Goal: Information Seeking & Learning: Learn about a topic

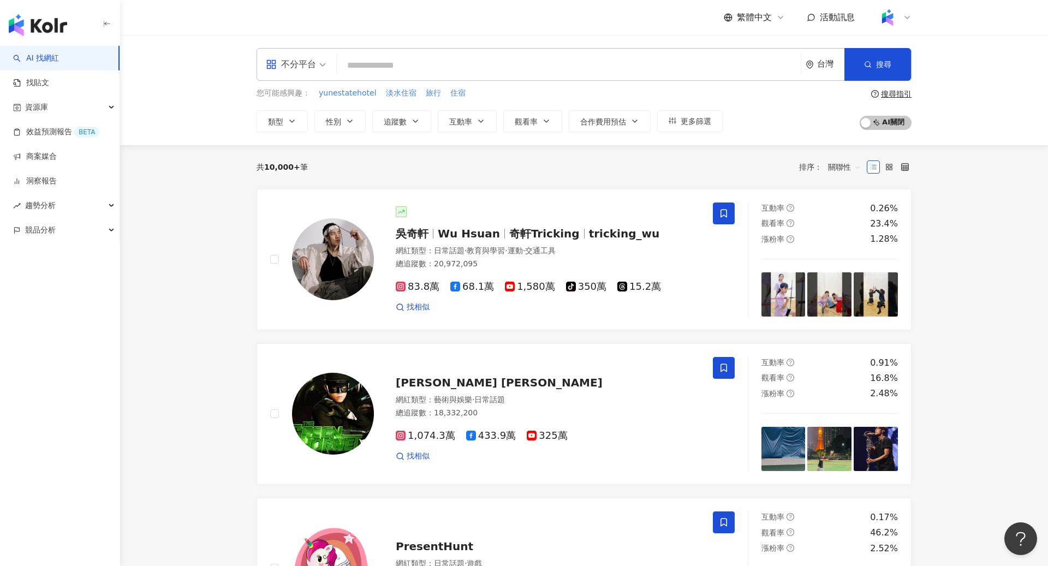
click at [904, 15] on icon at bounding box center [906, 17] width 9 height 9
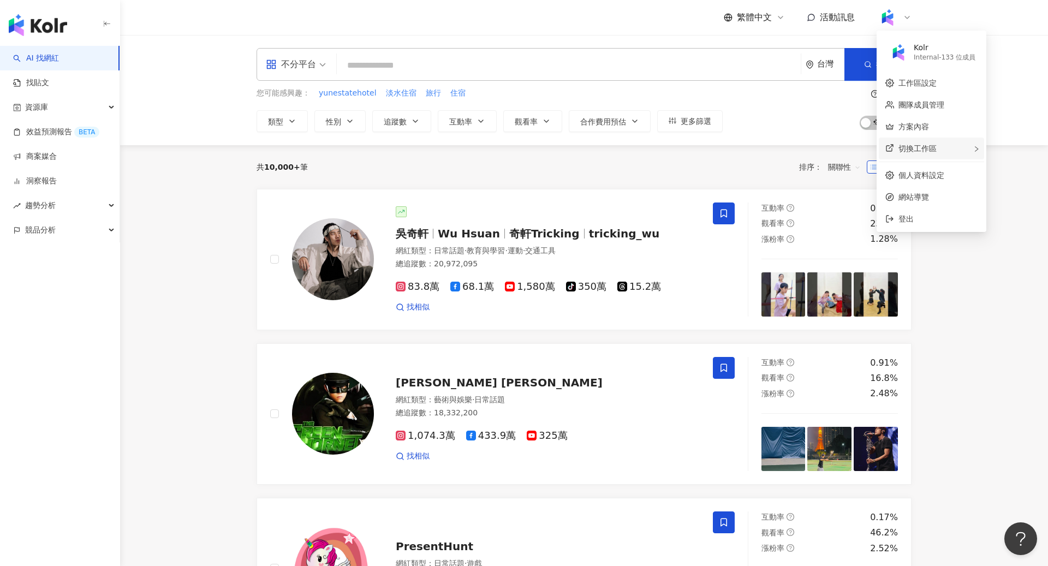
click at [934, 145] on span "切換工作區" at bounding box center [917, 148] width 38 height 9
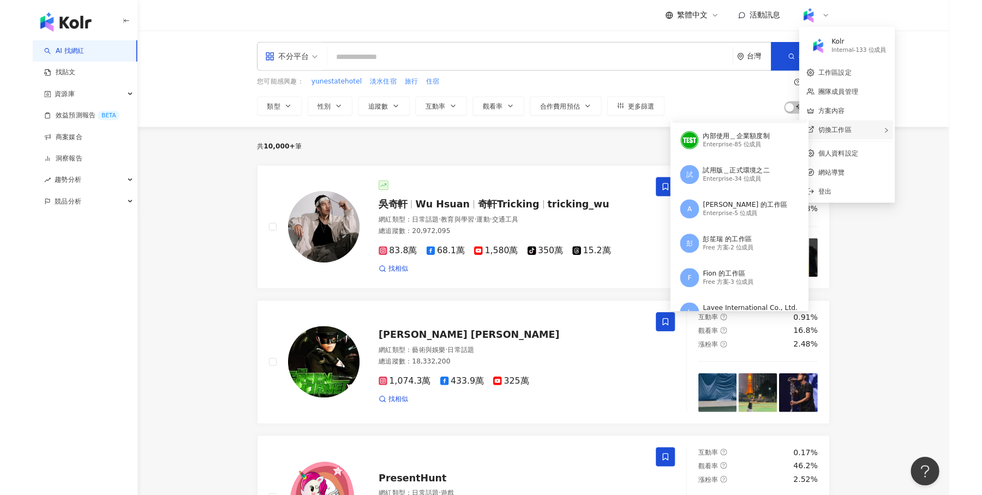
scroll to position [190, 0]
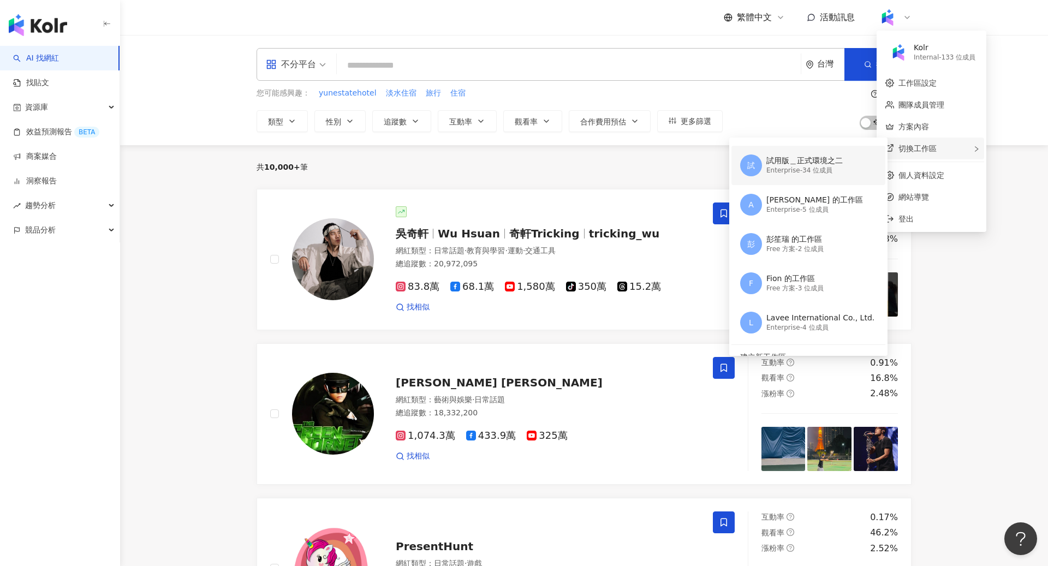
click at [806, 177] on div "試 試用版＿正式環境之二 Enterprise - 34 位成員" at bounding box center [807, 165] width 134 height 39
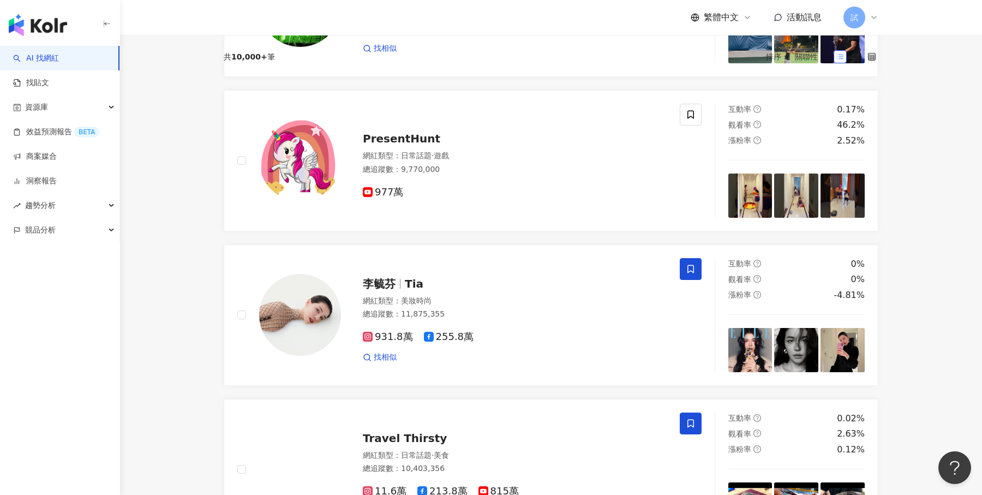
scroll to position [0, 0]
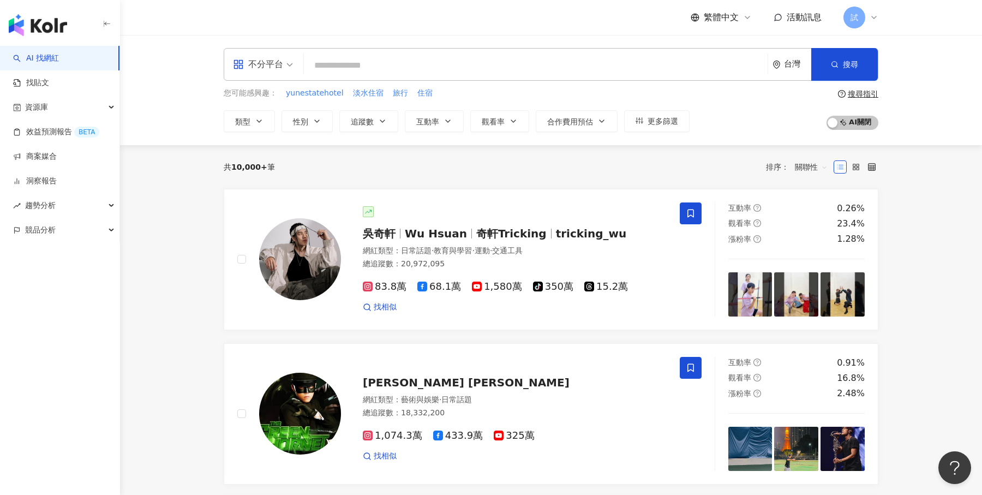
click at [290, 70] on span "不分平台" at bounding box center [263, 64] width 60 height 17
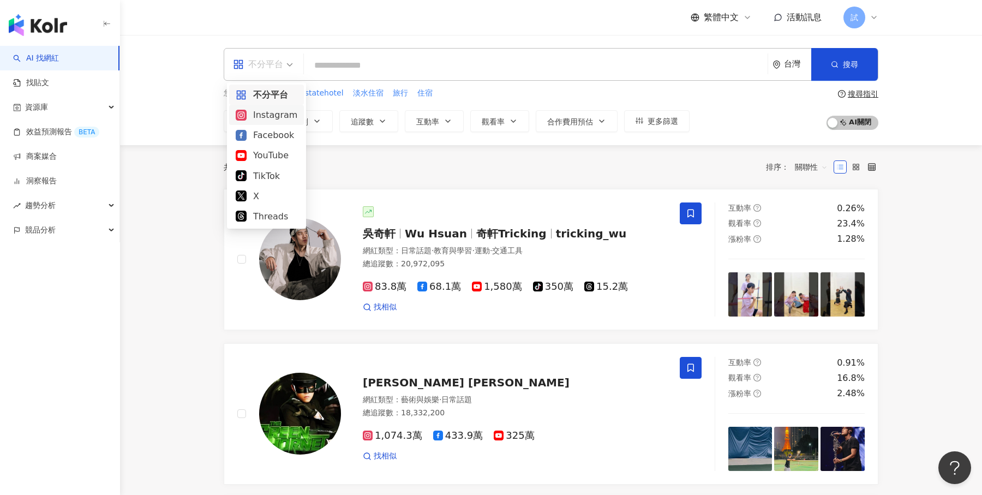
click at [781, 69] on div "台灣" at bounding box center [792, 65] width 39 height 32
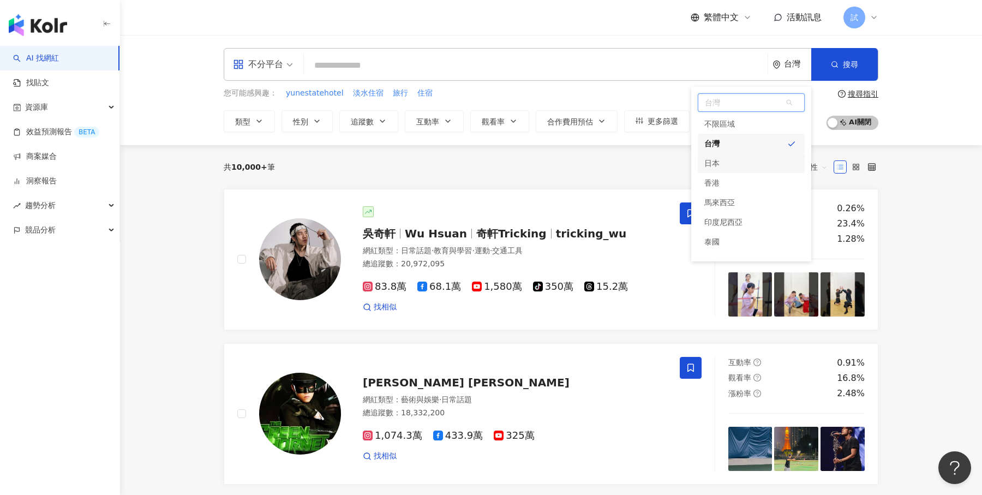
click at [766, 162] on div "日本" at bounding box center [751, 163] width 107 height 20
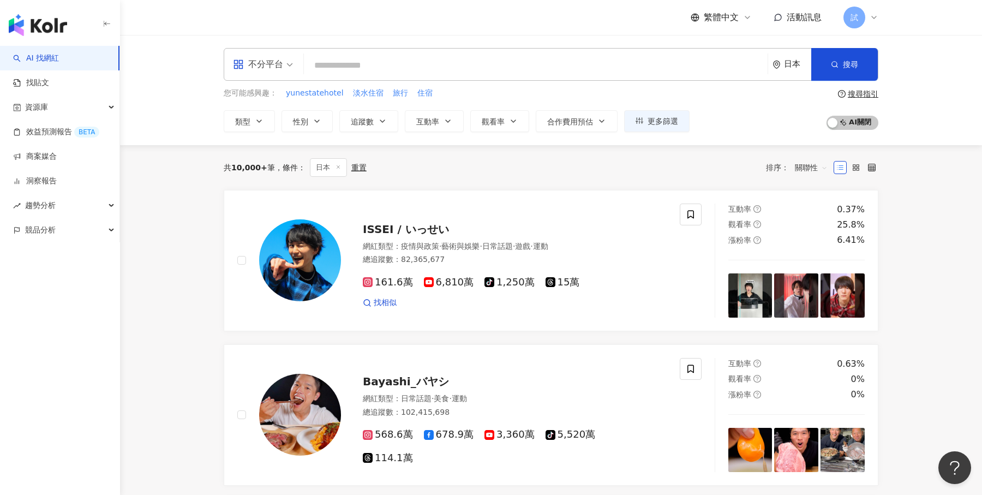
click at [792, 65] on div "日本" at bounding box center [797, 63] width 27 height 9
click at [740, 146] on div "台灣" at bounding box center [751, 144] width 107 height 20
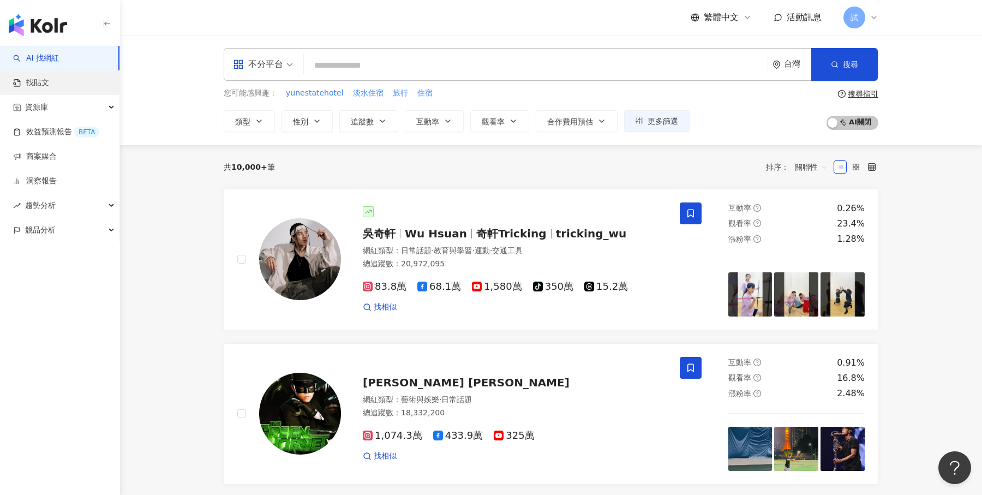
click at [49, 78] on link "找貼文" at bounding box center [31, 82] width 36 height 11
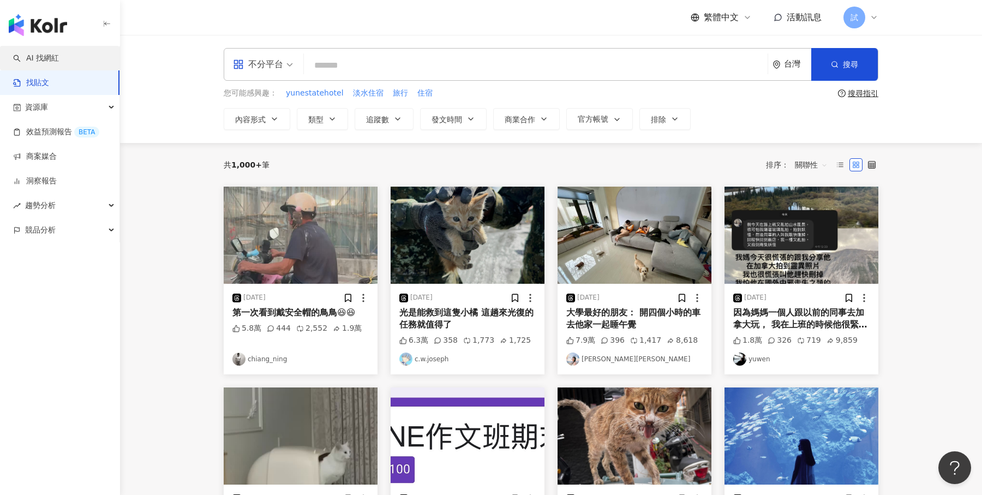
click at [59, 56] on link "AI 找網紅" at bounding box center [36, 58] width 46 height 11
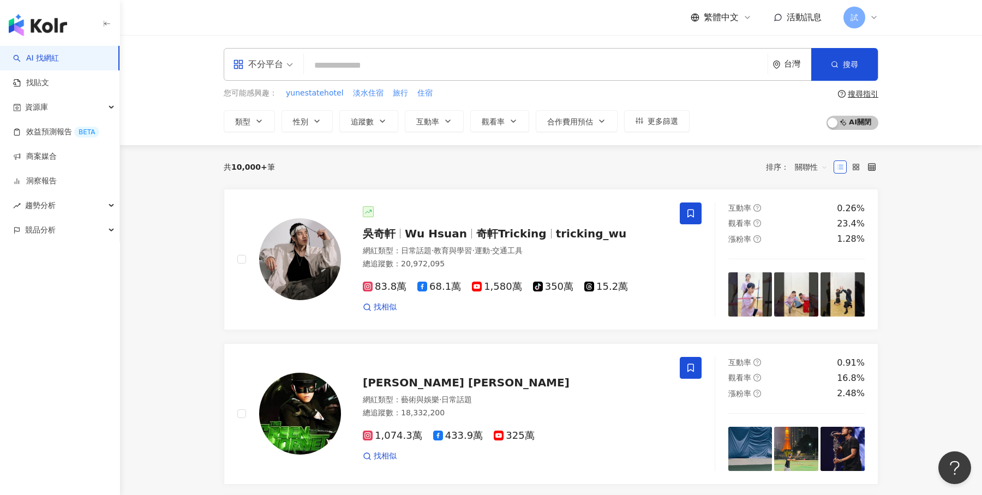
click at [487, 70] on input "search" at bounding box center [535, 65] width 455 height 21
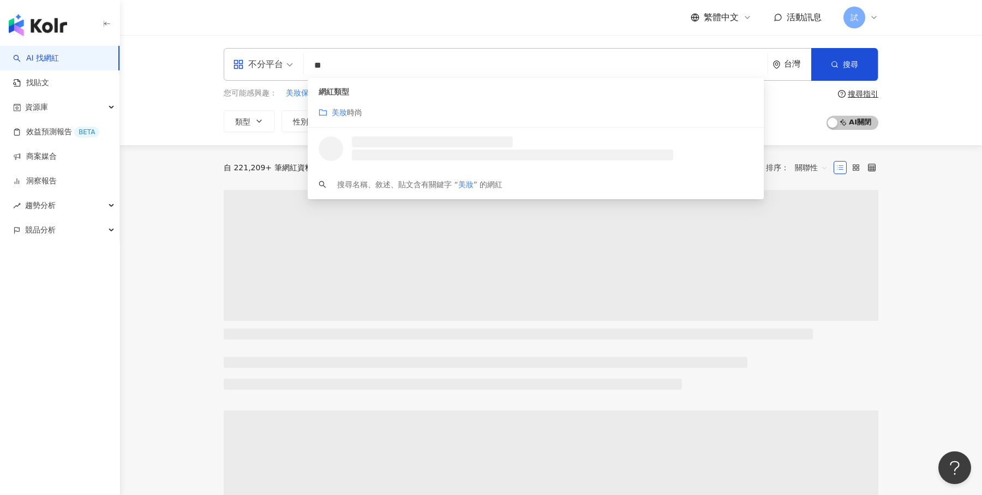
click at [917, 69] on div "不分平台 ** 台灣 搜尋 customizedTag loading 網紅類型 美妝 時尚 搜尋名稱、敘述、貼文含有關鍵字 “ 美妝 ” 的網紅 您可能感興…" at bounding box center [551, 90] width 862 height 110
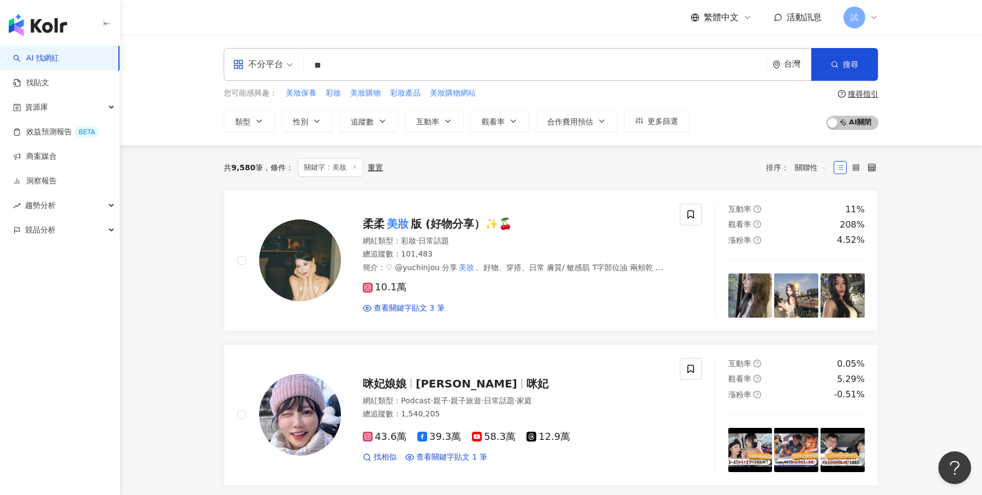
click at [356, 64] on input "**" at bounding box center [535, 65] width 455 height 21
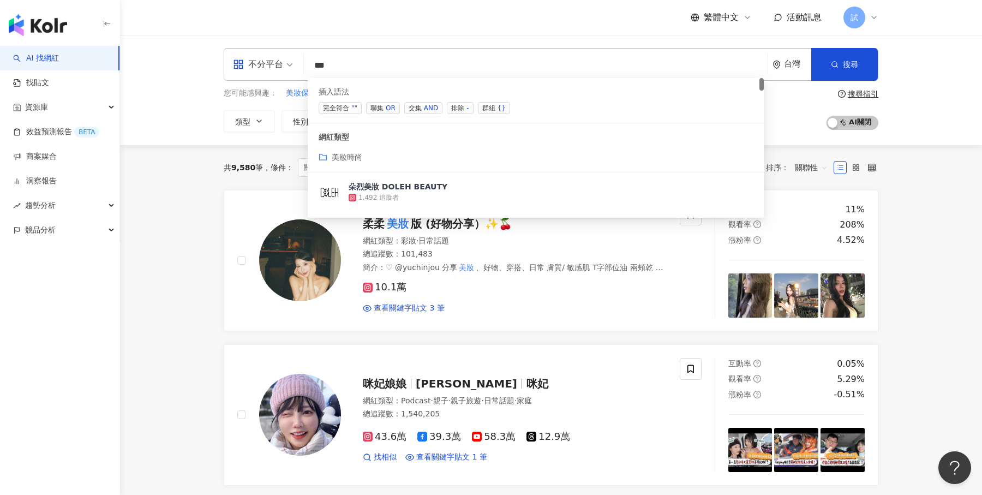
click at [390, 105] on div "OR" at bounding box center [391, 108] width 10 height 11
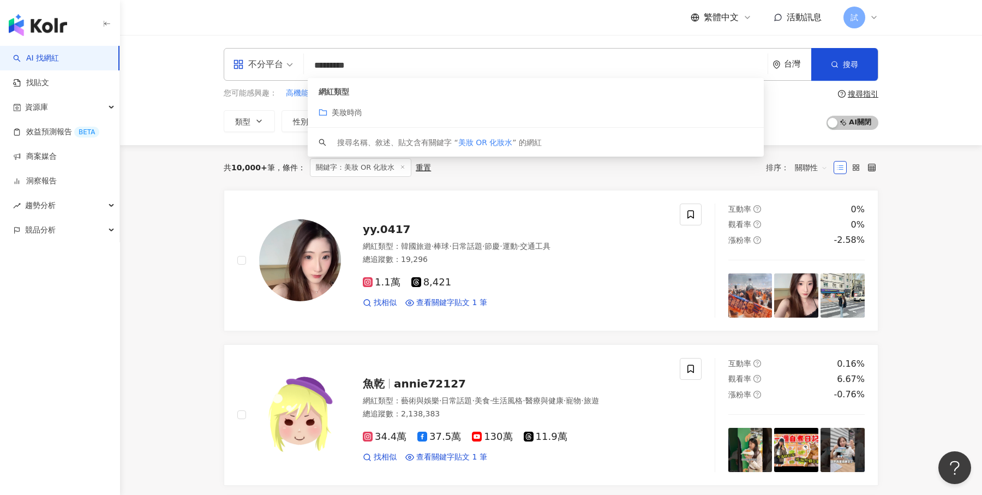
click at [382, 69] on input "*********" at bounding box center [535, 65] width 455 height 21
click at [347, 63] on input "*********" at bounding box center [535, 65] width 455 height 21
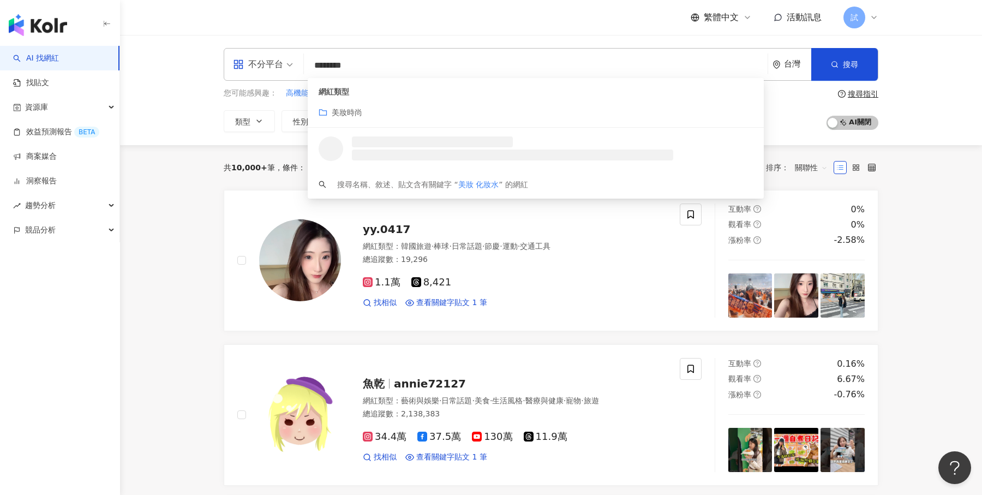
click at [447, 62] on input "********" at bounding box center [535, 65] width 455 height 21
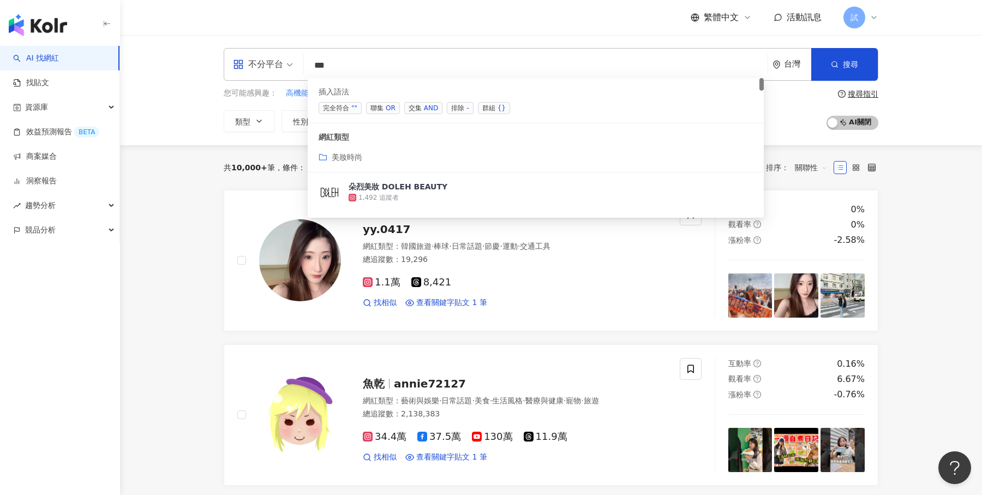
click at [405, 110] on span "交集 AND" at bounding box center [423, 108] width 38 height 12
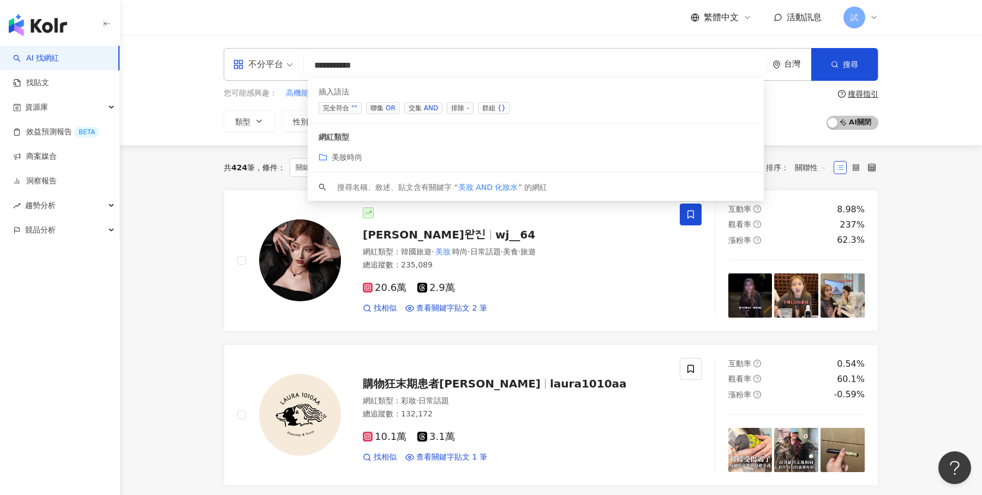
click at [462, 106] on span "排除 -" at bounding box center [460, 108] width 26 height 12
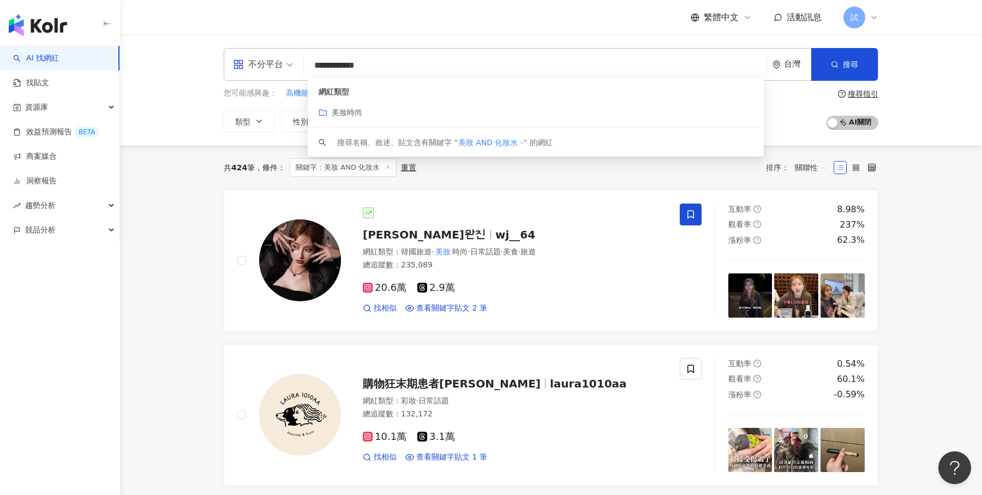
click at [449, 43] on div "**********" at bounding box center [551, 90] width 862 height 110
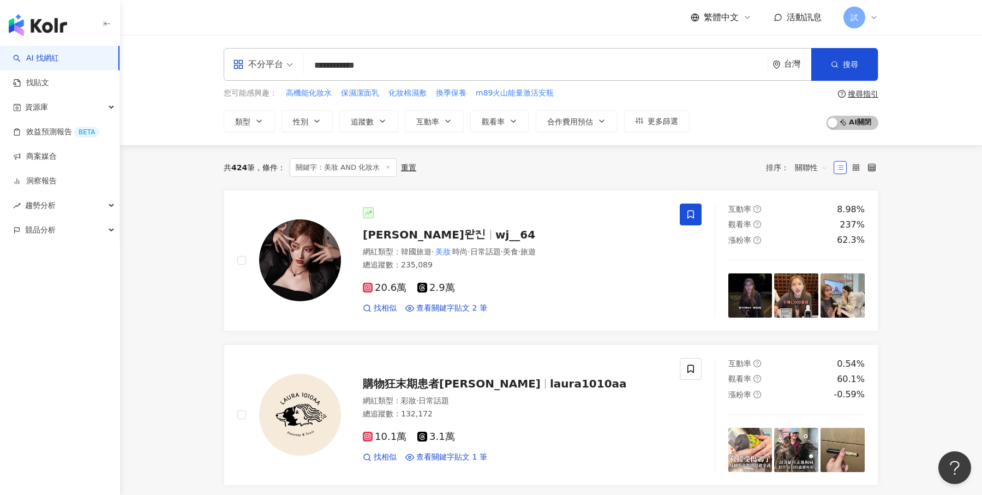
click at [420, 79] on div "**********" at bounding box center [551, 64] width 655 height 33
click at [419, 75] on input "**********" at bounding box center [535, 65] width 455 height 21
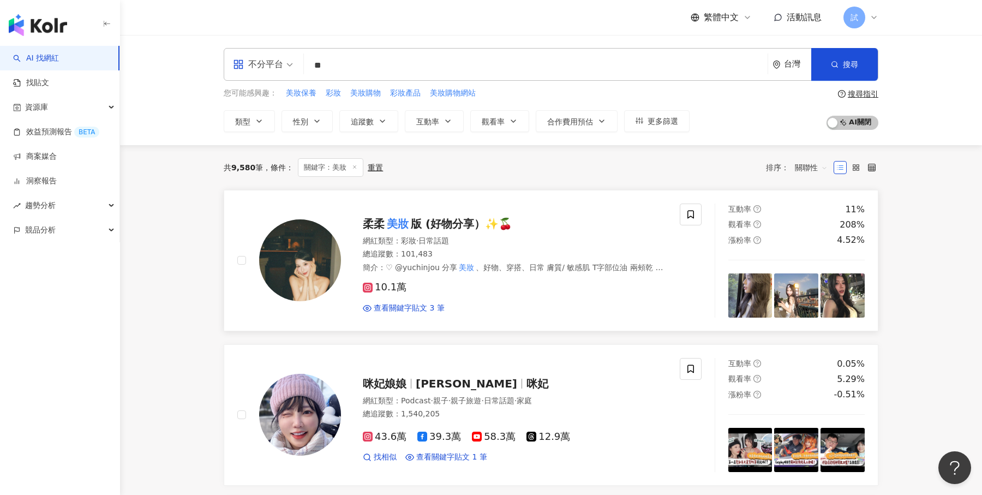
scroll to position [31, 0]
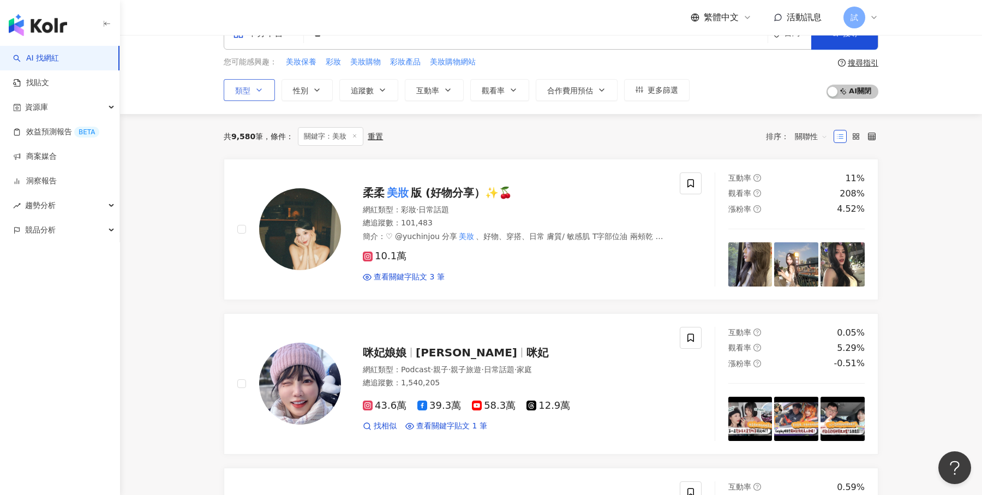
type input "**"
click at [260, 90] on icon "button" at bounding box center [259, 90] width 9 height 9
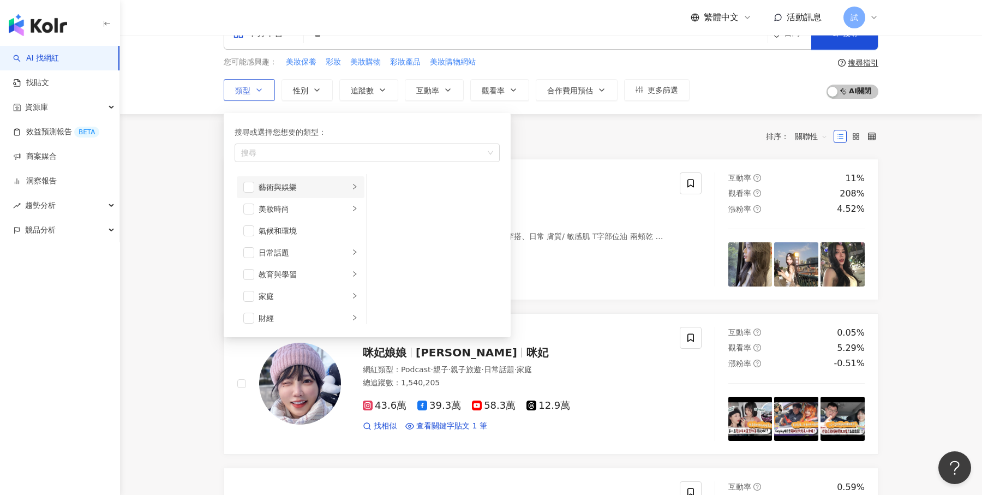
click at [267, 192] on li "藝術與娛樂" at bounding box center [301, 187] width 128 height 22
click at [255, 91] on icon "button" at bounding box center [259, 90] width 9 height 9
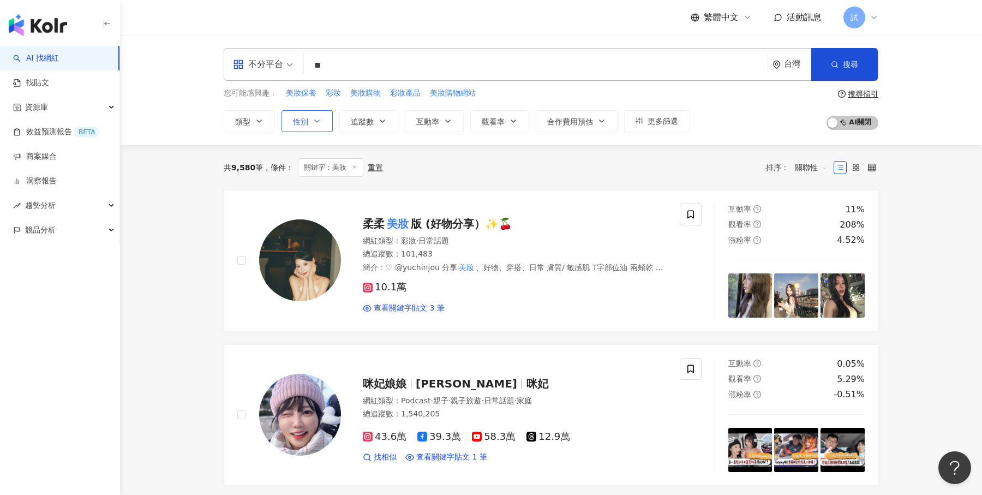
click at [313, 119] on icon "button" at bounding box center [317, 121] width 9 height 9
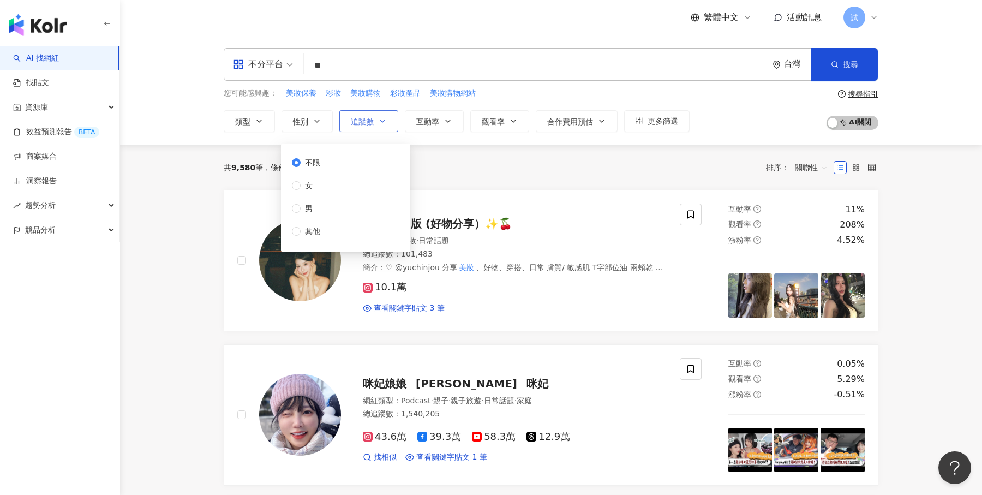
click at [372, 119] on span "追蹤數" at bounding box center [362, 121] width 23 height 9
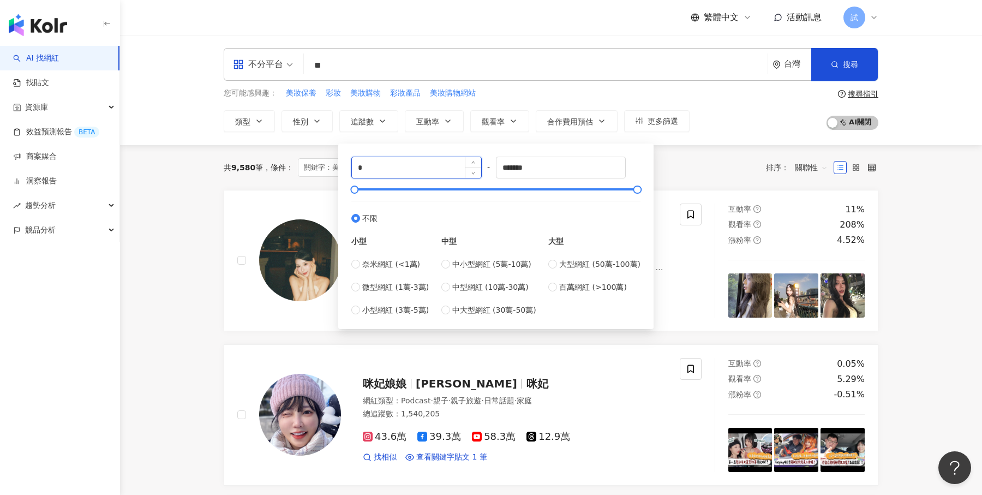
click at [394, 159] on input "*" at bounding box center [416, 167] width 129 height 21
click at [385, 174] on input "*" at bounding box center [416, 167] width 129 height 21
type input "****"
click at [545, 169] on input "*******" at bounding box center [561, 167] width 129 height 21
type input "*"
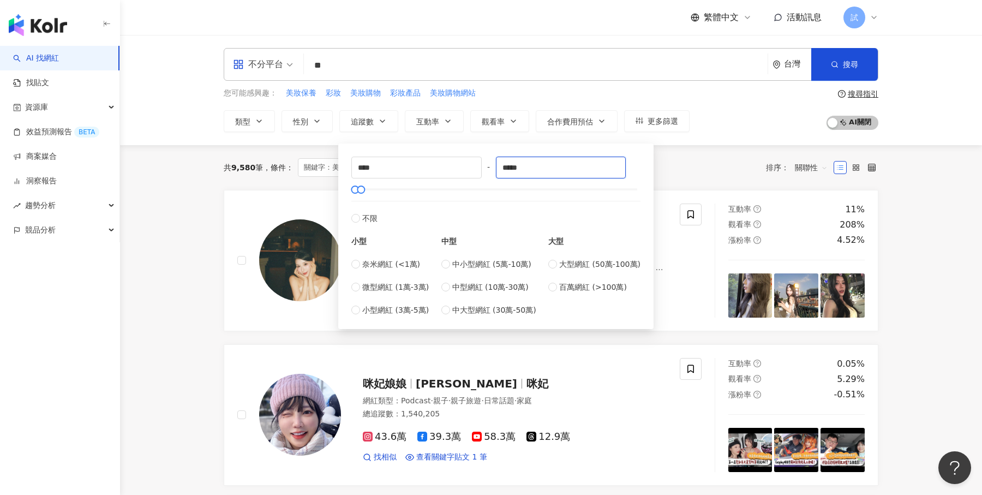
type input "*****"
click at [734, 139] on div "不分平台 ** 台灣 搜尋 customizedTag 網紅類型 美妝 時尚 搜尋名稱、敘述、貼文含有關鍵字 “ 美妝 ” 的網紅 您可能感興趣： 美妝保養 …" at bounding box center [551, 90] width 862 height 110
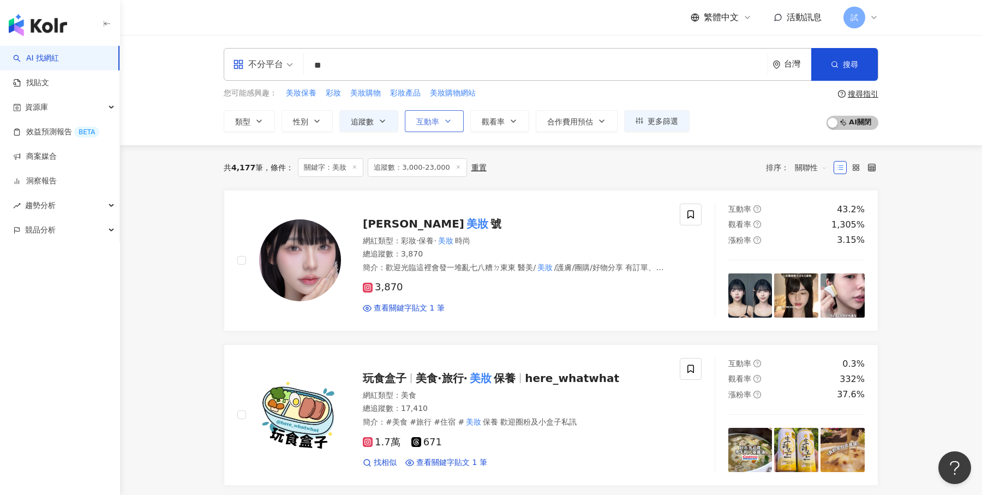
click at [441, 119] on button "互動率" at bounding box center [434, 121] width 59 height 22
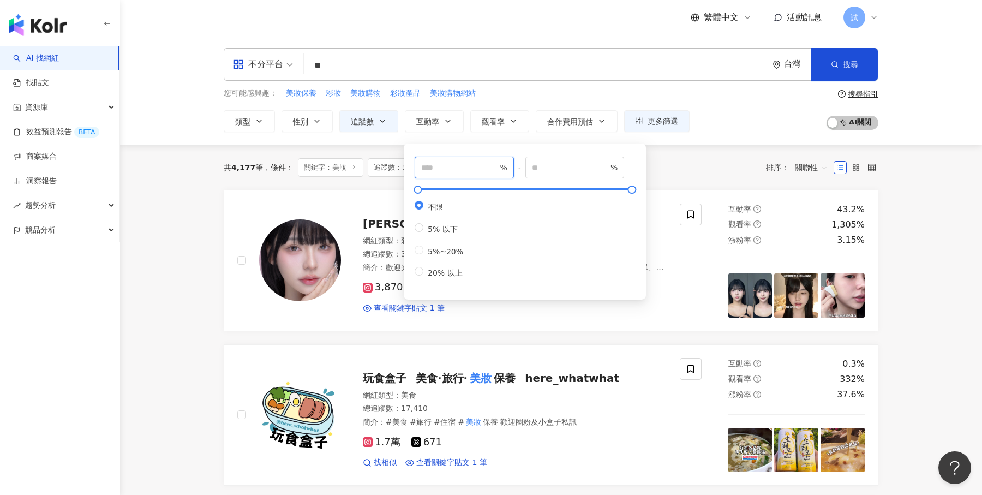
click at [448, 166] on input "number" at bounding box center [459, 168] width 76 height 12
click at [489, 187] on div at bounding box center [525, 189] width 214 height 7
type input "****"
type input "*****"
click at [428, 123] on span "互動率" at bounding box center [427, 121] width 23 height 9
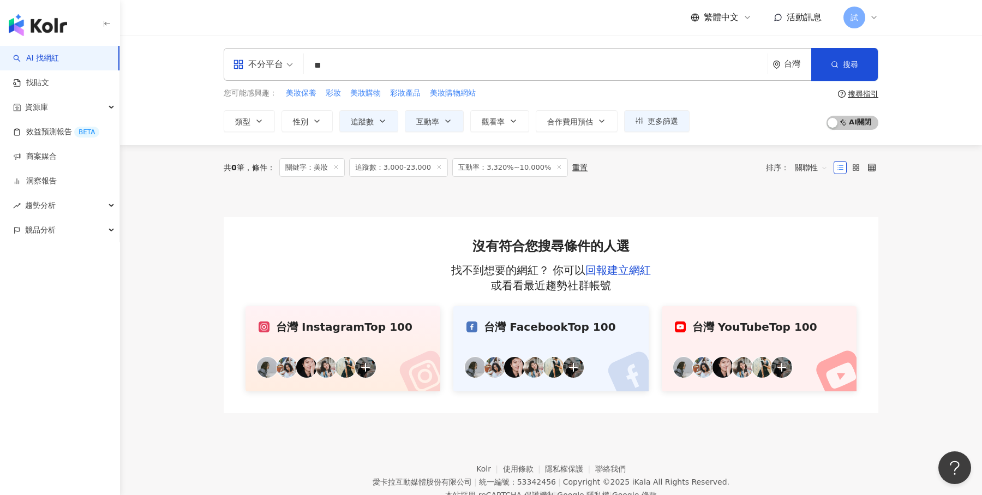
click at [557, 166] on icon at bounding box center [559, 166] width 5 height 5
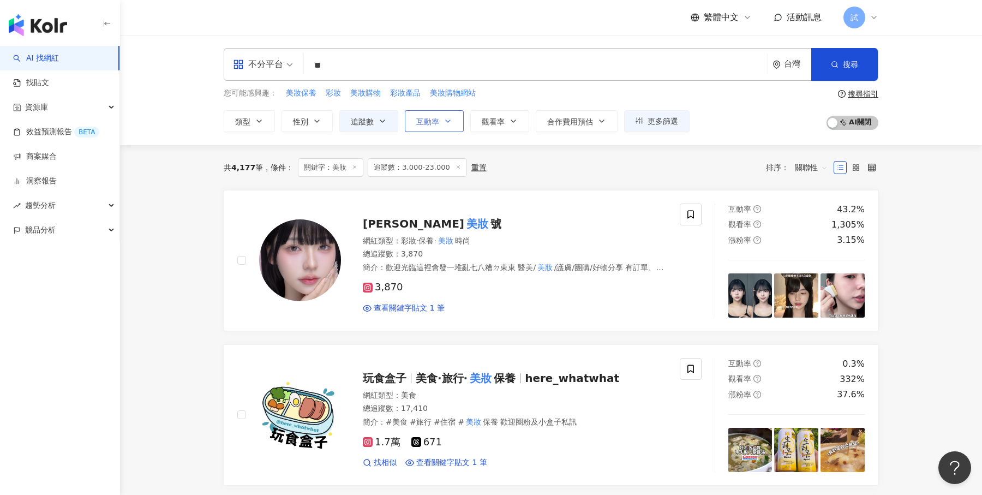
click at [445, 121] on icon "button" at bounding box center [448, 121] width 9 height 9
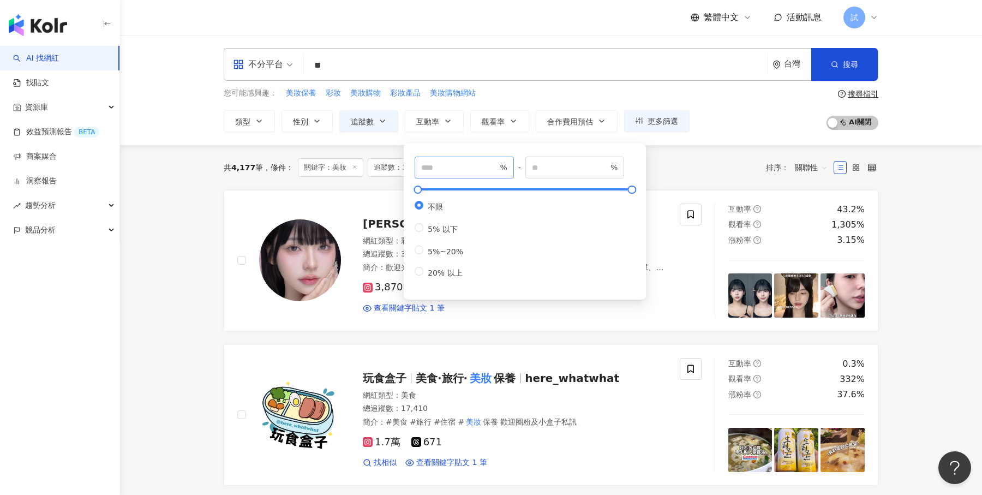
click at [456, 160] on span "%" at bounding box center [464, 168] width 99 height 22
type input "***"
click at [715, 118] on div "您可能感興趣： 美妝保養 彩妝 美妝購物 彩妝產品 美妝購物網站 類型 性別 追蹤數 互動率 觀看率 合作費用預估 更多篩選 不限 女 男 其他 **** -…" at bounding box center [551, 109] width 655 height 45
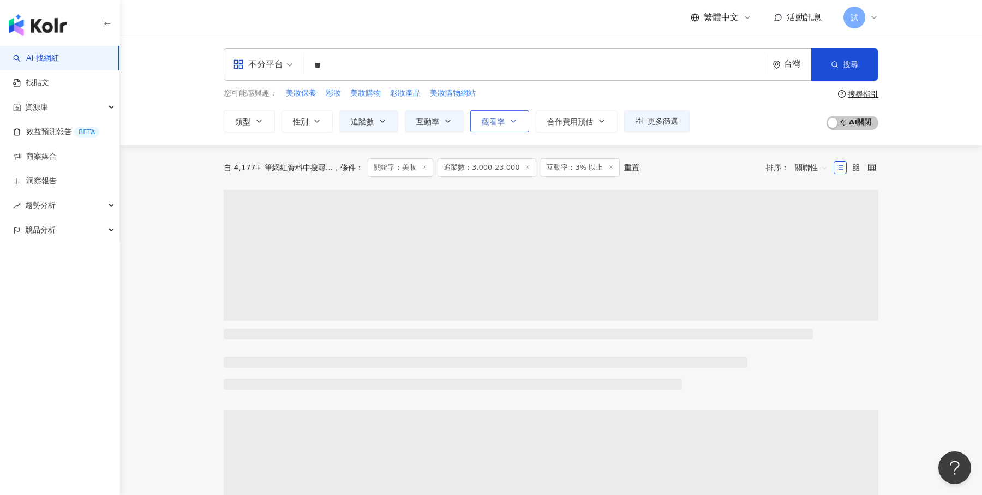
click at [505, 119] on button "觀看率" at bounding box center [499, 121] width 59 height 22
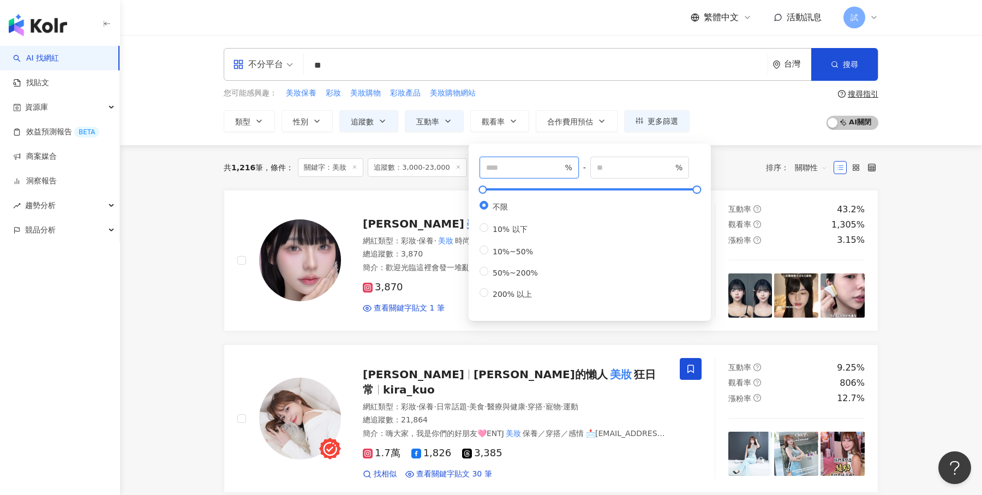
click at [499, 168] on input "number" at bounding box center [524, 168] width 76 height 12
type input "**"
click at [749, 120] on div "您可能感興趣： 美妝保養 彩妝 美妝購物 彩妝產品 美妝購物網站 類型 性別 追蹤數 互動率 觀看率 合作費用預估 更多篩選 不限 女 男 其他 **** -…" at bounding box center [551, 109] width 655 height 45
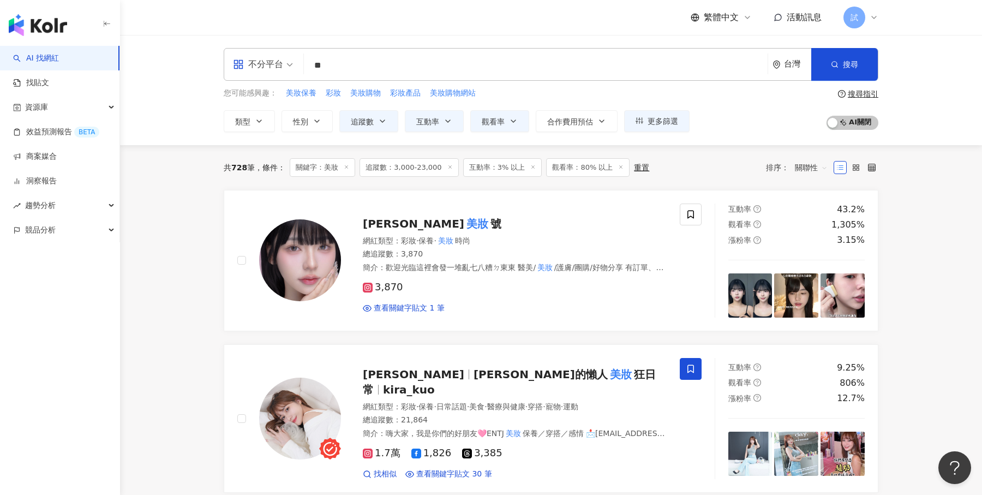
click at [817, 170] on span "關聯性" at bounding box center [811, 167] width 33 height 17
click at [815, 278] on div "關鍵字" at bounding box center [811, 282] width 27 height 12
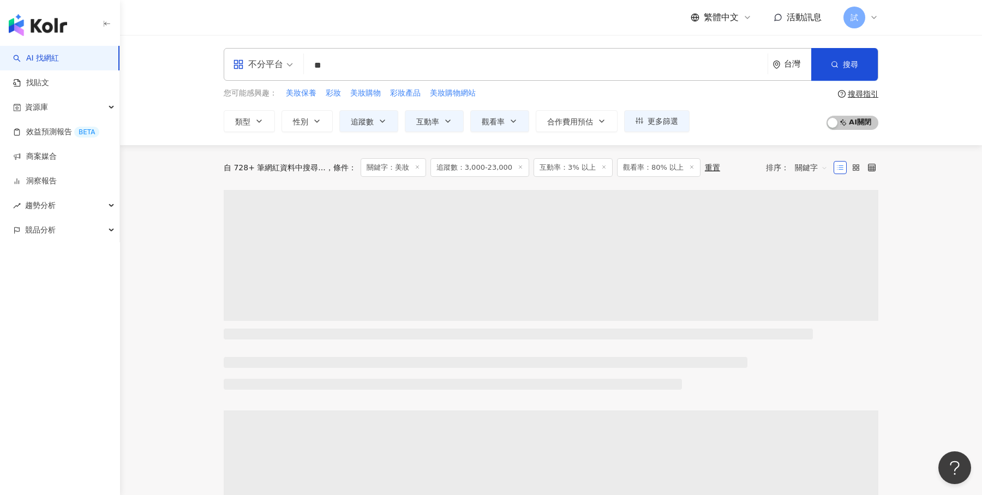
click at [819, 162] on span "關鍵字" at bounding box center [811, 167] width 33 height 17
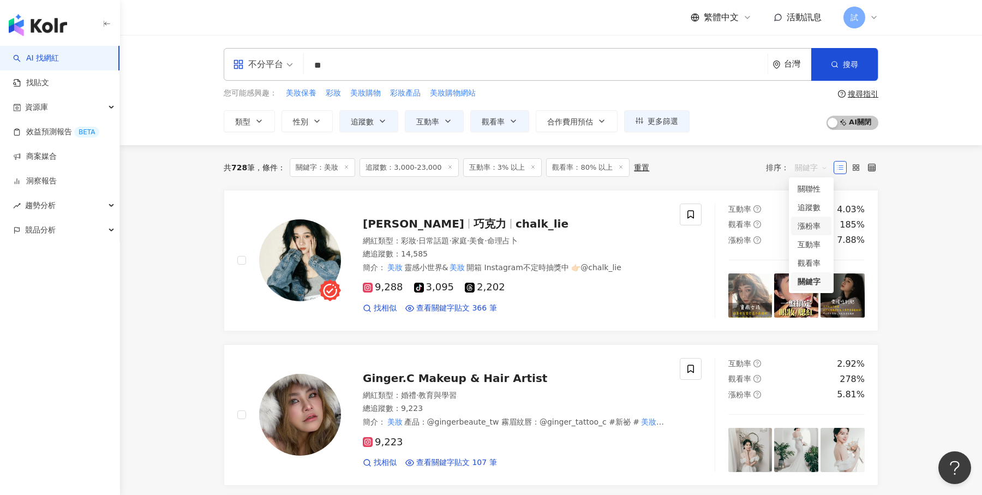
click at [663, 121] on span "更多篩選" at bounding box center [663, 121] width 31 height 9
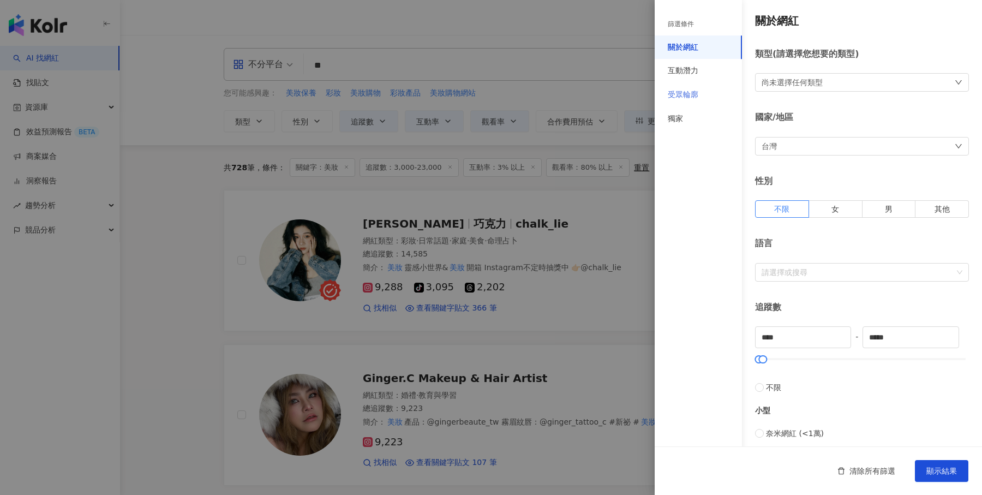
click at [701, 92] on div "受眾輪廓" at bounding box center [698, 95] width 87 height 24
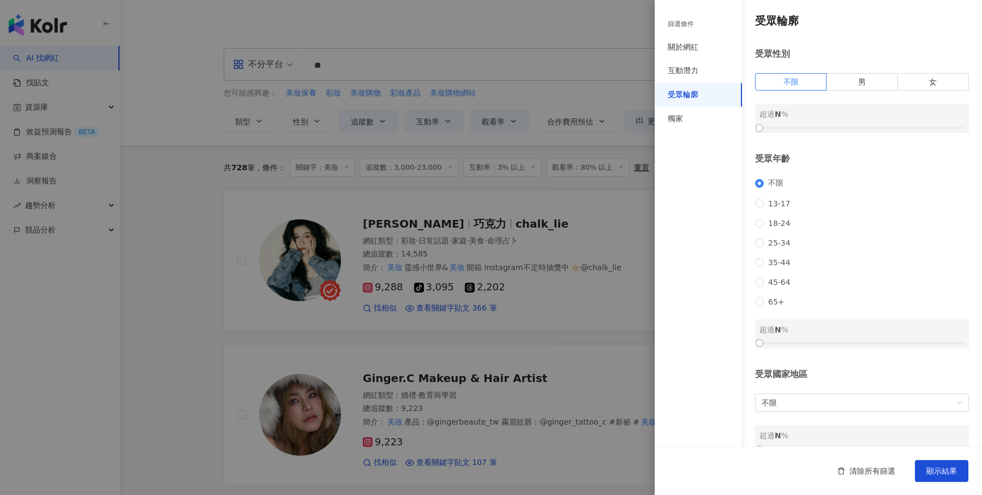
scroll to position [39, 0]
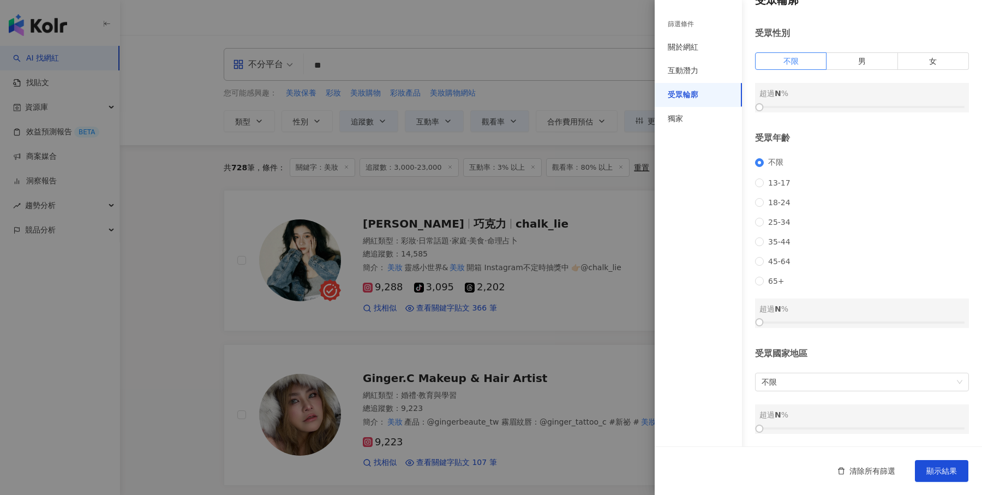
click at [601, 202] on div at bounding box center [491, 247] width 982 height 495
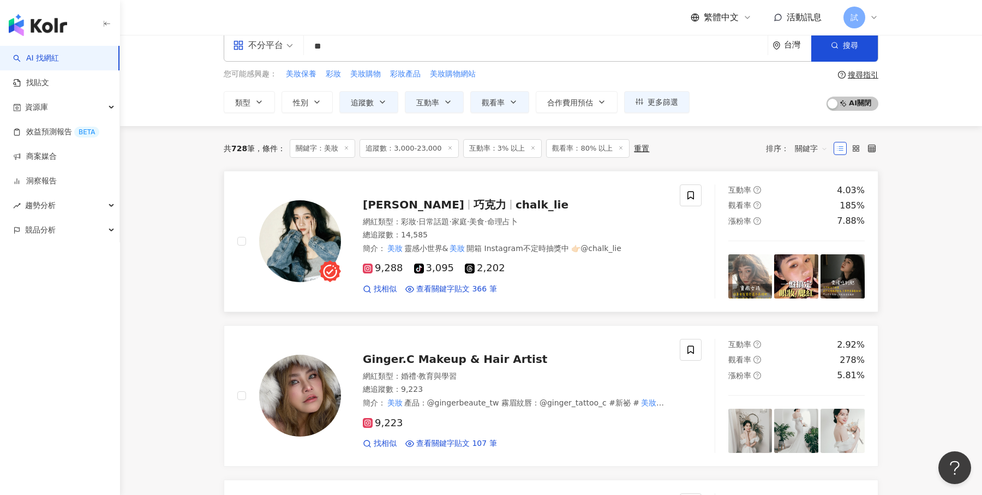
scroll to position [0, 0]
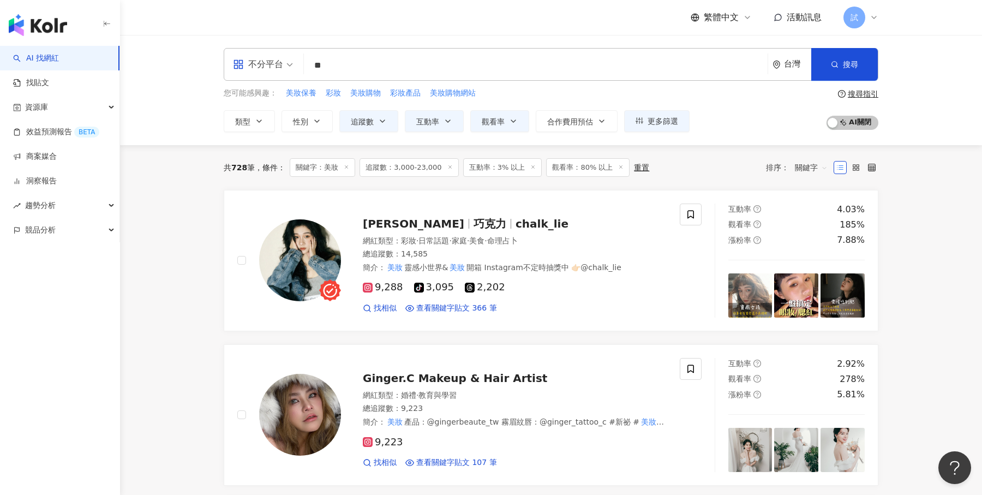
click at [280, 68] on div "不分平台" at bounding box center [258, 64] width 50 height 17
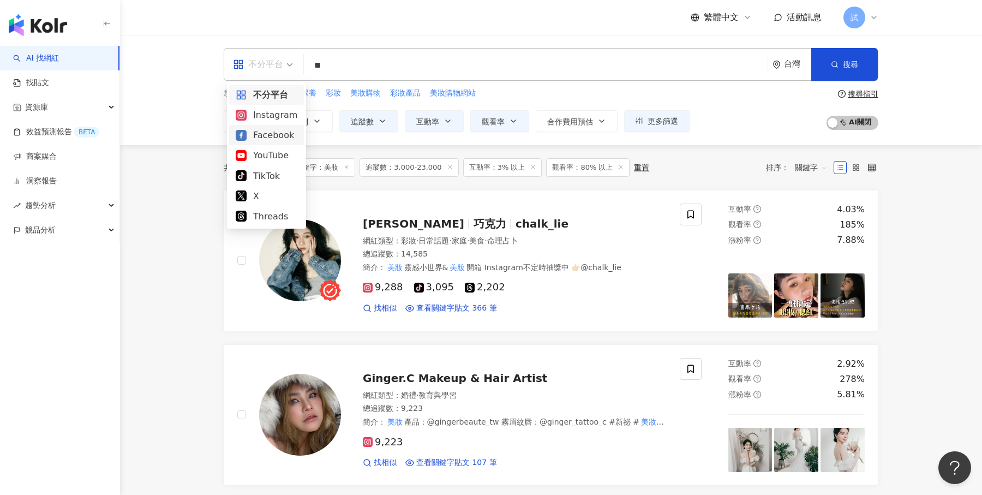
click at [276, 134] on div "Facebook" at bounding box center [267, 135] width 62 height 14
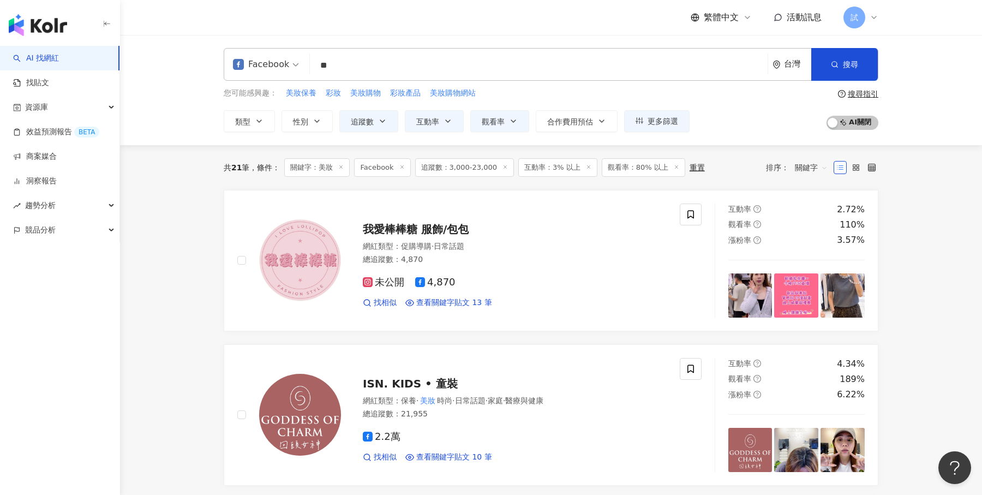
click at [286, 69] on div "Facebook" at bounding box center [261, 64] width 56 height 17
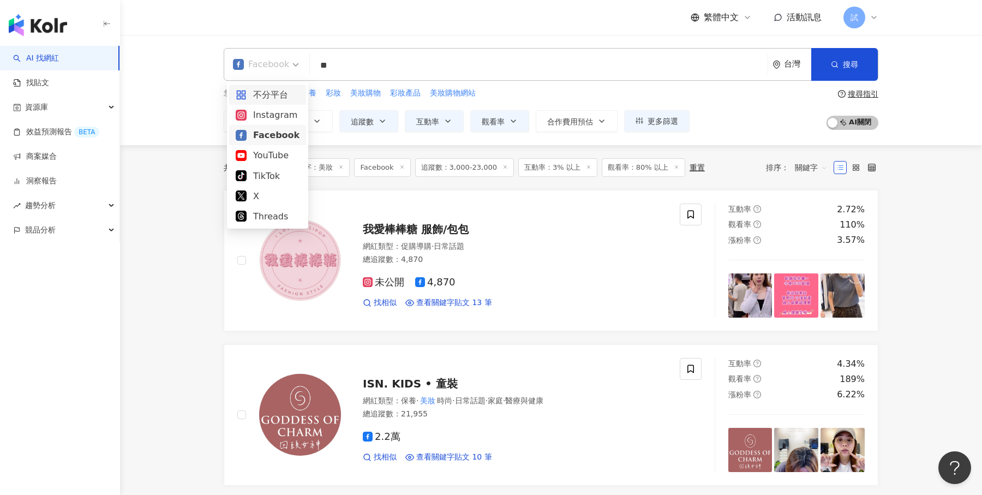
click at [268, 89] on div "不分平台" at bounding box center [268, 95] width 64 height 14
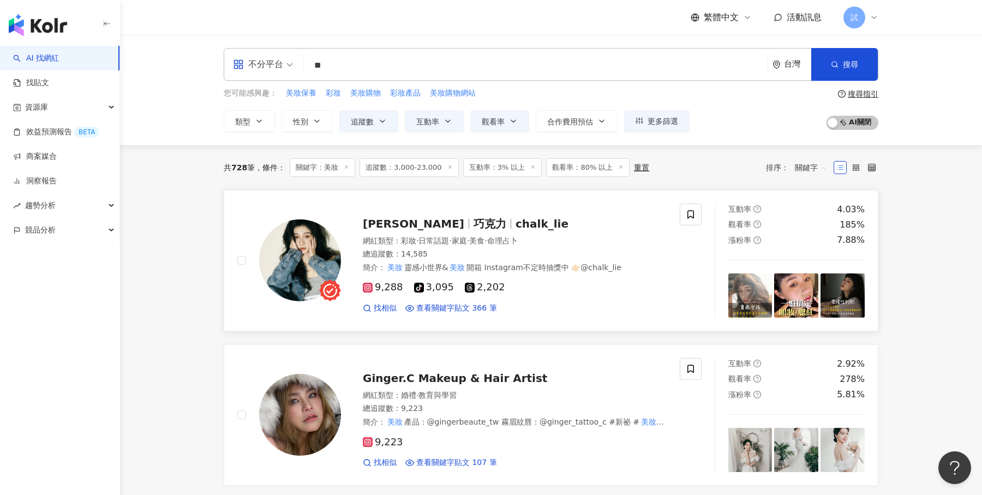
click at [636, 290] on div "9,288 tiktok-icon 3,095 2,202" at bounding box center [515, 288] width 304 height 12
click at [255, 120] on icon "button" at bounding box center [259, 121] width 9 height 9
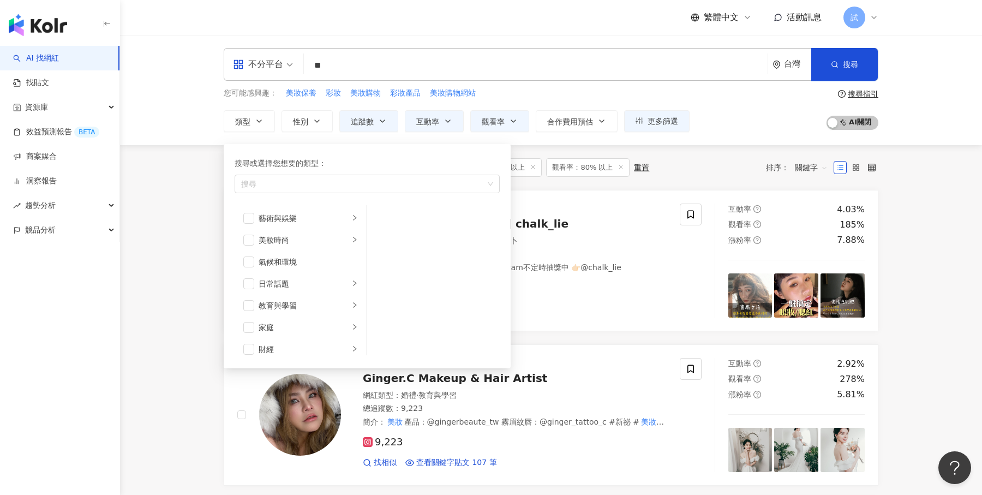
click at [945, 81] on div "不分平台 ** 台灣 搜尋 customizedTag 網紅類型 美妝 時尚 搜尋名稱、敘述、貼文含有關鍵字 “ 美妝 ” 的網紅 您可能感興趣： 美妝保養 …" at bounding box center [551, 90] width 862 height 110
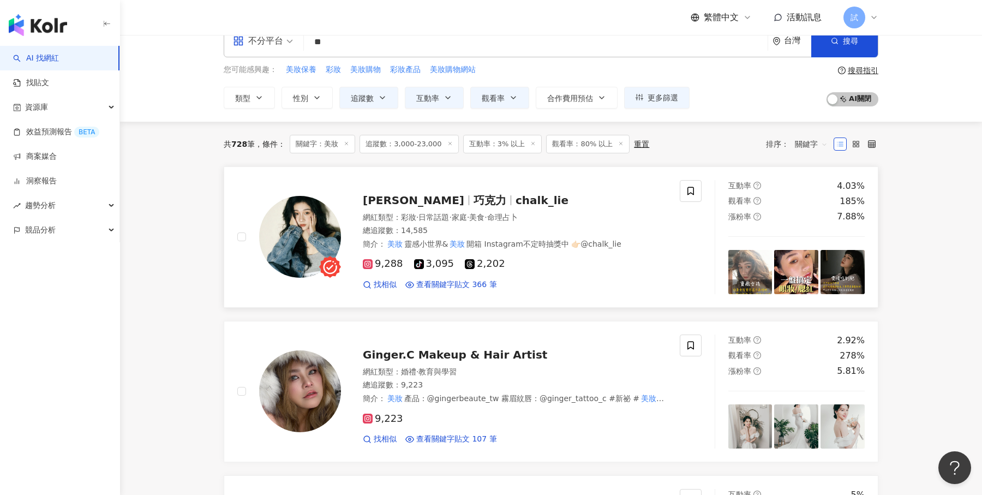
scroll to position [25, 0]
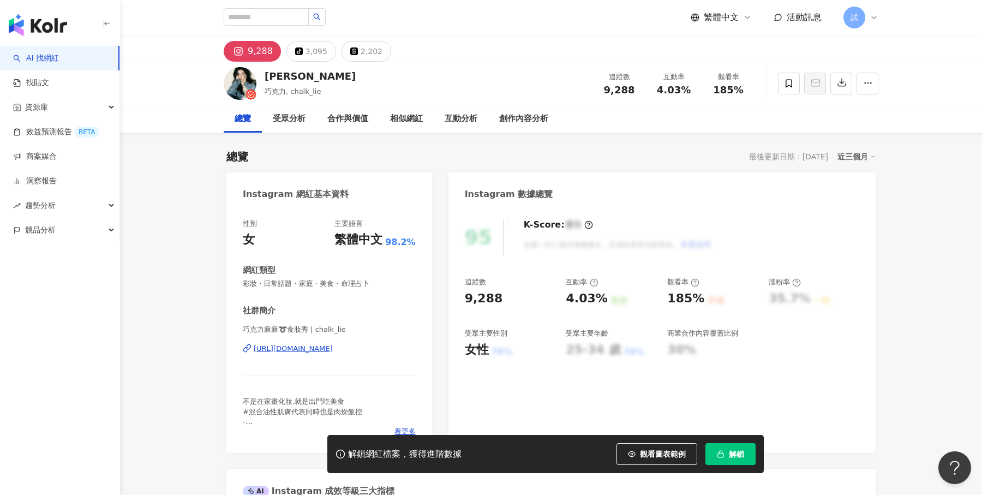
scroll to position [15, 0]
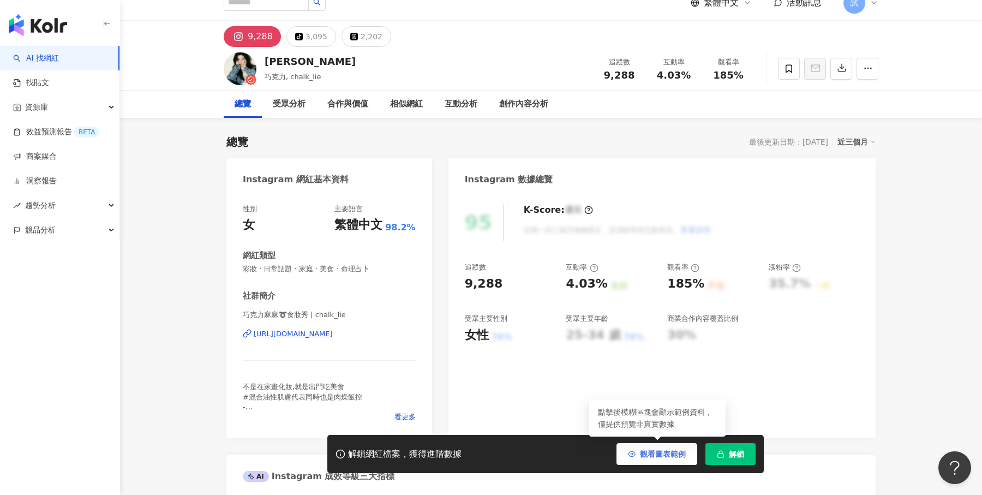
click at [662, 456] on span "觀看圖表範例" at bounding box center [663, 454] width 46 height 9
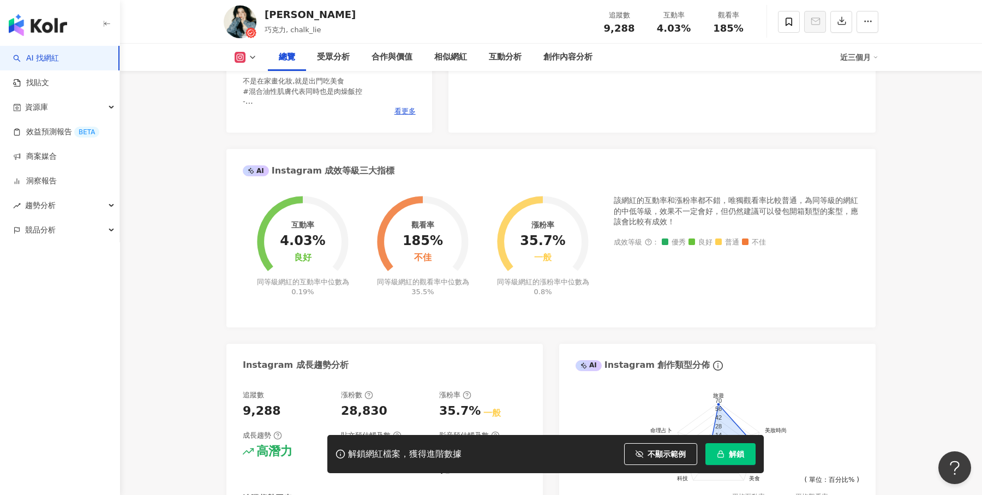
scroll to position [343, 0]
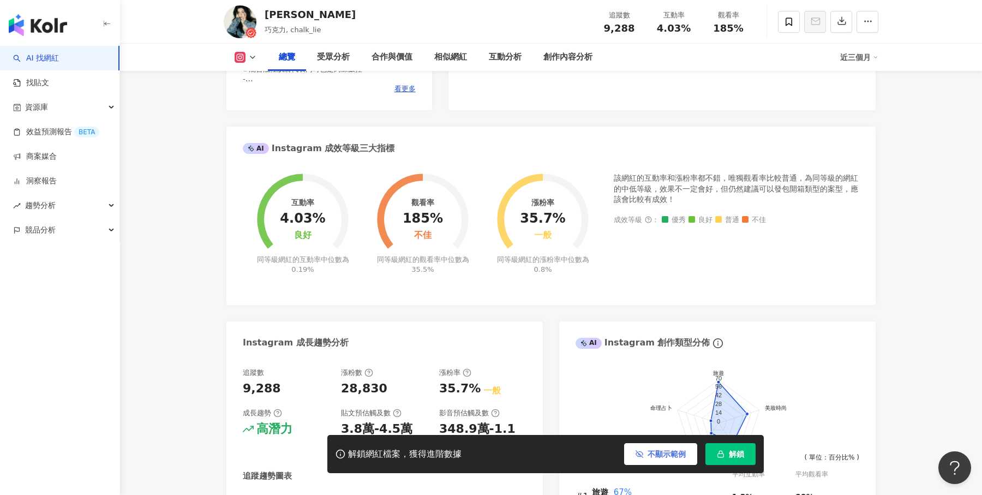
click at [657, 450] on span "不顯示範例" at bounding box center [667, 454] width 38 height 9
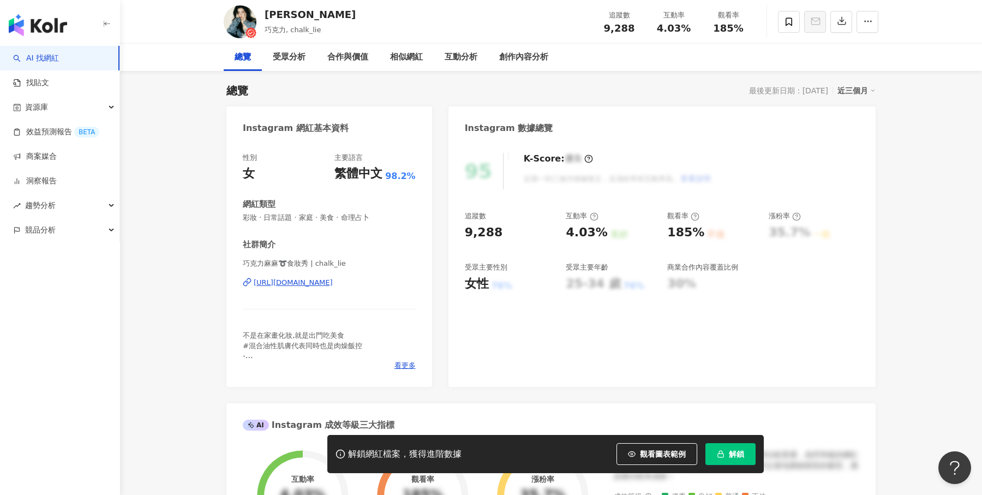
scroll to position [0, 0]
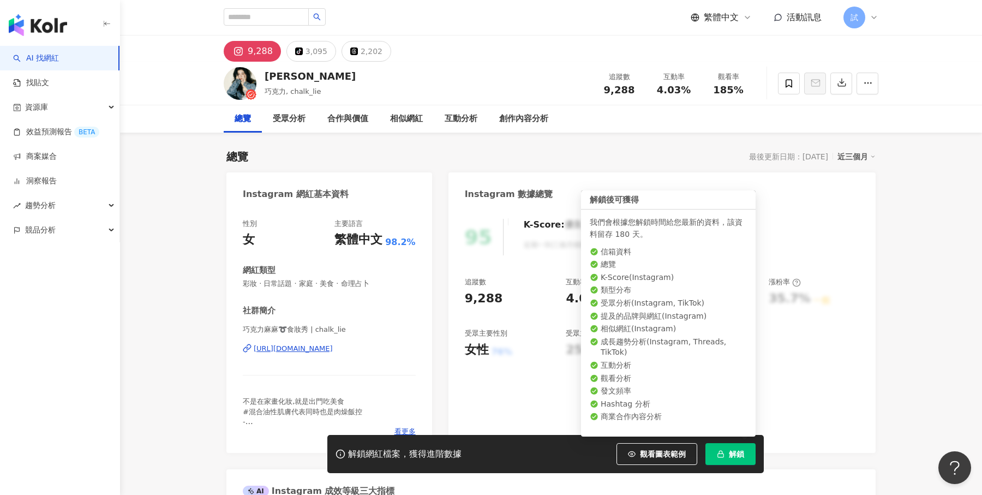
click at [728, 457] on button "解鎖" at bounding box center [730, 454] width 50 height 22
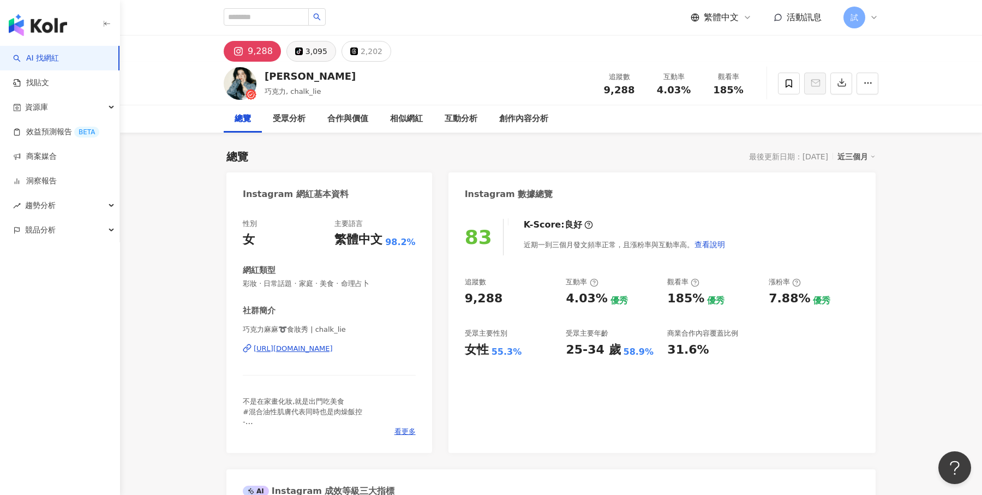
click at [310, 57] on div "3,095" at bounding box center [317, 51] width 22 height 15
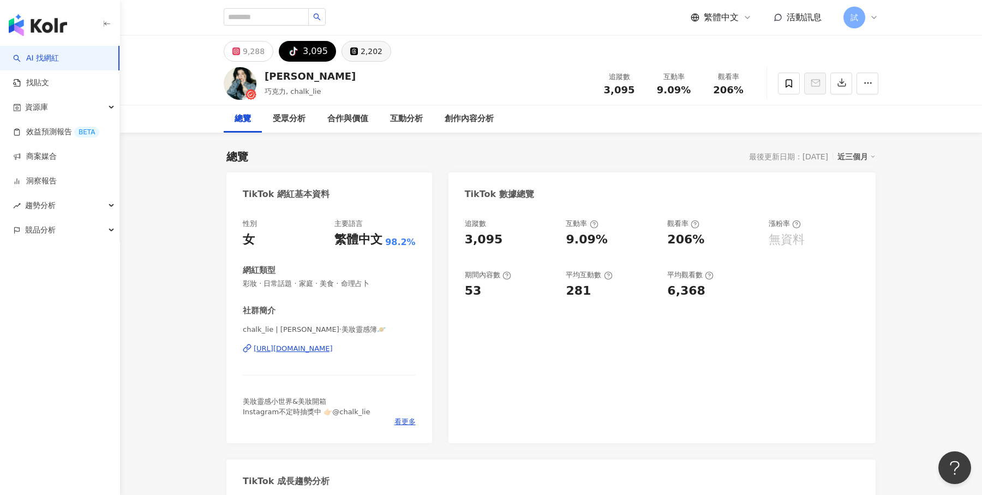
click at [362, 53] on div "2,202" at bounding box center [372, 51] width 22 height 15
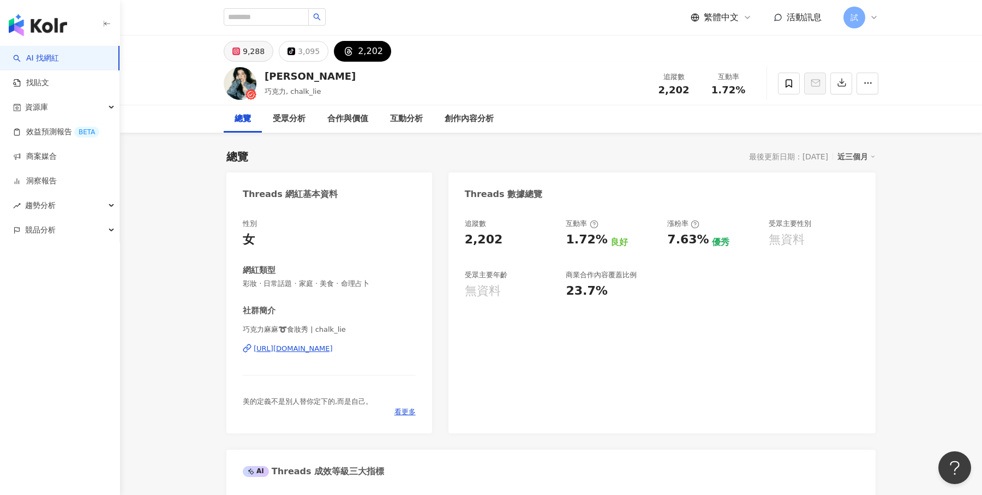
click at [250, 51] on div "9,288" at bounding box center [254, 51] width 22 height 15
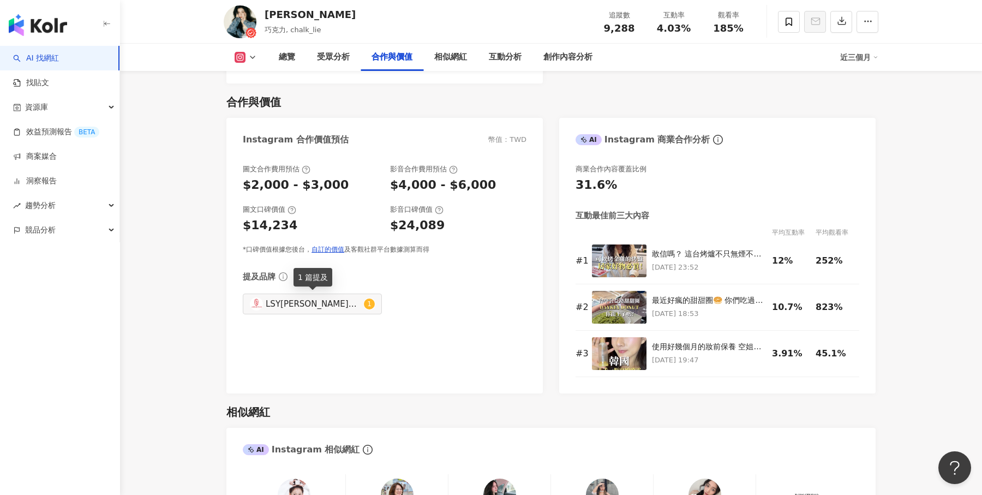
click at [320, 304] on div "LSY林三益｜專業彩妝刷具" at bounding box center [313, 304] width 95 height 12
type input "******"
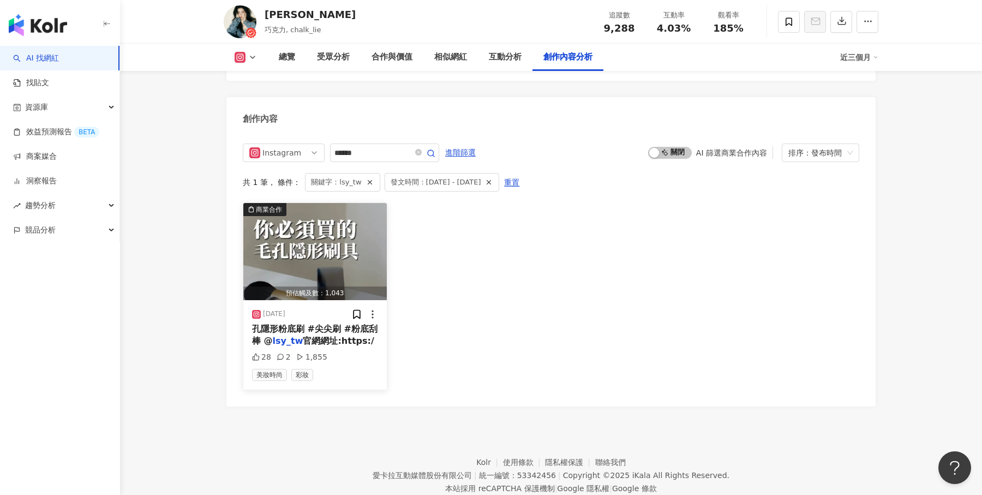
click at [333, 324] on span "孔隱形粉底刷 #尖尖刷 #粉底刮棒 @" at bounding box center [314, 335] width 125 height 22
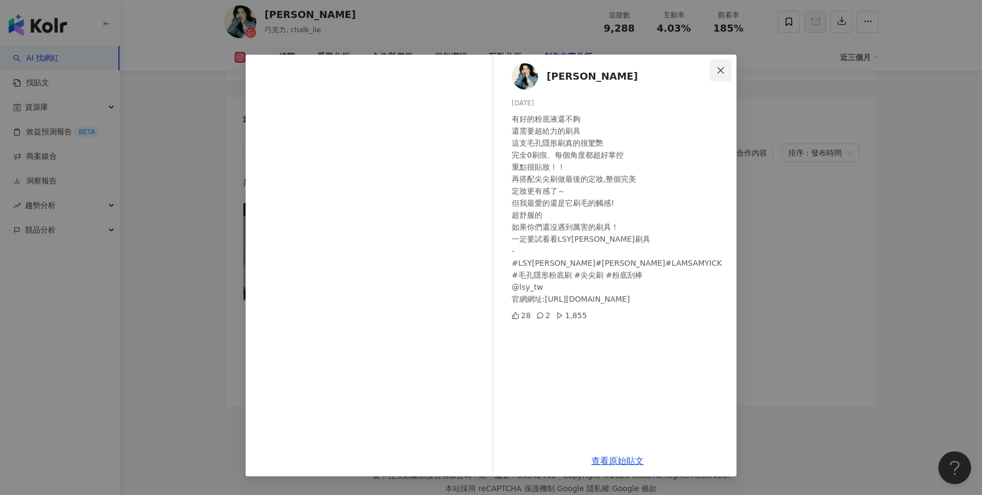
click at [726, 71] on span "Close" at bounding box center [721, 70] width 22 height 9
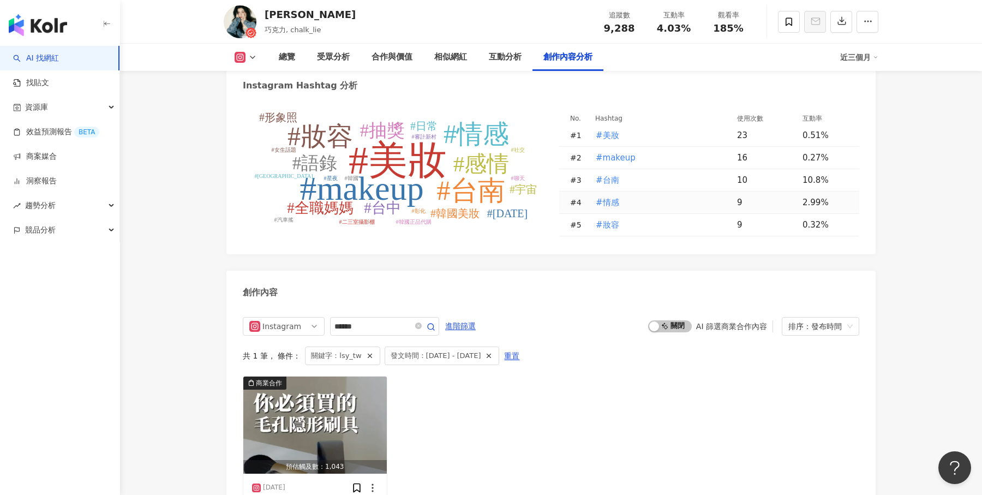
scroll to position [3129, 0]
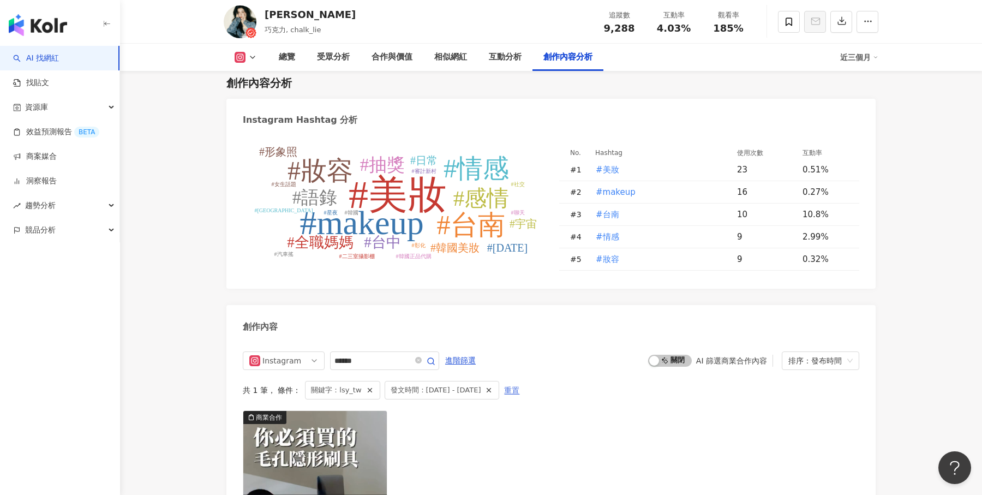
click at [519, 382] on span "重置" at bounding box center [511, 390] width 15 height 17
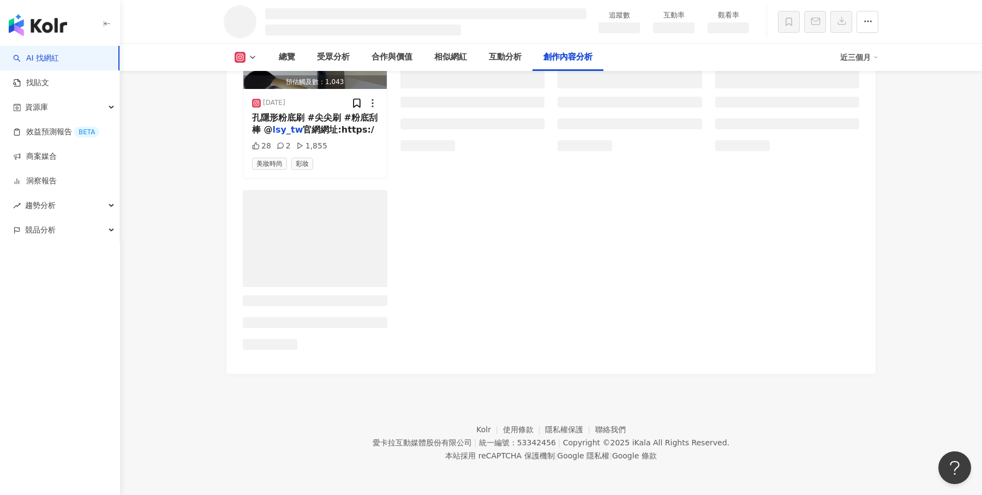
scroll to position [2683, 0]
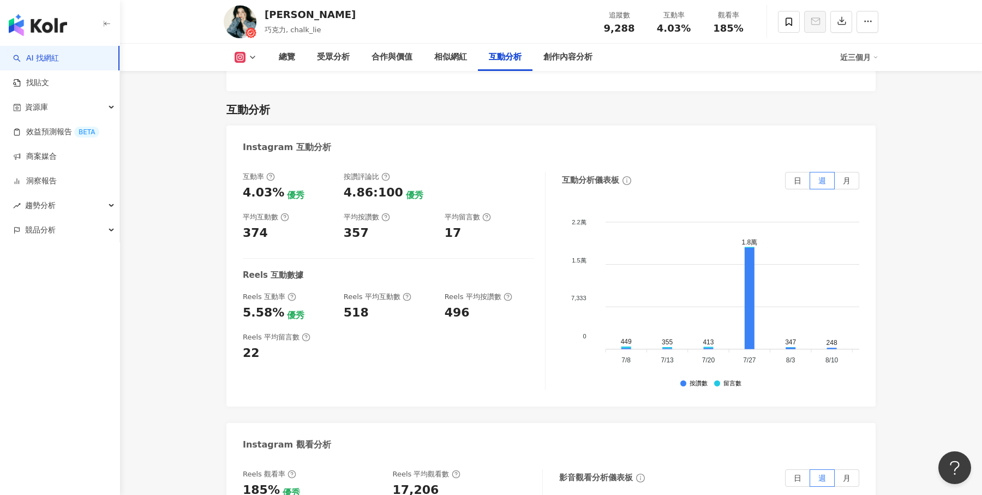
scroll to position [2135, 0]
click at [798, 176] on span "日" at bounding box center [798, 180] width 8 height 9
click at [844, 171] on label "月" at bounding box center [847, 179] width 25 height 17
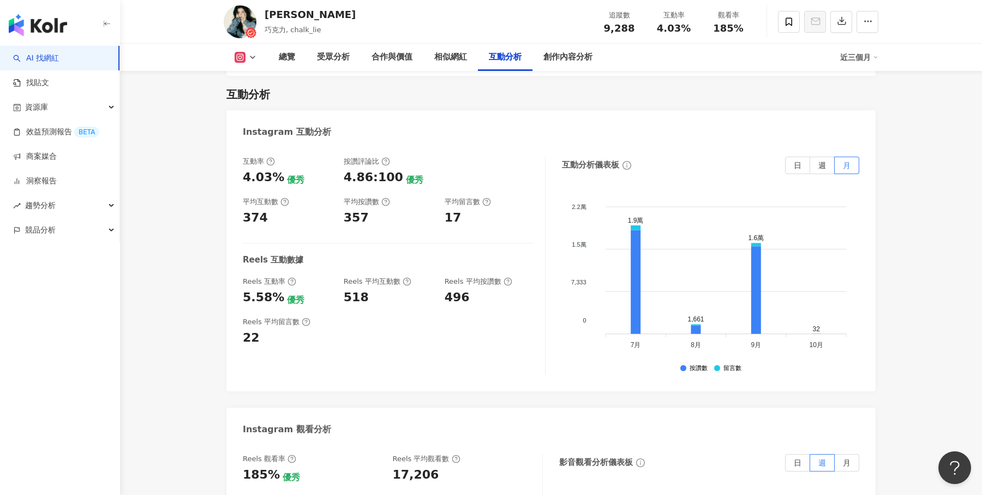
scroll to position [2149, 0]
click at [828, 158] on label "週" at bounding box center [822, 166] width 25 height 17
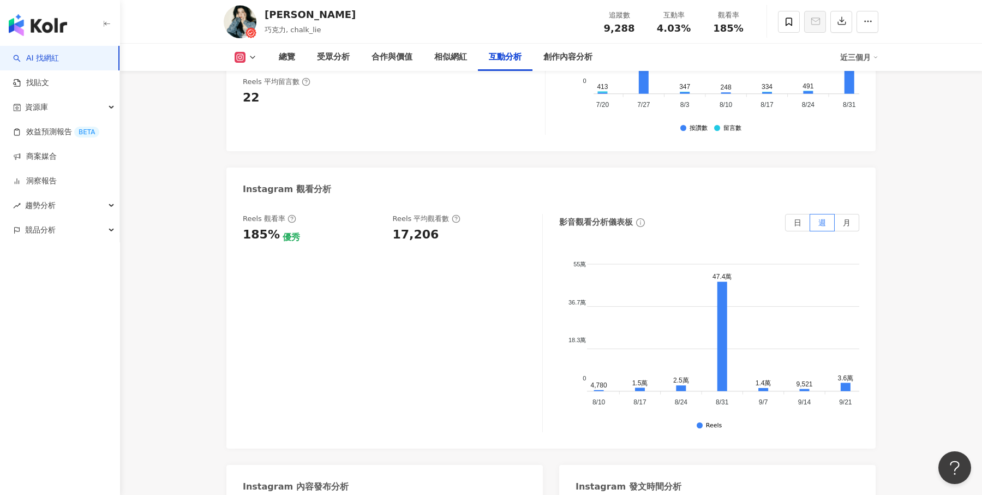
scroll to position [0, 271]
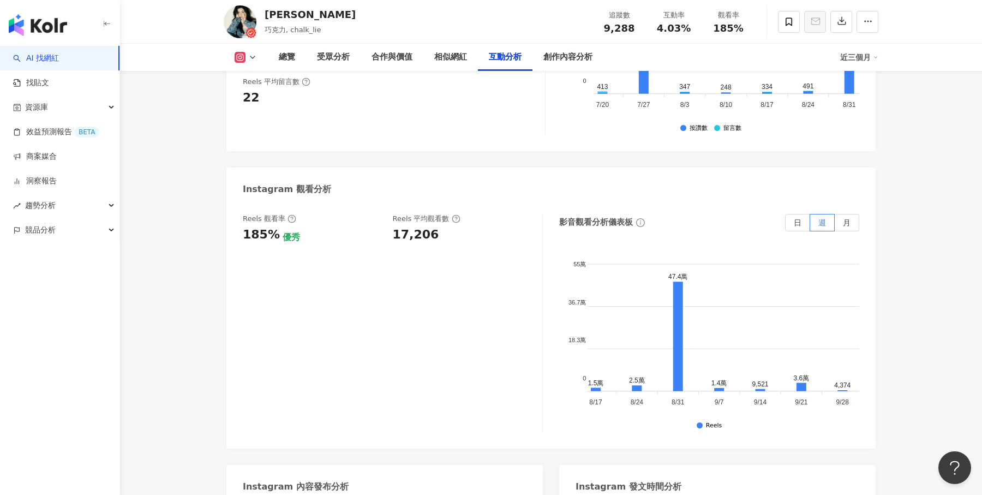
click at [873, 62] on div "近三個月" at bounding box center [859, 57] width 38 height 17
click at [856, 105] on link "近六個月" at bounding box center [864, 103] width 31 height 12
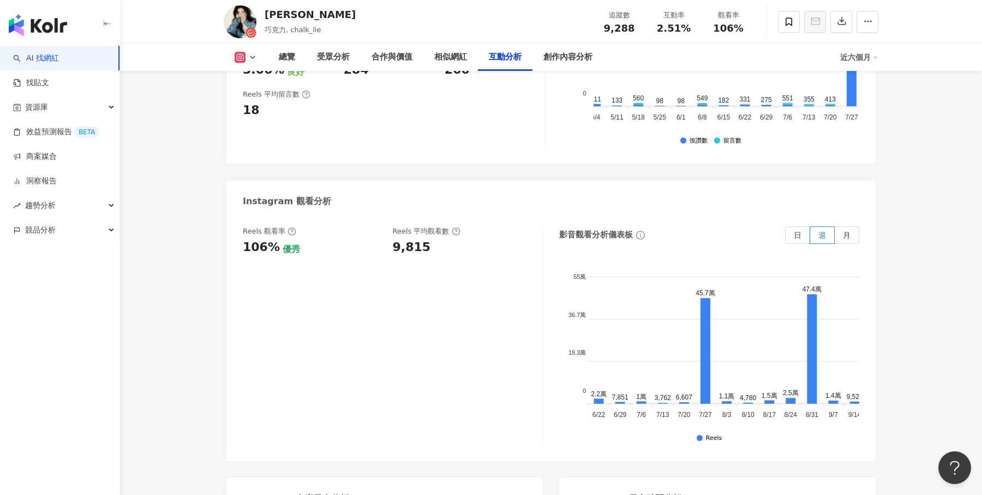
scroll to position [0, 241]
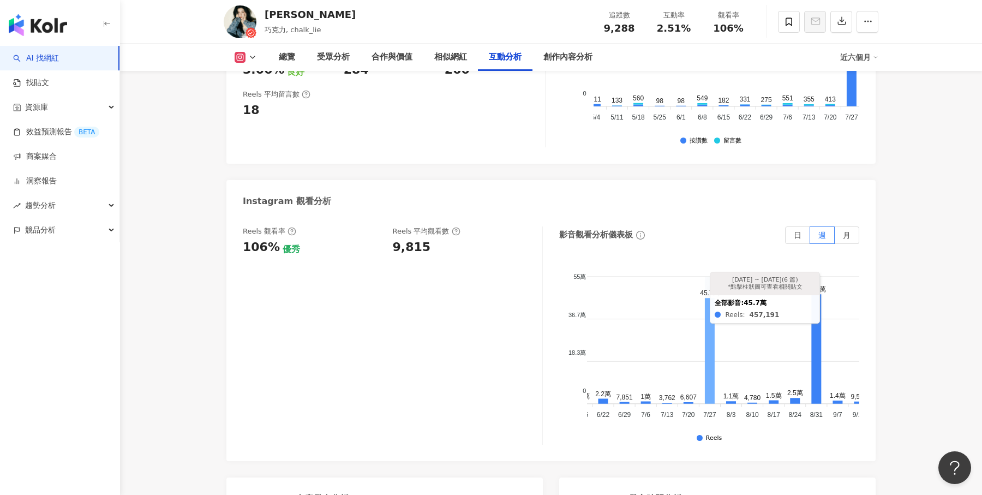
click at [705, 302] on icon at bounding box center [710, 350] width 10 height 105
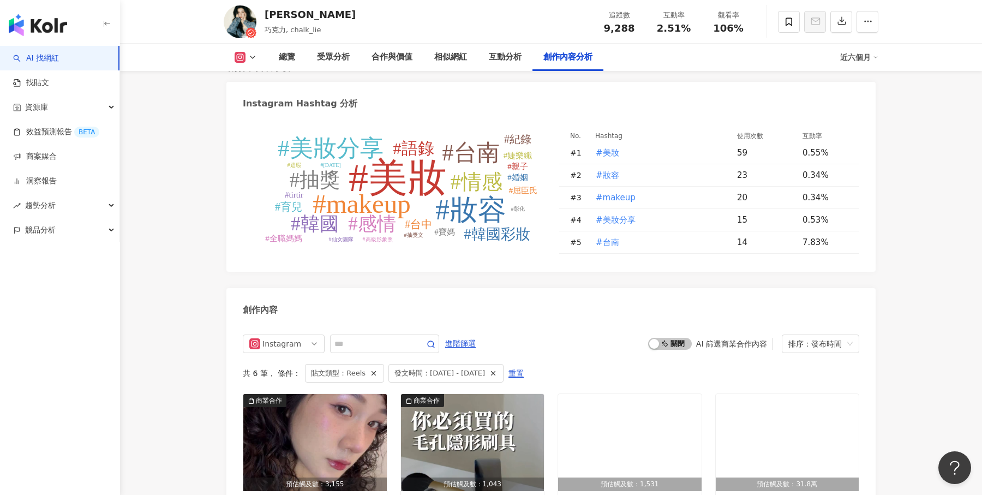
scroll to position [3157, 0]
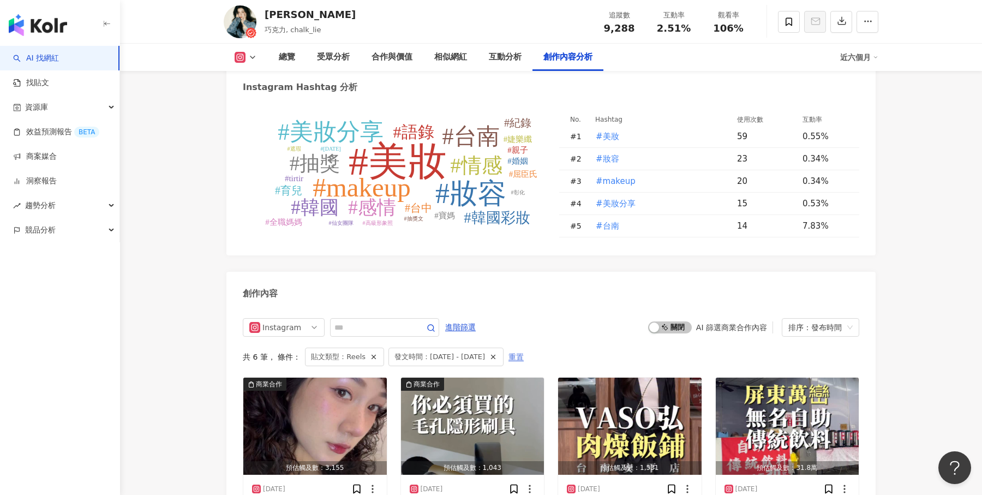
click at [524, 349] on span "重置" at bounding box center [516, 357] width 15 height 17
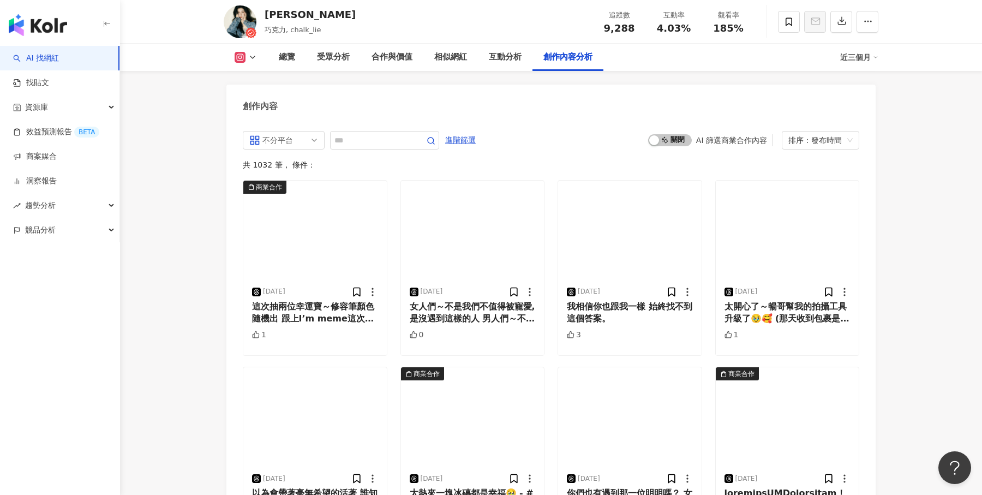
scroll to position [3318, 0]
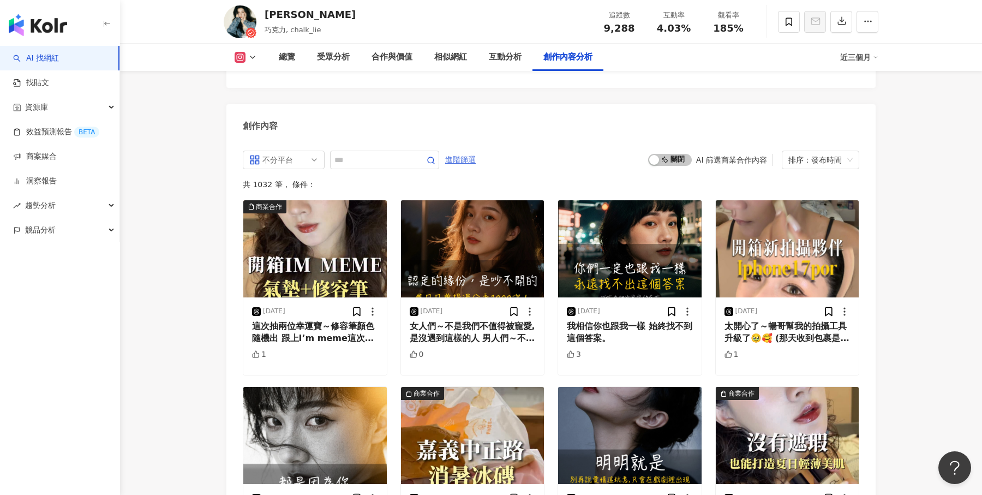
click at [465, 151] on span "進階篩選" at bounding box center [460, 159] width 31 height 17
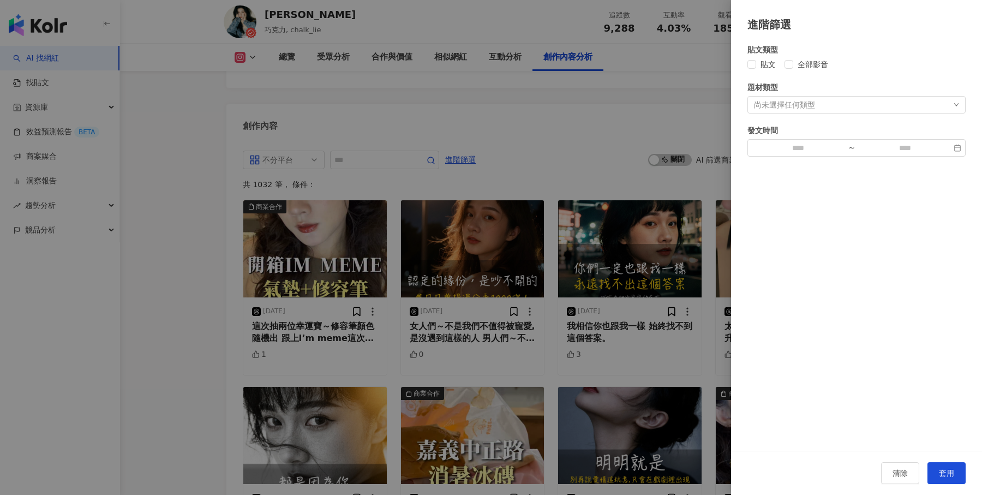
click at [526, 133] on div at bounding box center [491, 247] width 982 height 495
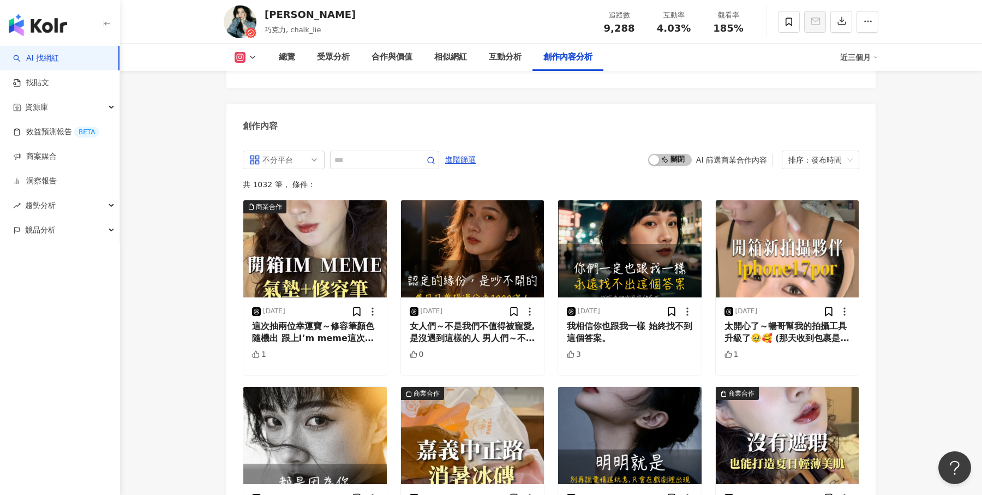
click at [467, 151] on span "進階篩選" at bounding box center [460, 159] width 31 height 17
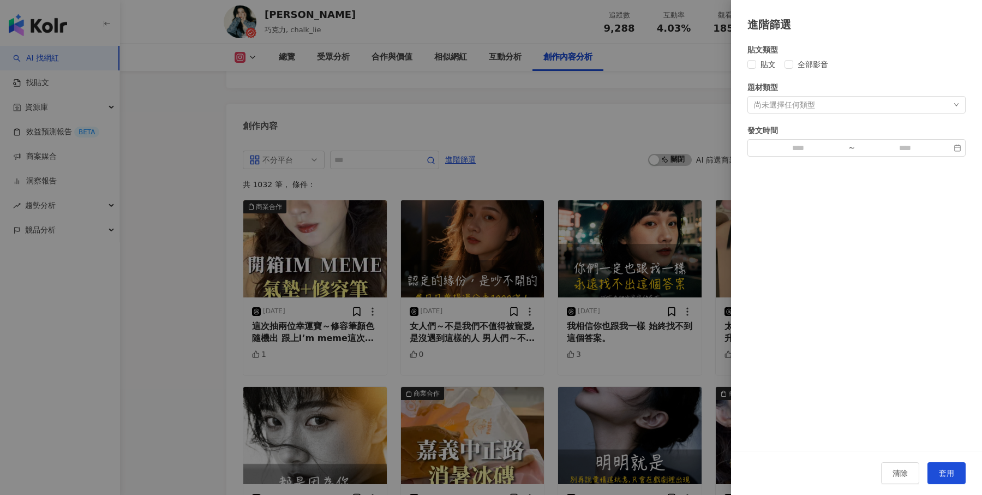
click at [531, 135] on div at bounding box center [491, 247] width 982 height 495
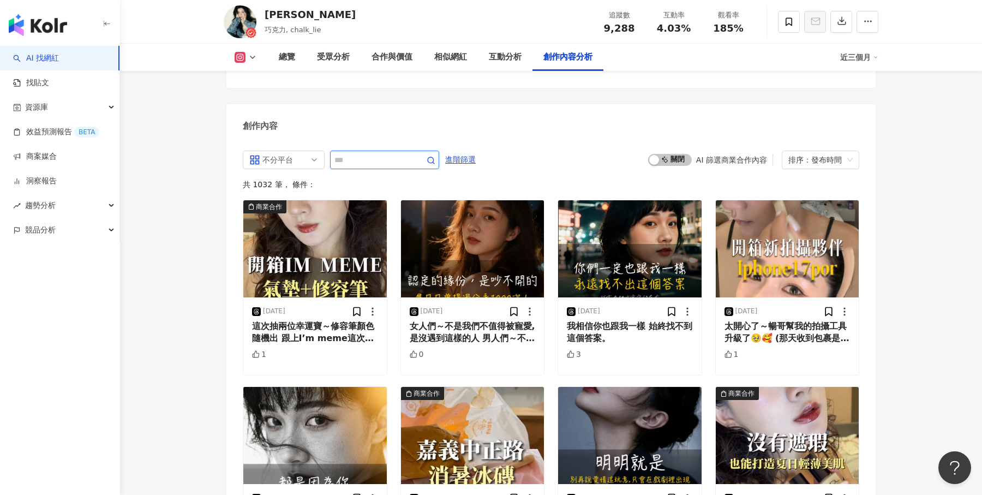
click at [374, 153] on input "text" at bounding box center [372, 159] width 76 height 13
type input "*"
type input "**"
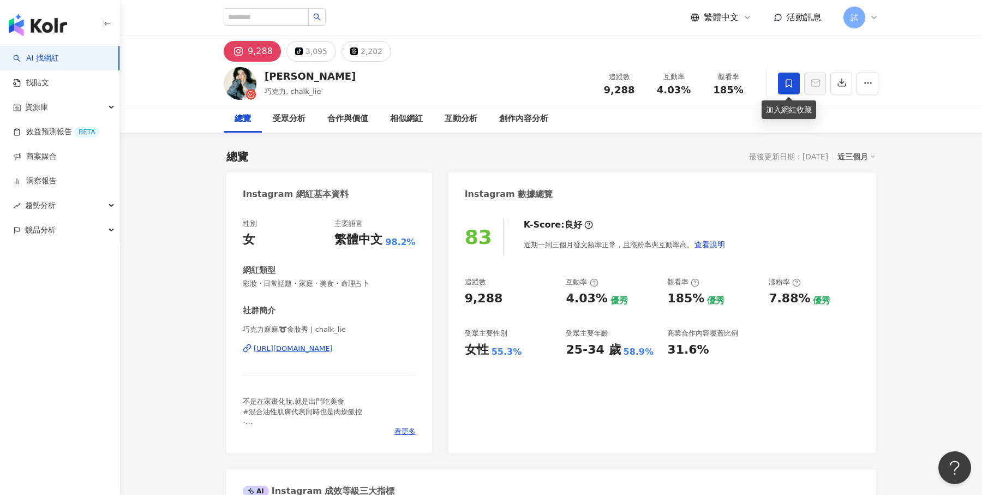
click at [786, 81] on icon at bounding box center [789, 84] width 10 height 10
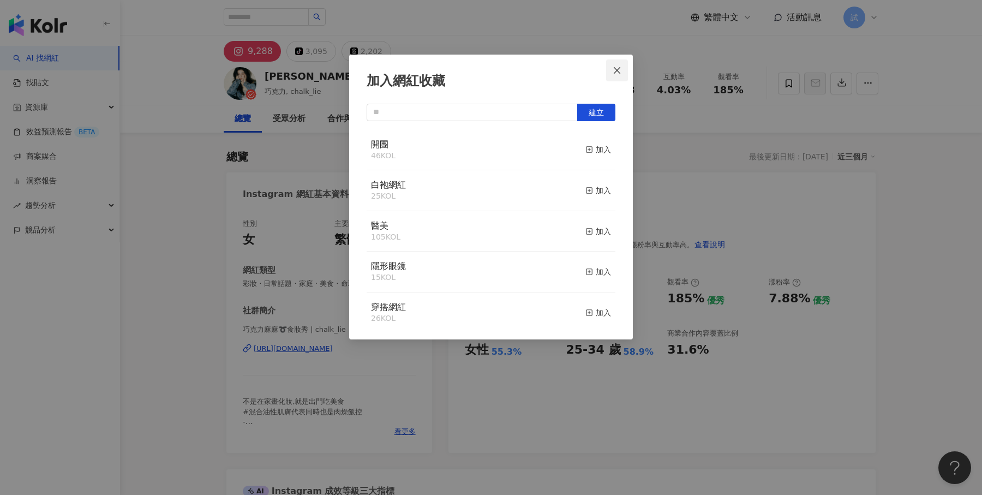
click at [619, 74] on button "Close" at bounding box center [617, 70] width 22 height 22
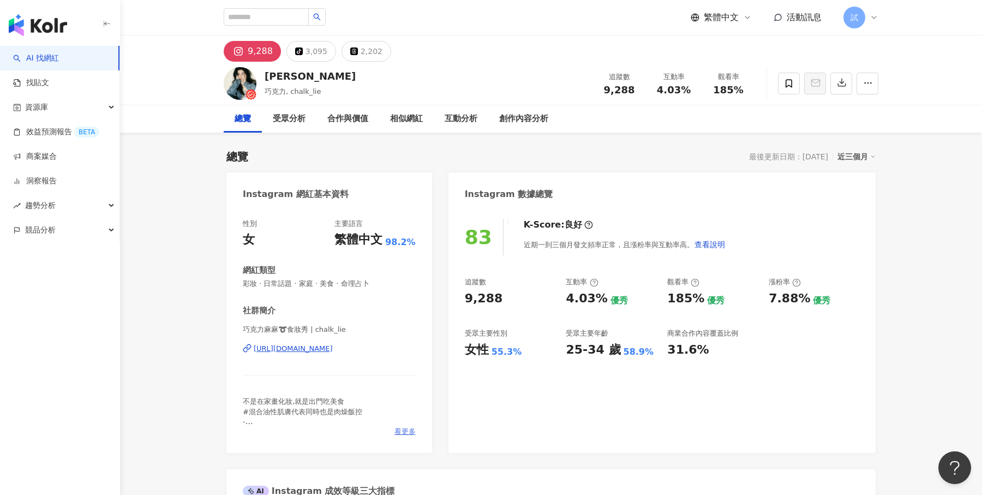
click at [399, 432] on span "看更多" at bounding box center [404, 432] width 21 height 10
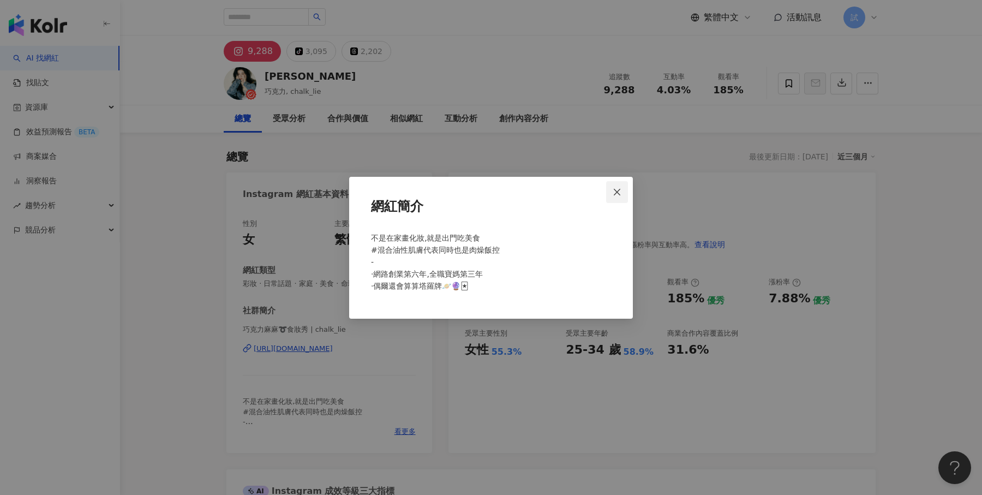
click at [619, 197] on button "Close" at bounding box center [617, 192] width 22 height 22
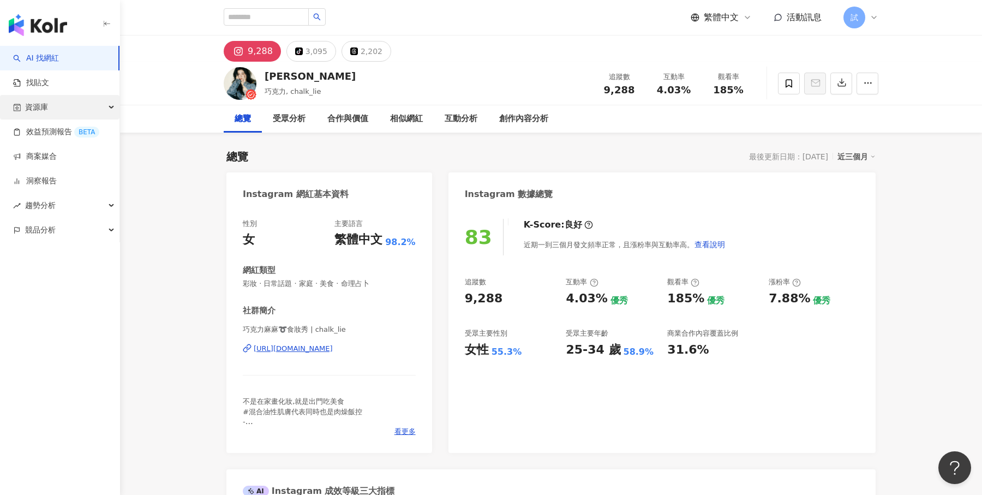
click at [92, 103] on div "資源庫" at bounding box center [59, 107] width 119 height 25
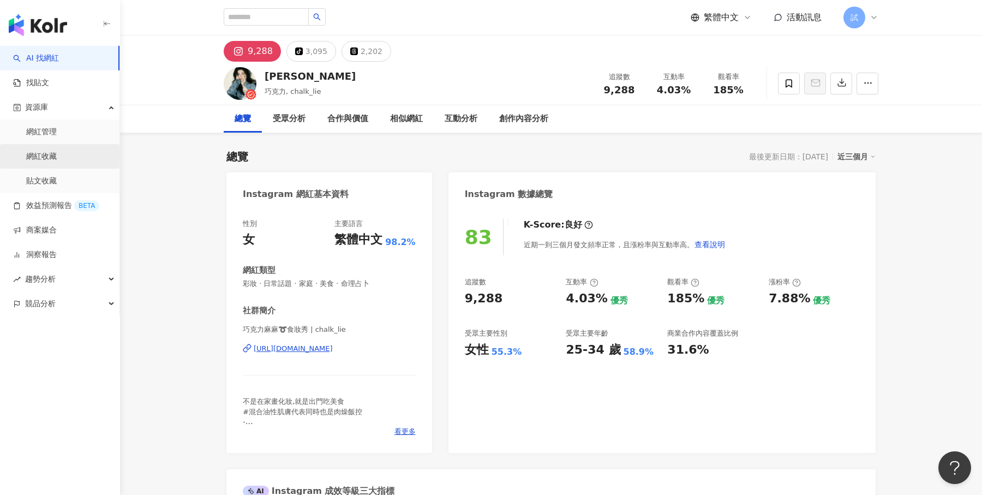
click at [57, 159] on link "網紅收藏" at bounding box center [41, 156] width 31 height 11
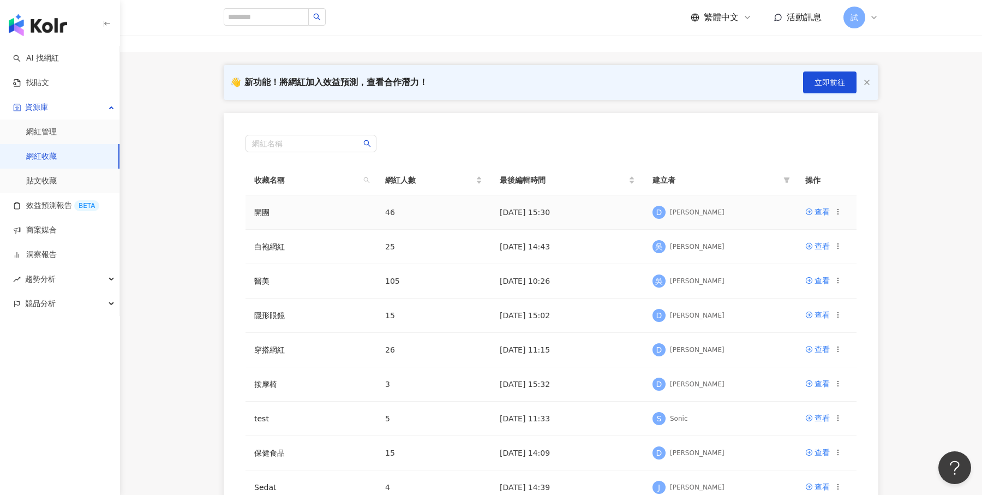
scroll to position [48, 0]
click at [821, 212] on div "查看" at bounding box center [822, 213] width 15 height 12
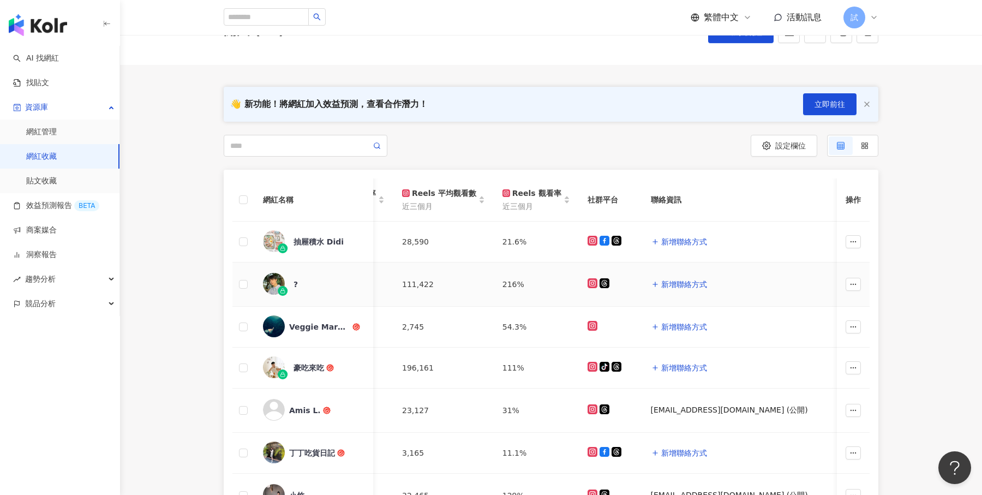
scroll to position [45, 0]
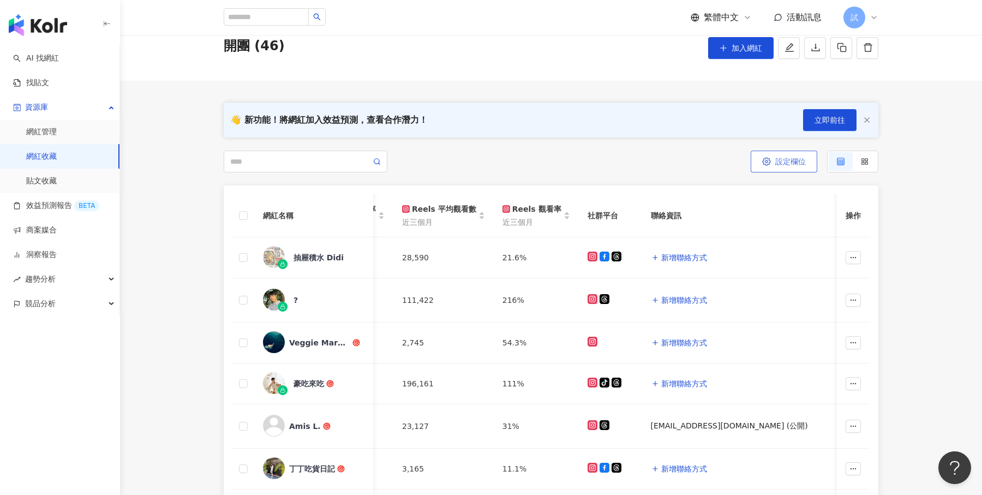
click at [771, 159] on icon "button" at bounding box center [766, 161] width 9 height 9
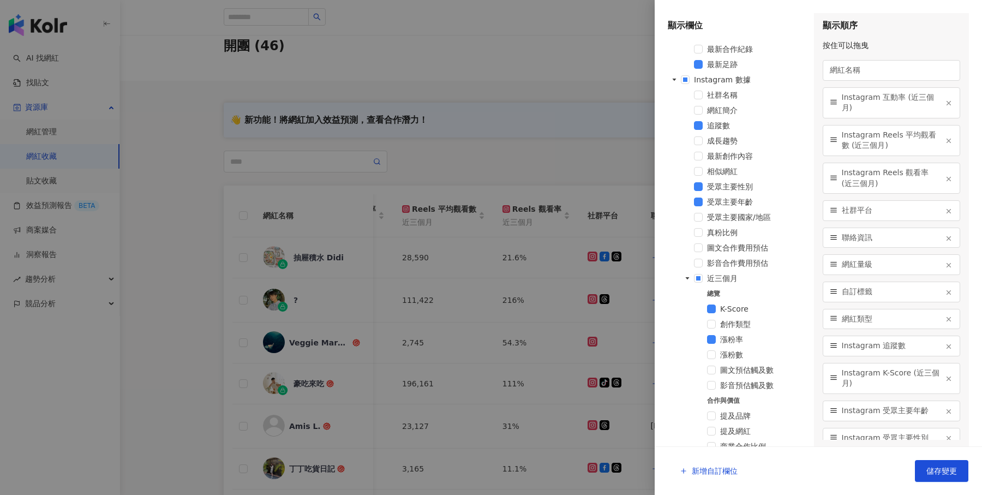
scroll to position [241, 0]
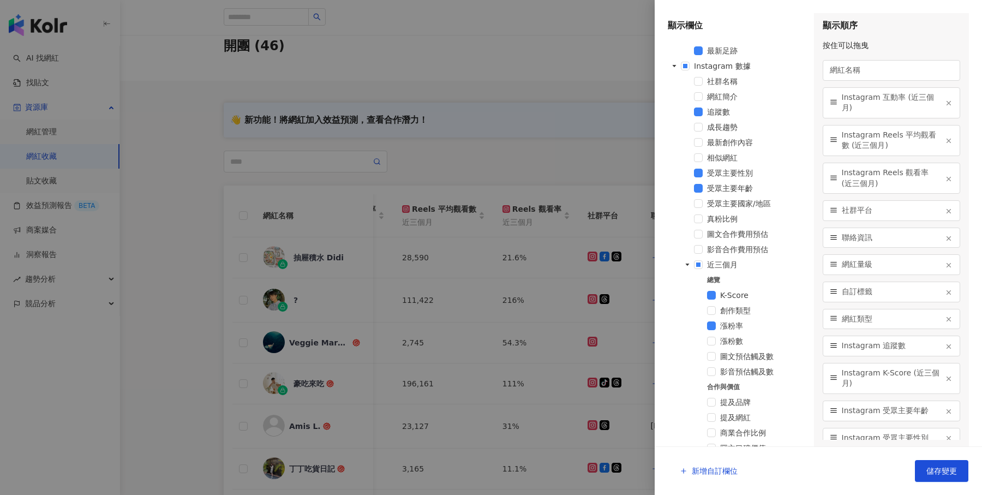
click at [600, 157] on div at bounding box center [491, 247] width 982 height 495
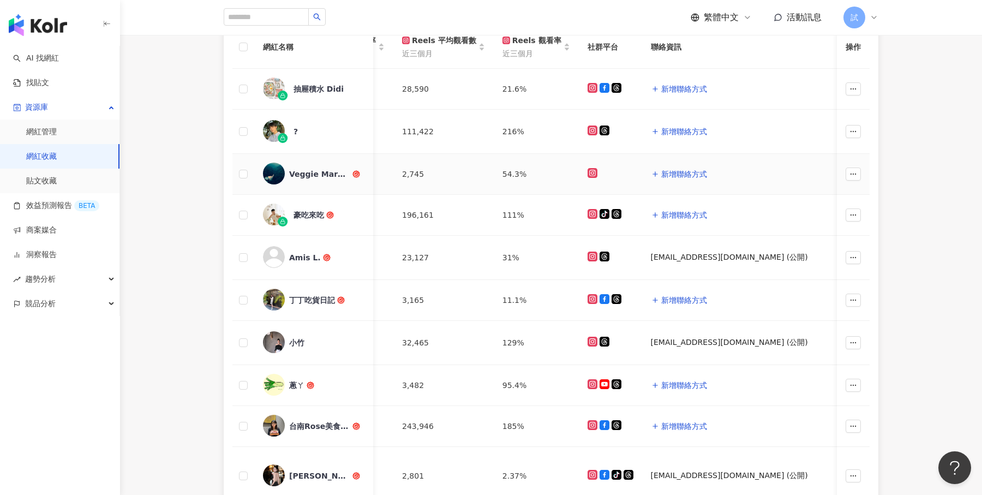
scroll to position [219, 0]
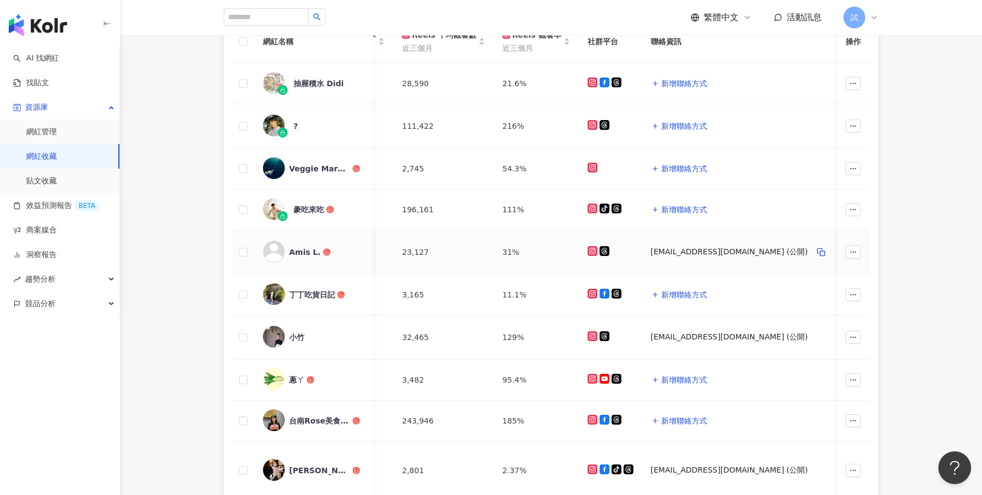
drag, startPoint x: 644, startPoint y: 253, endPoint x: 751, endPoint y: 243, distance: 106.8
click at [751, 243] on div "amislee86@gmail.com (公開)" at bounding box center [740, 251] width 179 height 17
click at [676, 201] on button "新增聯絡方式" at bounding box center [679, 210] width 57 height 22
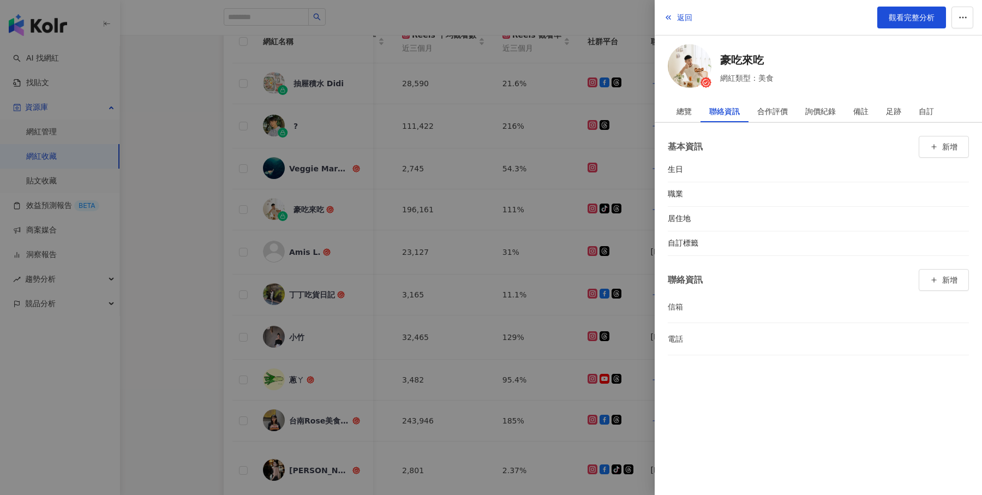
click at [211, 180] on div at bounding box center [491, 247] width 982 height 495
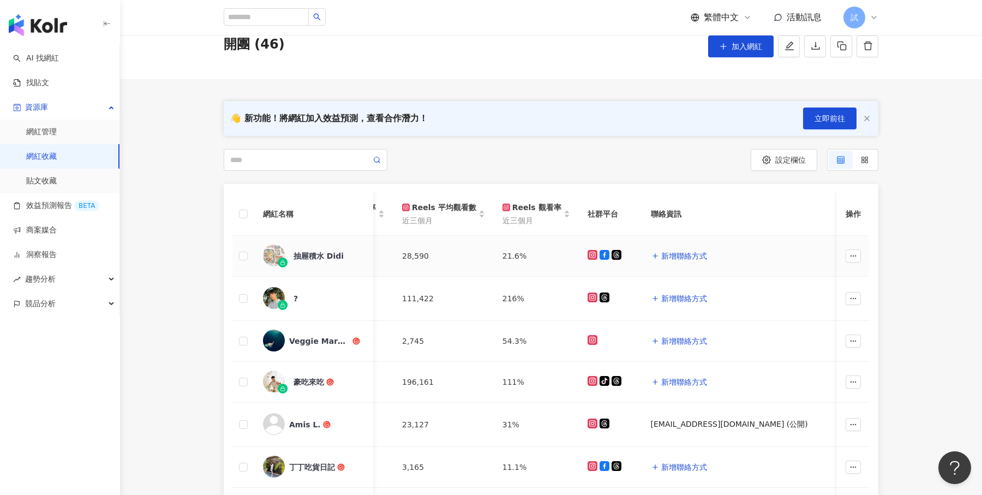
scroll to position [25, 0]
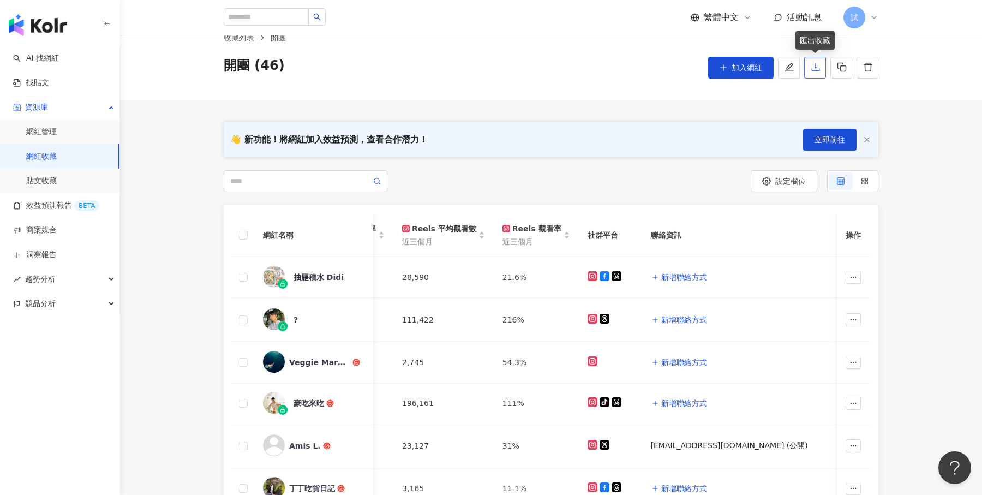
click at [817, 67] on icon "download" at bounding box center [816, 67] width 10 height 10
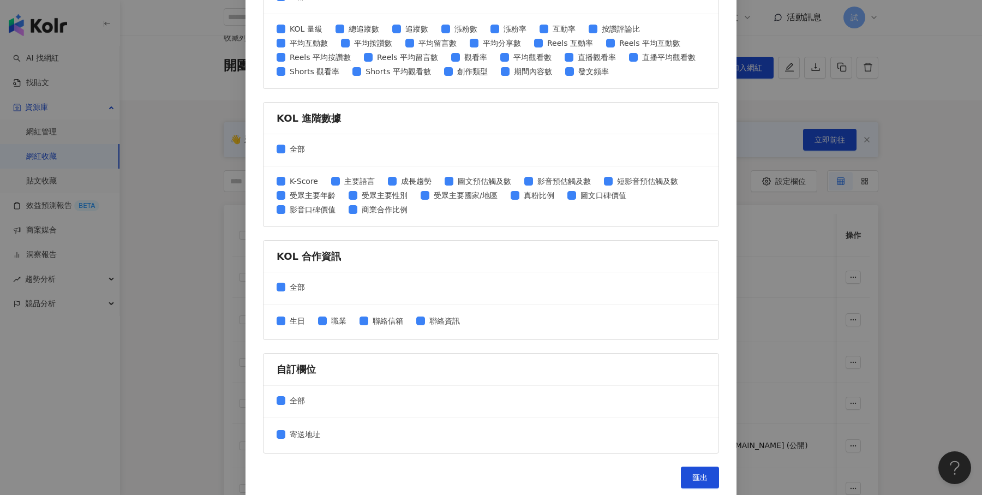
scroll to position [0, 0]
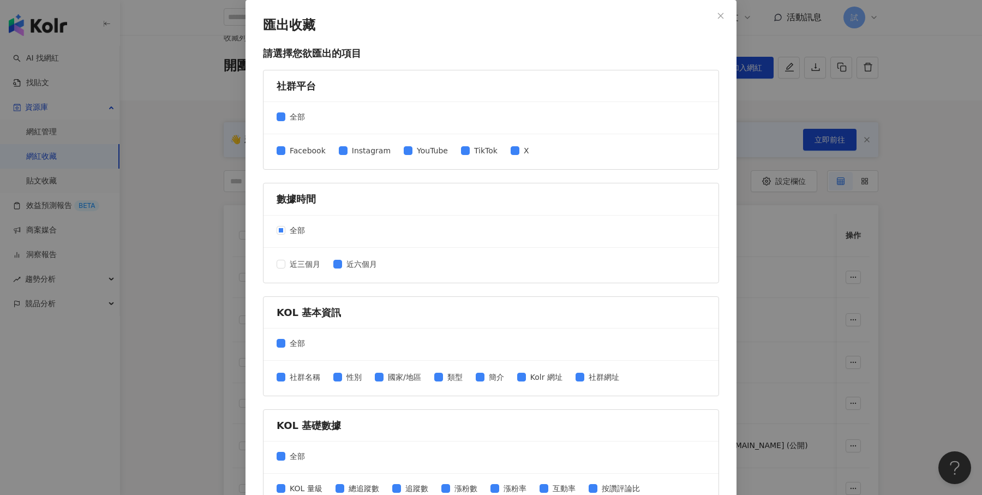
click at [925, 98] on div "匯出收藏 請選擇您欲匯出的項目 社群平台 全部 Facebook Instagram YouTube TikTok X 數據時間 全部 近三個月 近六個月 K…" at bounding box center [491, 247] width 982 height 495
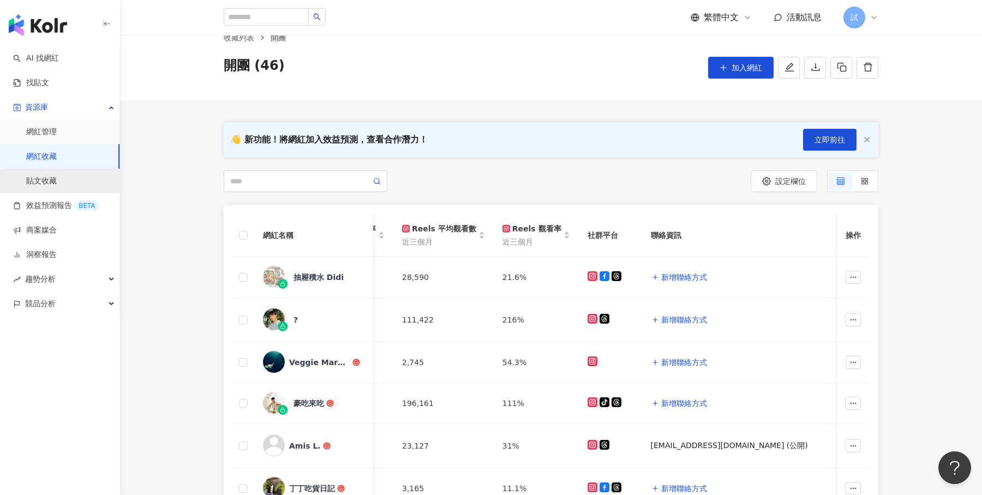
click at [57, 177] on link "貼文收藏" at bounding box center [41, 181] width 31 height 11
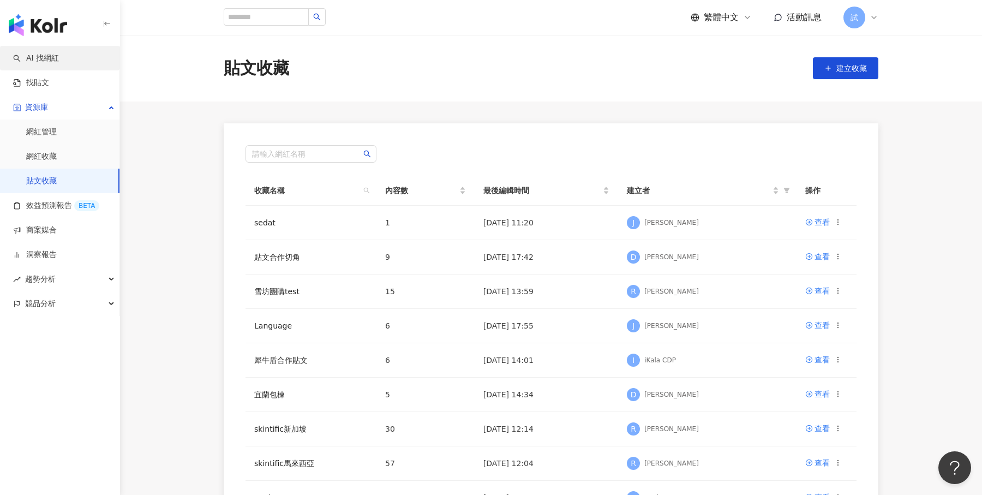
click at [57, 56] on link "AI 找網紅" at bounding box center [36, 58] width 46 height 11
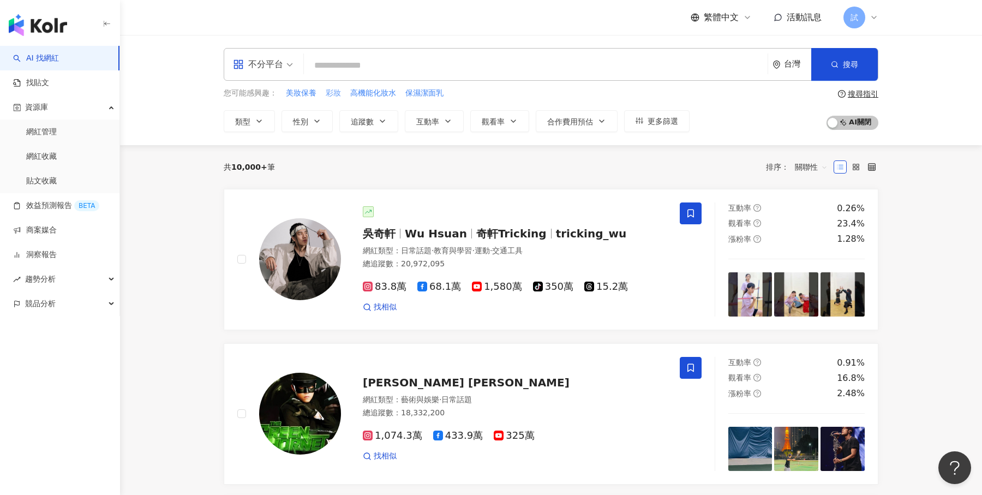
click at [334, 92] on span "彩妝" at bounding box center [333, 93] width 15 height 11
type input "**"
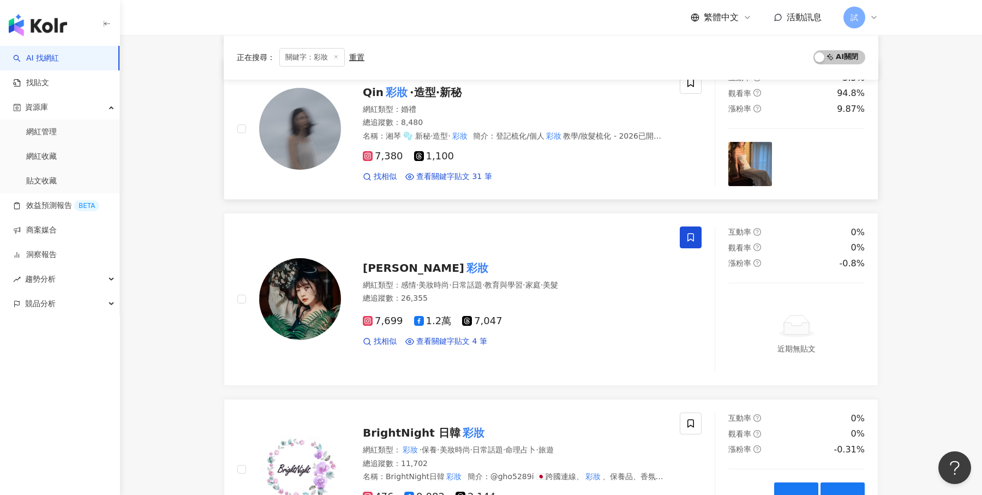
scroll to position [412, 0]
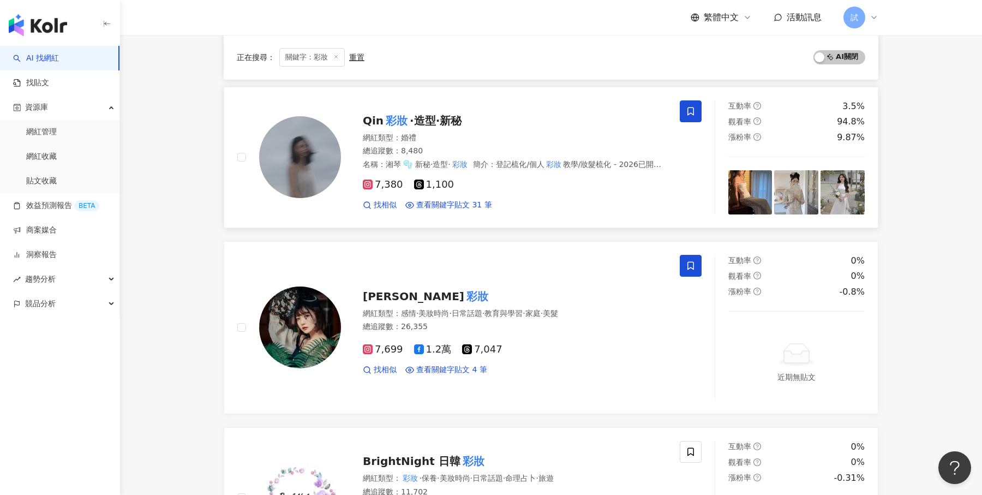
click at [689, 106] on icon at bounding box center [691, 111] width 10 height 10
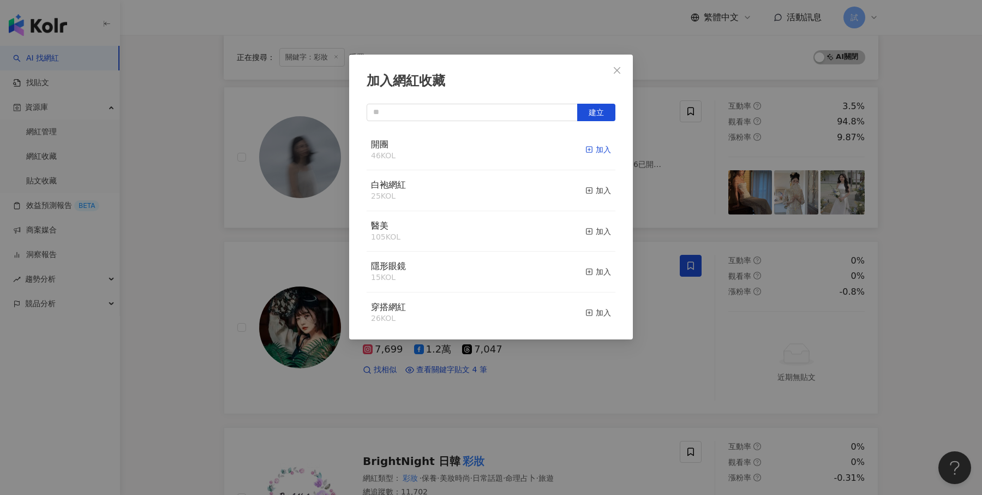
click at [602, 149] on div "加入" at bounding box center [598, 149] width 26 height 12
click at [618, 70] on icon "close" at bounding box center [617, 70] width 7 height 7
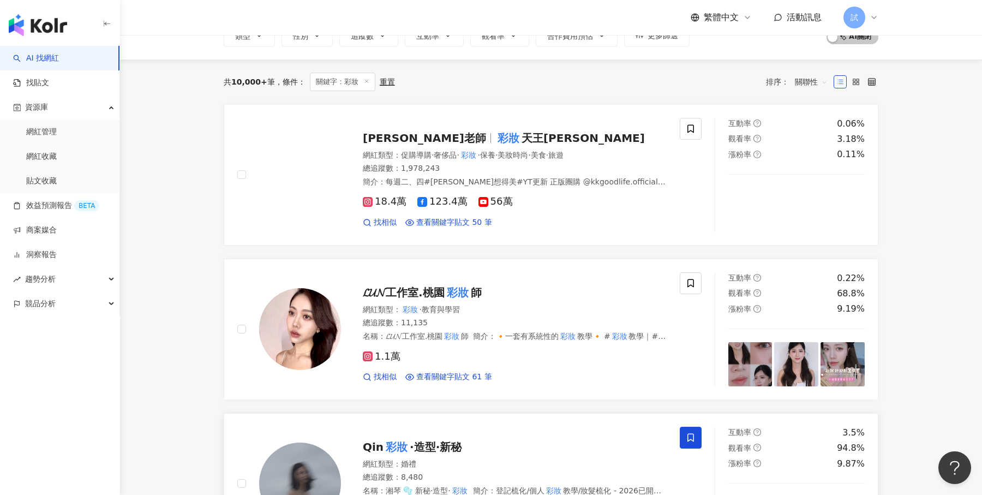
scroll to position [0, 0]
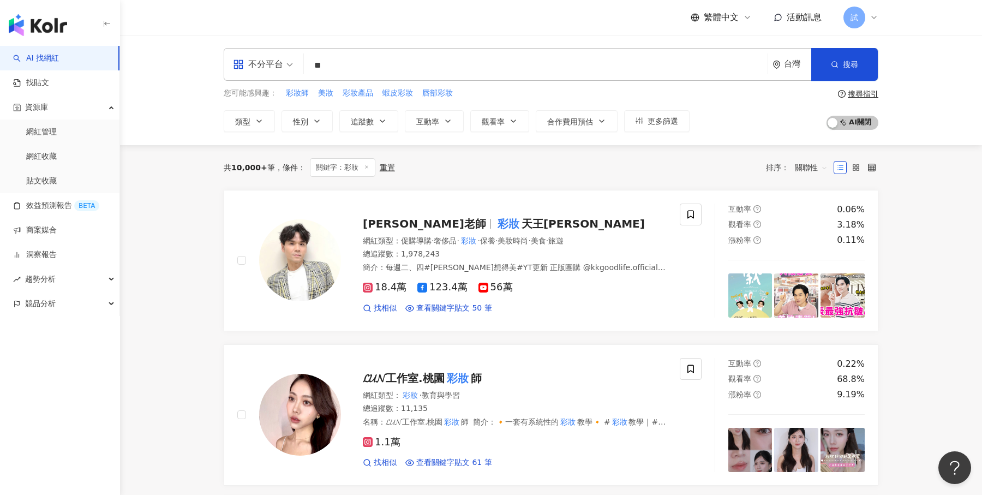
click at [59, 62] on link "AI 找網紅" at bounding box center [36, 58] width 46 height 11
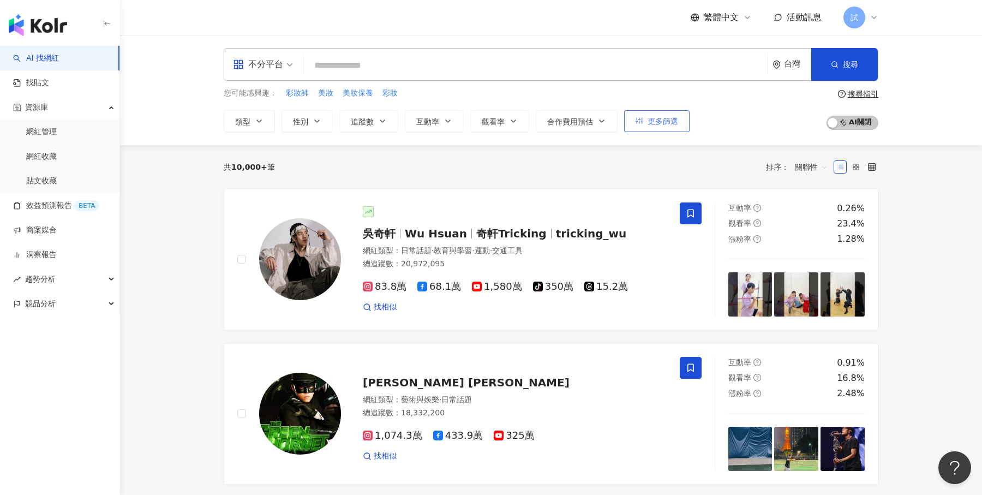
click at [668, 124] on span "更多篩選" at bounding box center [663, 121] width 31 height 9
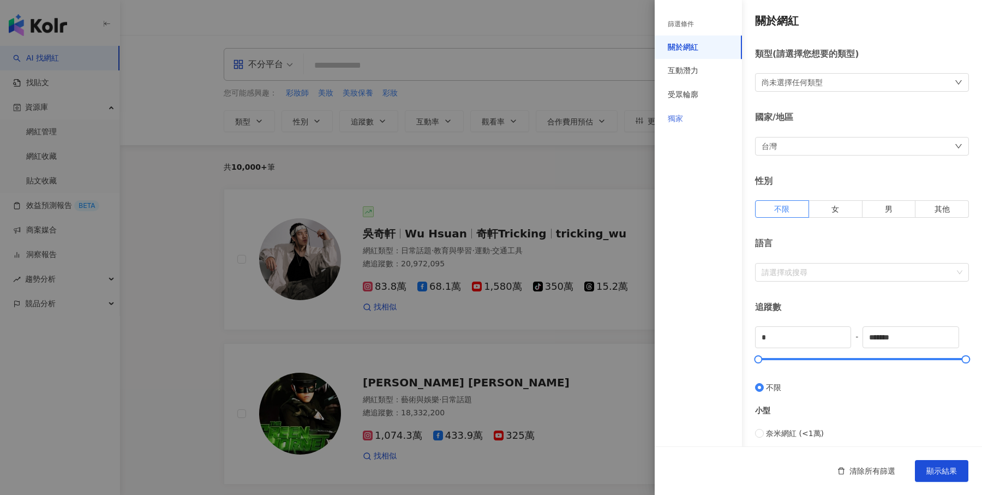
click at [691, 116] on div "獨家" at bounding box center [698, 119] width 87 height 24
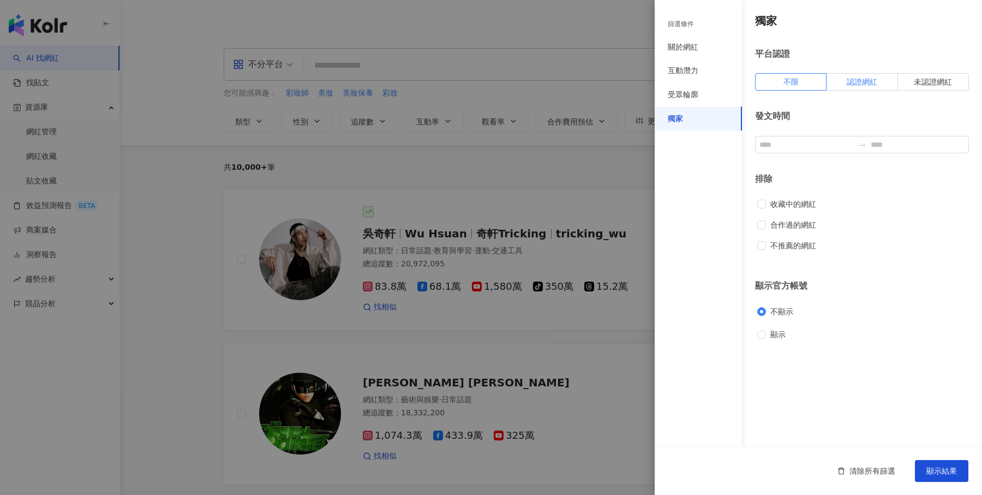
click at [857, 86] on label "認證網紅" at bounding box center [862, 81] width 71 height 17
click at [933, 465] on button "顯示結果" at bounding box center [941, 471] width 53 height 22
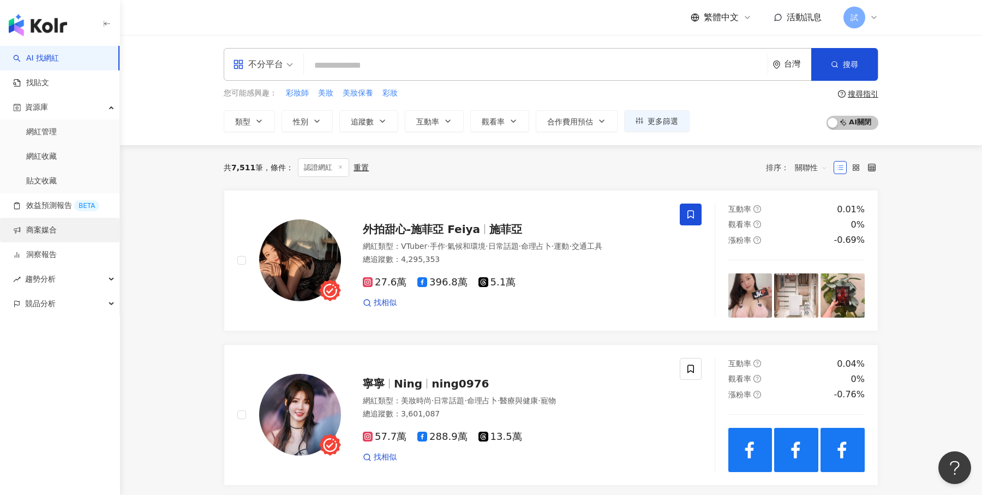
click at [57, 225] on link "商案媒合" at bounding box center [35, 230] width 44 height 11
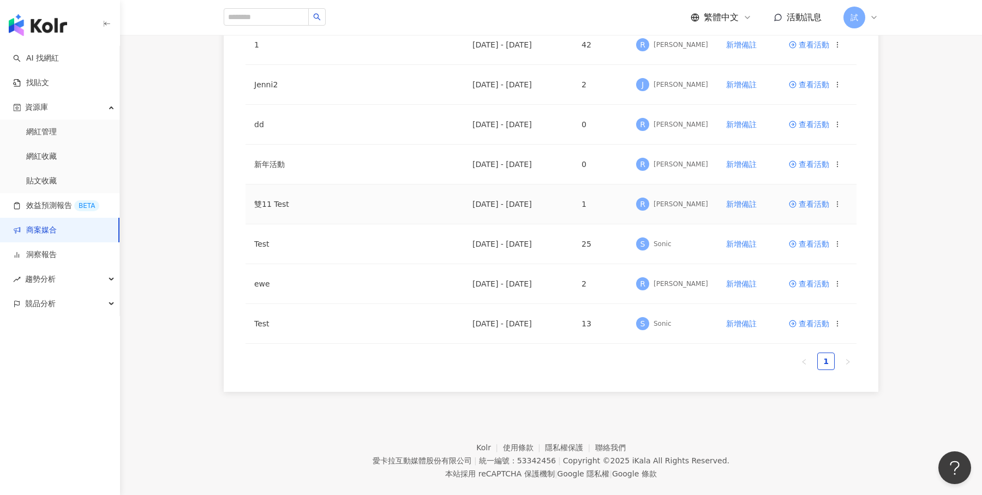
scroll to position [177, 0]
click at [819, 282] on span "查看活動" at bounding box center [809, 282] width 40 height 8
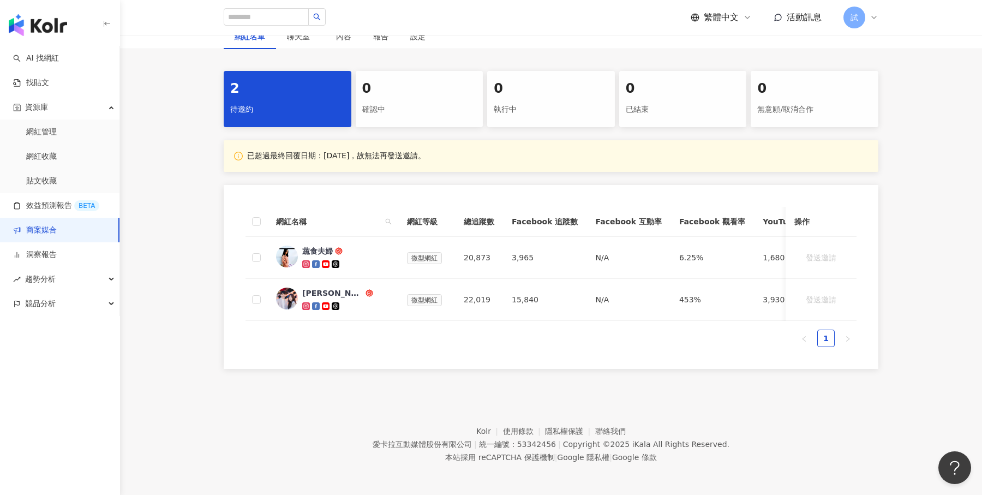
scroll to position [157, 0]
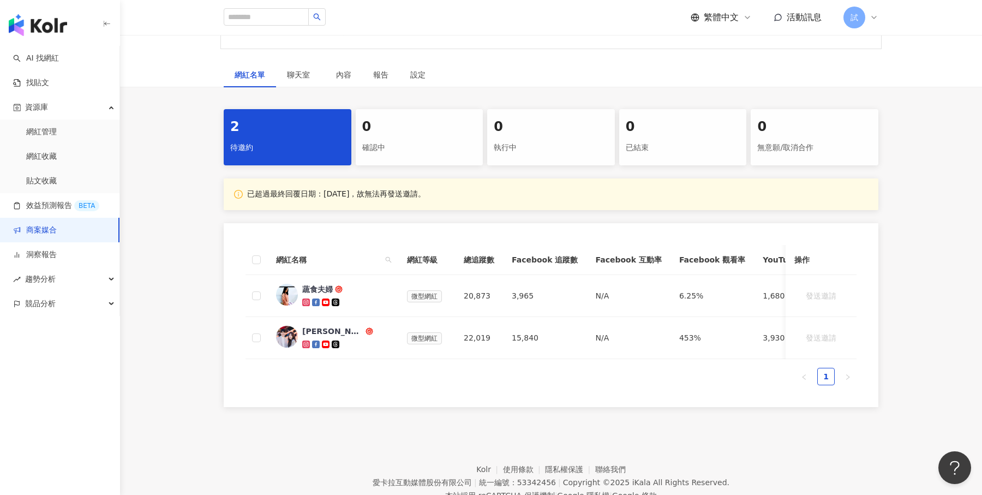
click at [52, 35] on img "button" at bounding box center [38, 25] width 58 height 22
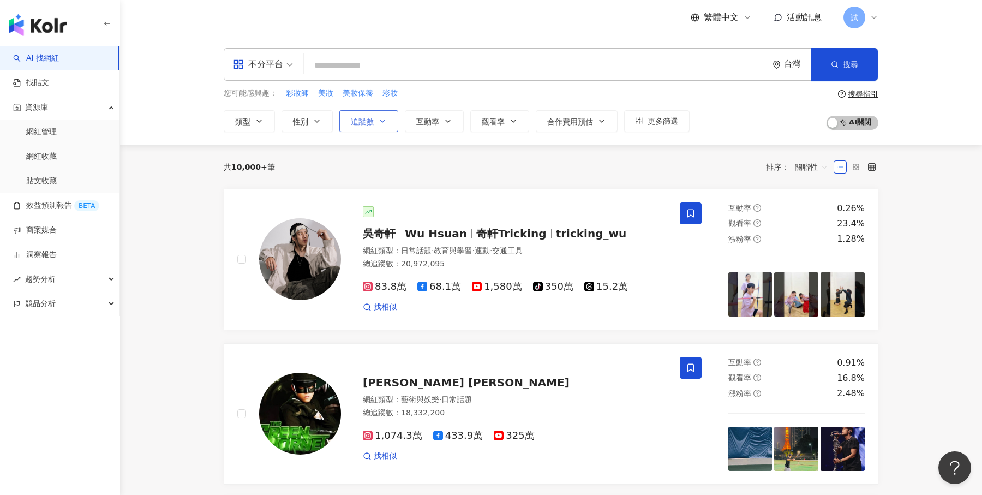
click at [365, 117] on span "追蹤數" at bounding box center [362, 121] width 23 height 9
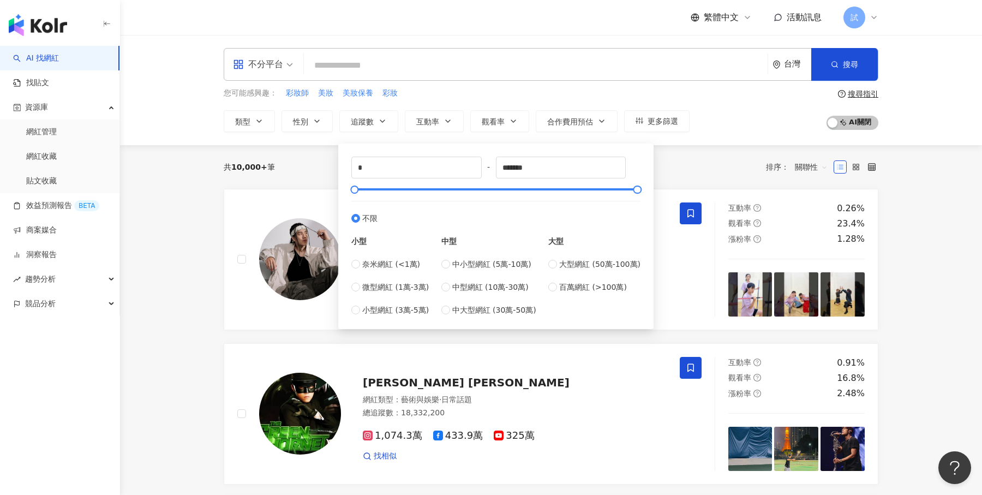
click at [677, 163] on div "共 10,000+ 筆 排序： 關聯性" at bounding box center [551, 166] width 655 height 17
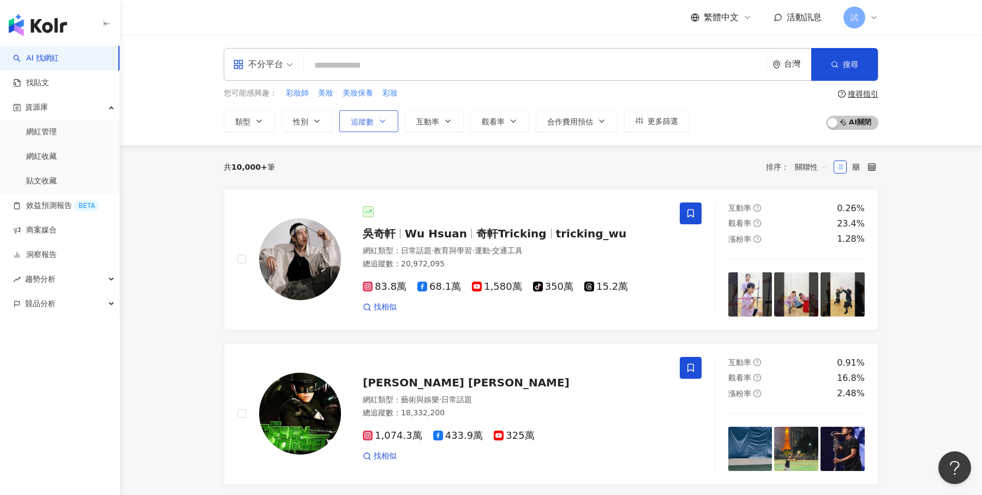
click at [385, 129] on button "追蹤數" at bounding box center [368, 121] width 59 height 22
click at [440, 129] on button "互動率" at bounding box center [434, 121] width 59 height 22
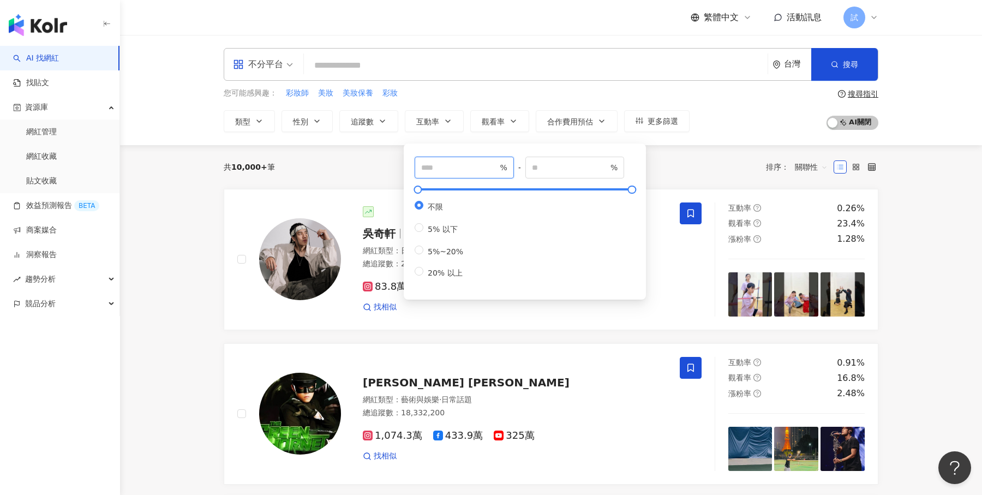
click at [434, 165] on input "number" at bounding box center [459, 168] width 76 height 12
type input "*"
click at [730, 102] on div "您可能感興趣： 彩妝師 美妝 美妝保養 彩妝 類型 性別 追蹤數 互動率 觀看率 合作費用預估 更多篩選 * - ******* 不限 小型 奈米網紅 (<1…" at bounding box center [551, 109] width 655 height 45
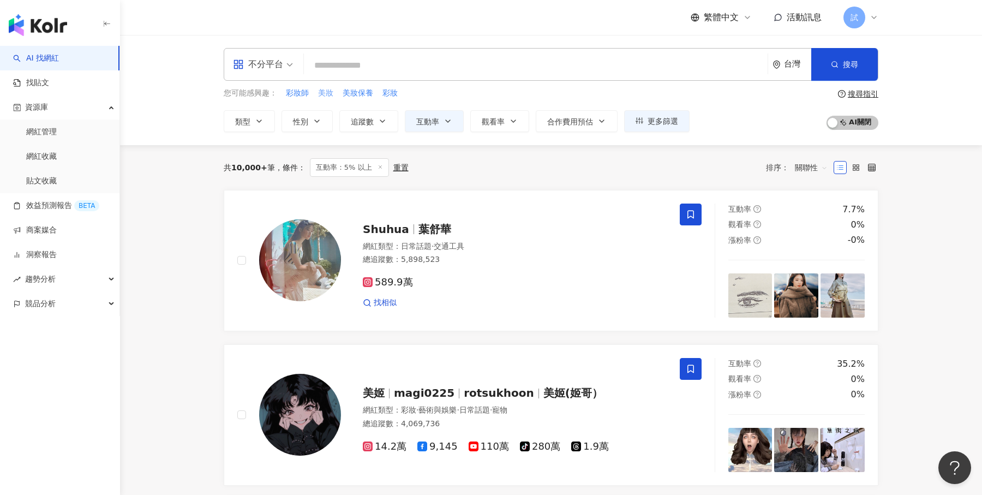
click at [330, 94] on span "美妝" at bounding box center [325, 93] width 15 height 11
type input "**"
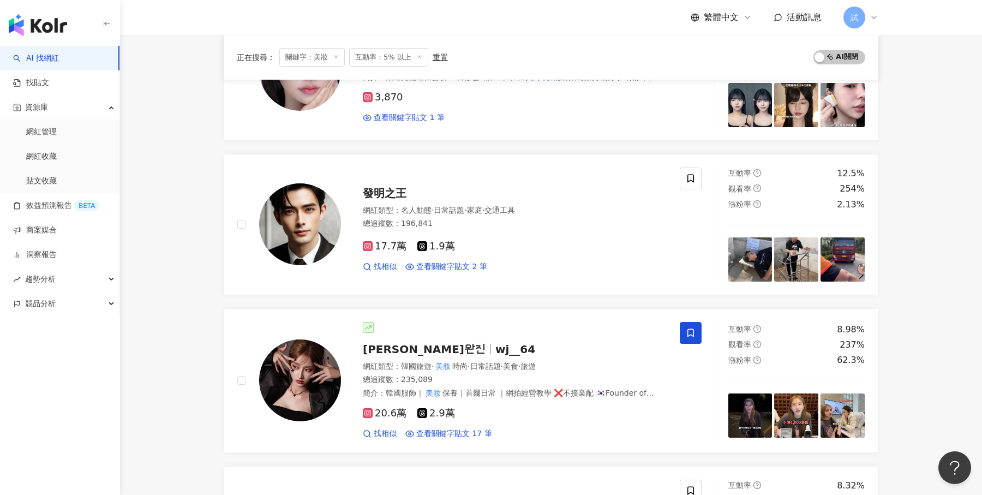
scroll to position [351, 0]
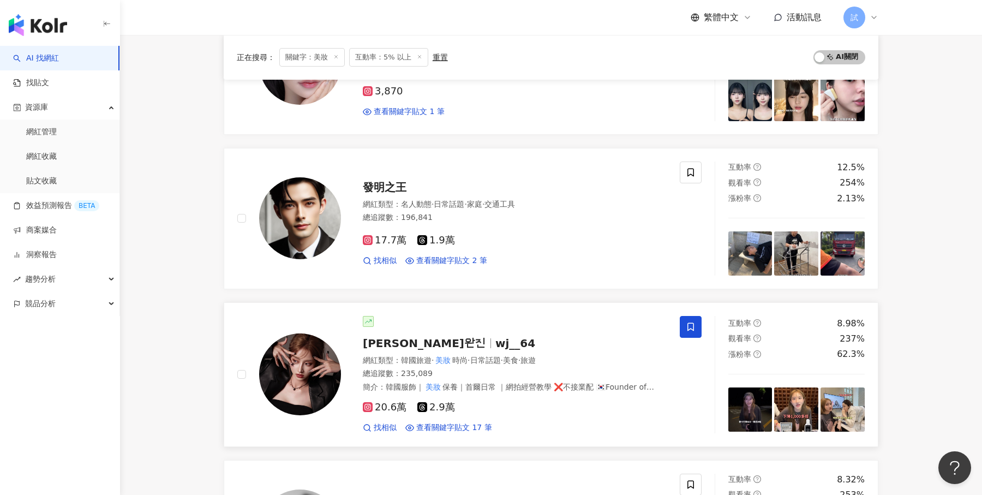
click at [547, 327] on div "婉蓁완진 wj__64 網紅類型 ： 韓國旅遊 · 美妝 時尚 · 日常話題 · 美食 · 旅遊 總追蹤數 ： 235,089 簡介 ： 韓國服飾｜ …" at bounding box center [504, 374] width 326 height 117
click at [39, 299] on span "競品分析" at bounding box center [40, 303] width 31 height 25
click at [68, 330] on link "品牌帳號分析" at bounding box center [49, 328] width 46 height 11
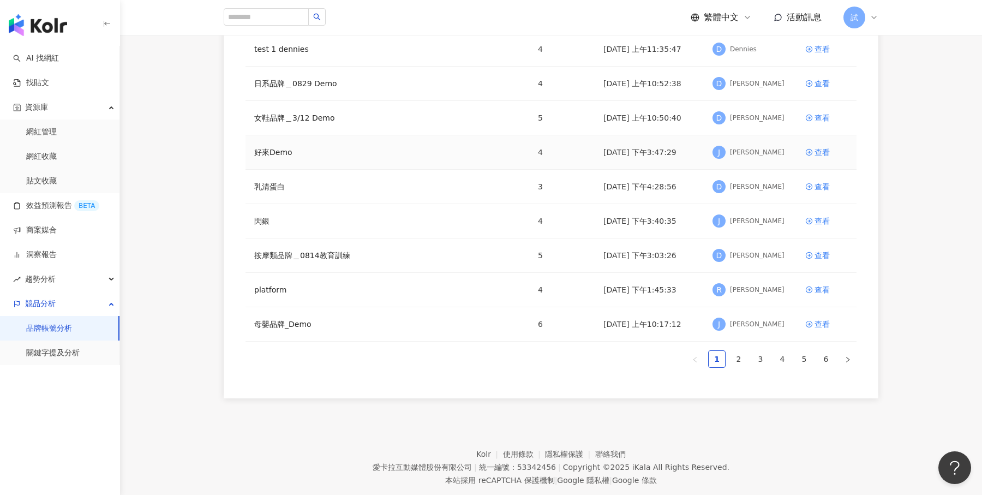
scroll to position [199, 0]
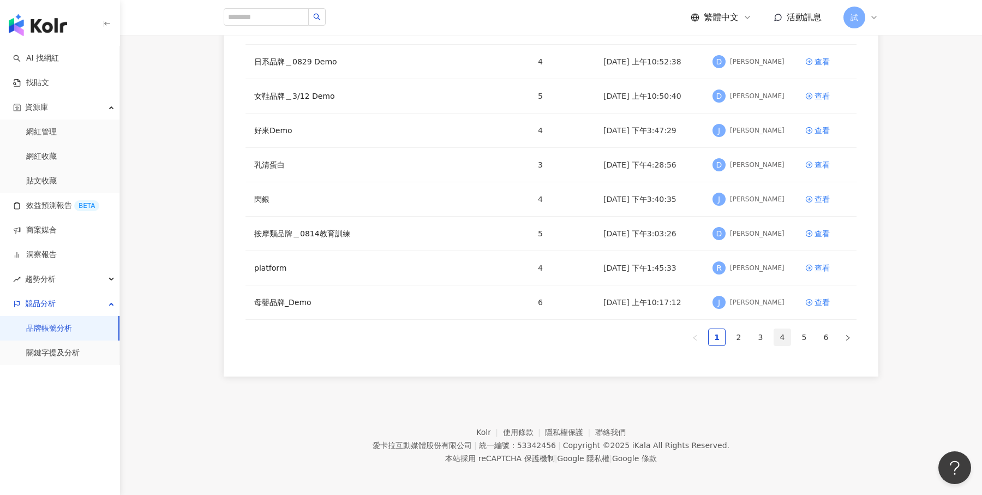
click at [784, 334] on link "4" at bounding box center [782, 337] width 16 height 16
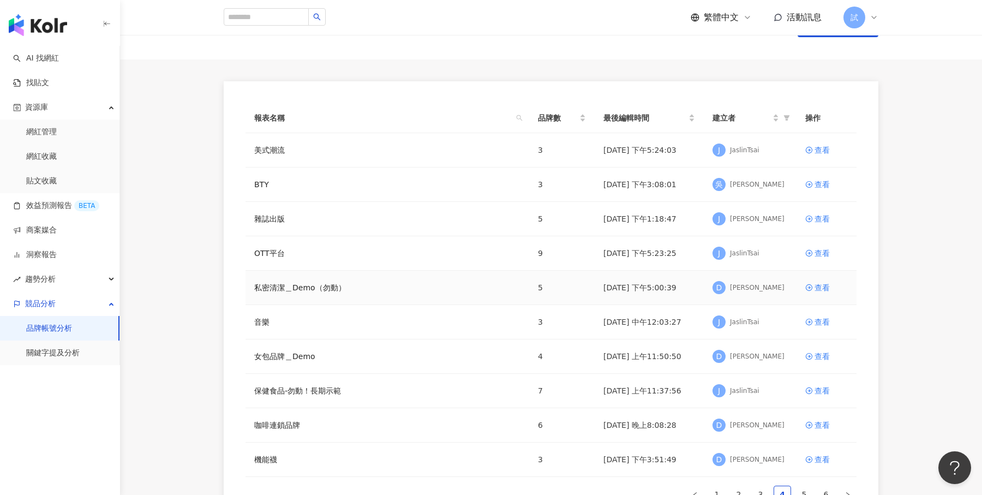
scroll to position [93, 0]
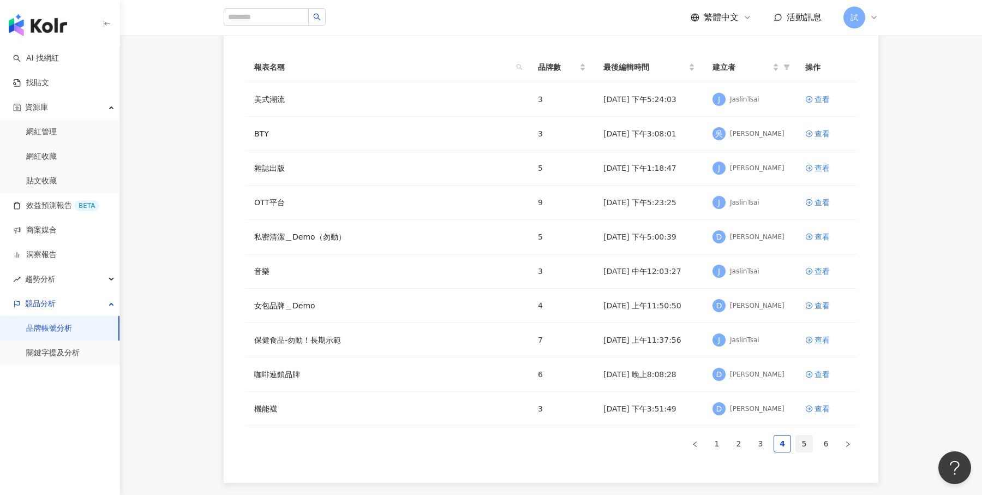
click at [802, 445] on link "5" at bounding box center [804, 443] width 16 height 16
click at [785, 446] on link "4" at bounding box center [782, 443] width 16 height 16
click at [761, 439] on link "3" at bounding box center [760, 443] width 16 height 16
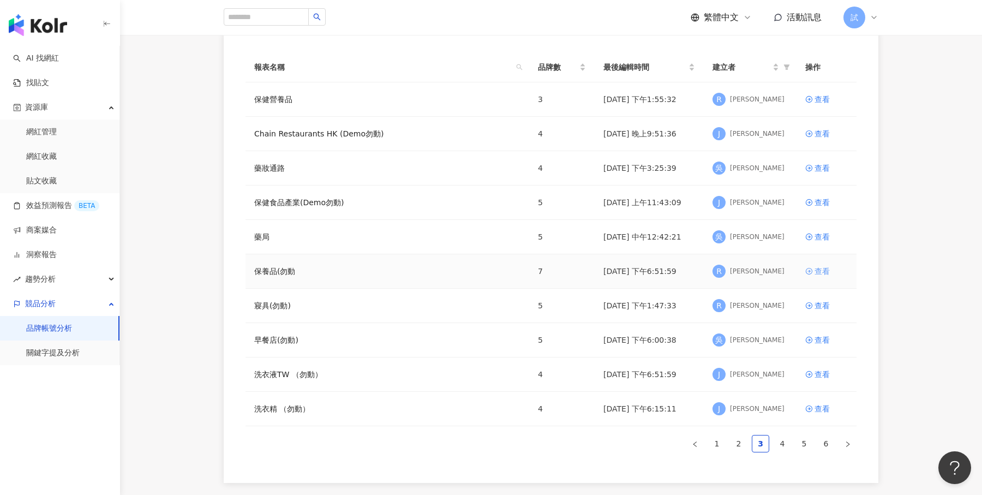
click at [813, 268] on link "查看" at bounding box center [826, 271] width 43 height 12
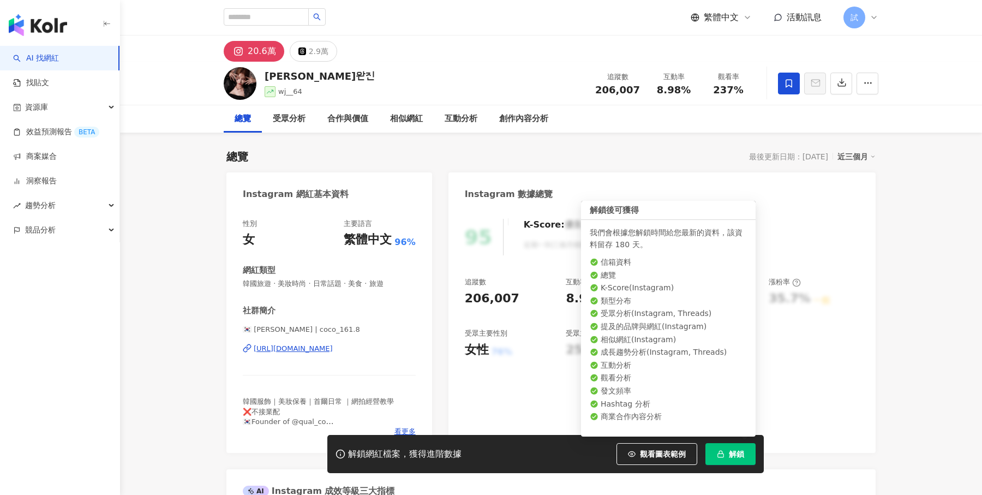
click at [737, 454] on span "解鎖" at bounding box center [736, 454] width 15 height 9
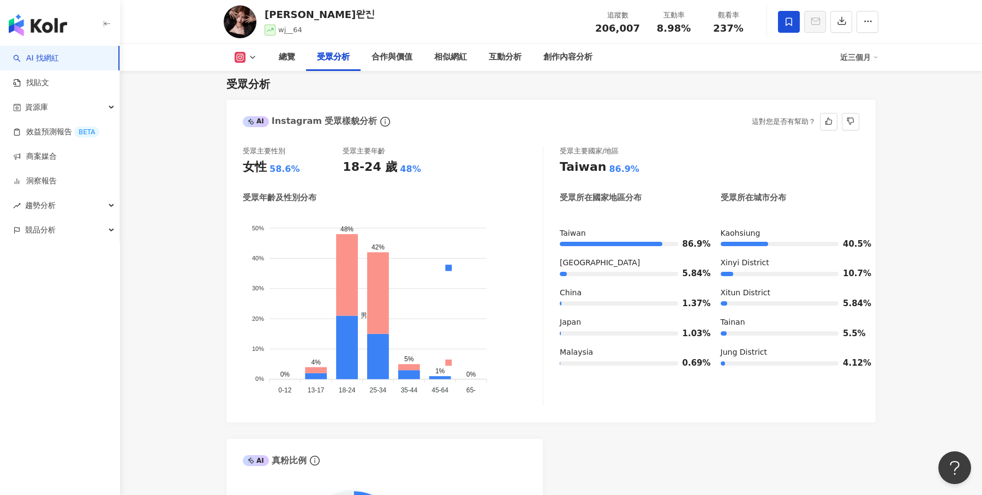
scroll to position [939, 0]
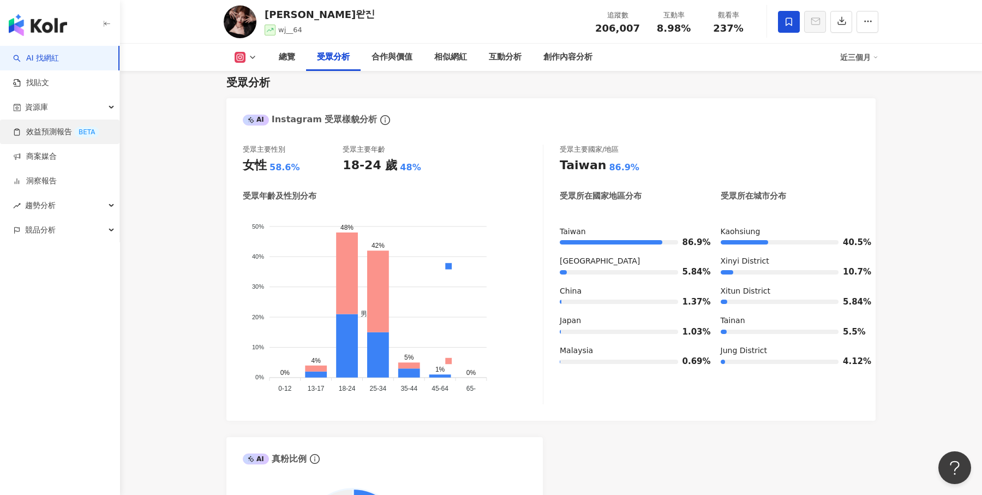
click at [37, 128] on link "效益預測報告 BETA" at bounding box center [56, 132] width 86 height 11
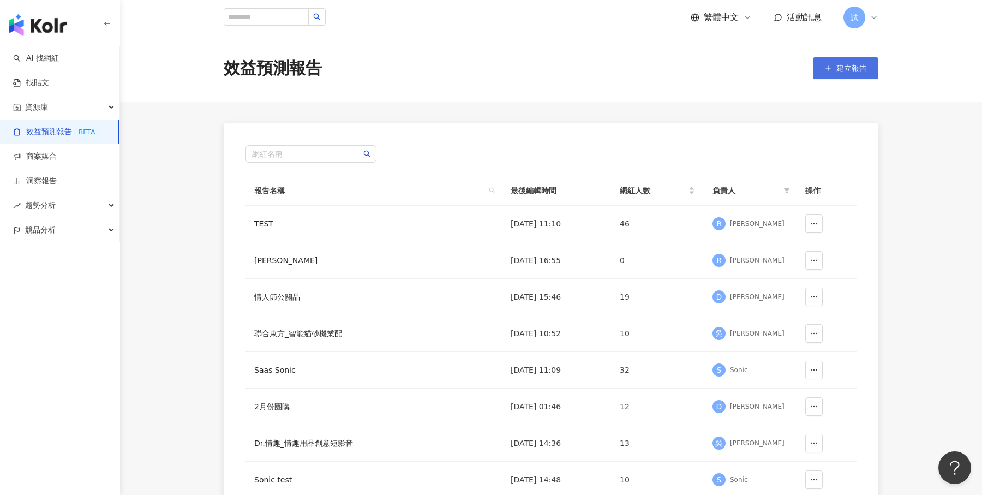
click at [858, 64] on span "建立報告" at bounding box center [851, 68] width 31 height 9
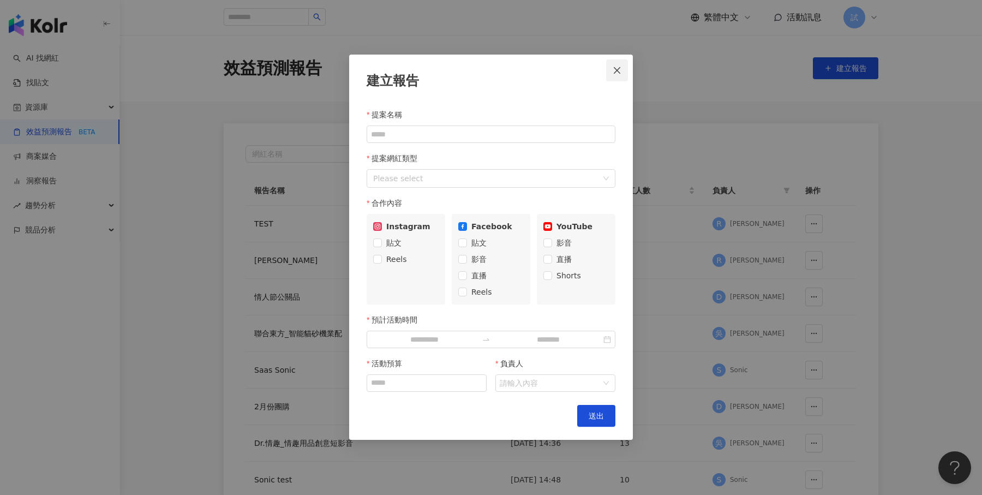
click at [622, 77] on button "Close" at bounding box center [617, 70] width 22 height 22
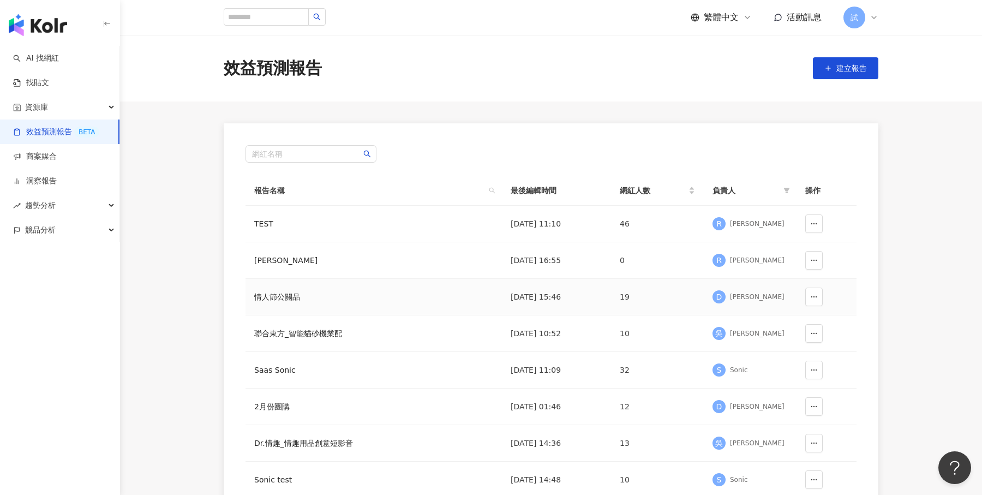
click at [672, 291] on td "19" at bounding box center [657, 297] width 93 height 37
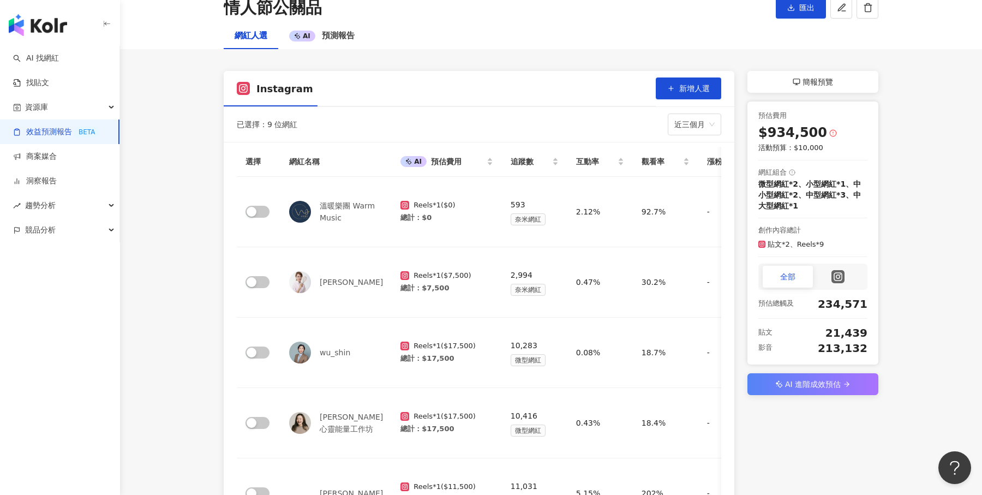
scroll to position [72, 0]
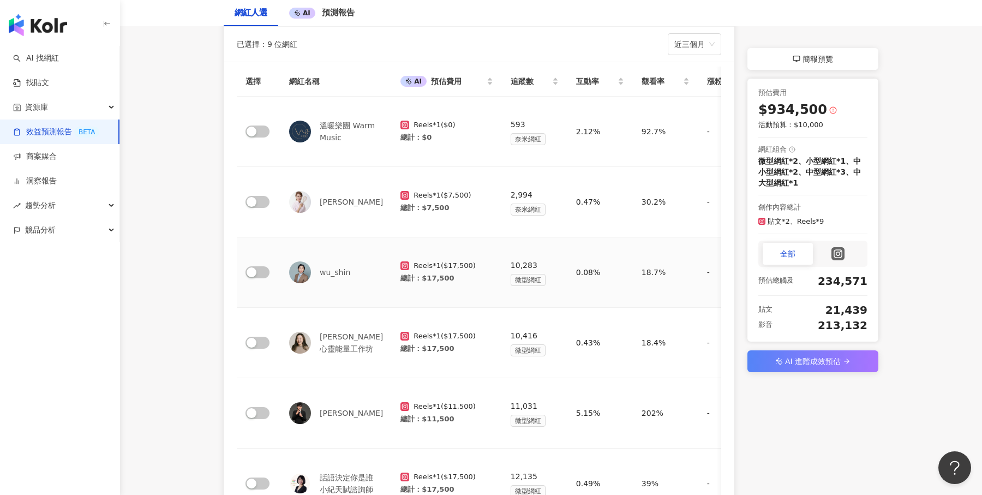
click at [416, 252] on td "Reels * 1 ( $17,500 ) 總計 ： $17,500" at bounding box center [447, 272] width 110 height 70
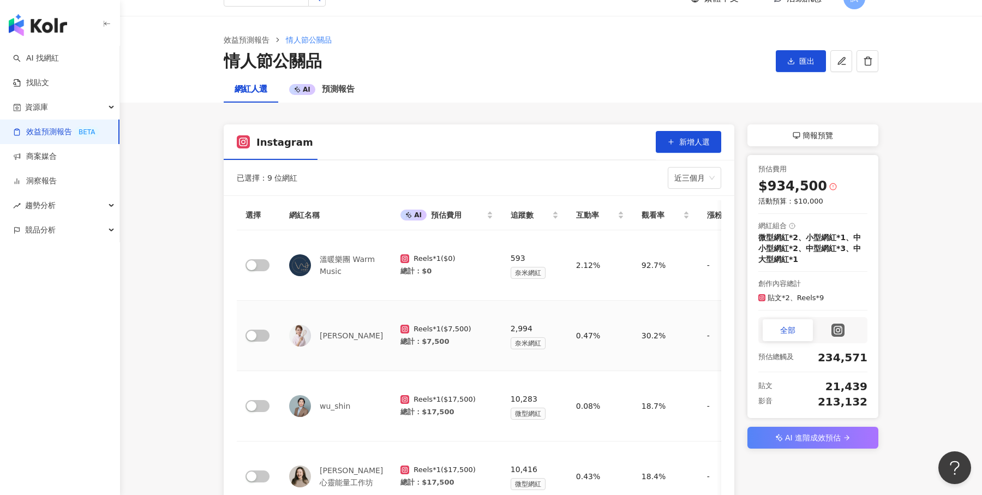
scroll to position [0, 0]
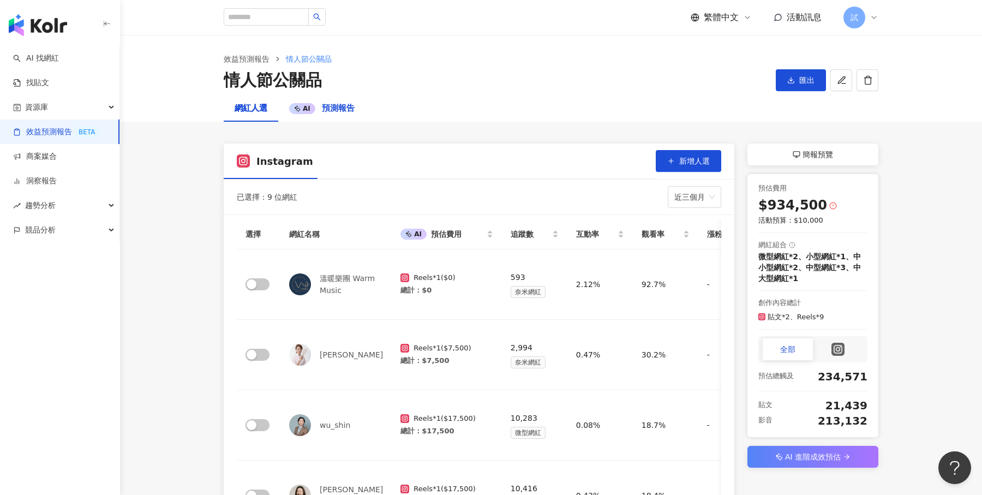
click at [339, 110] on span "預測報告" at bounding box center [338, 108] width 33 height 10
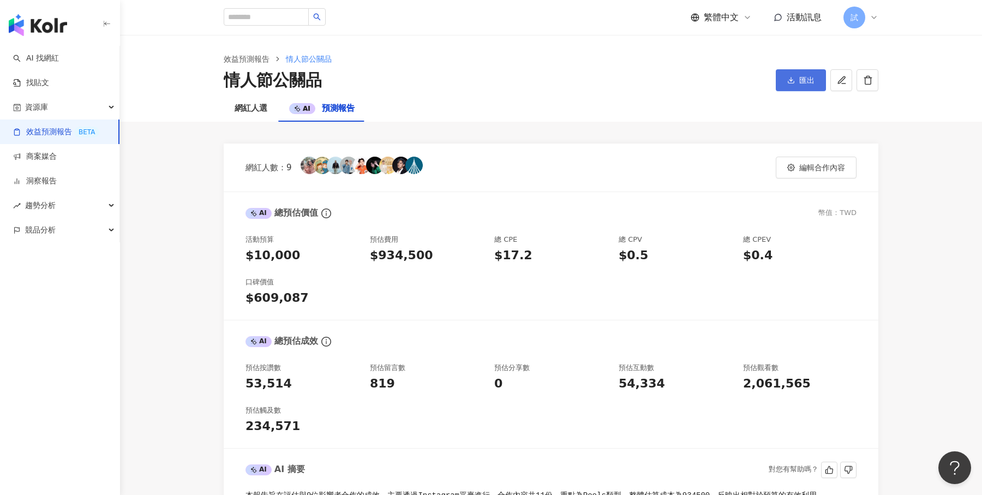
click at [805, 80] on span "匯出" at bounding box center [806, 80] width 15 height 9
click at [465, 121] on div "網紅人選 AI 預測報告" at bounding box center [551, 108] width 698 height 26
click at [57, 179] on link "洞察報告" at bounding box center [35, 181] width 44 height 11
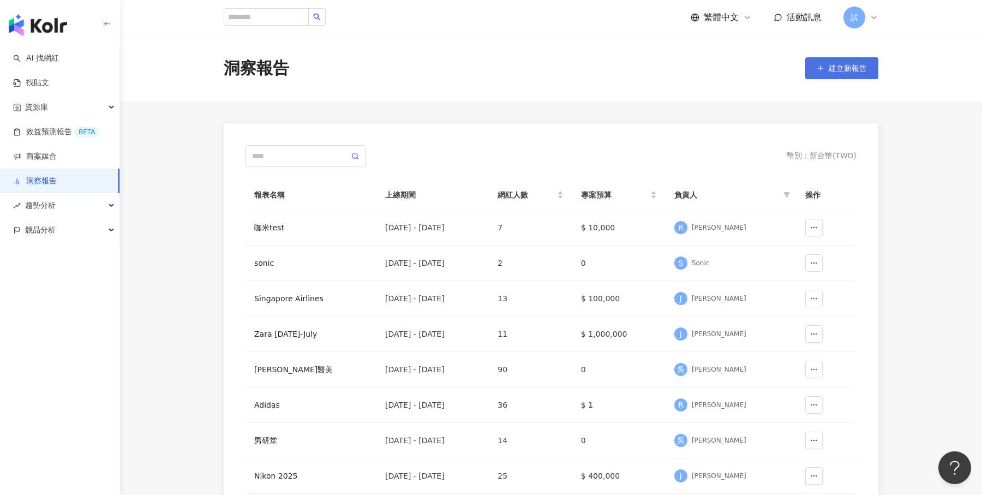
click at [850, 67] on span "建立新報告" at bounding box center [848, 68] width 38 height 9
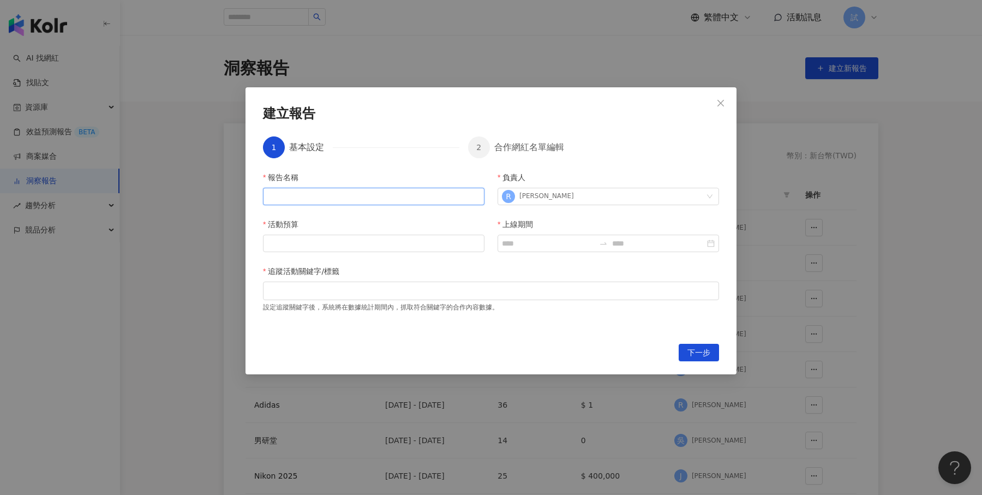
click at [345, 195] on input "報告名稱" at bounding box center [374, 196] width 222 height 17
type input "*"
type input "***"
click at [347, 238] on input "活動預算" at bounding box center [374, 243] width 220 height 16
type input "***"
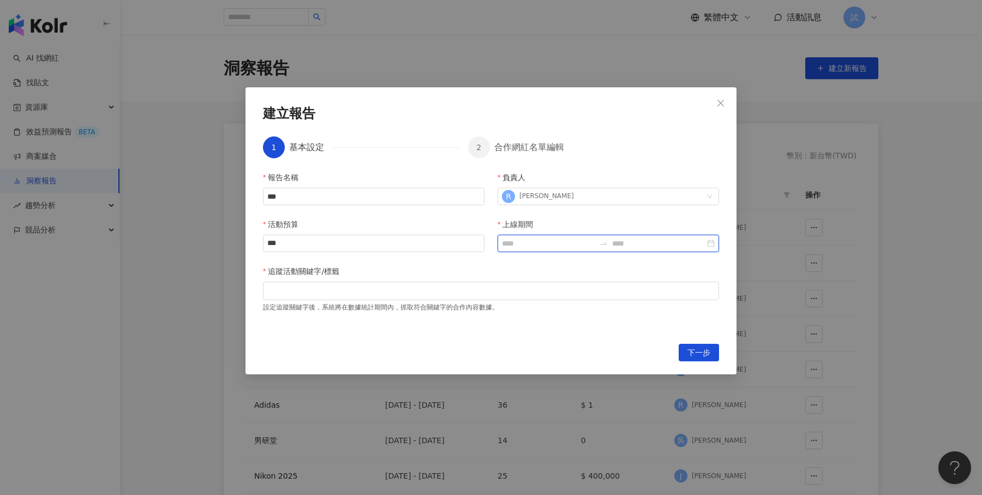
click at [532, 243] on input "上線期間" at bounding box center [548, 243] width 93 height 12
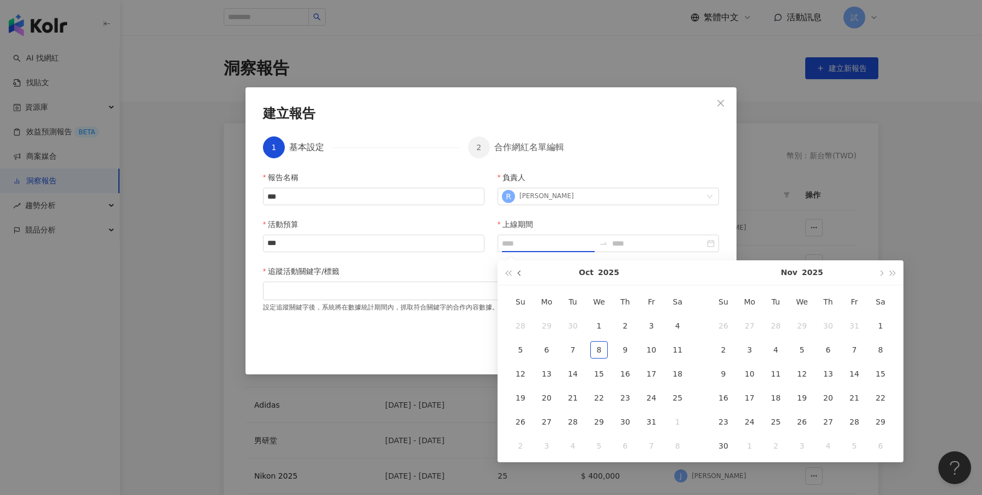
click at [523, 278] on button "button" at bounding box center [520, 272] width 12 height 25
type input "**********"
click at [551, 326] on div "1" at bounding box center [546, 325] width 17 height 17
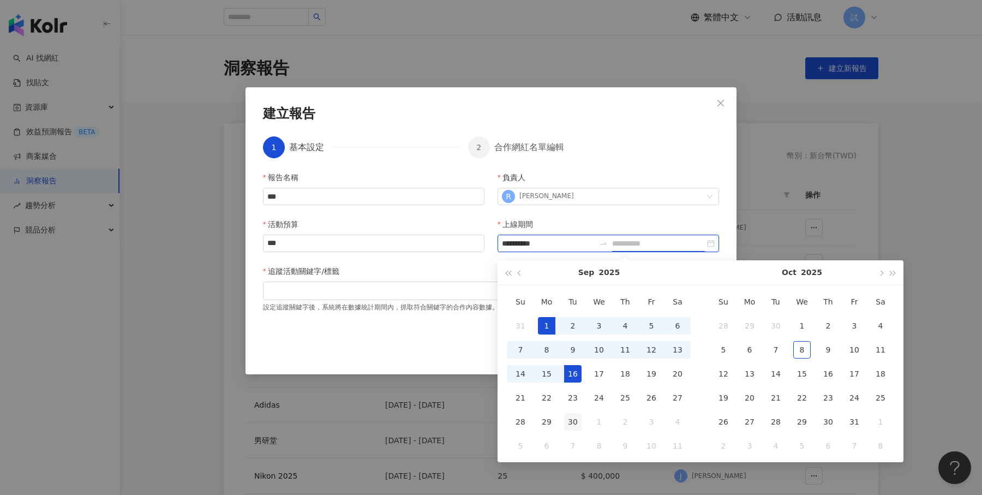
type input "**********"
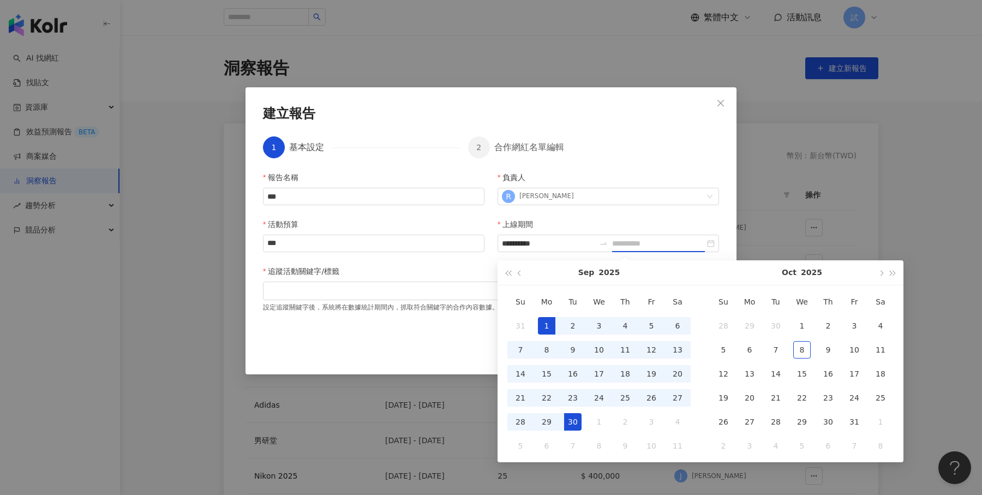
click at [573, 418] on div "30" at bounding box center [572, 421] width 17 height 17
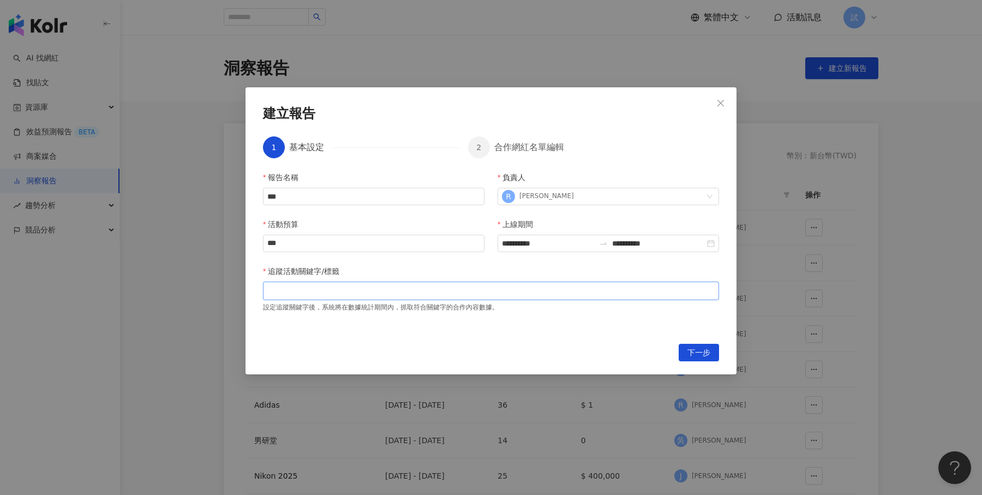
click at [487, 289] on div at bounding box center [491, 290] width 452 height 8
type input "*"
type input "******"
type input "*"
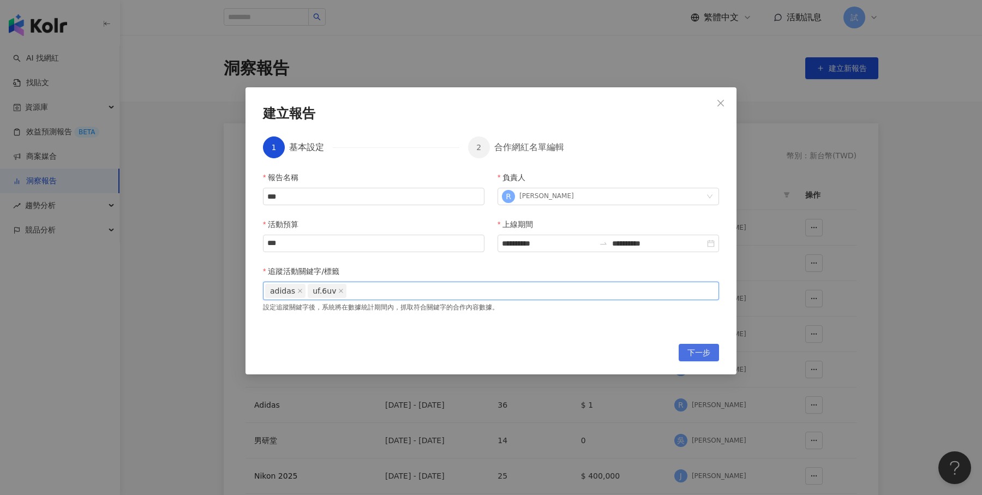
click at [702, 355] on span "下一步" at bounding box center [698, 352] width 23 height 17
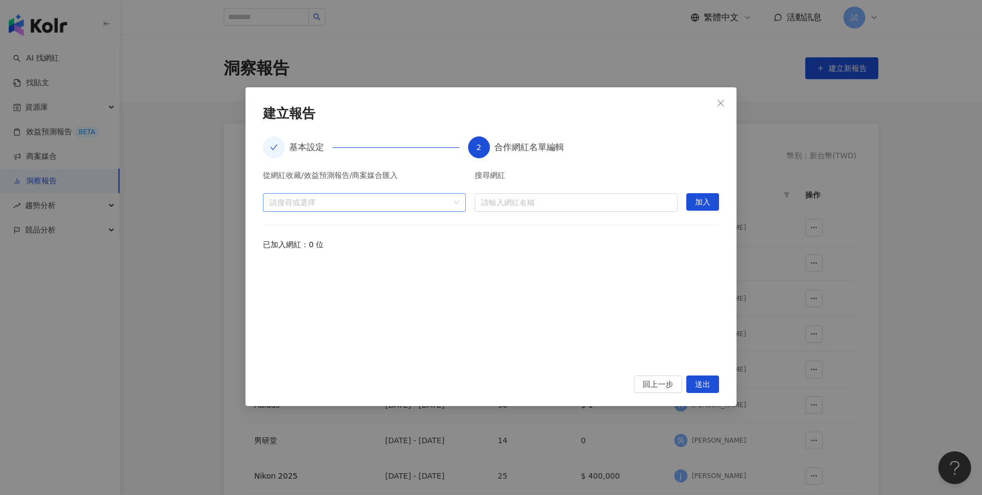
click at [450, 198] on div at bounding box center [358, 202] width 187 height 8
click at [271, 231] on span at bounding box center [273, 226] width 17 height 17
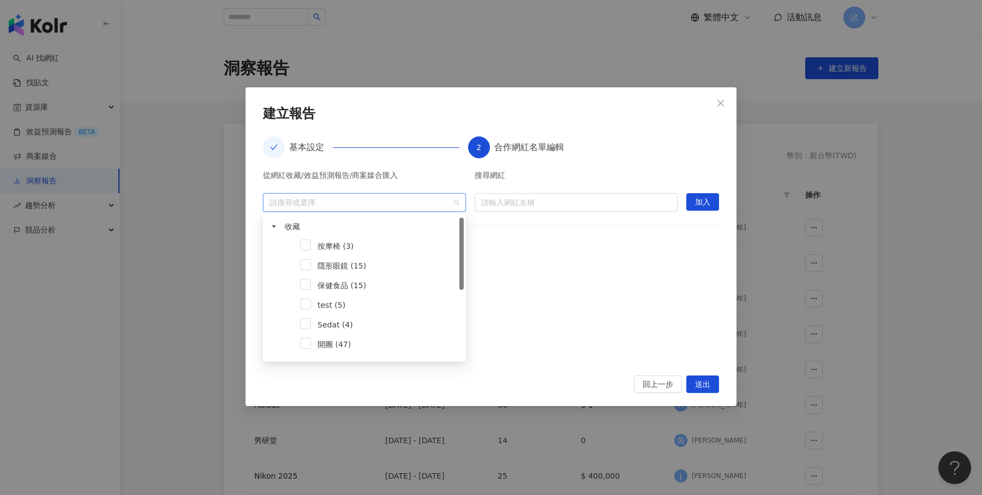
click at [303, 270] on div "隱形眼鏡 (15)" at bounding box center [364, 267] width 199 height 20
click at [304, 267] on span at bounding box center [305, 264] width 11 height 11
click at [598, 277] on div at bounding box center [491, 311] width 456 height 101
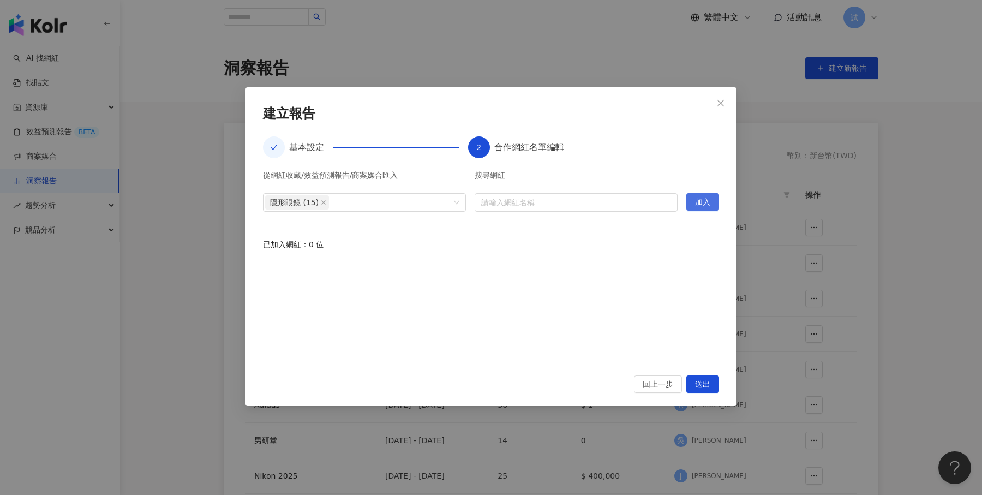
click at [714, 201] on button "加入" at bounding box center [702, 201] width 33 height 17
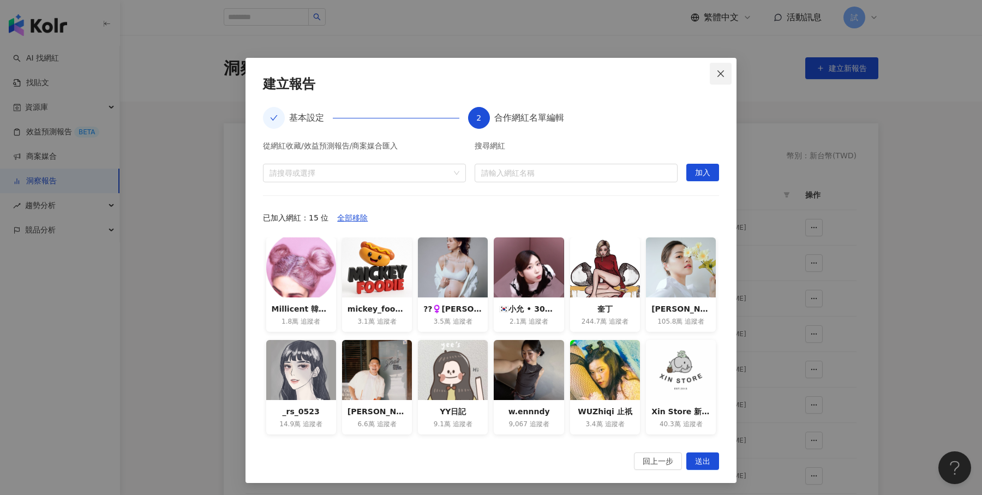
click at [723, 77] on button "Close" at bounding box center [721, 74] width 22 height 22
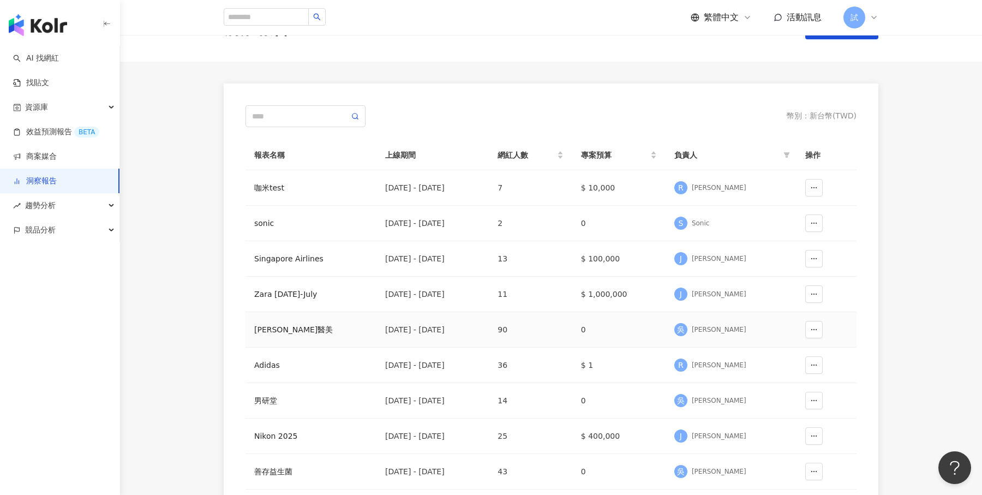
scroll to position [55, 0]
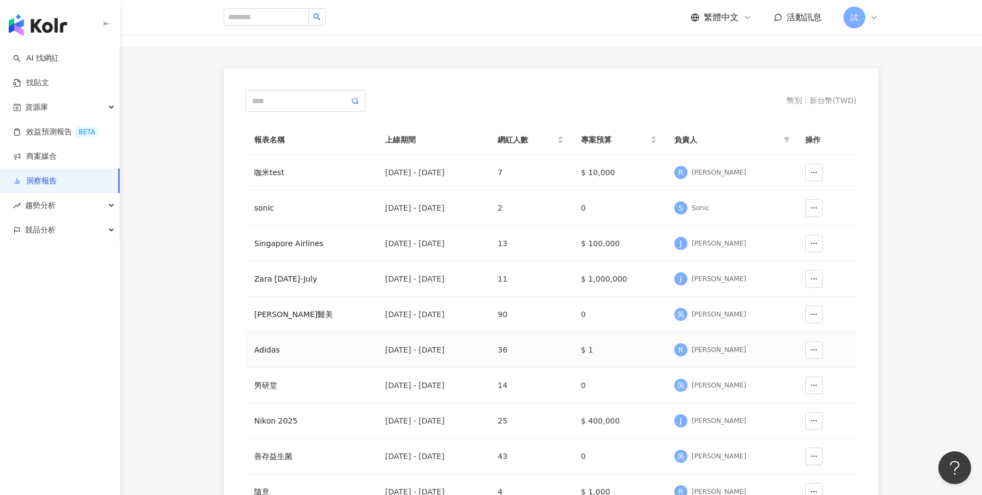
click at [274, 351] on div "Adidas" at bounding box center [310, 350] width 113 height 12
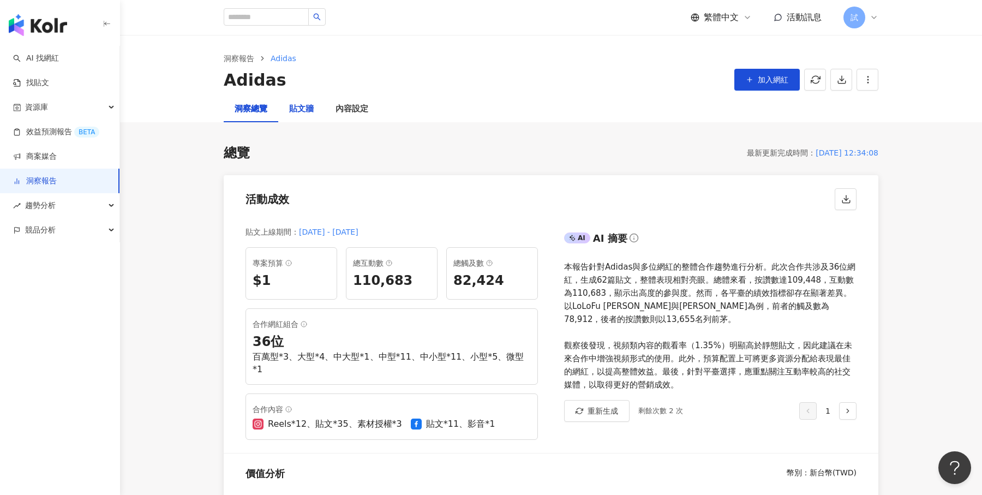
click at [289, 110] on div "貼文牆" at bounding box center [301, 109] width 25 height 13
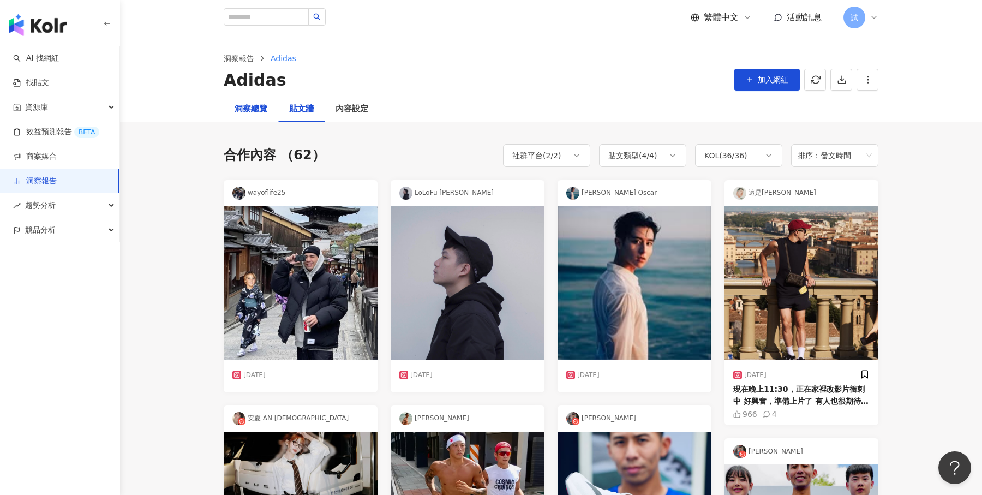
click at [259, 111] on div "洞察總覽" at bounding box center [251, 109] width 33 height 13
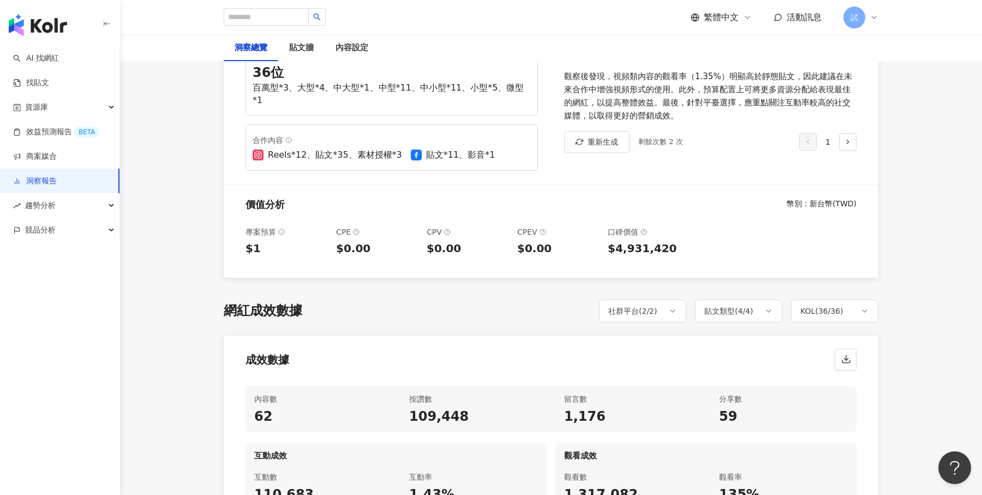
scroll to position [424, 0]
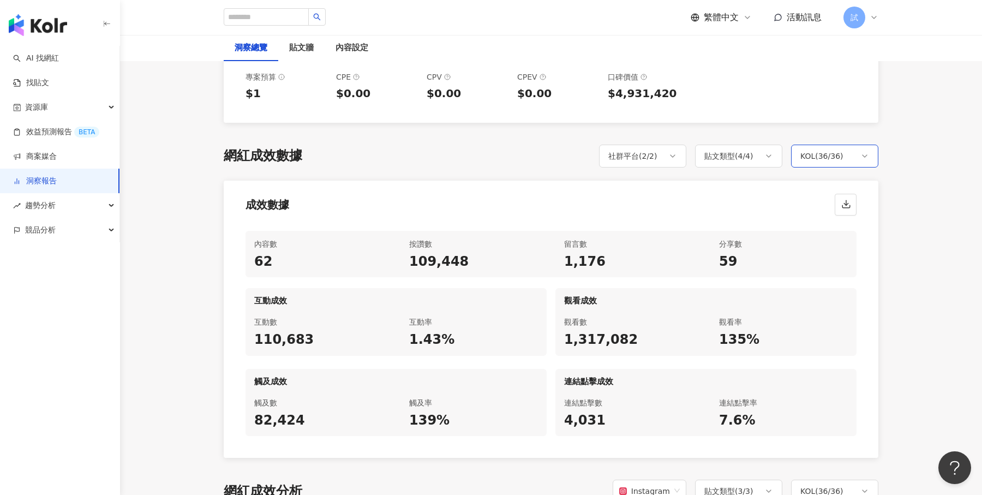
click at [840, 149] on div "KOL ( 36 / 36 )" at bounding box center [821, 155] width 43 height 13
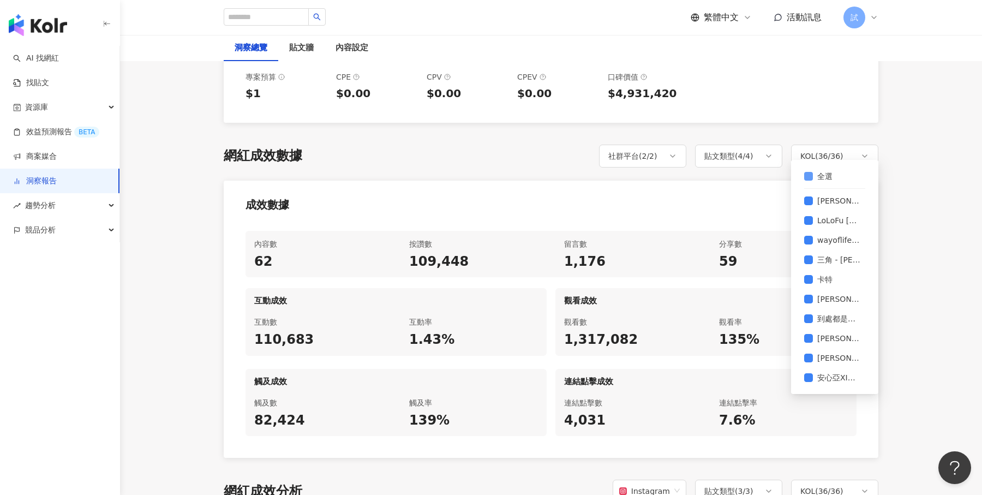
click at [821, 170] on span "全選" at bounding box center [825, 176] width 24 height 12
click at [808, 205] on label "萬家麟 Oscar" at bounding box center [834, 201] width 61 height 20
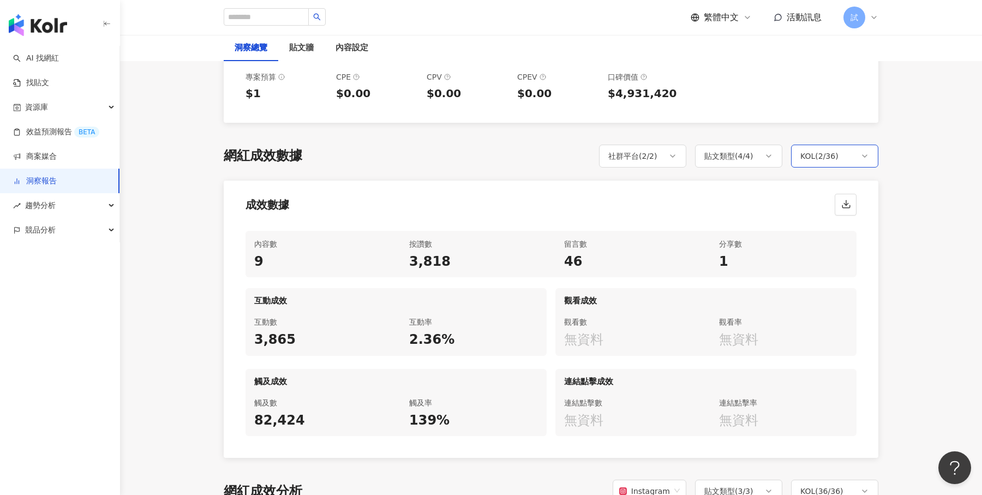
click at [852, 145] on div "KOL ( 2 / 36 )" at bounding box center [834, 156] width 87 height 23
click at [832, 149] on div "KOL ( 2 / 36 )" at bounding box center [819, 155] width 38 height 13
click at [812, 169] on label "全選" at bounding box center [820, 176] width 33 height 20
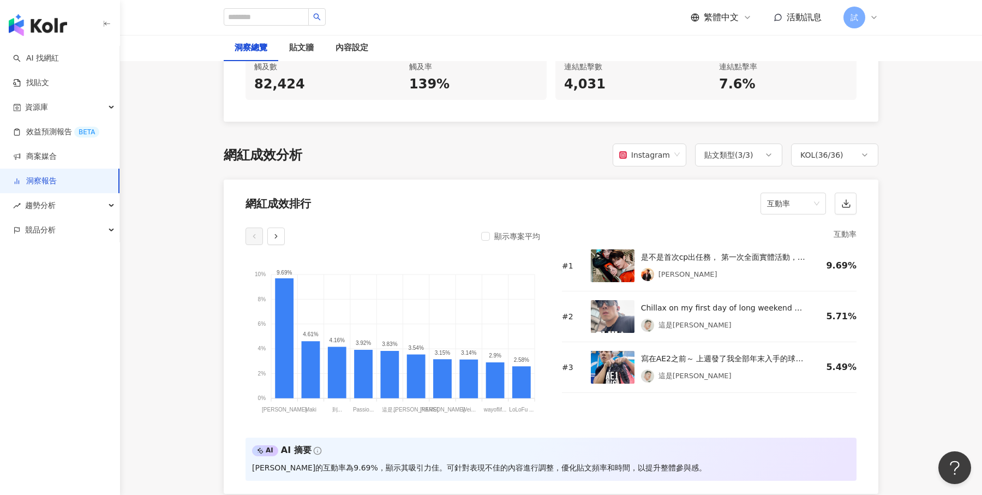
scroll to position [759, 0]
click at [812, 194] on span "互動率" at bounding box center [793, 204] width 52 height 21
click at [781, 216] on div "按讚數" at bounding box center [793, 214] width 48 height 12
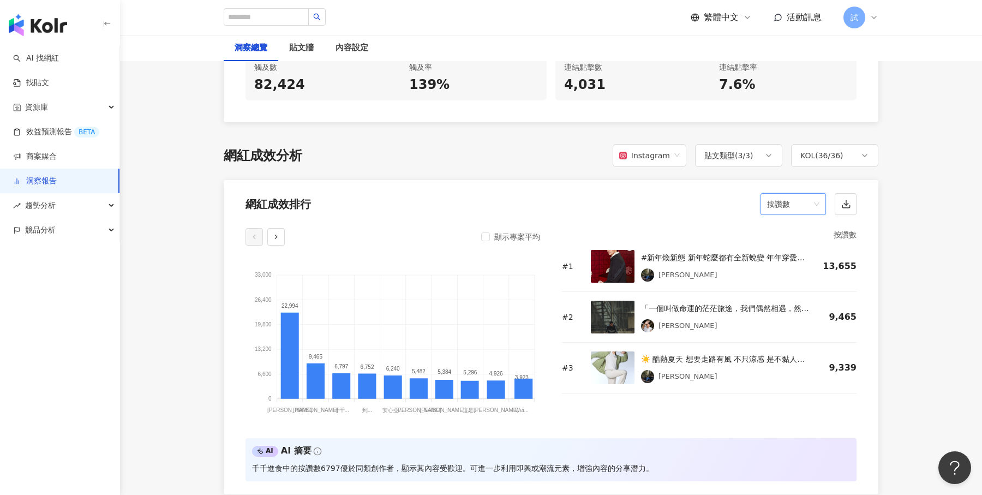
click at [797, 195] on span "按讚數" at bounding box center [793, 204] width 52 height 21
click at [794, 238] on div "留言數" at bounding box center [793, 233] width 61 height 19
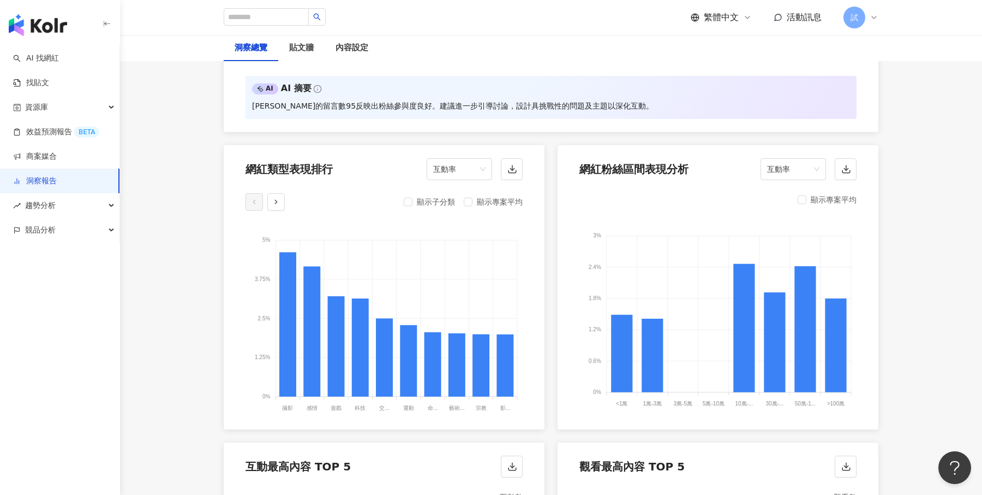
scroll to position [1113, 0]
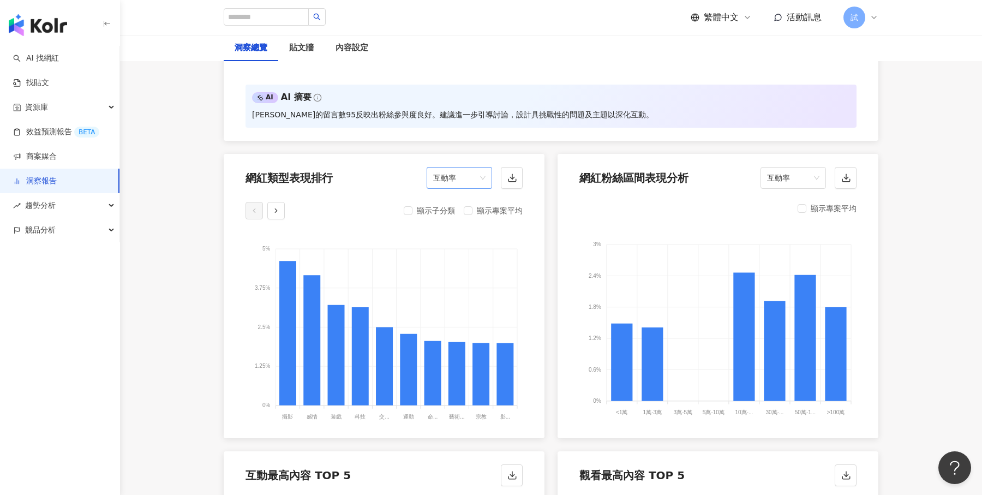
click at [469, 168] on span "互動率" at bounding box center [459, 178] width 52 height 21
click at [461, 199] on div "留言數" at bounding box center [459, 206] width 61 height 19
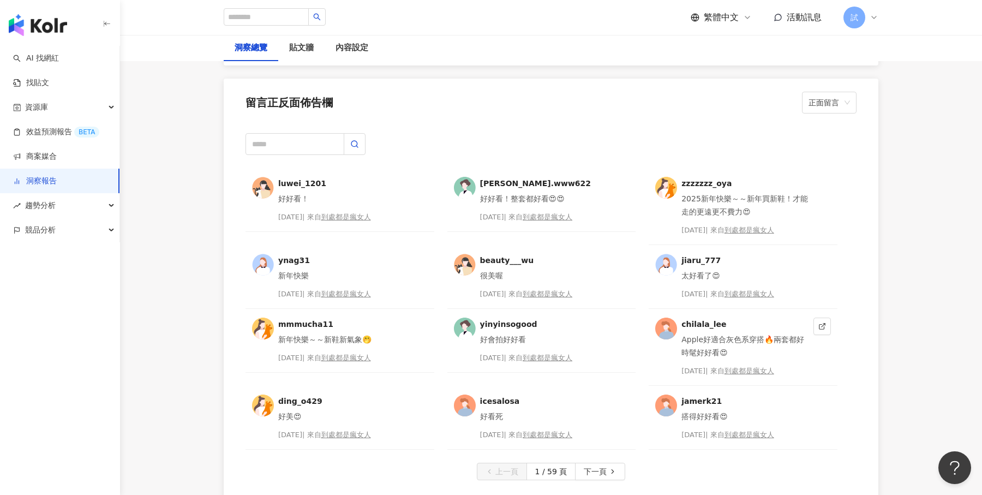
scroll to position [2753, 0]
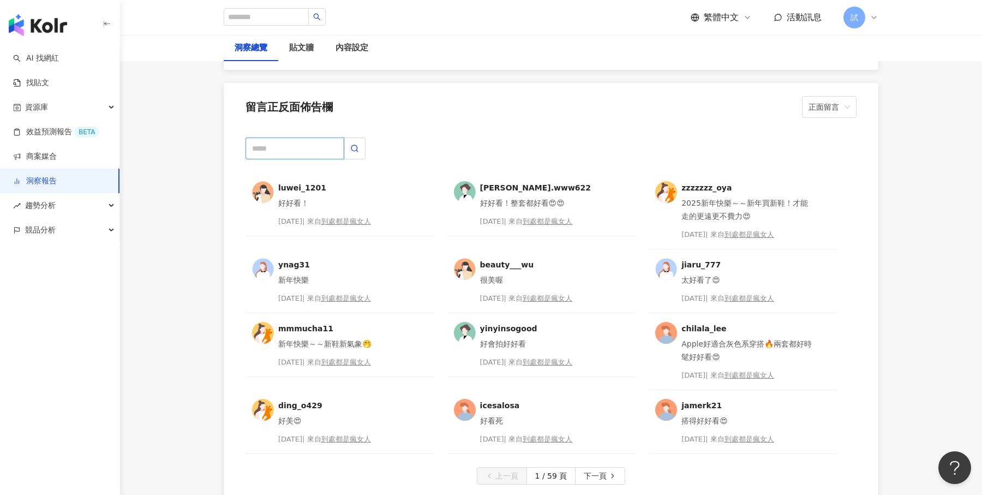
click at [278, 137] on input "text" at bounding box center [295, 148] width 99 height 22
type input "*"
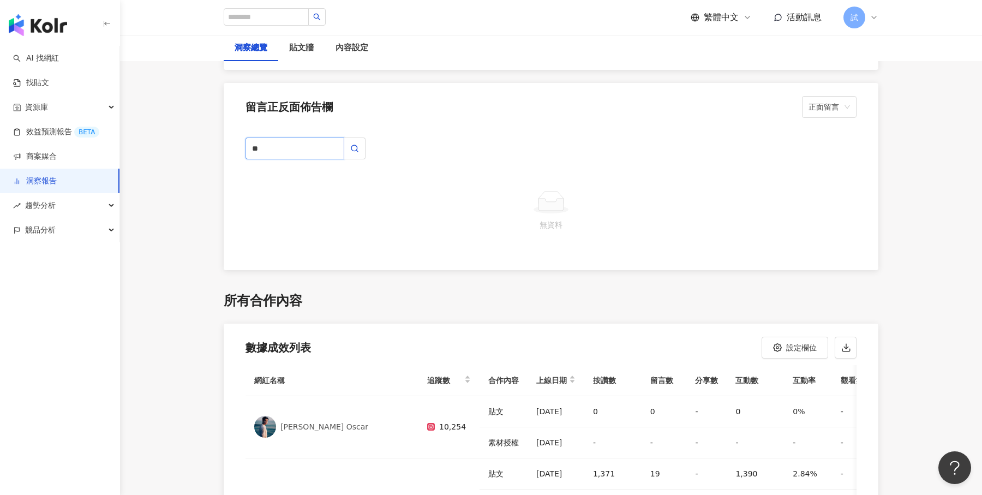
type input "*"
type input "**"
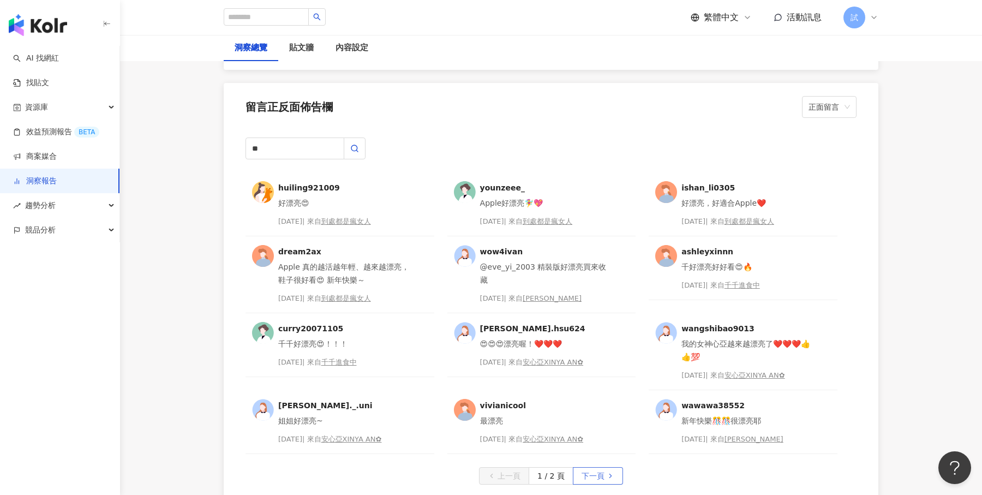
click at [603, 468] on span "下一頁" at bounding box center [593, 476] width 23 height 17
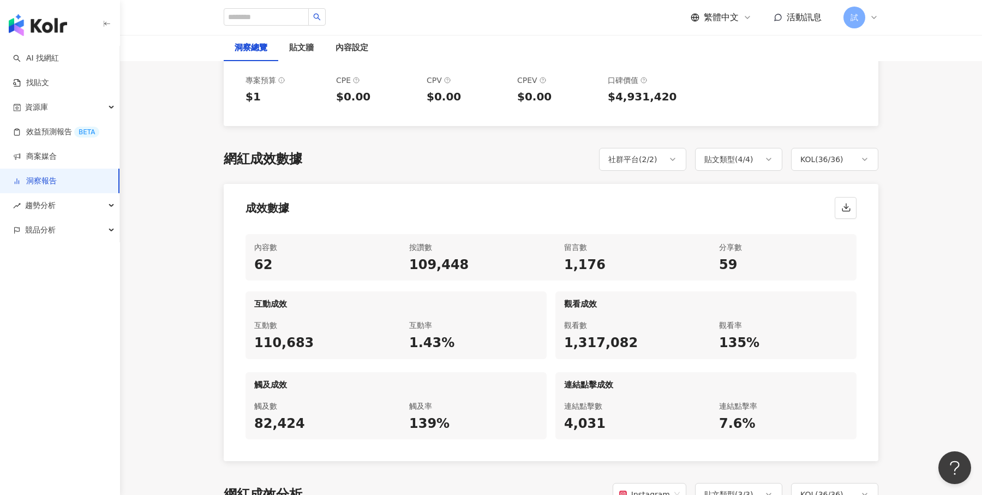
scroll to position [0, 0]
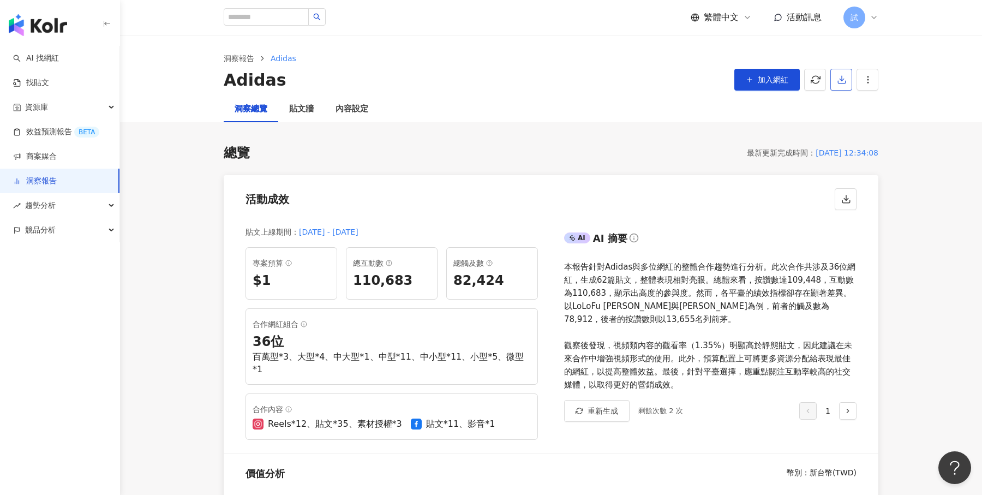
click at [848, 86] on button "button" at bounding box center [841, 80] width 22 height 22
click at [105, 226] on div "競品分析" at bounding box center [59, 230] width 119 height 25
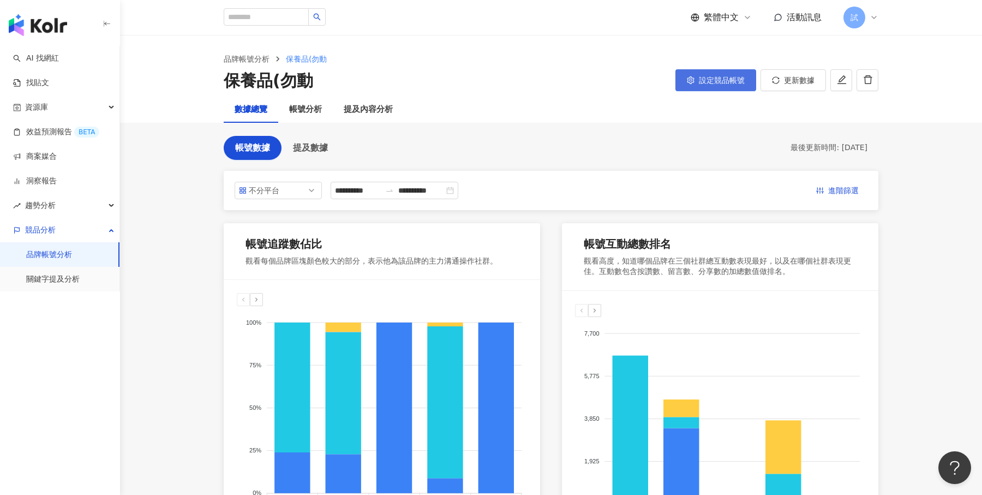
click at [713, 85] on button "設定競品帳號" at bounding box center [715, 80] width 81 height 22
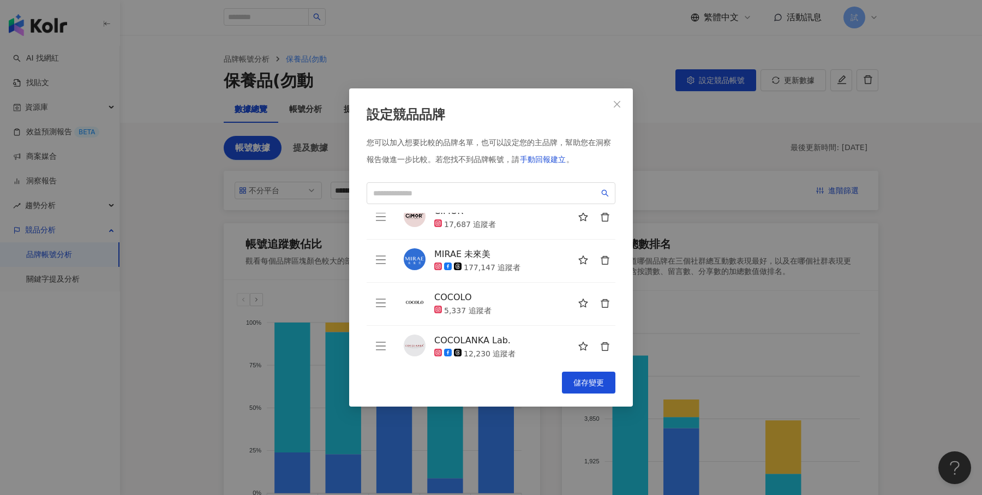
scroll to position [154, 0]
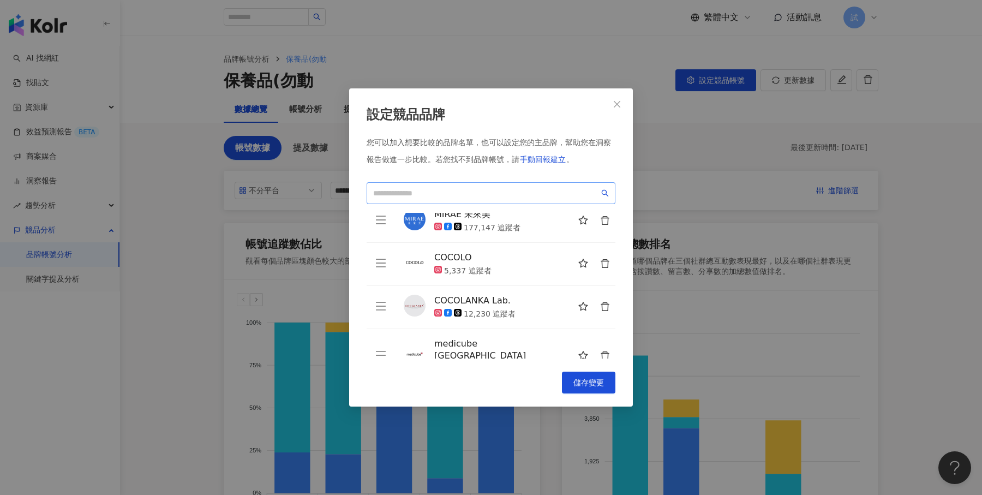
click at [466, 202] on span at bounding box center [491, 193] width 249 height 22
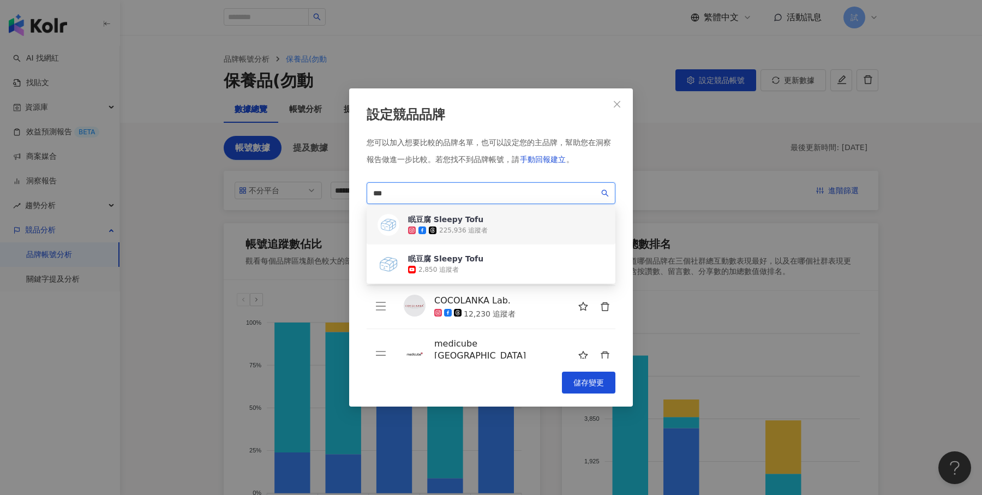
click at [468, 229] on div "225,936 追蹤者" at bounding box center [463, 230] width 49 height 9
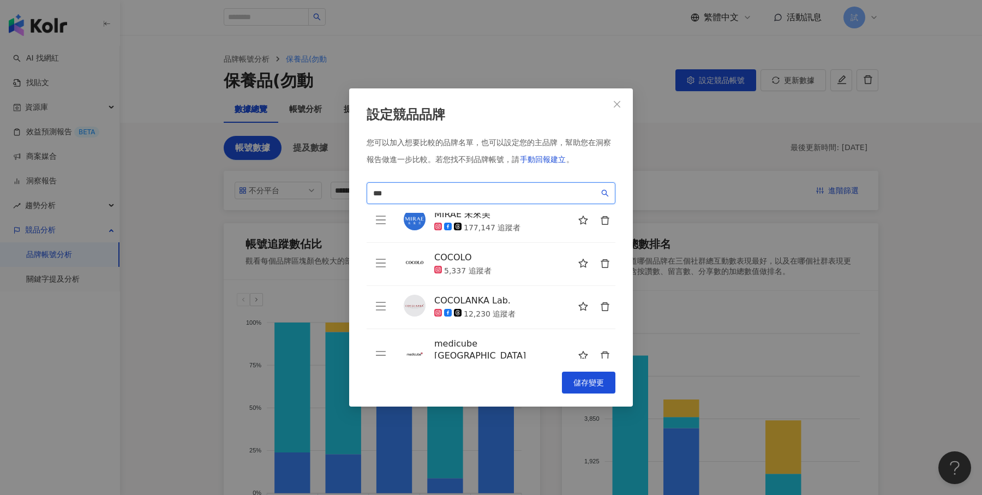
scroll to position [197, 0]
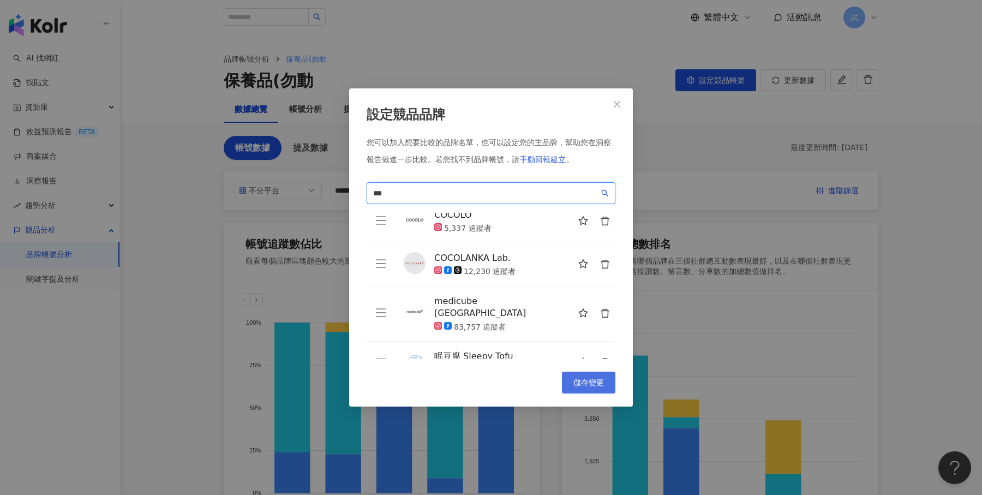
type input "***"
click at [594, 388] on button "儲存變更" at bounding box center [588, 383] width 53 height 22
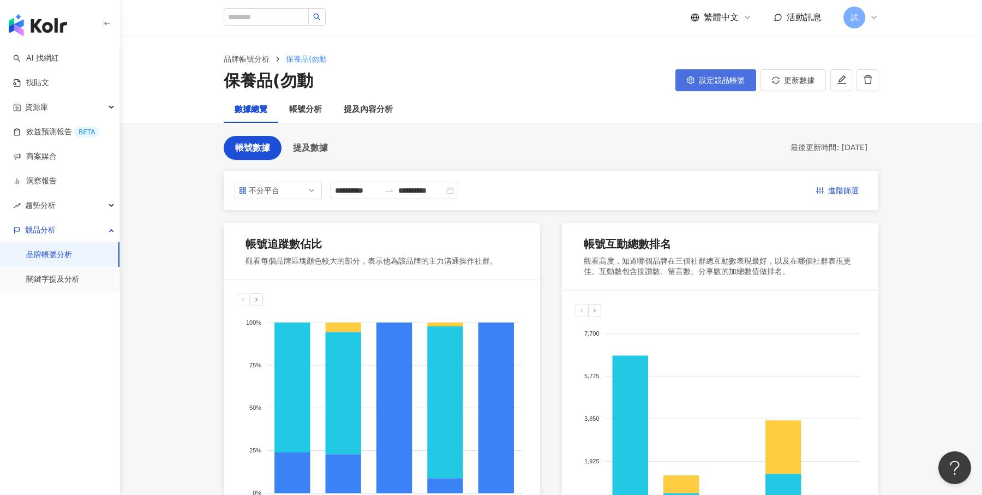
click at [715, 77] on span "設定競品帳號" at bounding box center [722, 80] width 46 height 9
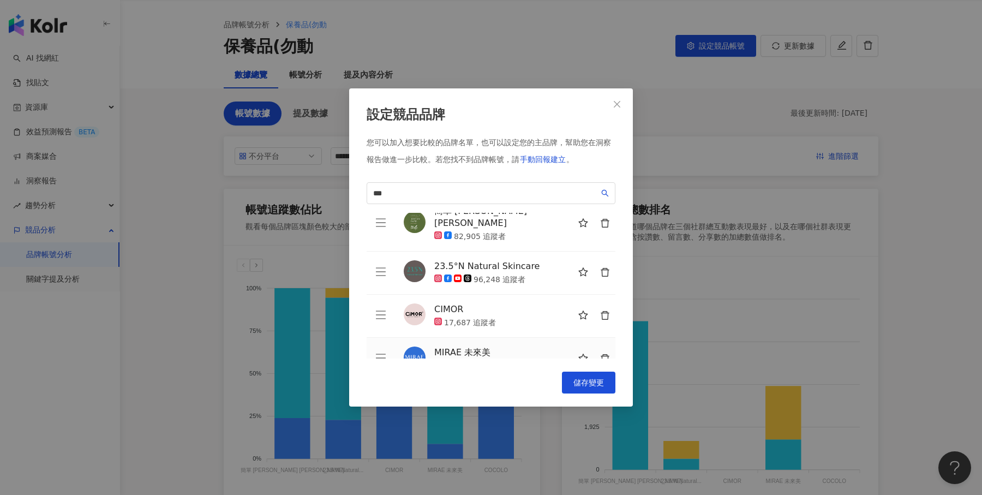
scroll to position [0, 0]
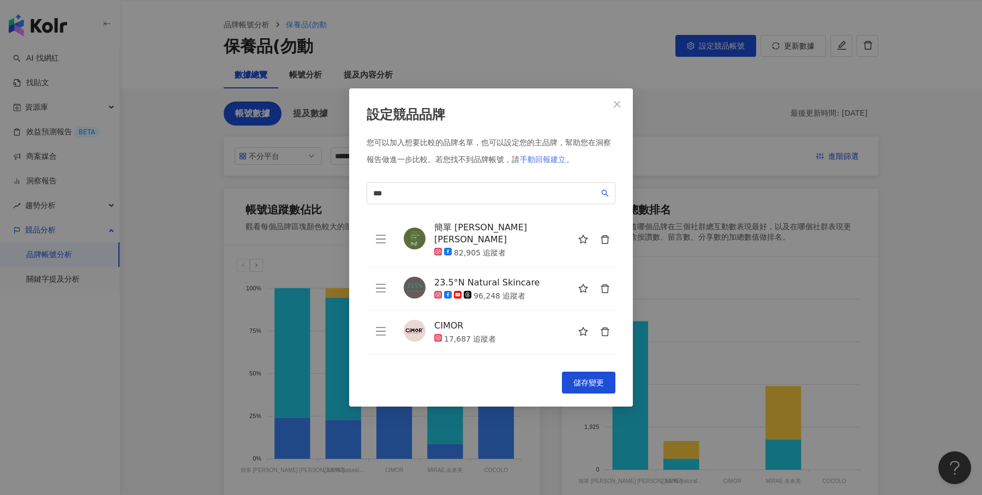
click at [552, 158] on span "手動回報建立" at bounding box center [543, 159] width 46 height 9
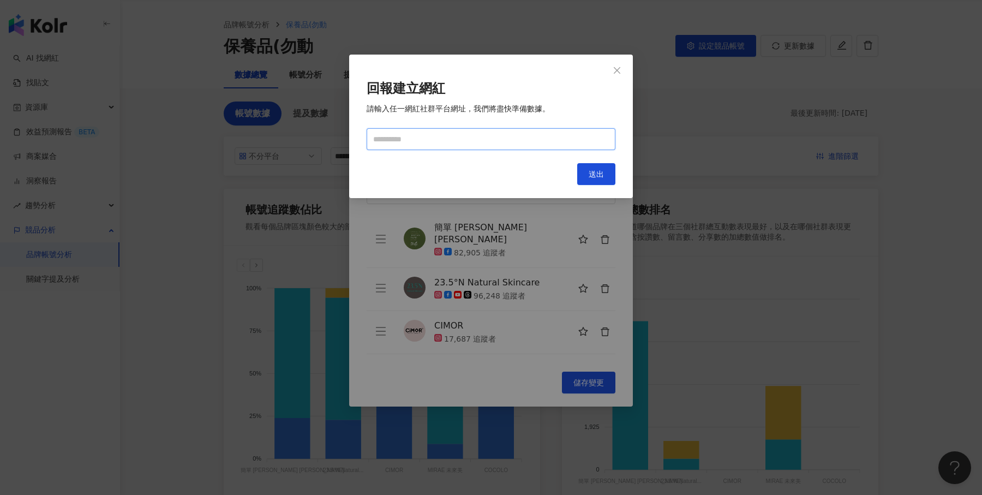
click at [486, 149] on input "text" at bounding box center [491, 139] width 249 height 22
type input "**********"
click at [605, 172] on button "送出" at bounding box center [596, 174] width 38 height 22
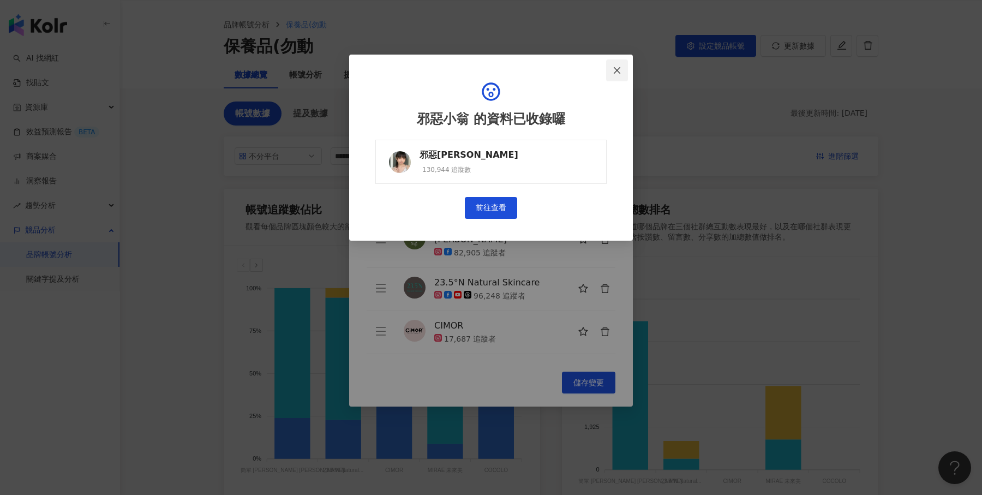
click at [619, 78] on button "Close" at bounding box center [617, 70] width 22 height 22
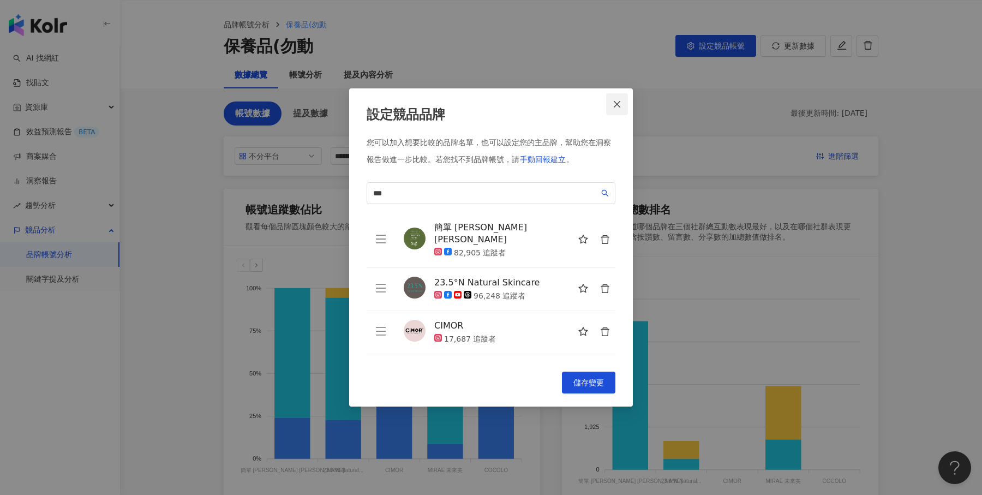
click at [614, 99] on button "Close" at bounding box center [617, 104] width 22 height 22
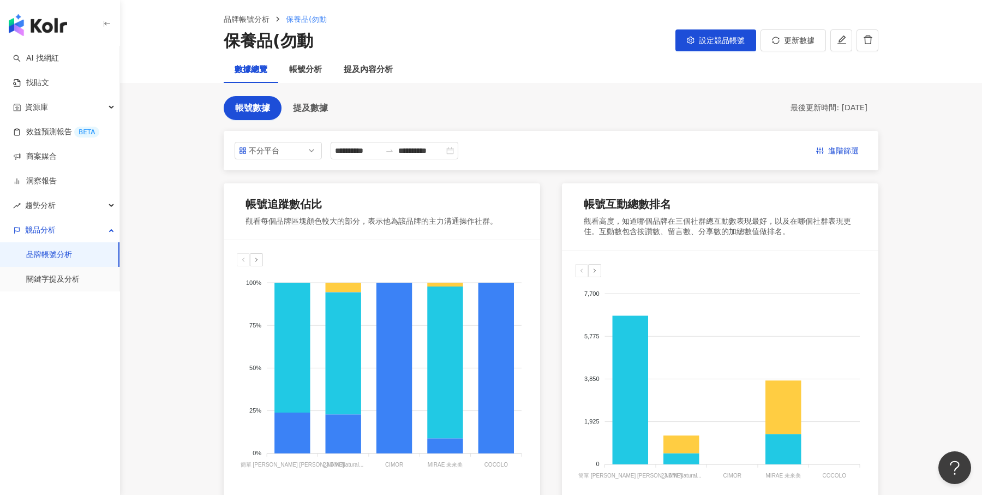
scroll to position [41, 0]
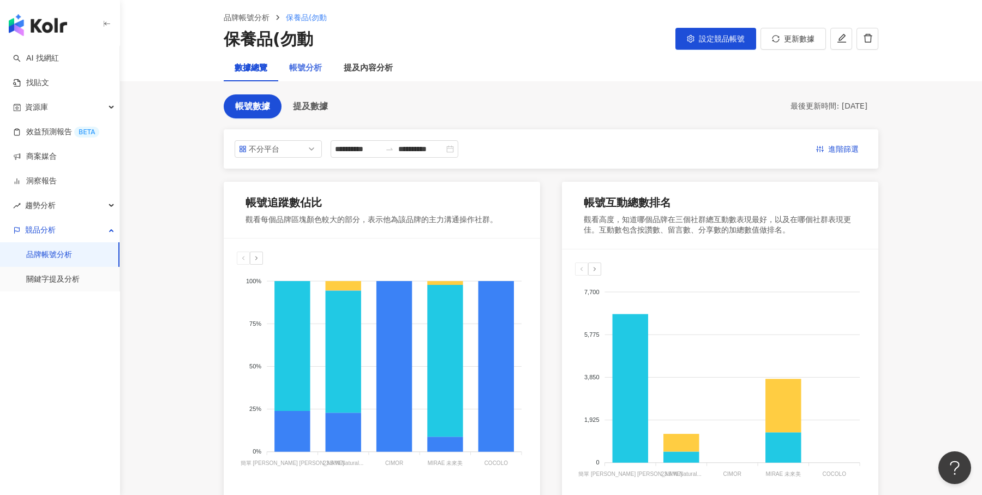
click at [306, 76] on div "帳號分析" at bounding box center [305, 68] width 55 height 26
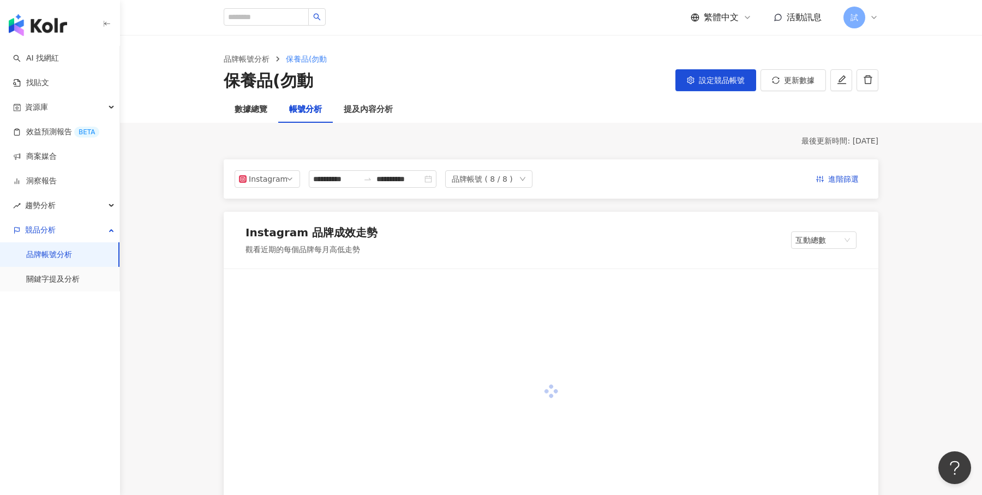
scroll to position [127, 0]
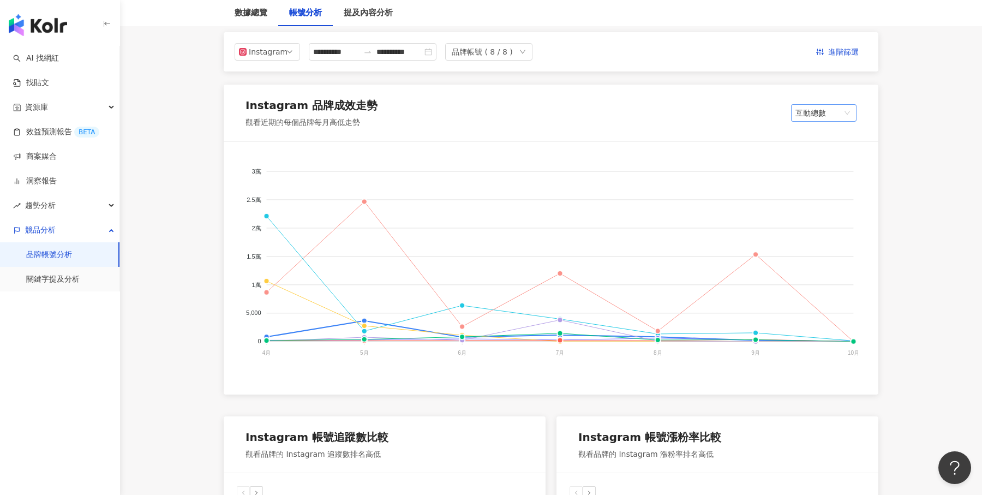
click at [835, 113] on span "互動總數" at bounding box center [824, 113] width 57 height 16
click at [830, 176] on div "互動率" at bounding box center [824, 172] width 48 height 12
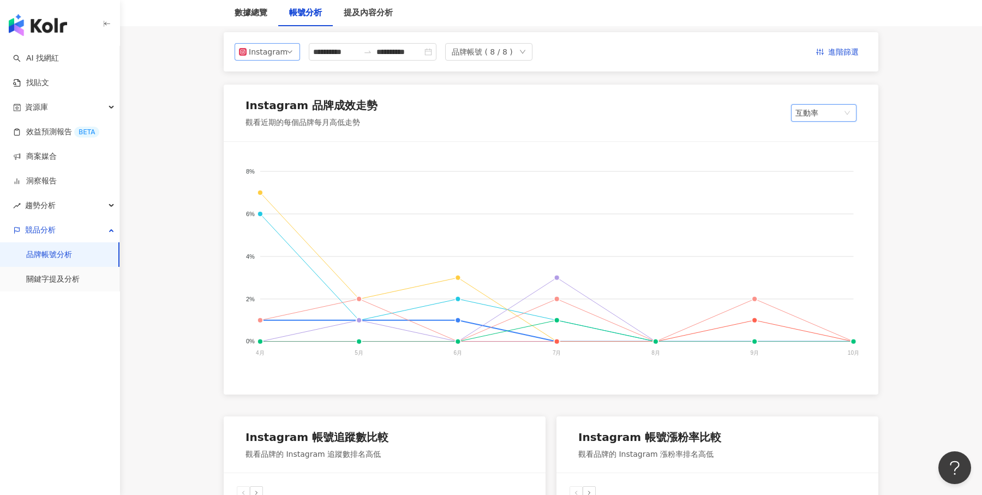
click at [279, 50] on div "Instagram" at bounding box center [266, 52] width 35 height 16
click at [358, 54] on input "**********" at bounding box center [336, 52] width 46 height 12
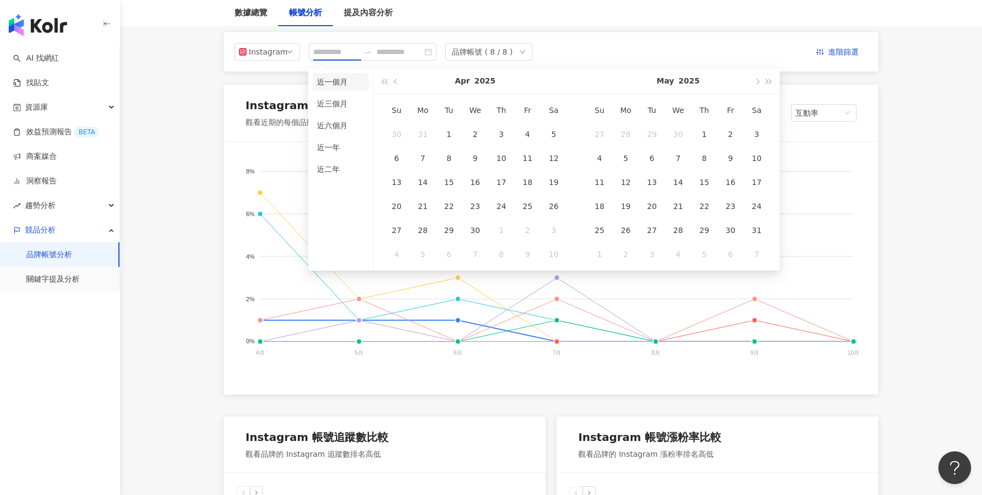
click at [339, 83] on li "近一個月" at bounding box center [341, 81] width 56 height 17
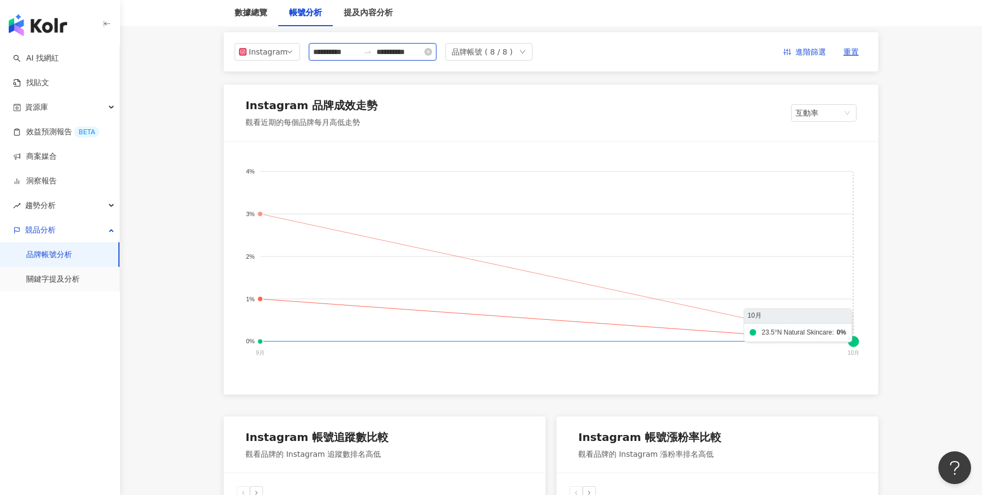
click at [343, 55] on input "**********" at bounding box center [336, 52] width 46 height 12
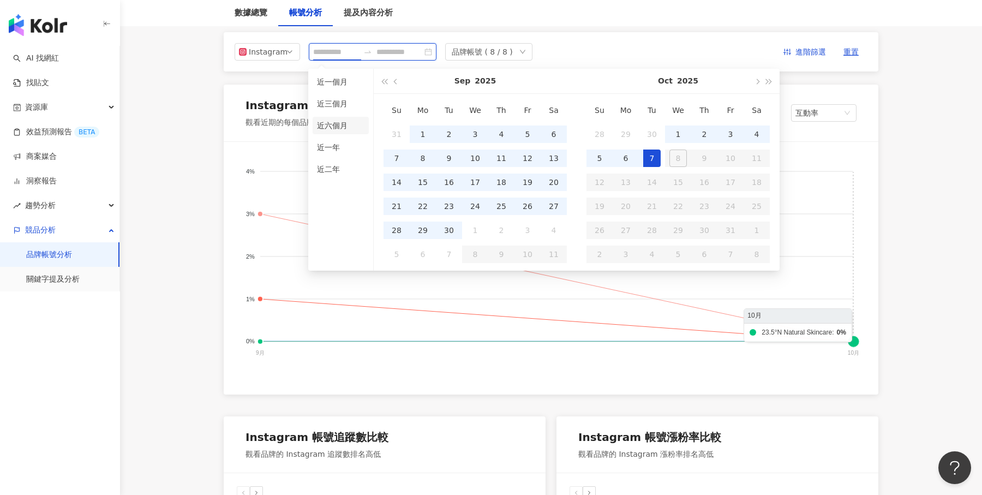
type input "**********"
click at [343, 124] on li "近六個月" at bounding box center [341, 125] width 56 height 17
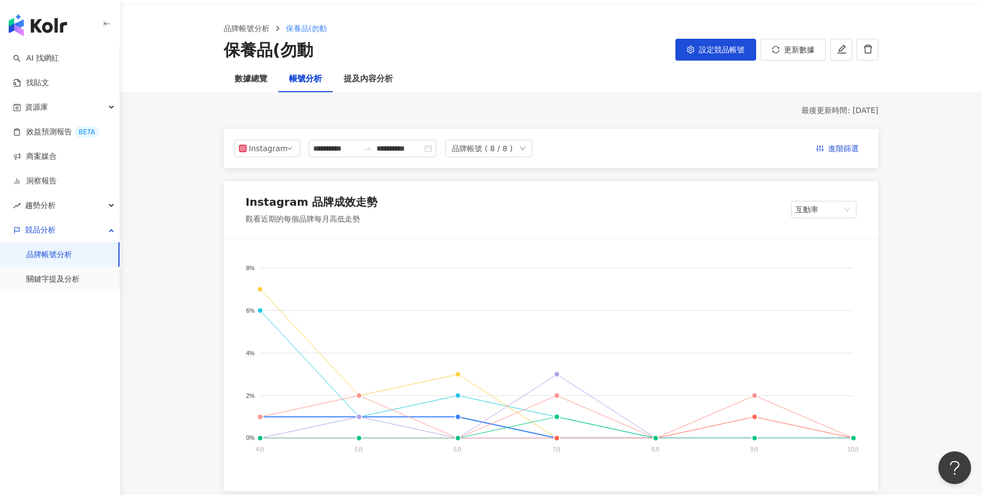
scroll to position [0, 0]
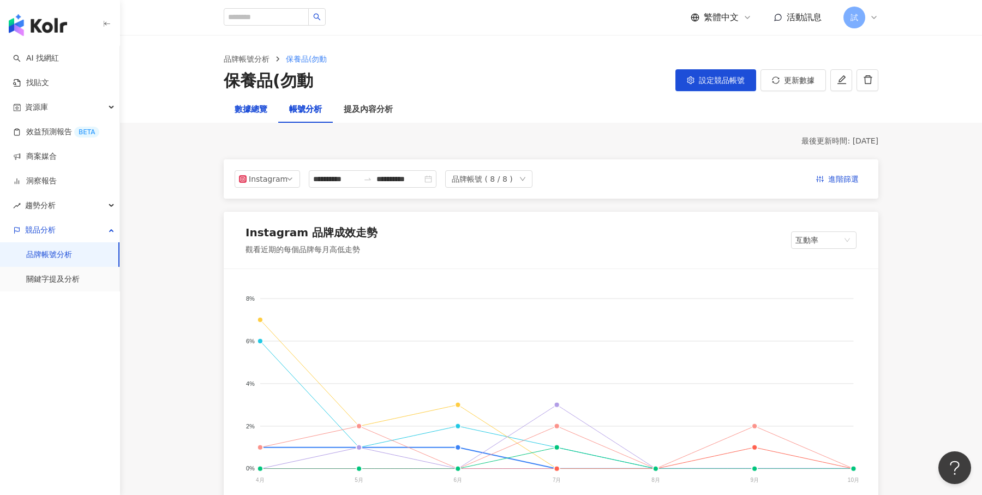
click at [264, 109] on div "數據總覽" at bounding box center [251, 109] width 33 height 13
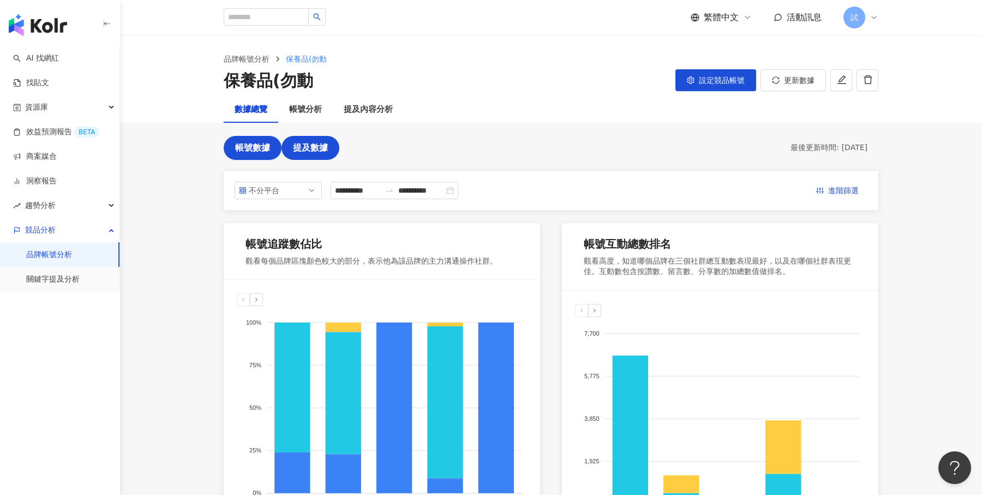
click at [326, 151] on span "提及數據" at bounding box center [310, 148] width 35 height 10
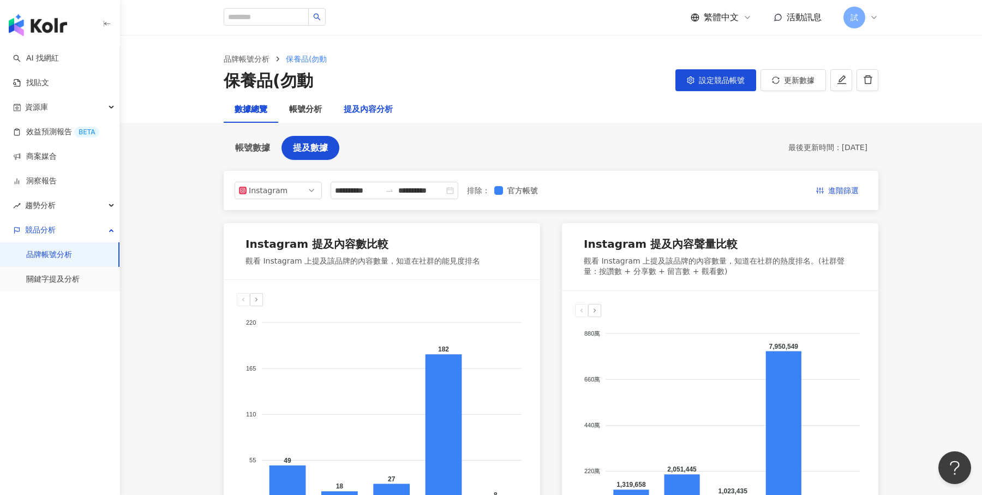
click at [387, 106] on div "提及內容分析" at bounding box center [368, 109] width 49 height 13
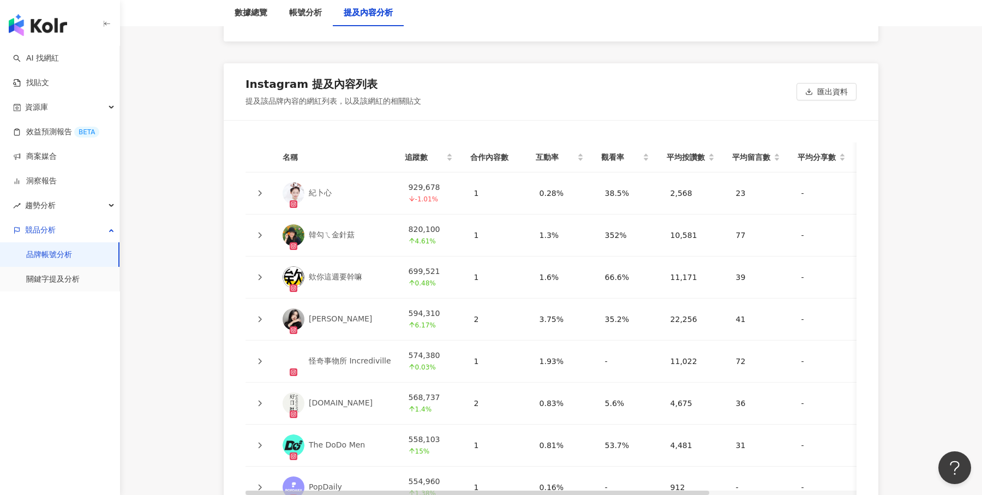
scroll to position [2432, 0]
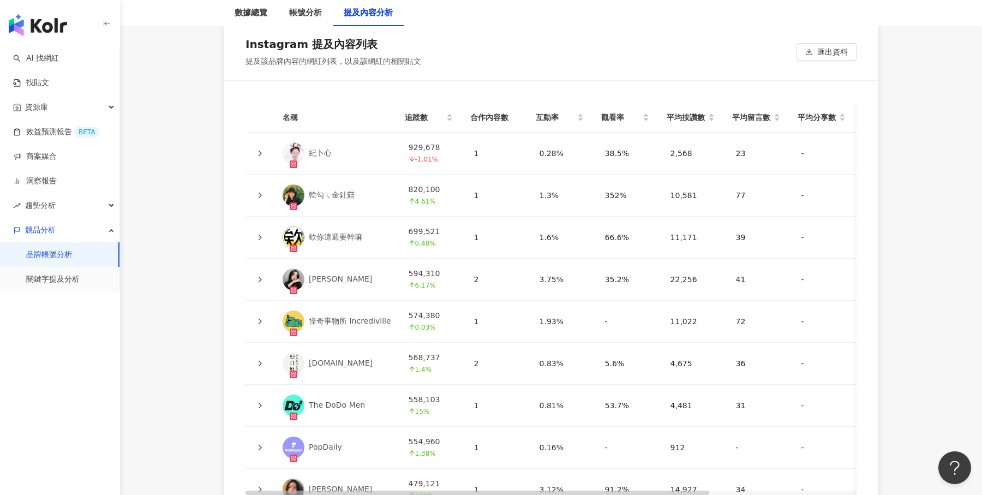
click at [258, 231] on div at bounding box center [259, 237] width 11 height 12
click at [261, 234] on icon at bounding box center [259, 237] width 7 height 7
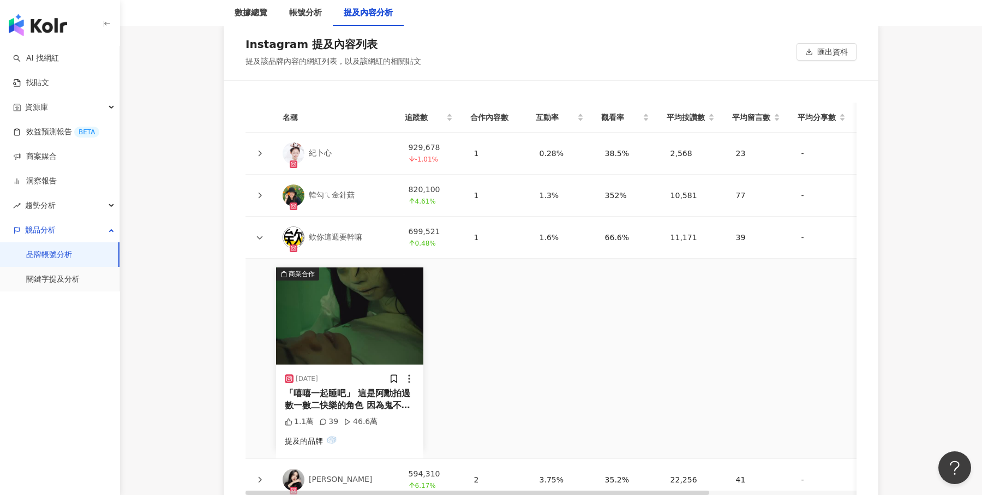
scroll to position [2498, 0]
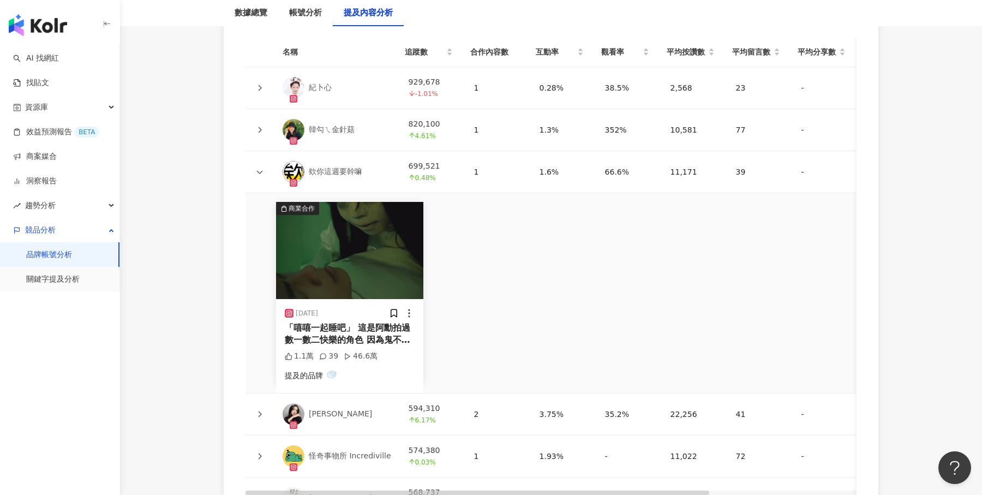
click at [379, 328] on div "「嘻嘻一起睡吧」 這是阿勳拍過數一數二快樂的角色 因為鬼不用背台詞[PERSON_NAME] （後面幕後花絮超好笑） [DATE]來介紹這個「涼身打造」的眠豆…" at bounding box center [350, 334] width 130 height 25
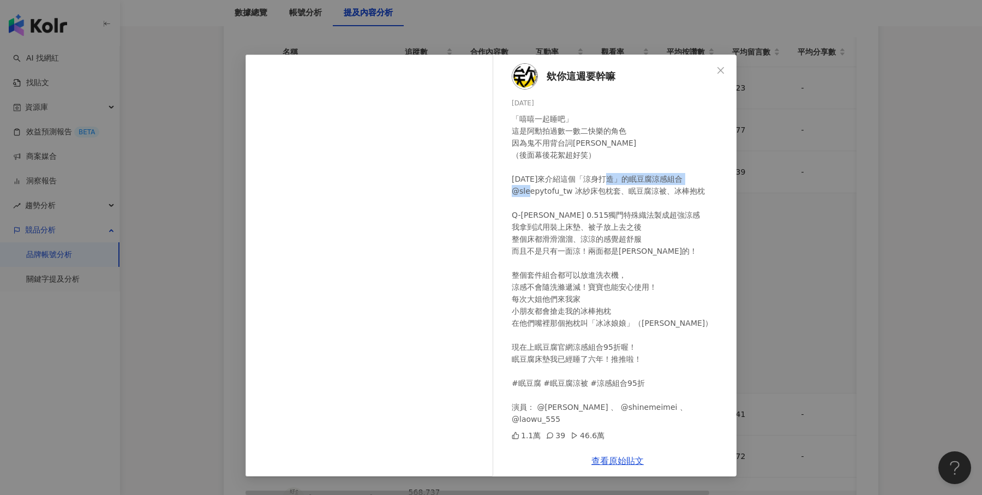
drag, startPoint x: 512, startPoint y: 190, endPoint x: 570, endPoint y: 190, distance: 57.8
click at [570, 190] on div "「嘻嘻一起睡吧」 這是阿勳拍過數一數二快樂的角色 因為鬼不用背台詞哈哈哈哈哈哈 （後面幕後花絮超好笑） 今天來介紹這個「涼身打造」的眠豆腐涼感組合 @slee…" at bounding box center [620, 269] width 216 height 312
click at [723, 73] on icon "close" at bounding box center [720, 70] width 7 height 7
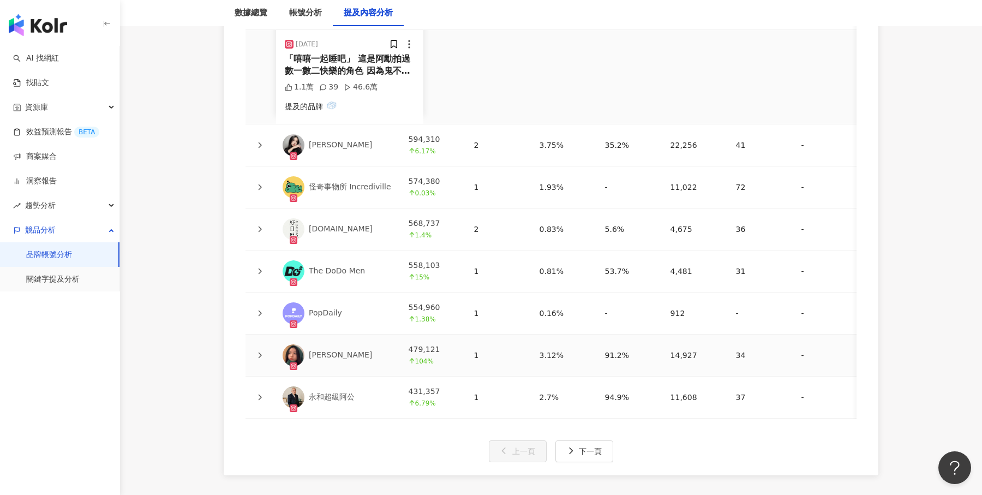
scroll to position [2778, 0]
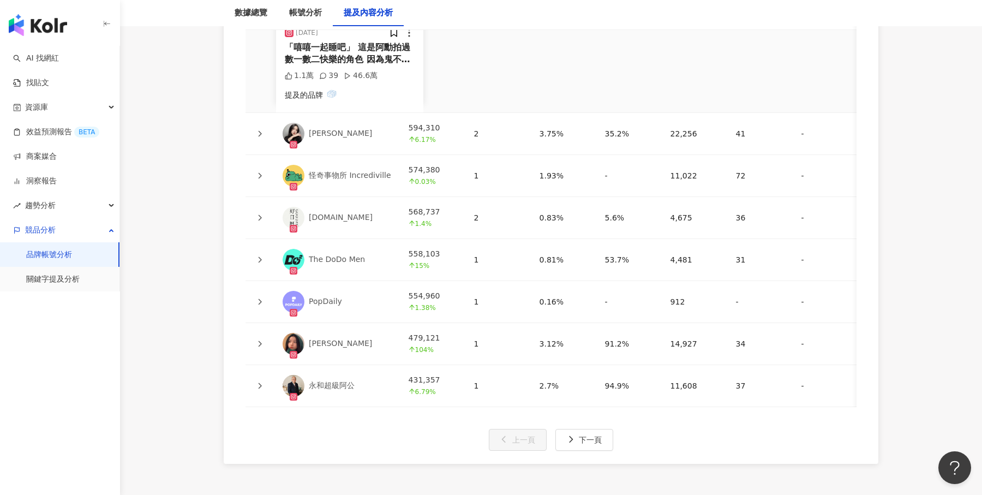
click at [262, 256] on icon at bounding box center [259, 259] width 7 height 7
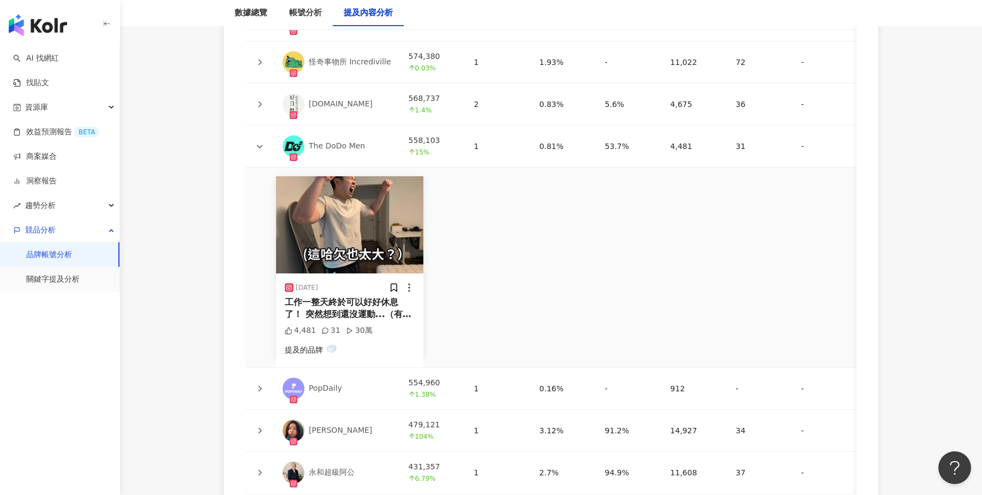
scroll to position [2910, 0]
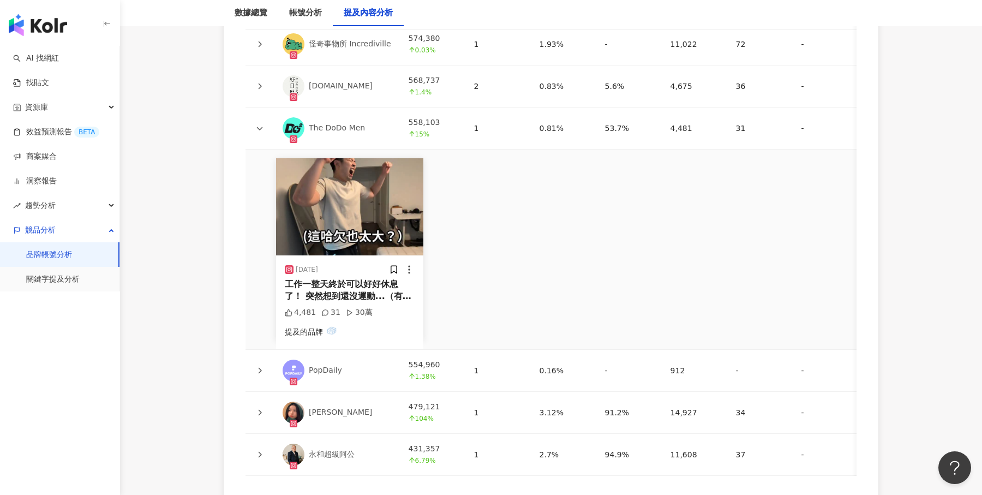
click at [362, 278] on div "工作一整天終於可以好好休息了！ 突然想到還沒運動...（有夠崩潰 還好我有超扎實的芝麻豆腐！ 直接在上面簡單做幾個床上運動😂 這樣應該是算是有運動到啦～ 這次…" at bounding box center [350, 290] width 130 height 25
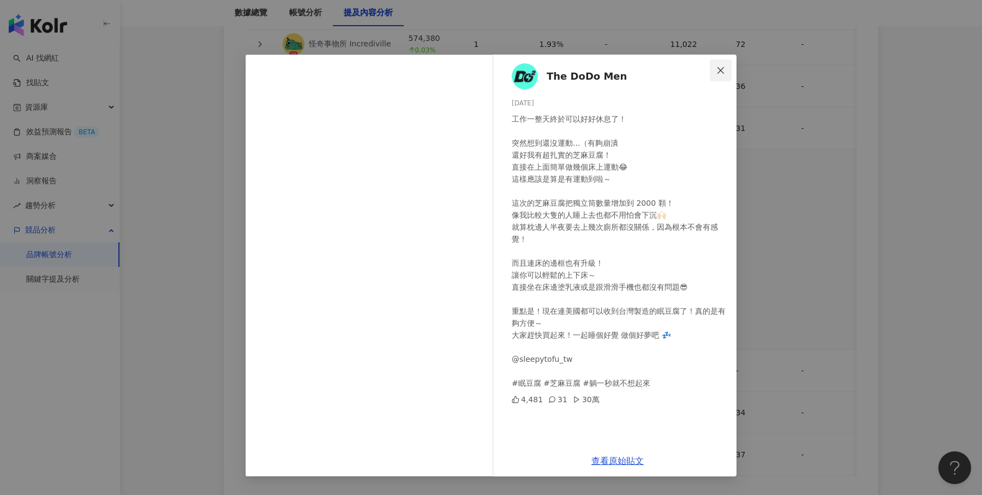
click at [721, 66] on icon "close" at bounding box center [720, 70] width 9 height 9
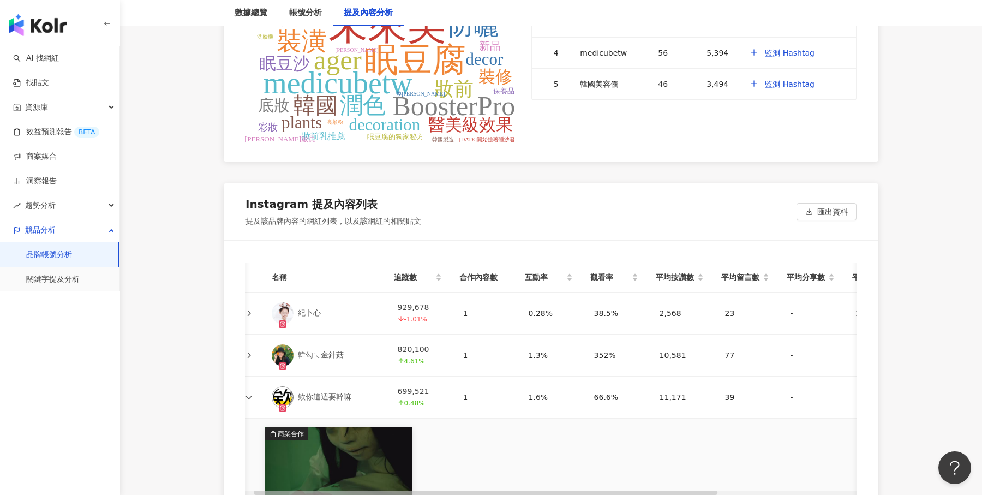
scroll to position [0, 0]
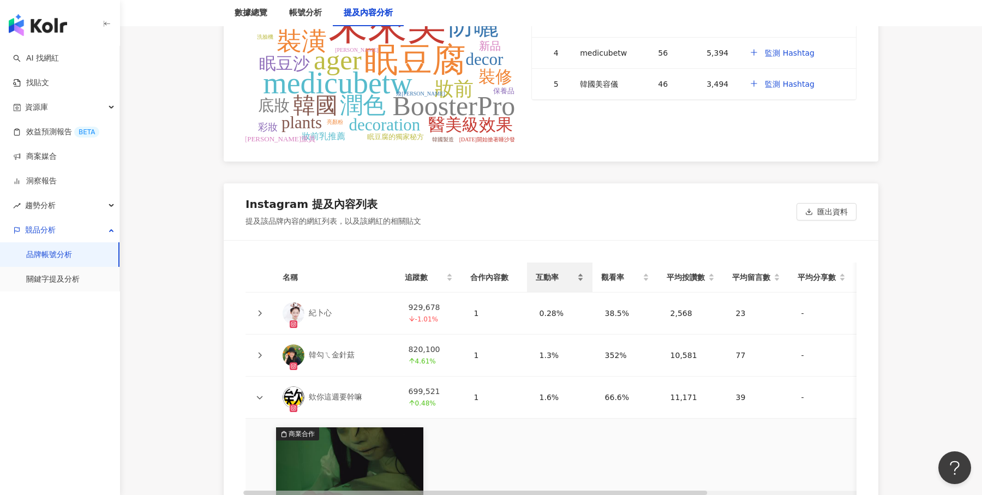
click at [579, 272] on div "互動率" at bounding box center [560, 277] width 48 height 12
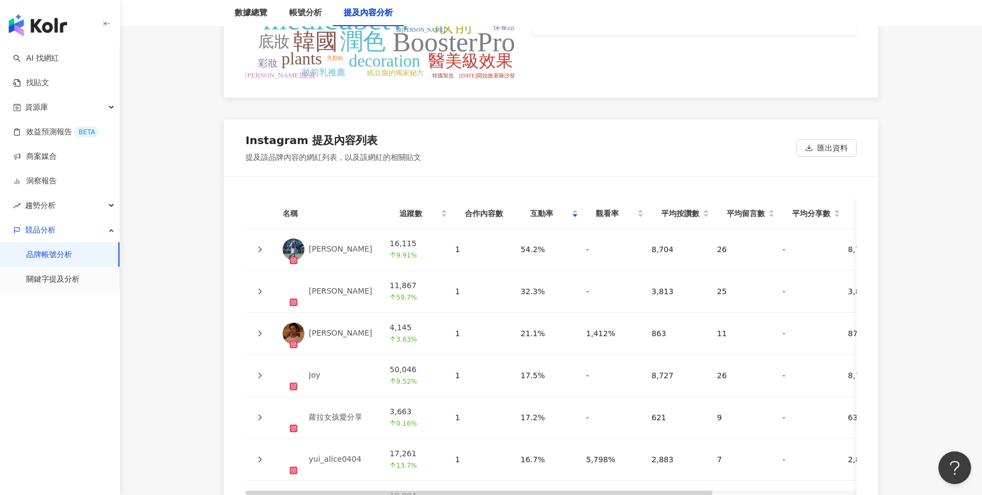
scroll to position [2347, 0]
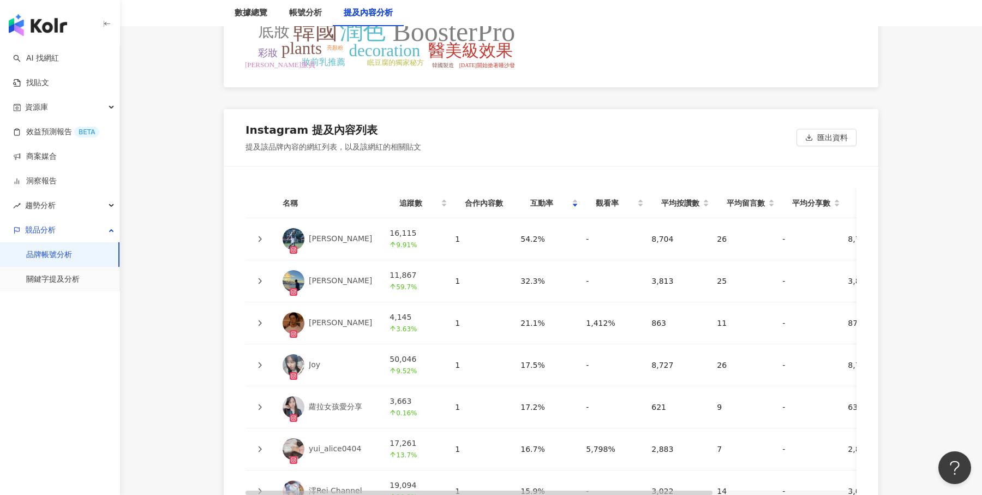
click at [260, 236] on icon at bounding box center [260, 239] width 3 height 6
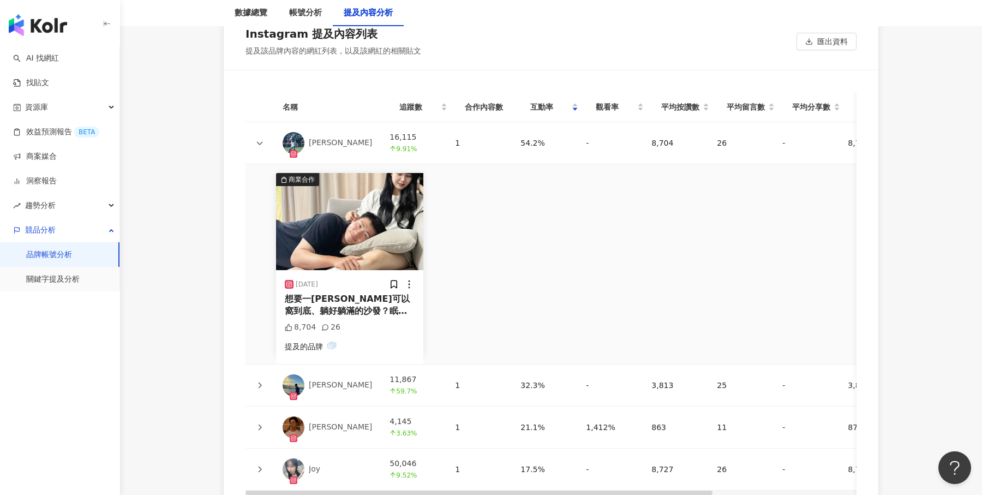
scroll to position [2456, 0]
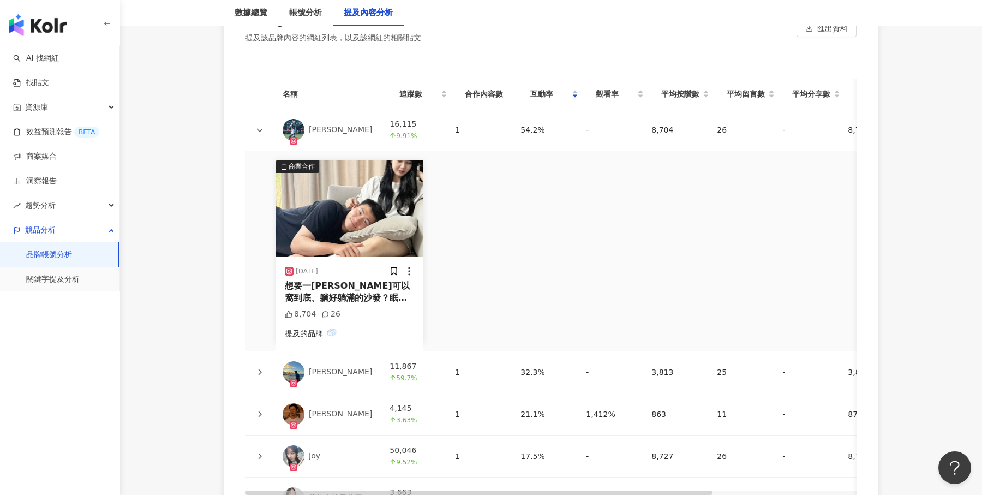
click at [260, 411] on icon at bounding box center [260, 414] width 3 height 6
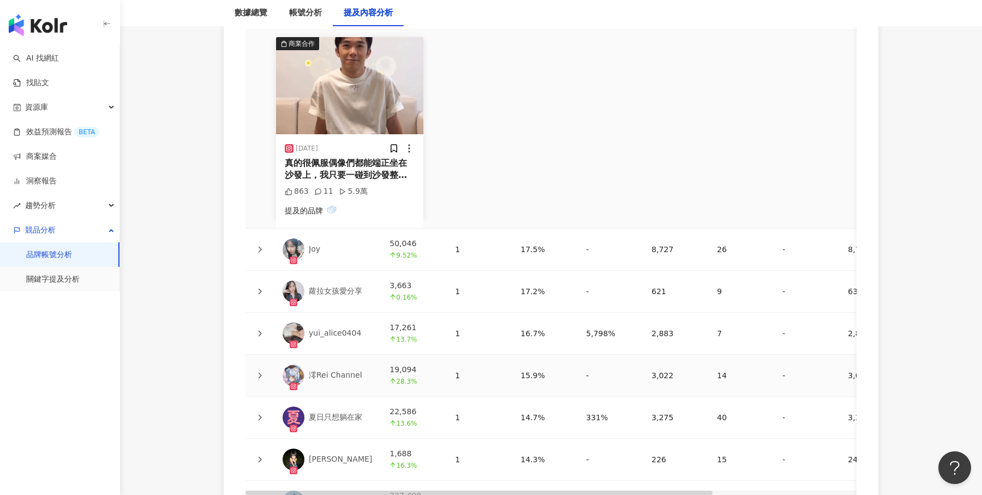
scroll to position [2900, 0]
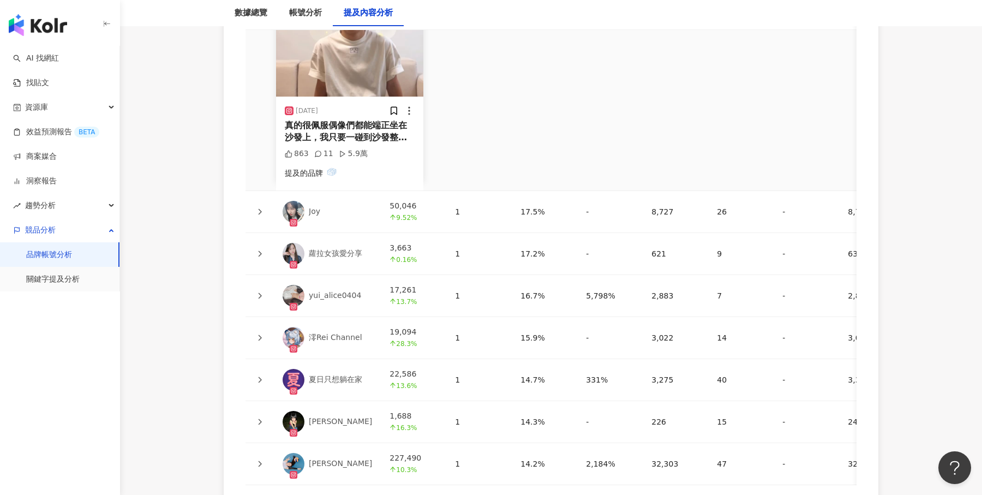
click at [261, 334] on icon at bounding box center [259, 337] width 7 height 7
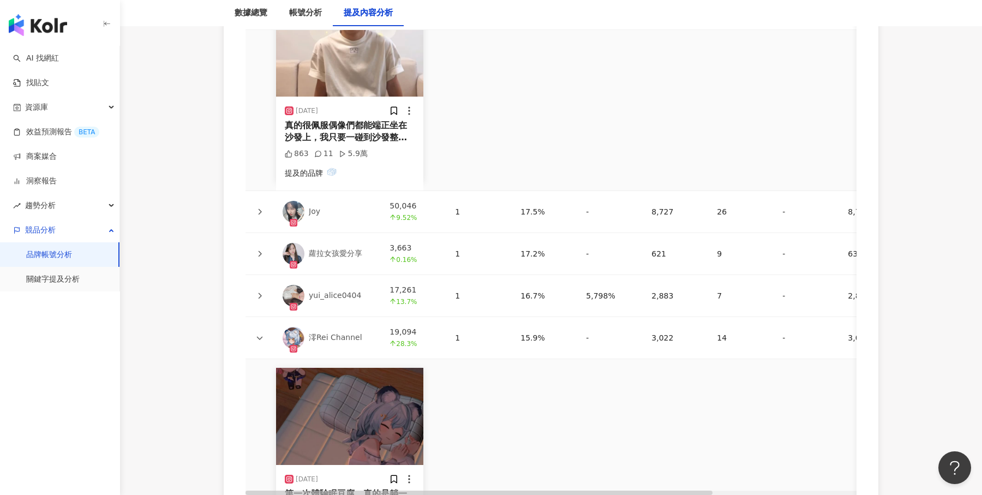
scroll to position [3144, 0]
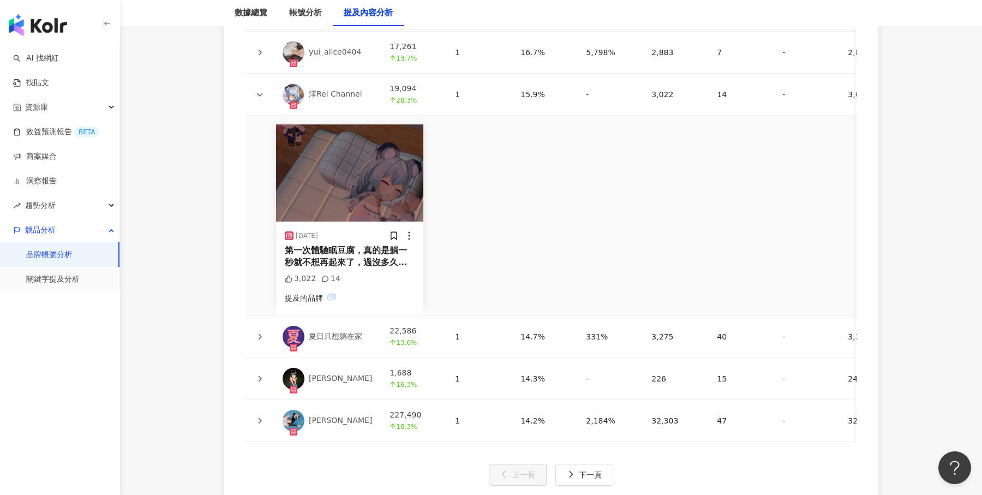
click at [259, 375] on icon at bounding box center [259, 378] width 7 height 7
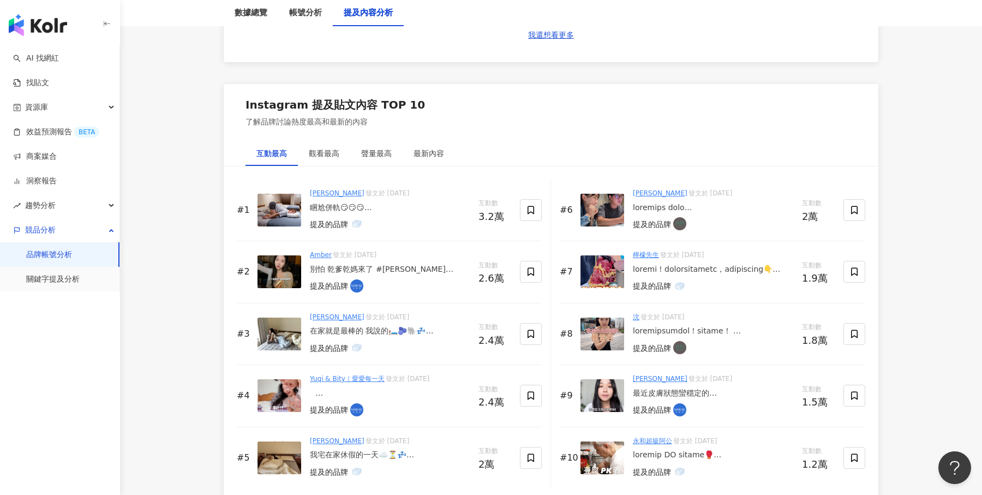
scroll to position [1606, 0]
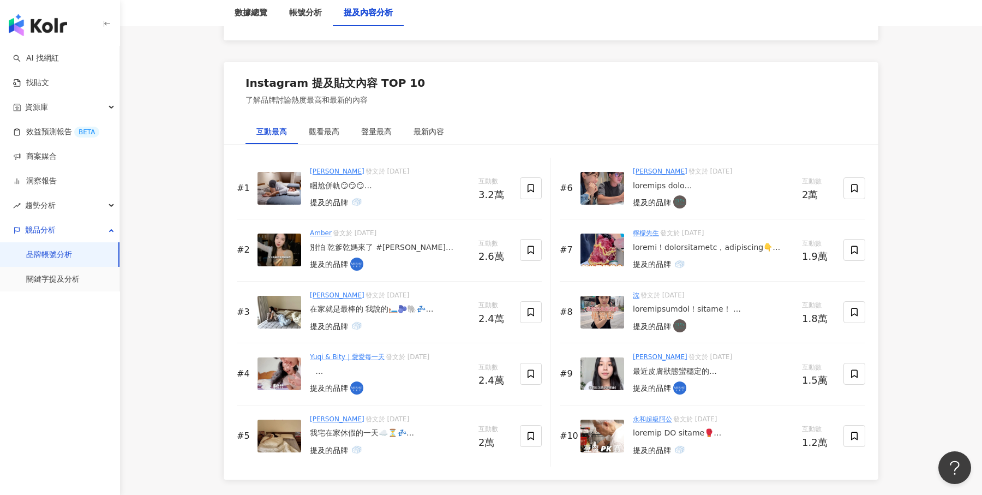
click at [350, 183] on div "睏尬併軌😏😏😏 想不到在脆上的簡單發問 引來了各位網友的粉粉推薦 話不多說 直接跑來台北旗艦門市走訪！！ 只能說「相見恨晚」啊！！ 幸好沒有胡亂購買 各位真的…" at bounding box center [390, 186] width 160 height 11
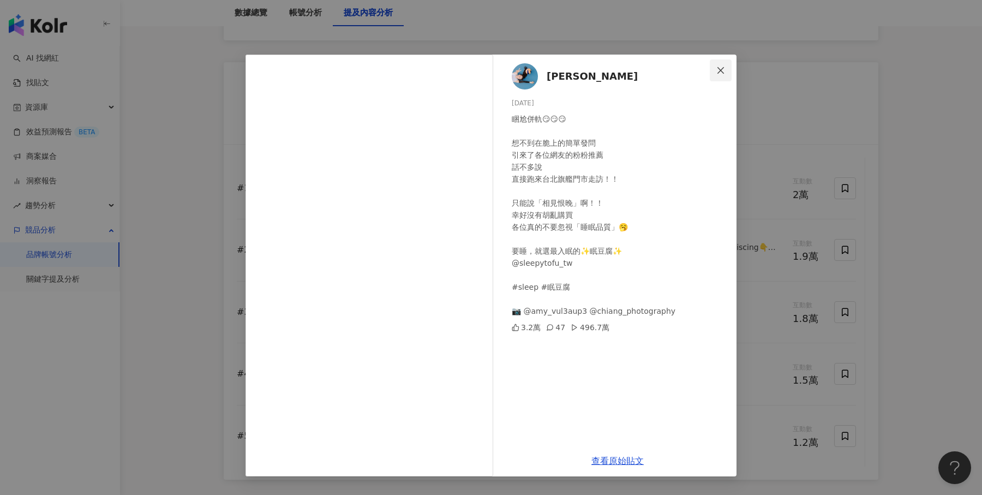
click at [723, 67] on icon "close" at bounding box center [720, 70] width 7 height 7
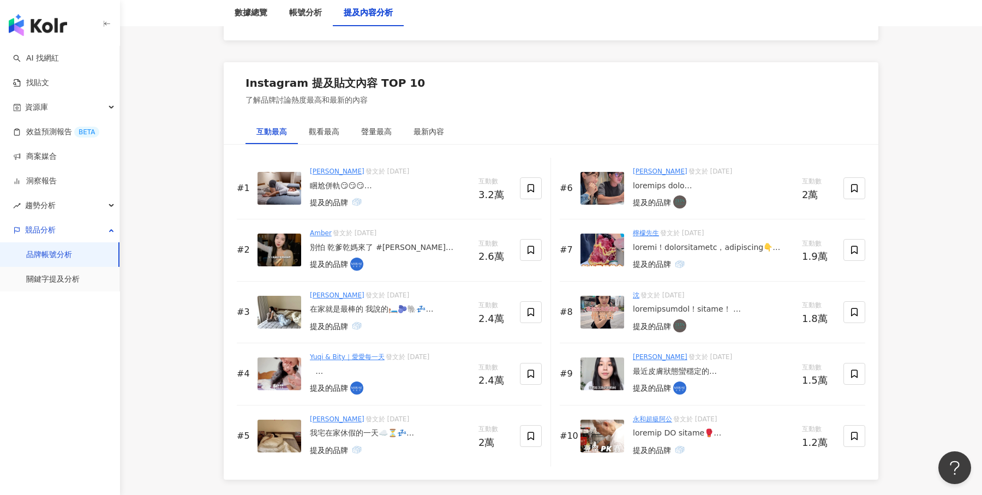
click at [406, 262] on div "提及的品牌" at bounding box center [390, 265] width 160 height 15
click at [436, 242] on div "別怕 乾爹乾媽來了 #古婉蓁 #Amber #古婉蓁amber 此次與軒郁國際共同贊助🫶🏻 *軒郁國際旗下品牌 @mirae_skincare @mysimp…" at bounding box center [390, 247] width 160 height 11
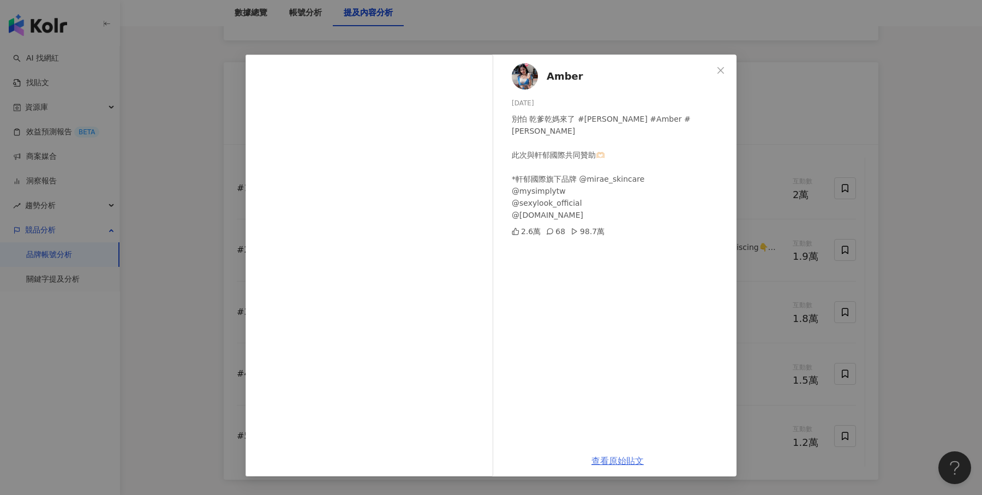
click at [626, 459] on link "查看原始貼文" at bounding box center [617, 461] width 52 height 10
click at [715, 69] on span "Close" at bounding box center [721, 70] width 22 height 9
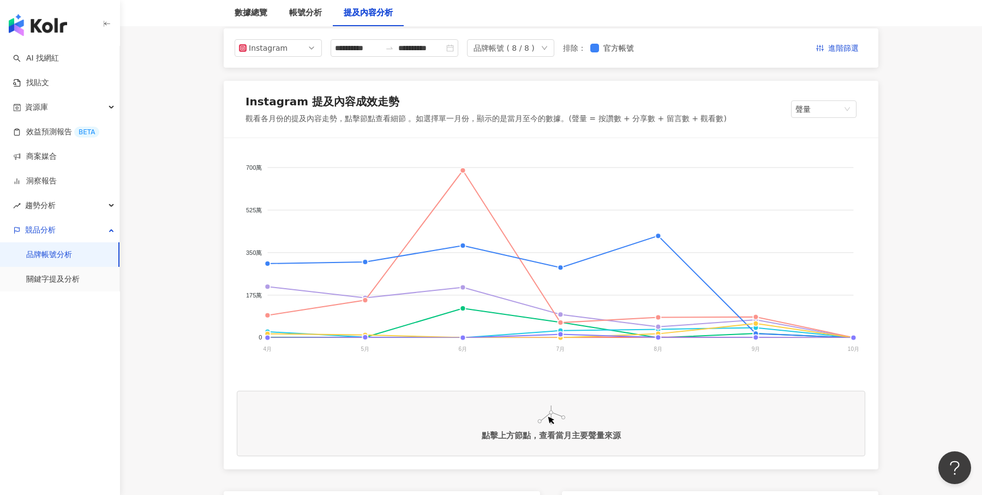
scroll to position [131, 0]
click at [829, 111] on span "聲量" at bounding box center [824, 109] width 57 height 16
click at [760, 124] on div "Instagram 提及內容成效走勢 觀看各月份的提及內容走勢，點擊節點查看細節 。如選擇單一月份，顯示的是當月至今的數據。(聲量 = 按讚數 + 分享數 +…" at bounding box center [551, 109] width 655 height 57
click at [818, 105] on span "聲量" at bounding box center [824, 109] width 57 height 16
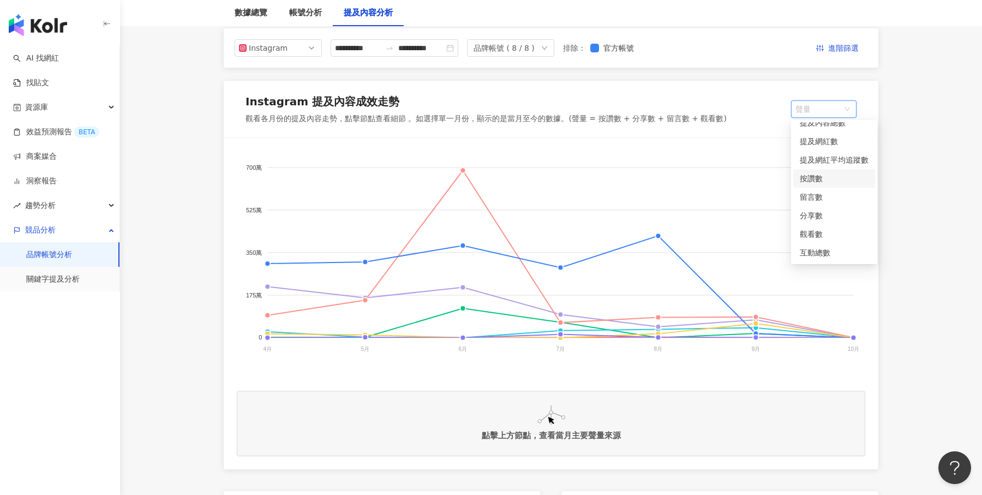
click at [828, 186] on div "按讚數" at bounding box center [834, 178] width 82 height 19
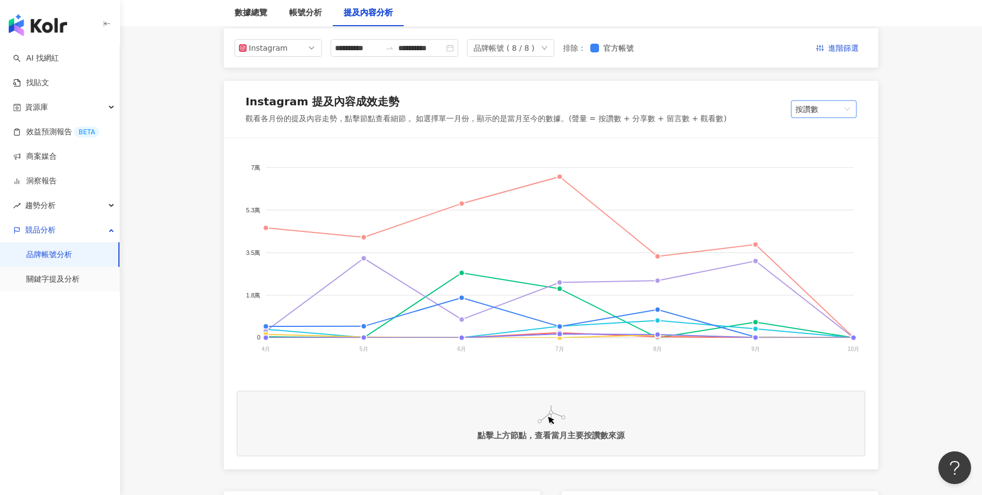
click at [823, 103] on span "按讚數" at bounding box center [824, 109] width 57 height 16
click at [819, 135] on div "聲量" at bounding box center [834, 131] width 69 height 12
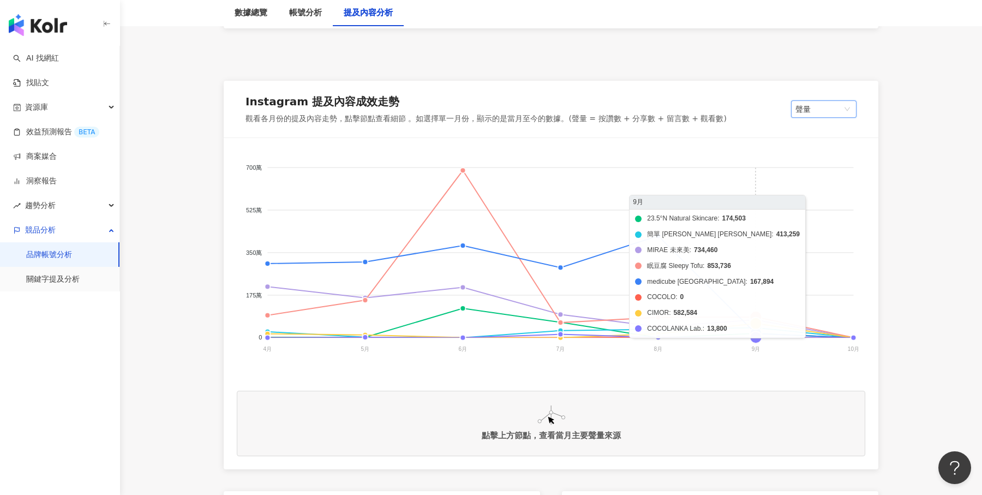
scroll to position [165, 0]
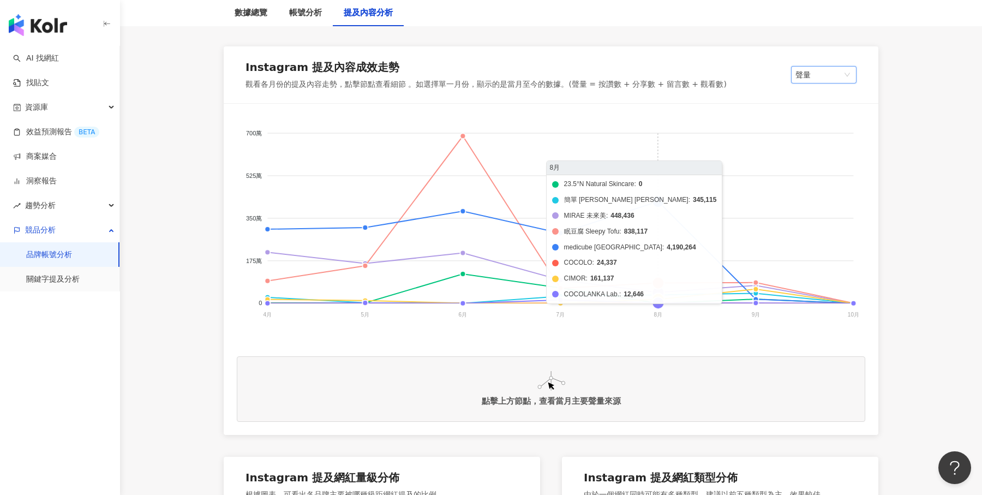
click at [659, 201] on foreignobject "23.5°N Natural Skincare 簡單 Jan Dan MIRAE 未來美 眠豆腐 Sleepy Tofu medicube Taiwan CO…" at bounding box center [551, 226] width 629 height 218
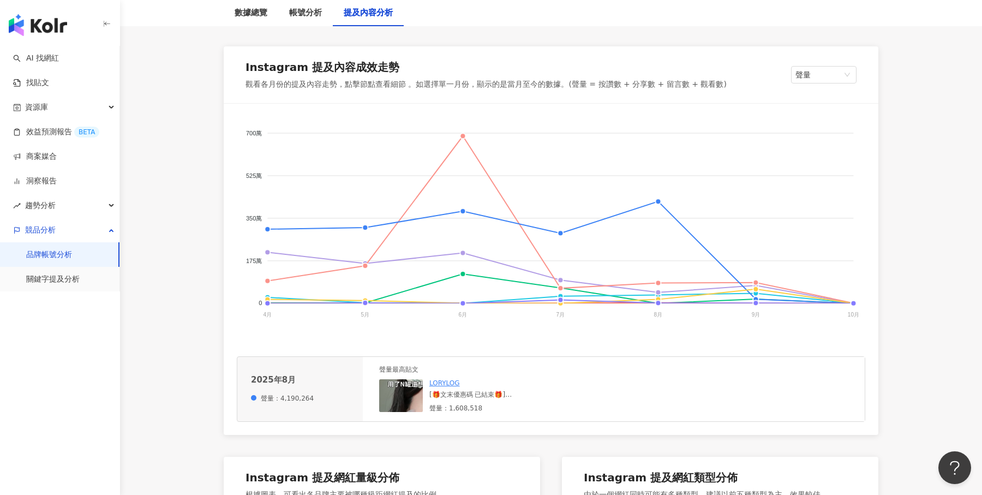
click at [510, 396] on div "[🎁文末優惠碼 已結束🎁] 最近在韓國超火的✨PDRN✨大家知道嗎？ Medicube 的 PDRN 系列💞 添加高純度高濃度的醫美級鮭魚DNA成分，就像是擦…" at bounding box center [511, 394] width 164 height 9
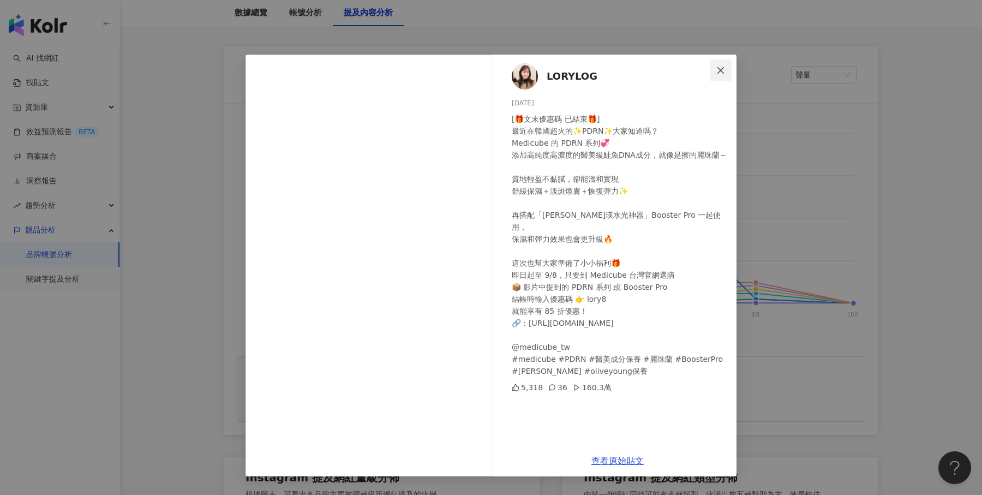
click at [723, 78] on button "Close" at bounding box center [721, 70] width 22 height 22
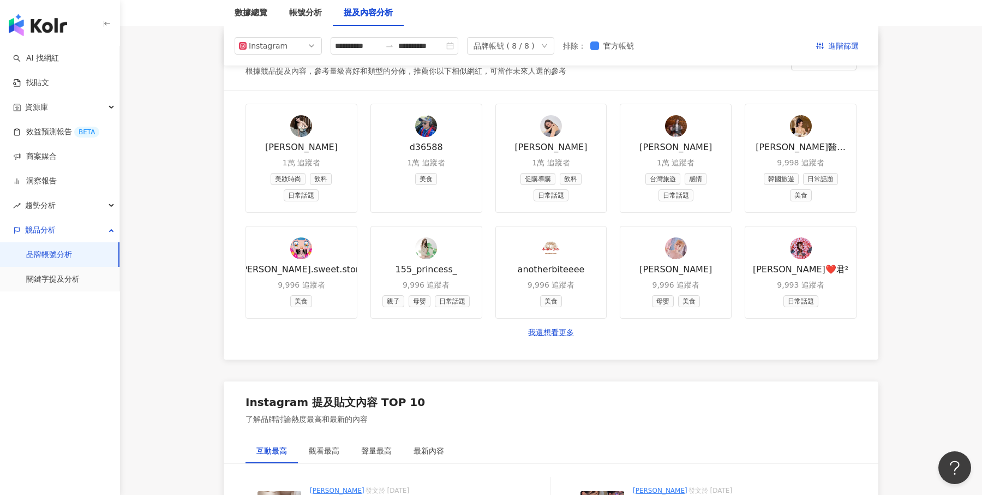
scroll to position [1267, 0]
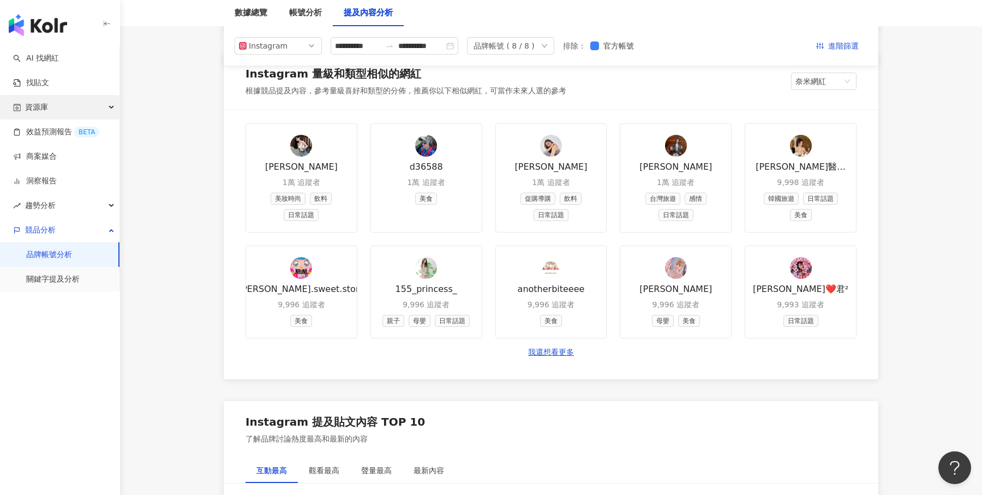
click at [104, 105] on div "資源庫" at bounding box center [59, 107] width 119 height 25
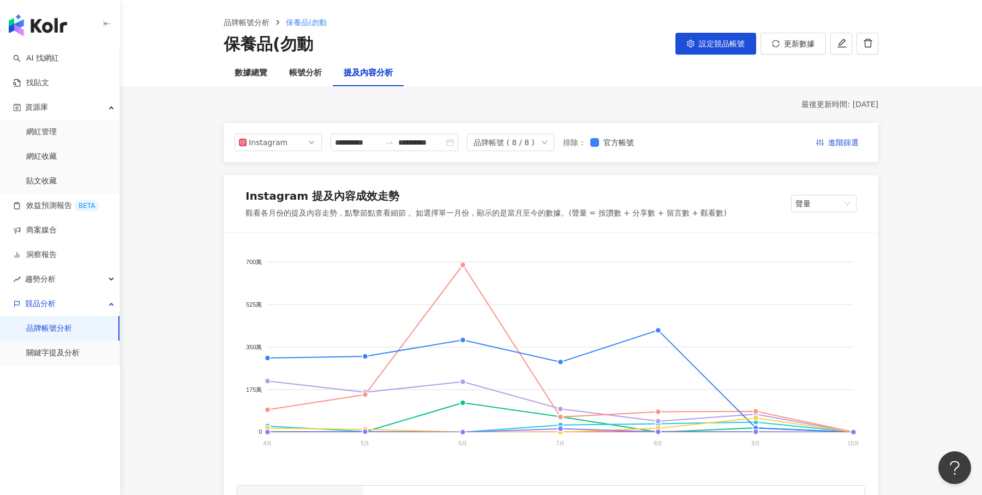
scroll to position [39, 0]
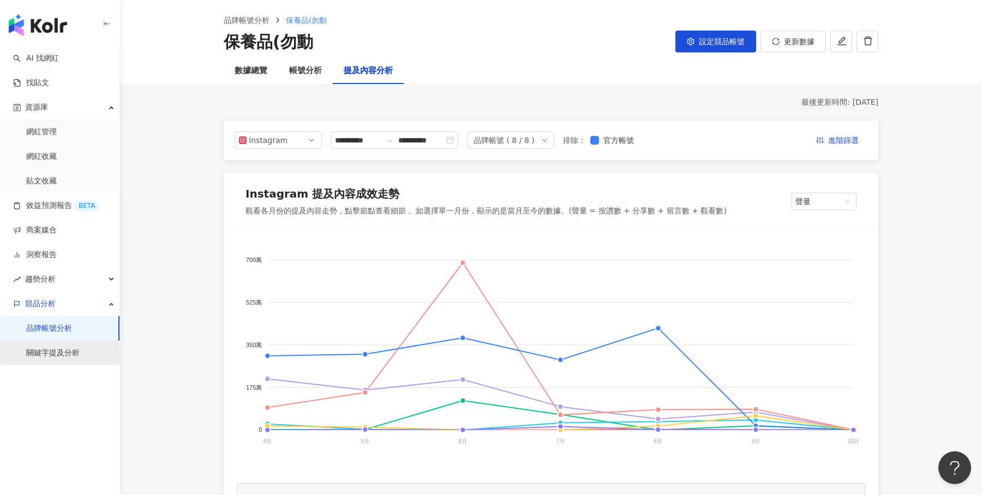
click at [65, 350] on link "關鍵字提及分析" at bounding box center [52, 353] width 53 height 11
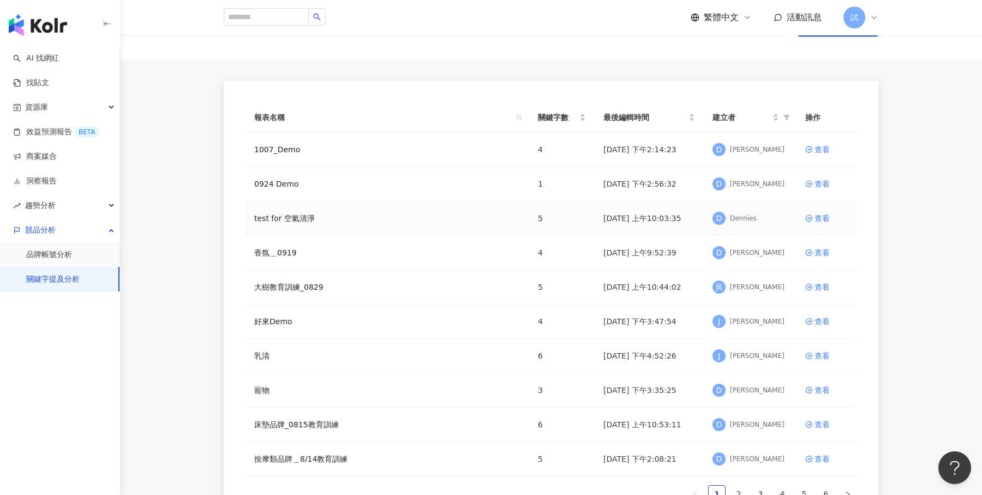
scroll to position [47, 0]
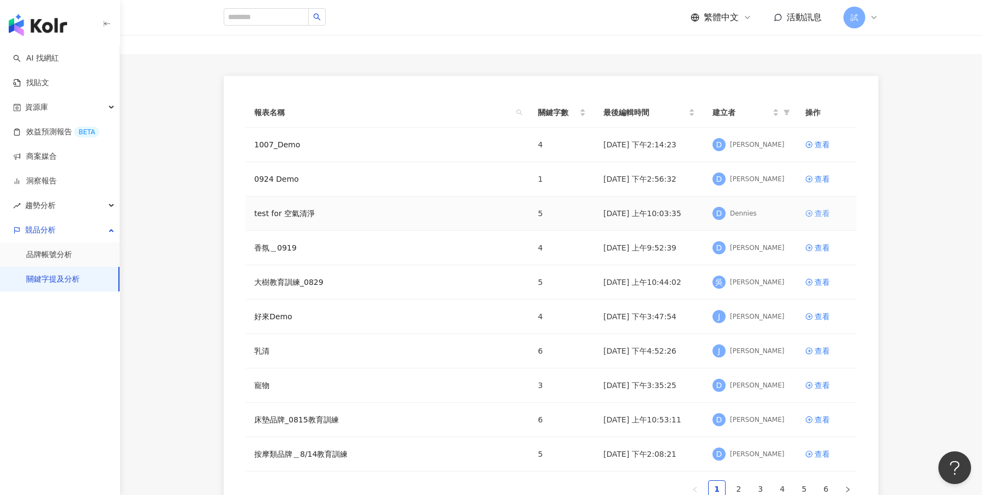
click at [825, 217] on div "查看" at bounding box center [822, 213] width 15 height 12
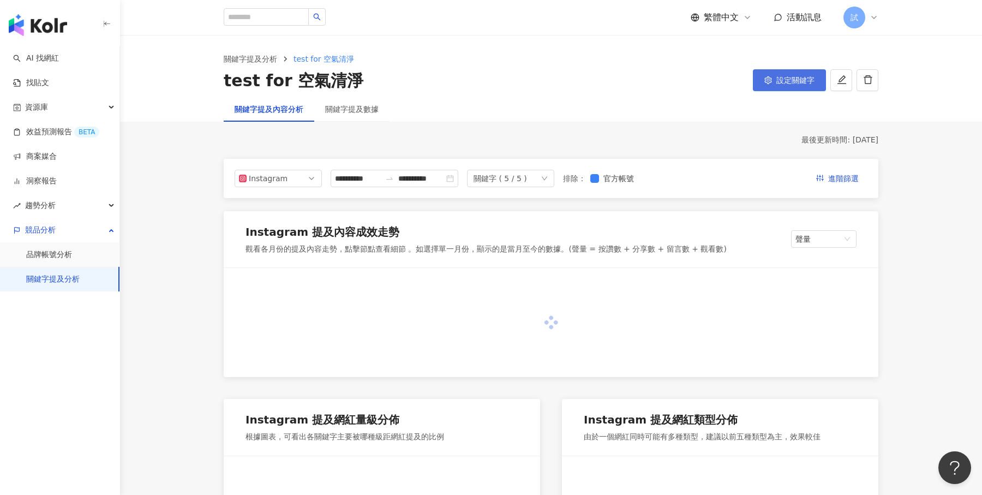
click at [795, 76] on span "設定關鍵字" at bounding box center [795, 80] width 38 height 9
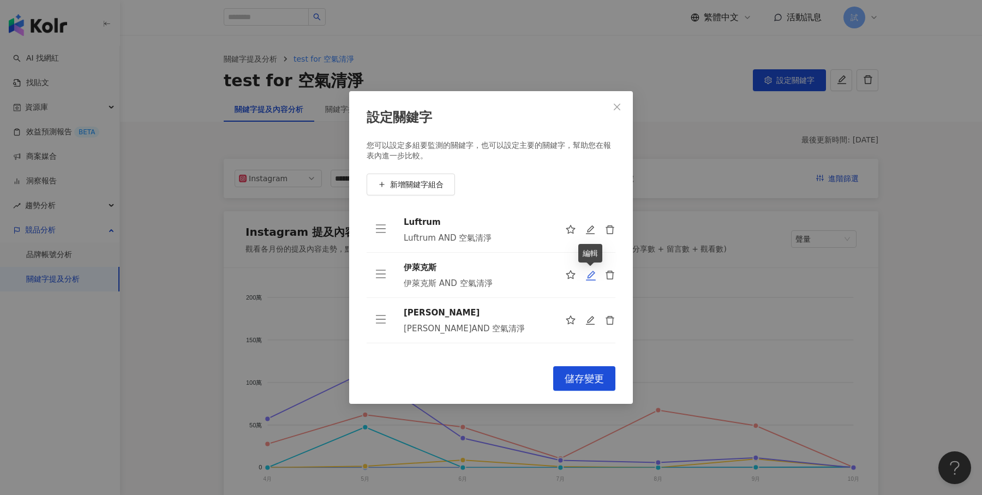
click at [588, 272] on icon "edit" at bounding box center [590, 275] width 11 height 11
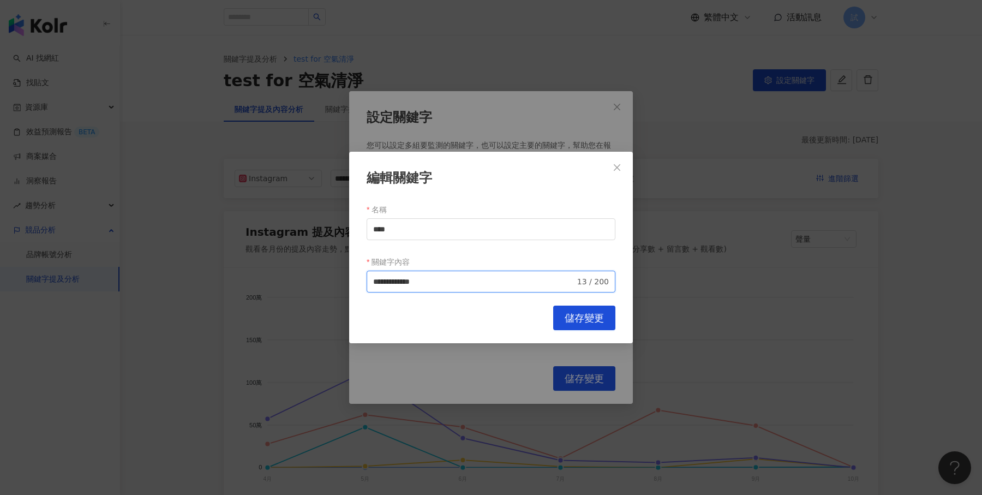
click at [479, 280] on input "**********" at bounding box center [474, 282] width 202 height 12
type input "**********"
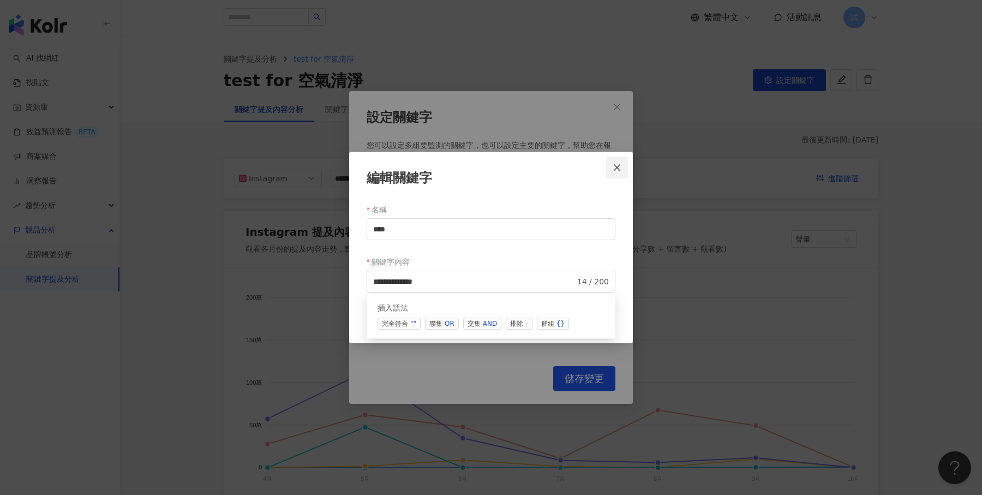
click at [621, 167] on icon "close" at bounding box center [617, 167] width 9 height 9
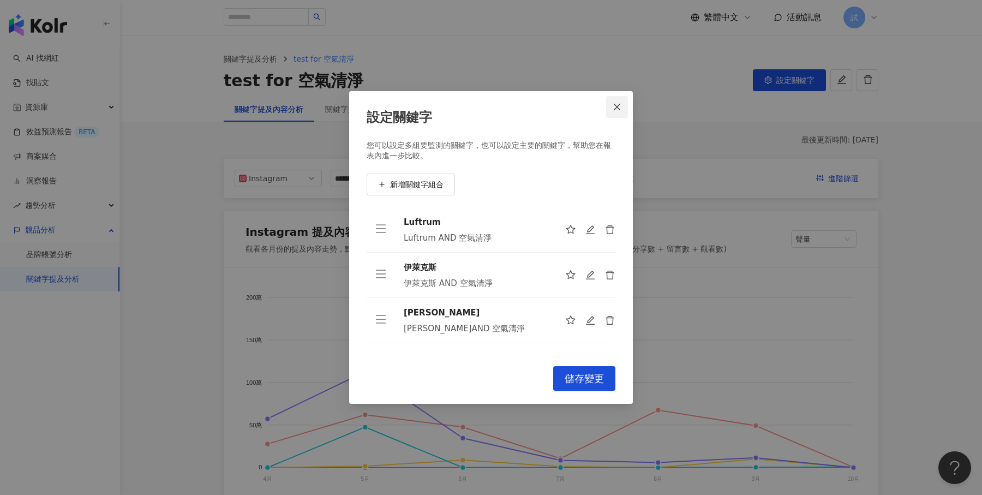
click at [621, 106] on span "Close" at bounding box center [617, 107] width 22 height 9
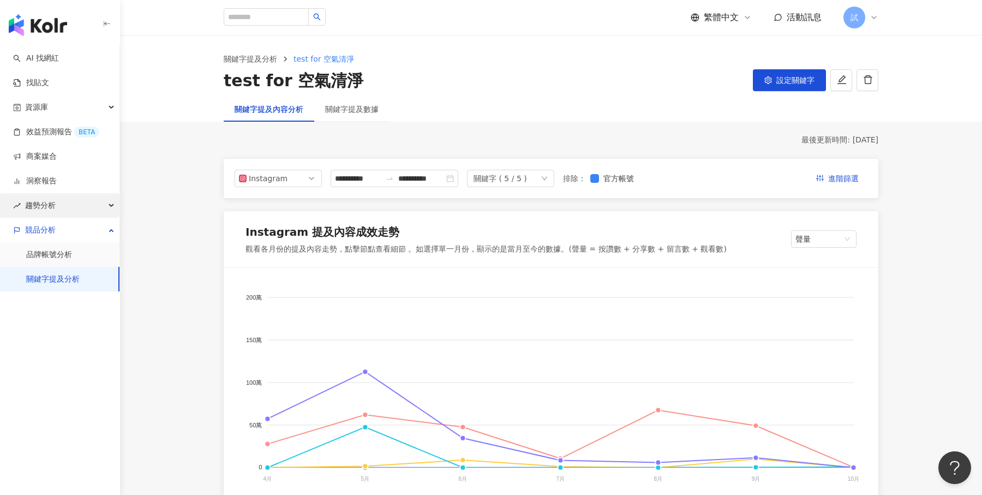
click at [107, 205] on div "趨勢分析" at bounding box center [59, 205] width 119 height 25
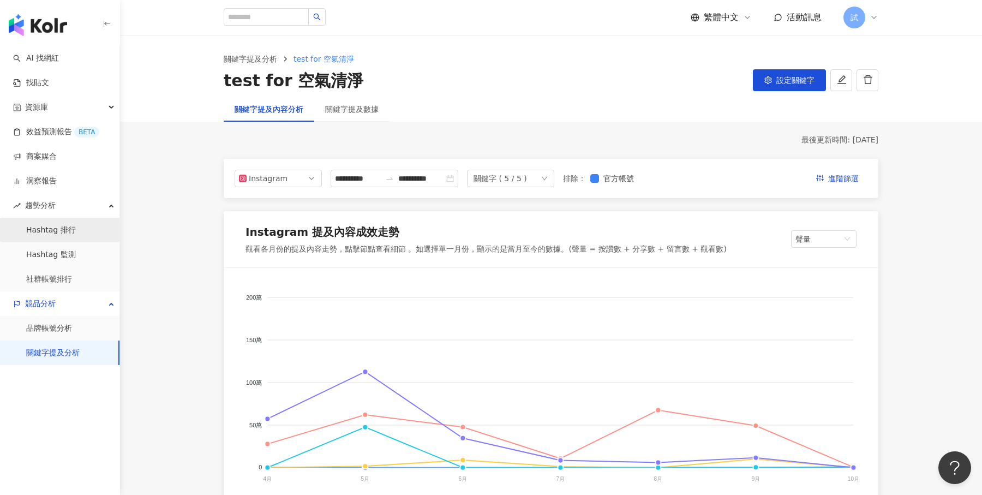
click at [71, 230] on link "Hashtag 排行" at bounding box center [51, 230] width 50 height 11
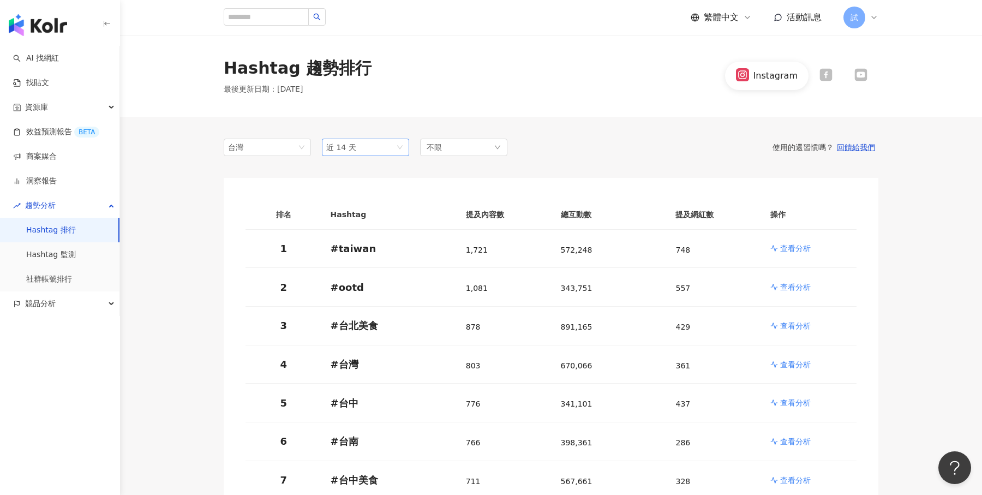
click at [391, 149] on span "近 14 天" at bounding box center [365, 147] width 79 height 16
click at [374, 186] on div "近一個月" at bounding box center [366, 188] width 70 height 12
click at [493, 148] on div "不限" at bounding box center [463, 147] width 87 height 17
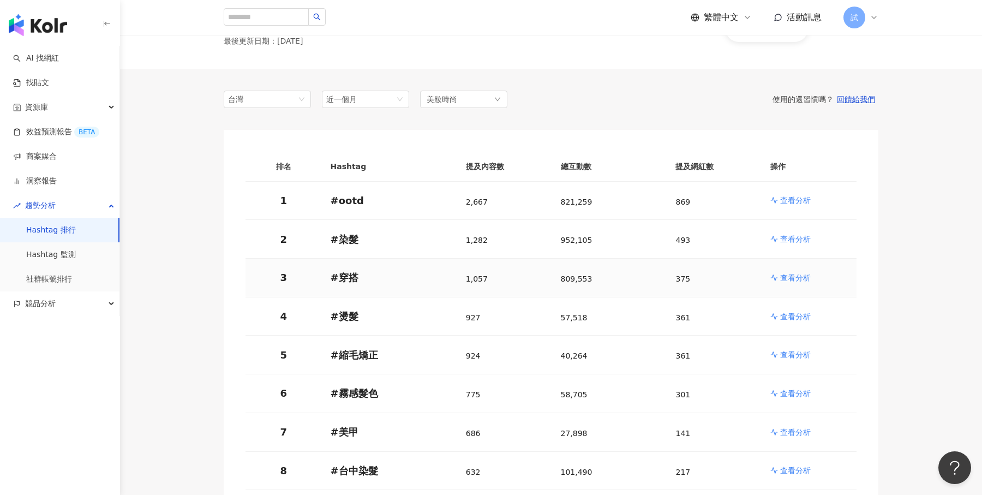
scroll to position [53, 0]
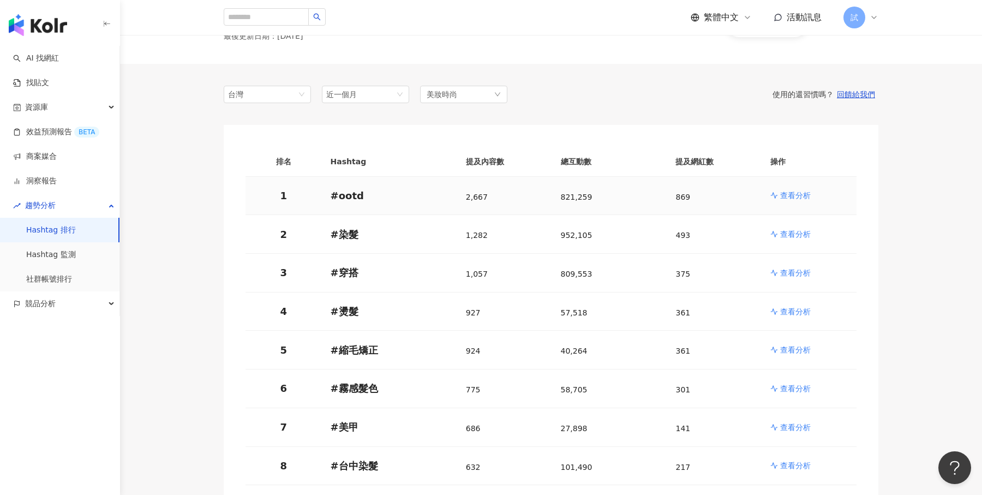
click at [798, 192] on p "查看分析" at bounding box center [795, 195] width 31 height 11
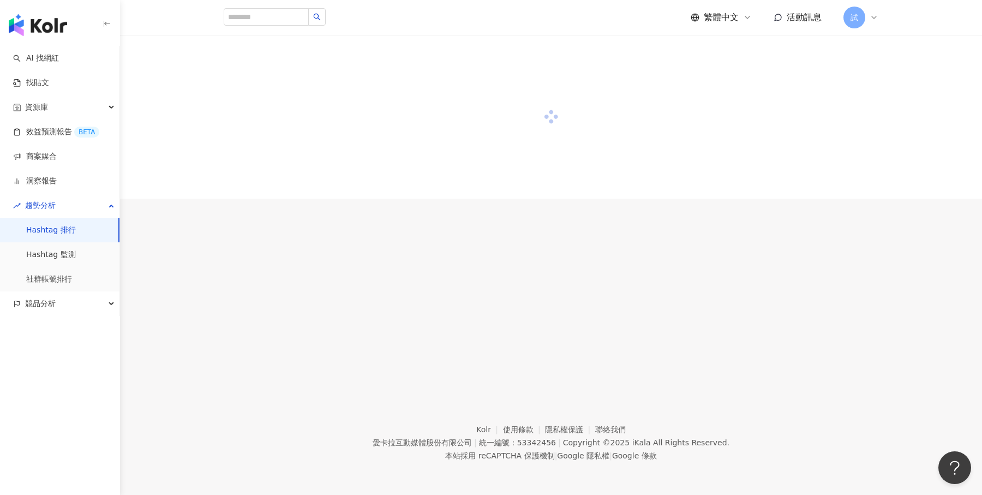
scroll to position [50, 0]
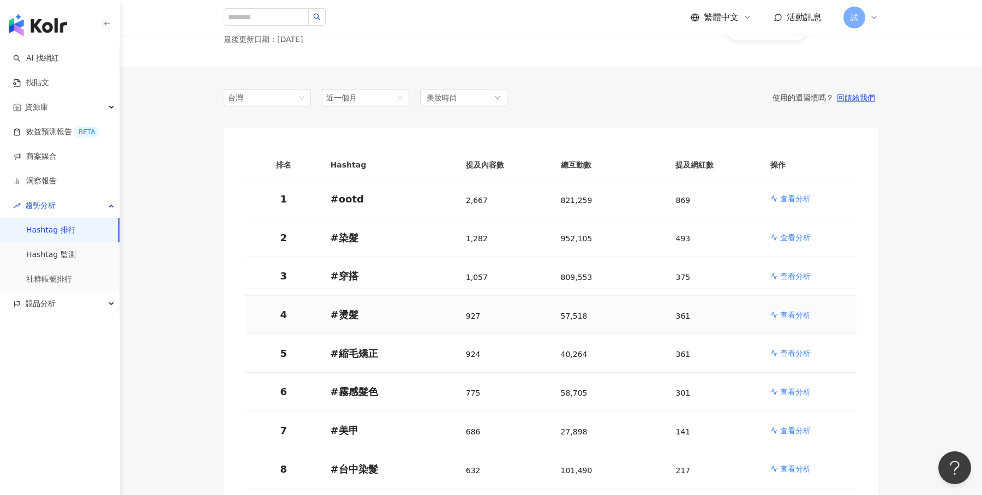
click at [786, 315] on p "查看分析" at bounding box center [795, 314] width 31 height 11
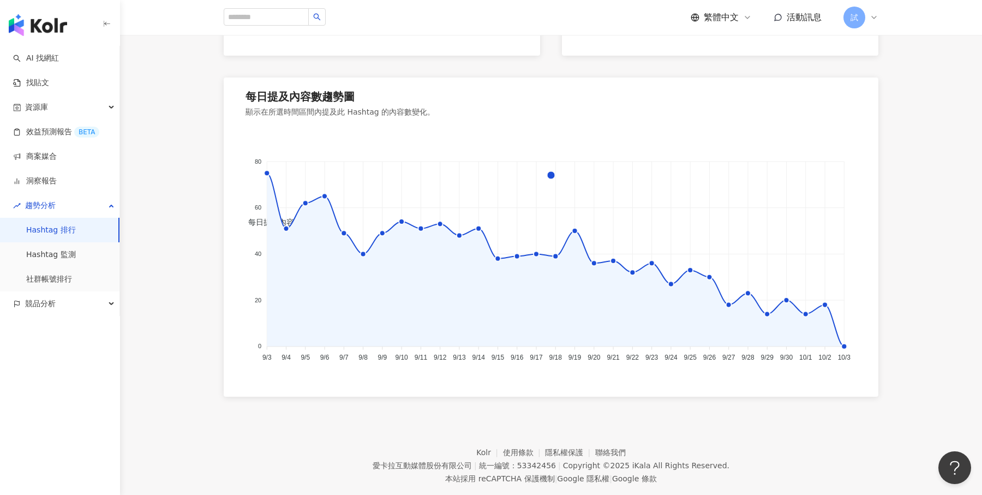
scroll to position [735, 0]
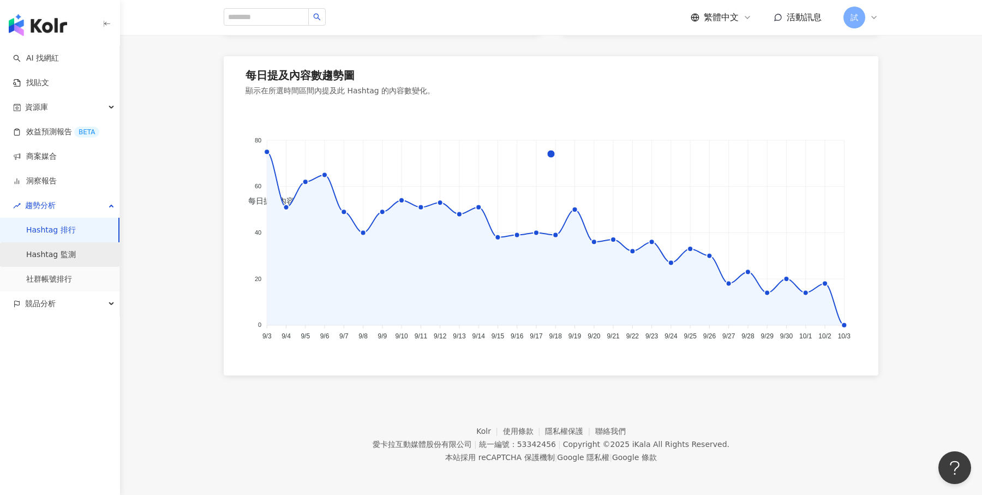
click at [69, 249] on link "Hashtag 監測" at bounding box center [51, 254] width 50 height 11
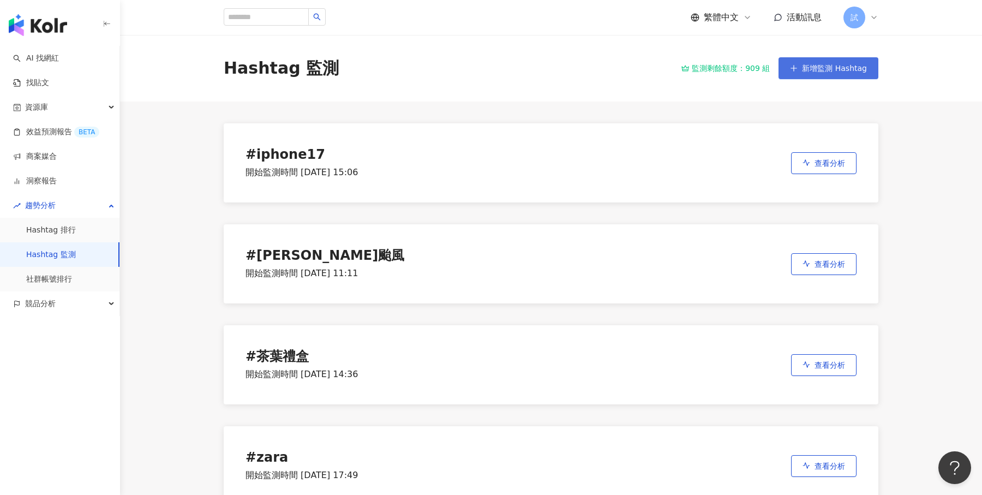
click at [844, 73] on button "新增監測 Hashtag" at bounding box center [829, 68] width 100 height 22
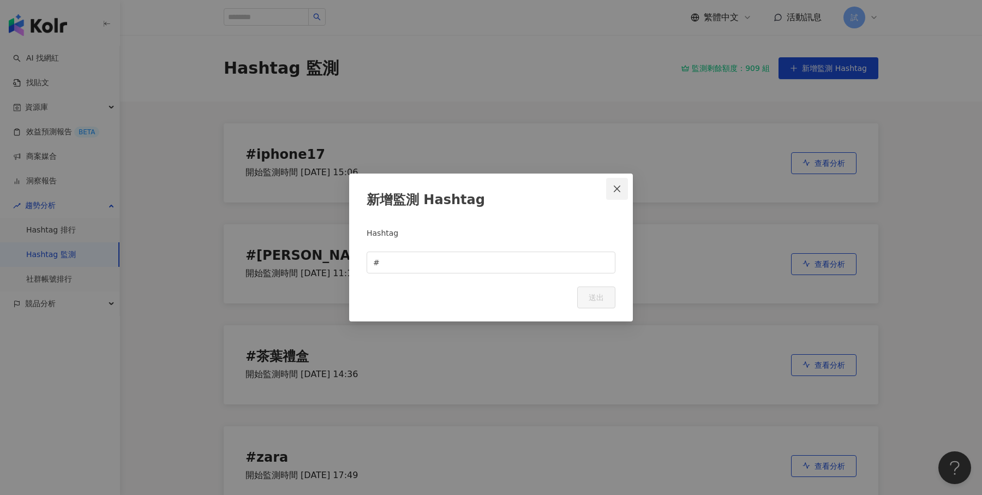
click at [610, 194] on button "Close" at bounding box center [617, 189] width 22 height 22
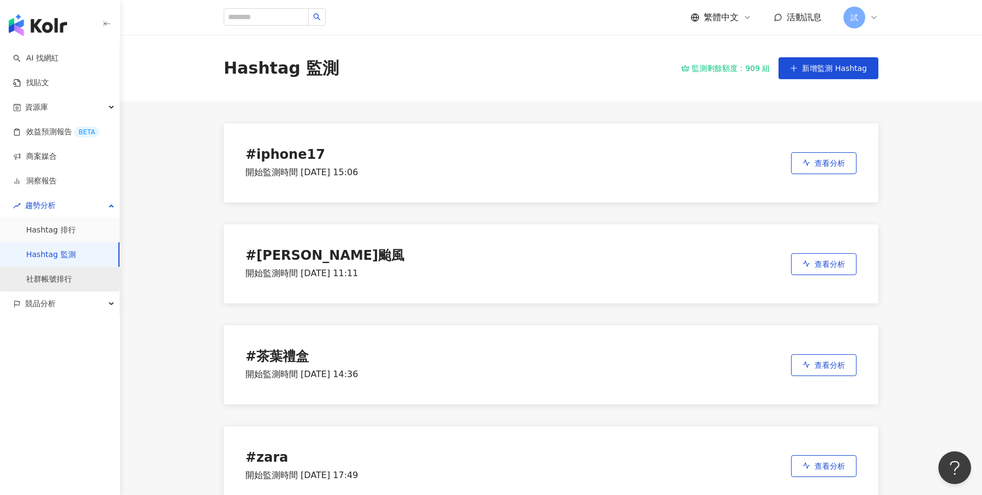
click at [72, 274] on link "社群帳號排行" at bounding box center [49, 279] width 46 height 11
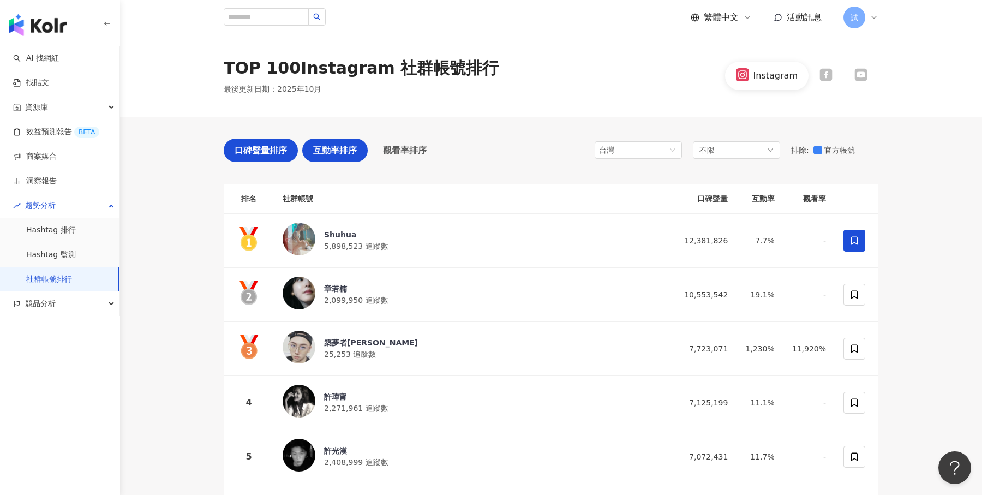
click at [356, 152] on span "互動率排序" at bounding box center [335, 150] width 44 height 14
click at [360, 153] on div "互動率排序" at bounding box center [334, 150] width 65 height 23
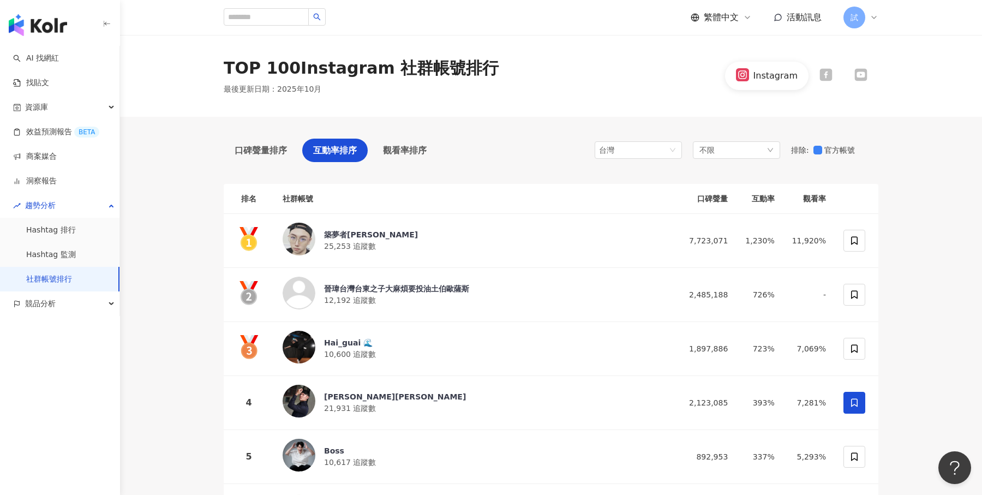
click at [48, 22] on img "button" at bounding box center [38, 25] width 58 height 22
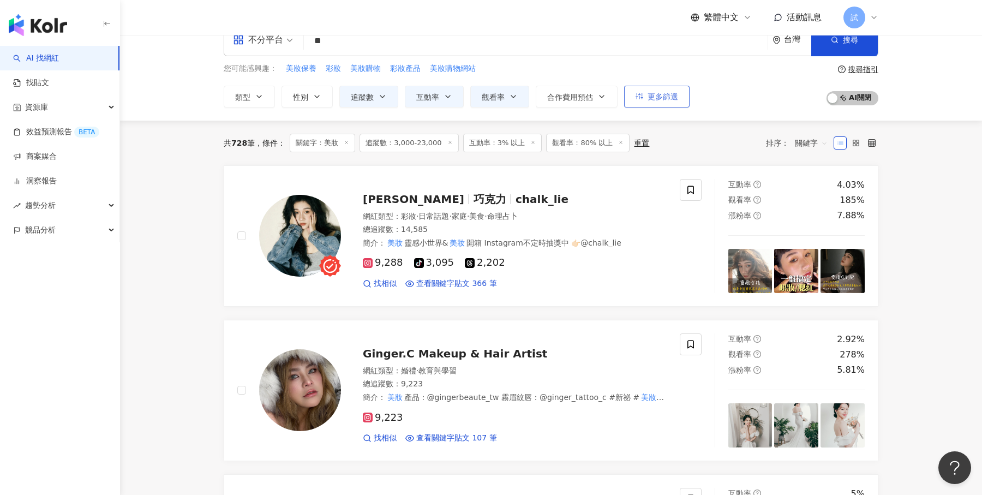
click at [663, 86] on button "更多篩選" at bounding box center [656, 97] width 65 height 22
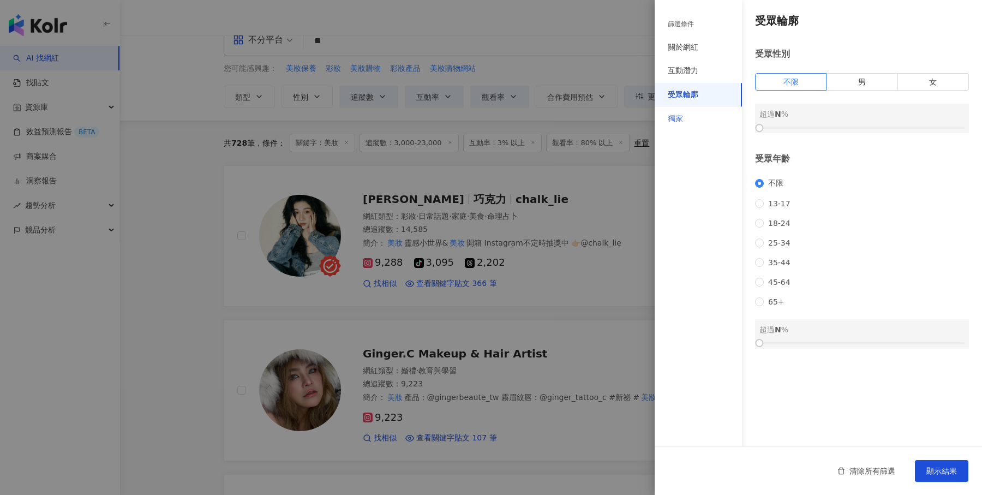
click at [719, 119] on div "獨家" at bounding box center [698, 119] width 87 height 24
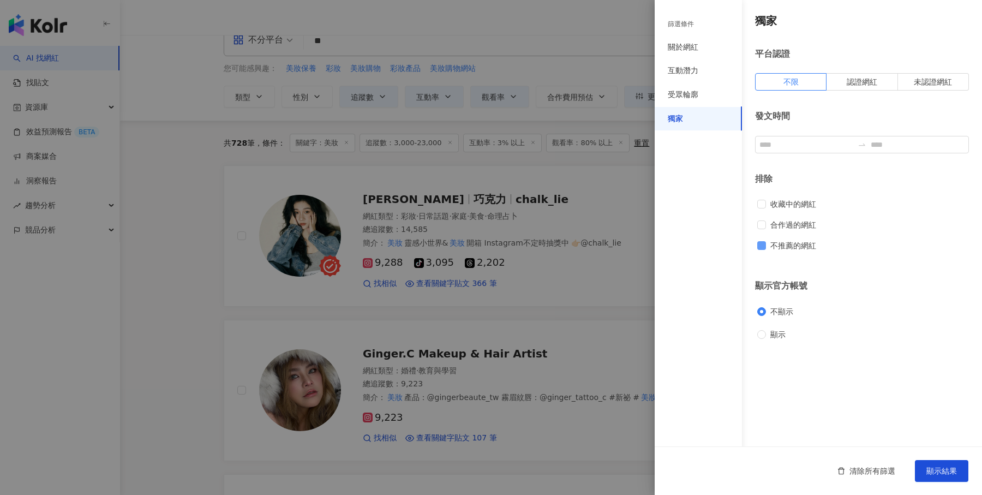
click at [766, 250] on span "不推薦的網紅" at bounding box center [793, 246] width 55 height 12
click at [652, 188] on div at bounding box center [491, 247] width 982 height 495
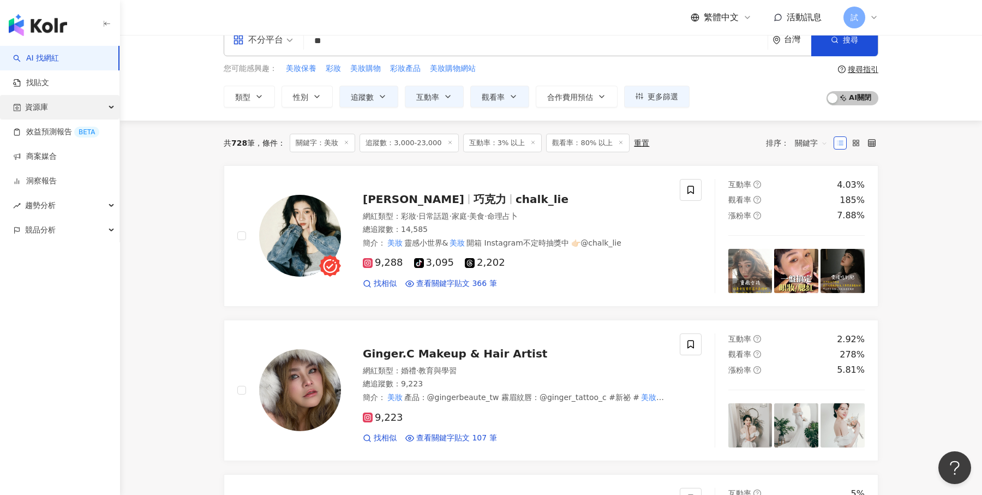
click at [95, 100] on div "資源庫" at bounding box center [59, 107] width 119 height 25
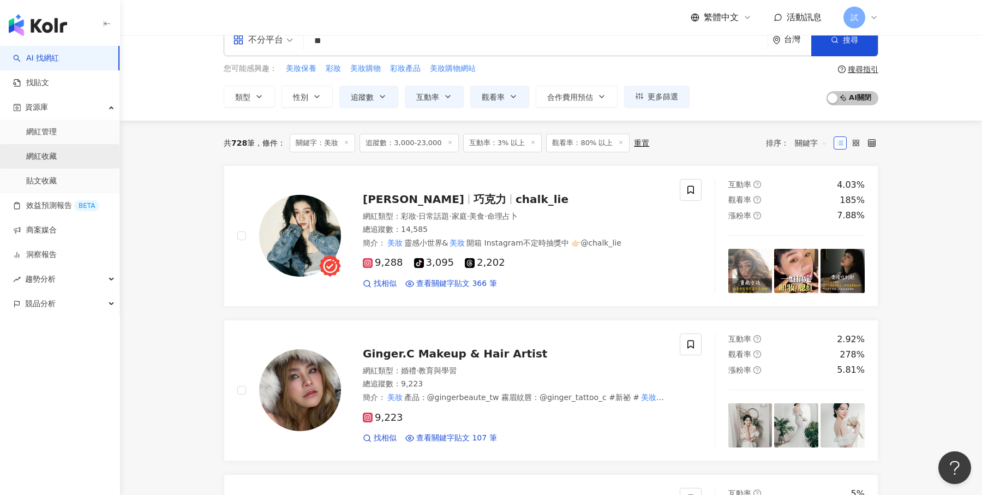
click at [57, 153] on link "網紅收藏" at bounding box center [41, 156] width 31 height 11
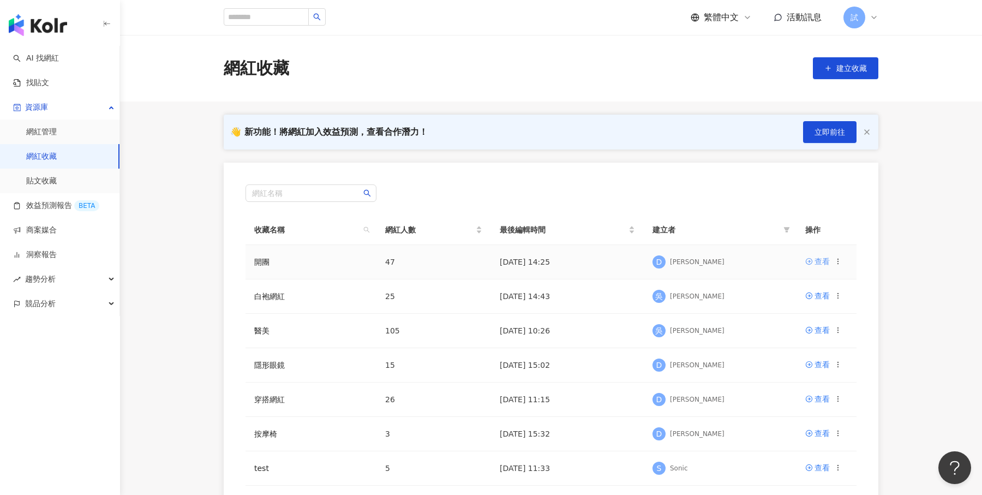
click at [816, 257] on div "查看" at bounding box center [822, 261] width 15 height 12
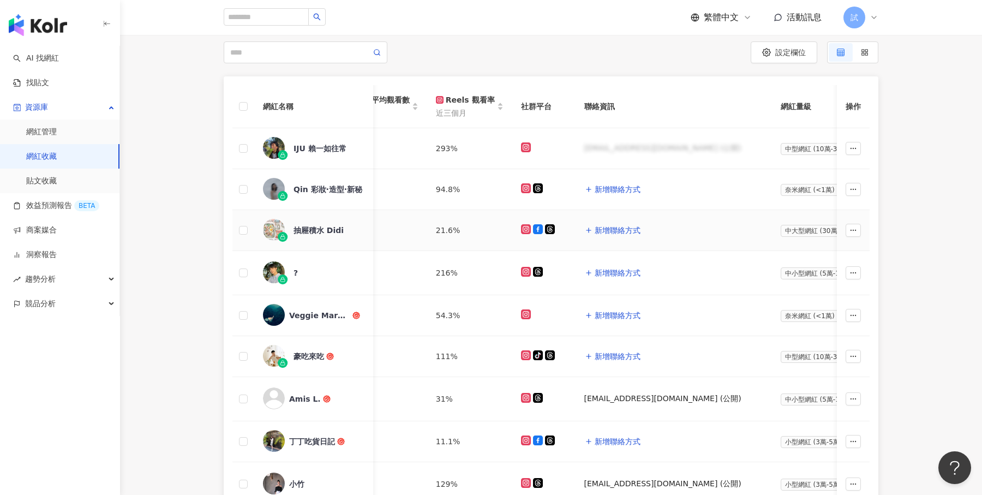
scroll to position [0, 190]
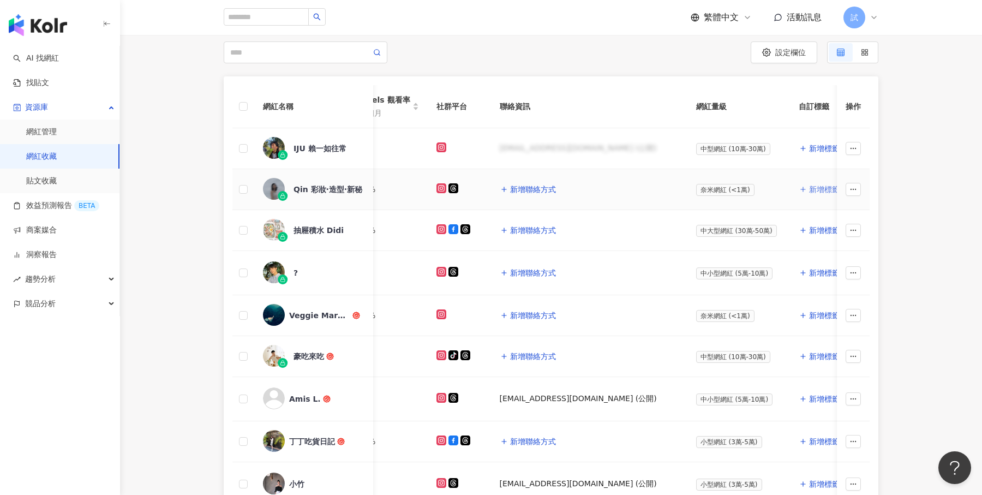
click at [799, 194] on button "新增標籤" at bounding box center [819, 189] width 41 height 22
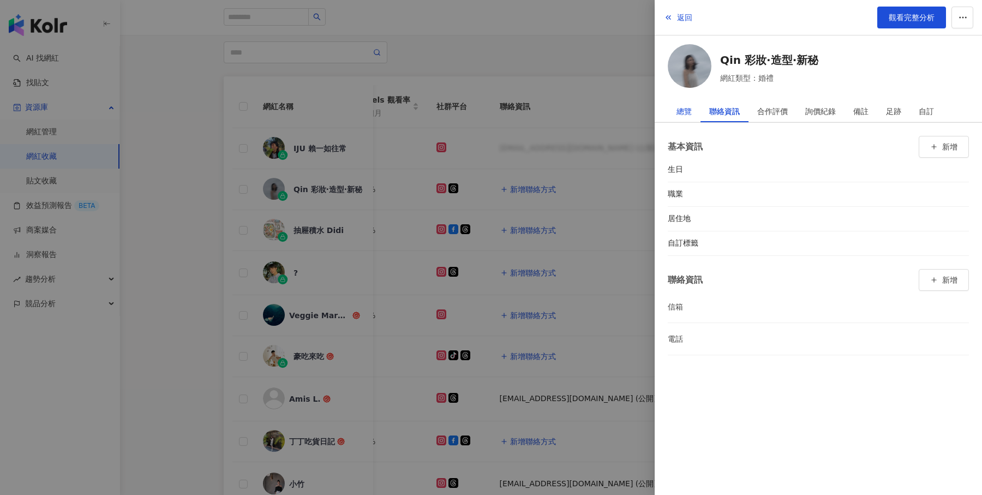
click at [685, 110] on div "總覽" at bounding box center [684, 111] width 15 height 22
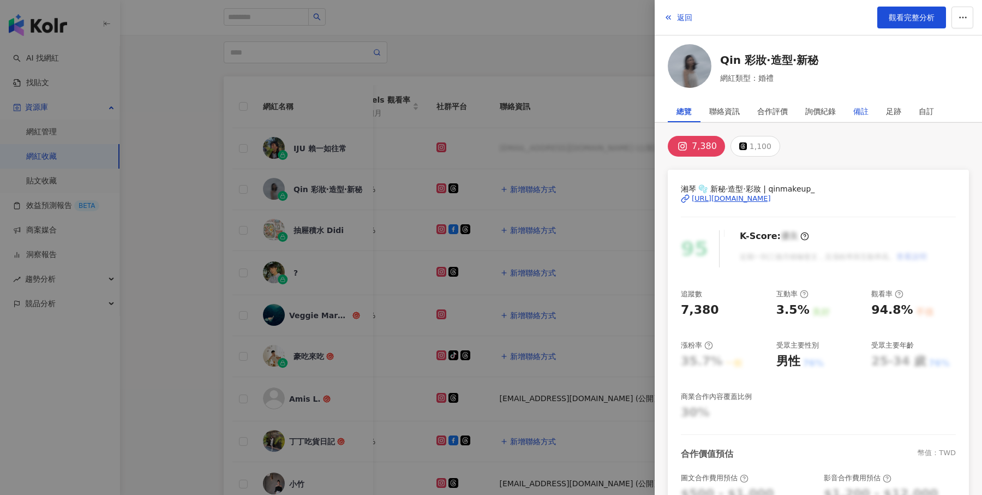
click at [862, 117] on div "備註" at bounding box center [860, 111] width 15 height 22
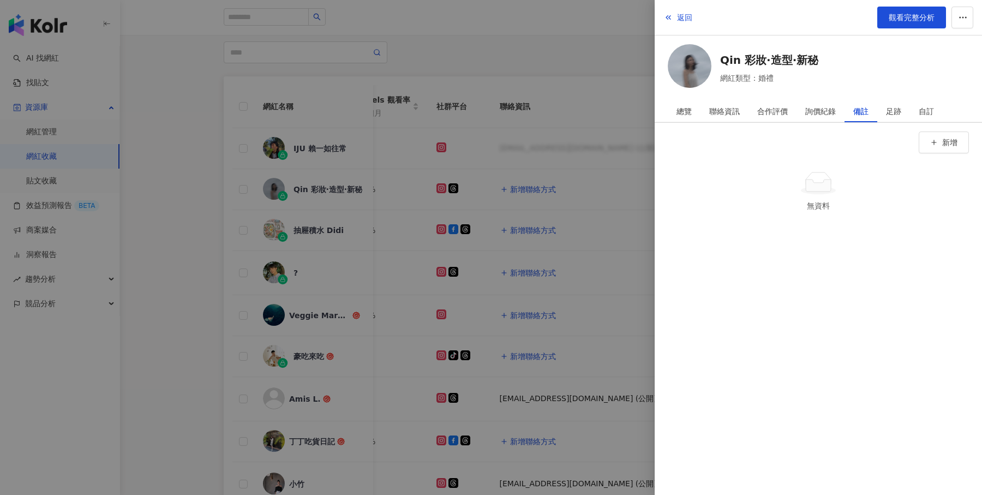
click at [605, 166] on div at bounding box center [491, 247] width 982 height 495
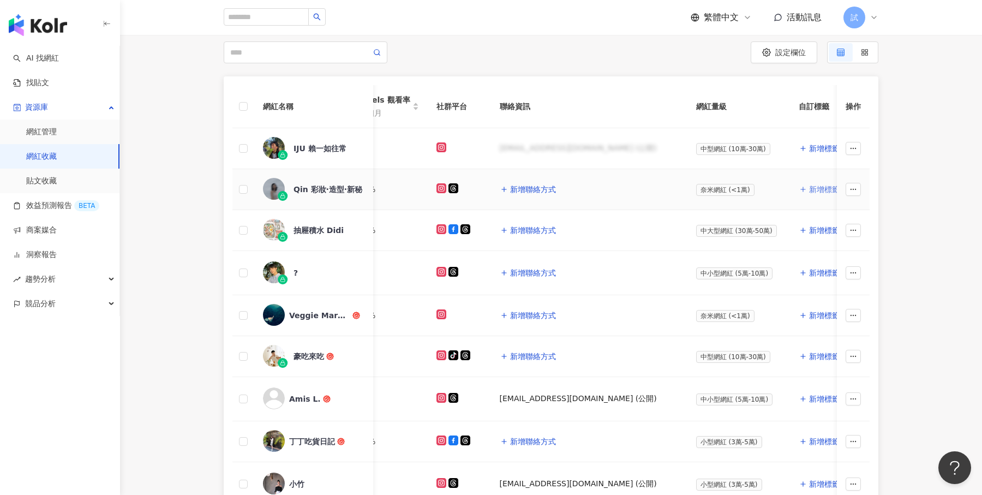
click at [809, 186] on span "新增標籤" at bounding box center [824, 189] width 31 height 9
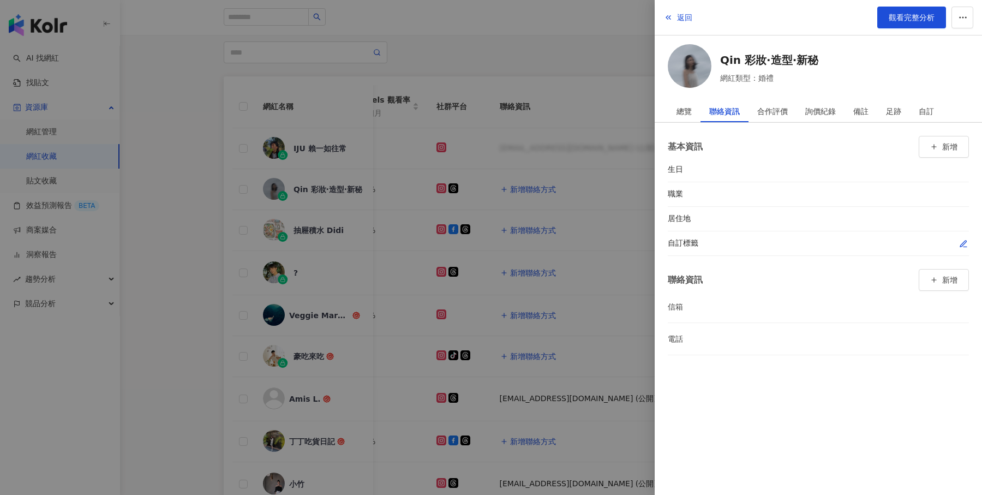
click at [963, 244] on icon "button" at bounding box center [963, 244] width 9 height 9
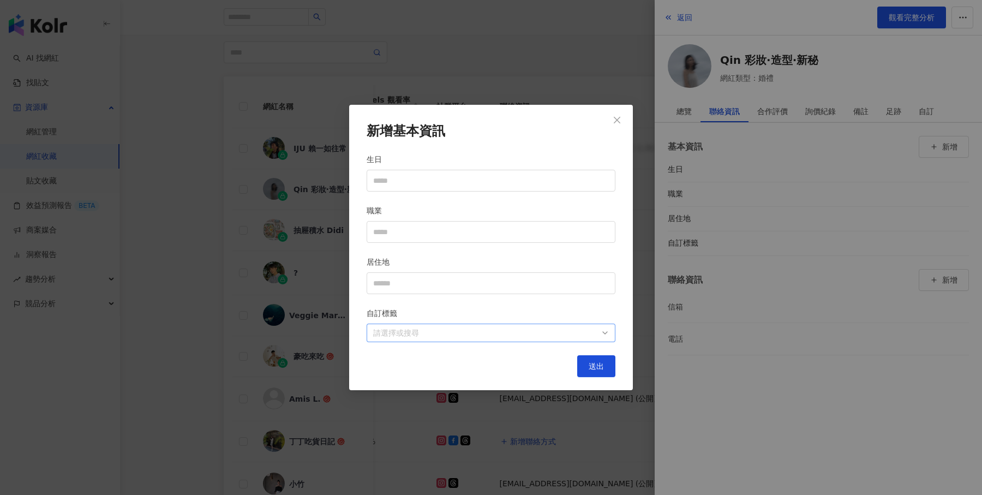
click at [499, 329] on div at bounding box center [485, 333] width 233 height 8
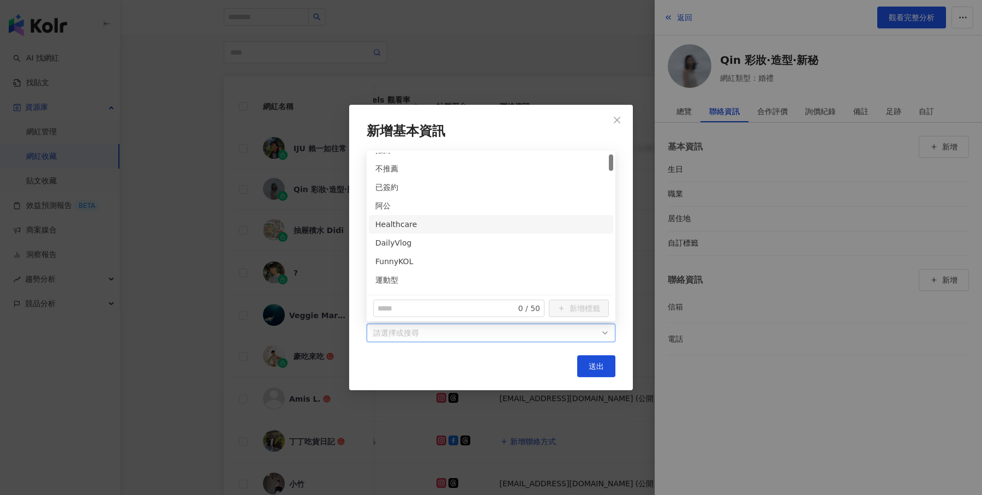
scroll to position [14, 0]
click at [477, 173] on div "不推薦" at bounding box center [491, 166] width 244 height 19
click at [615, 118] on icon "close" at bounding box center [617, 120] width 9 height 9
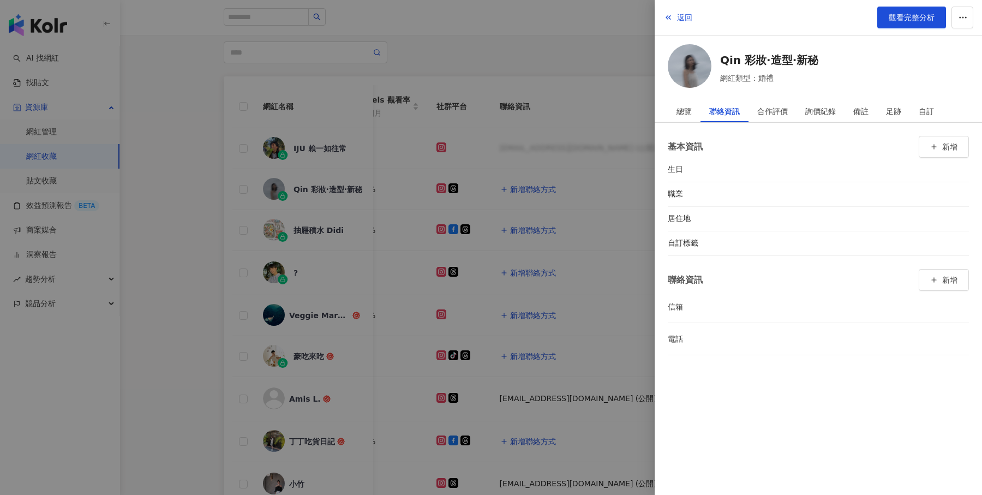
click at [458, 78] on div at bounding box center [491, 247] width 982 height 495
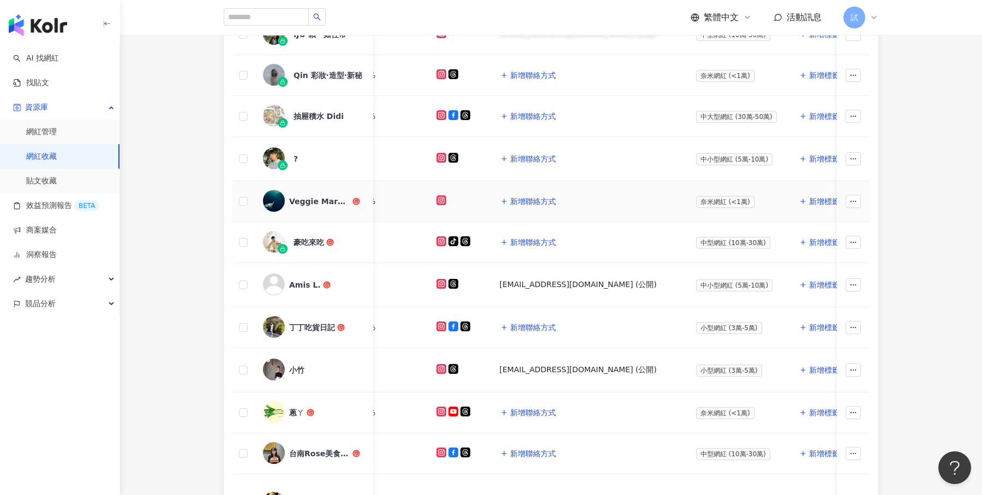
scroll to position [280, 0]
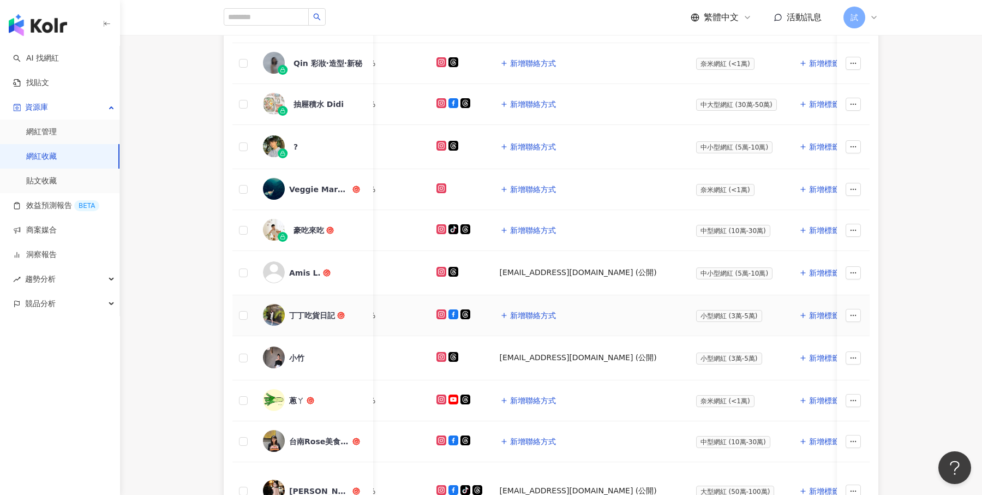
click at [280, 315] on img at bounding box center [274, 315] width 22 height 22
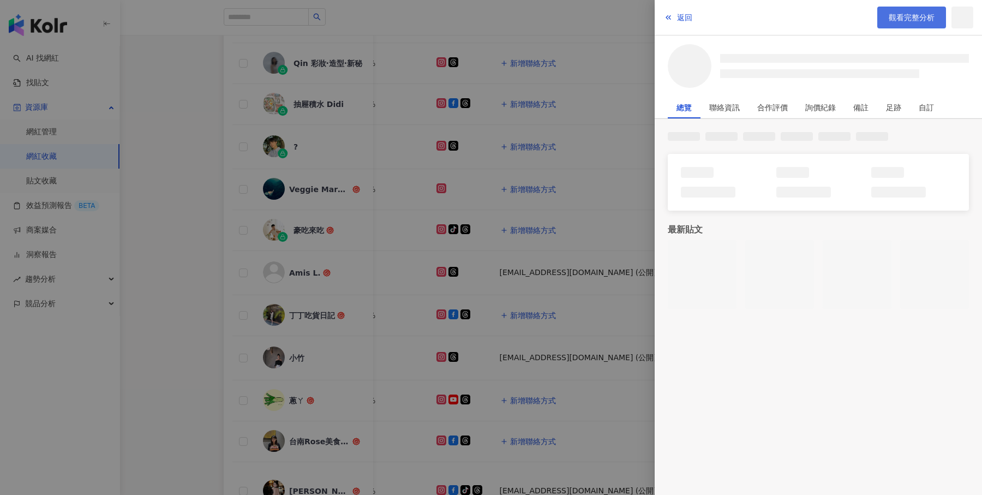
click at [917, 13] on span "觀看完整分析" at bounding box center [912, 17] width 46 height 9
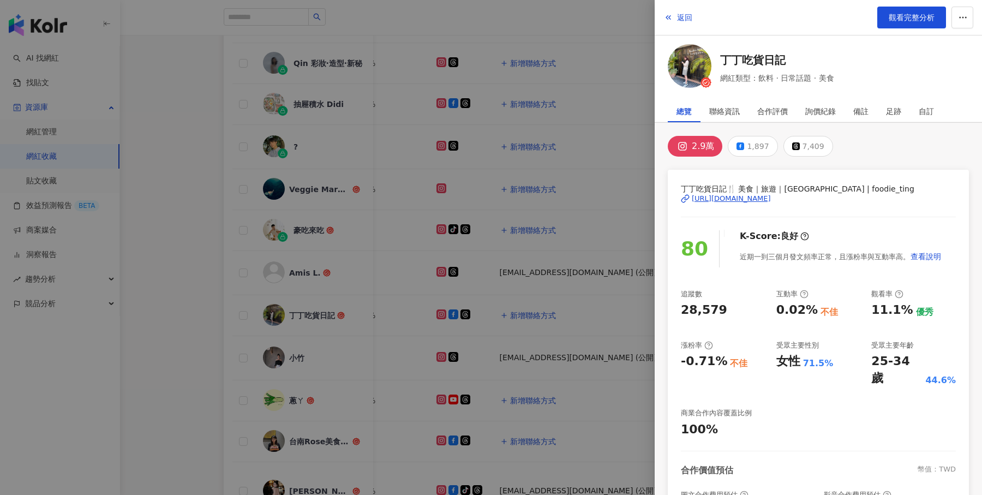
click at [343, 143] on div at bounding box center [491, 247] width 982 height 495
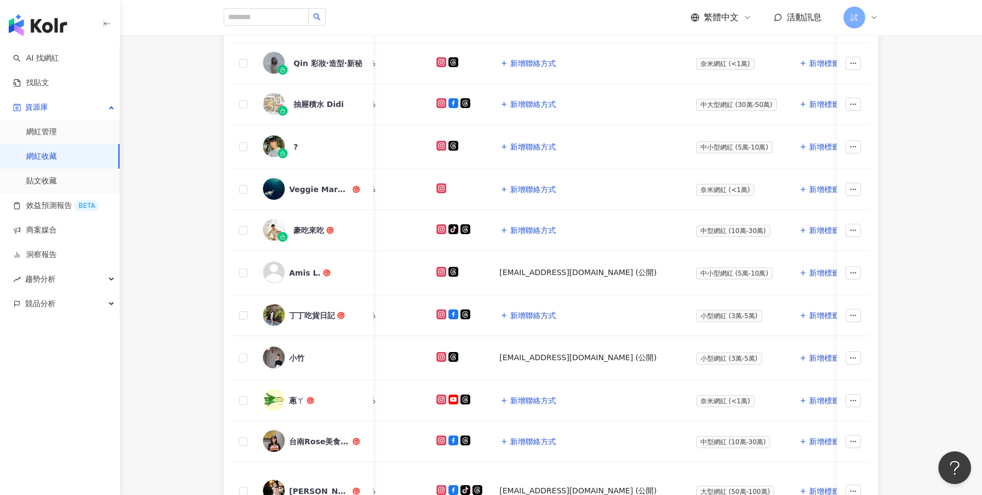
click at [44, 26] on img "button" at bounding box center [38, 25] width 58 height 22
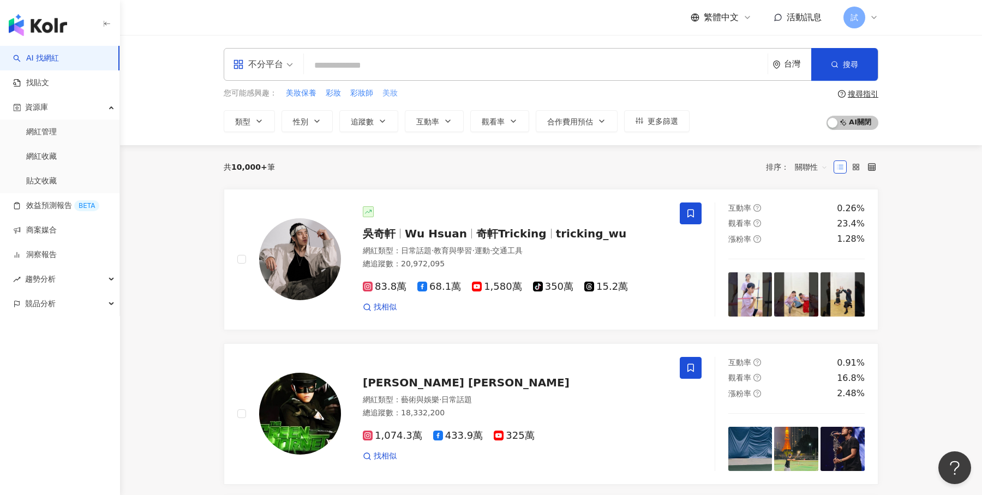
click at [387, 93] on span "美妝" at bounding box center [389, 93] width 15 height 11
type input "**"
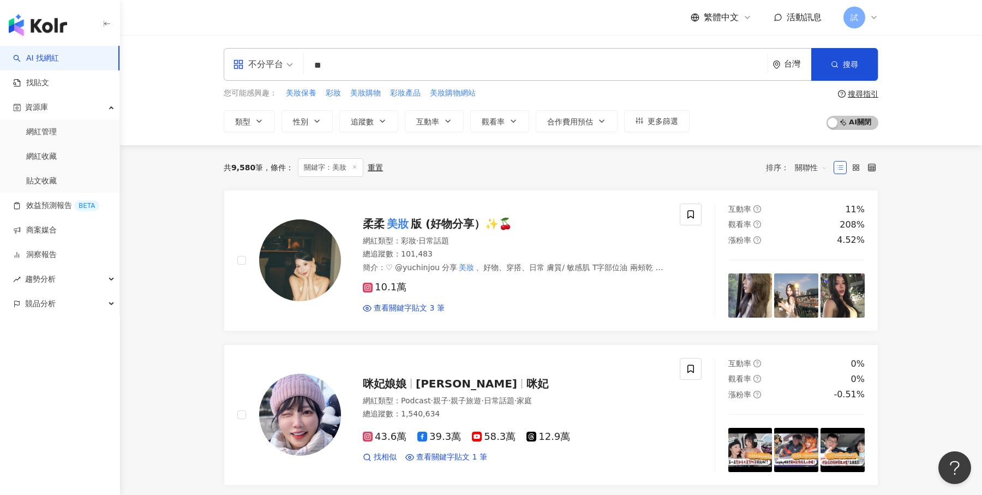
click at [815, 170] on span "關聯性" at bounding box center [811, 167] width 33 height 17
click at [814, 171] on span "關聯性" at bounding box center [811, 167] width 33 height 17
click at [842, 118] on span "AI 開啟 AI 關閉" at bounding box center [853, 123] width 52 height 14
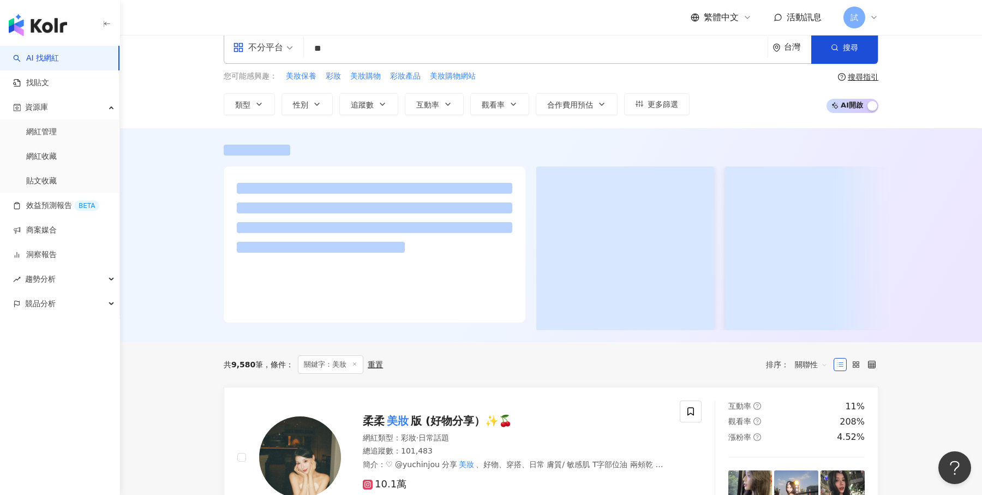
scroll to position [110, 0]
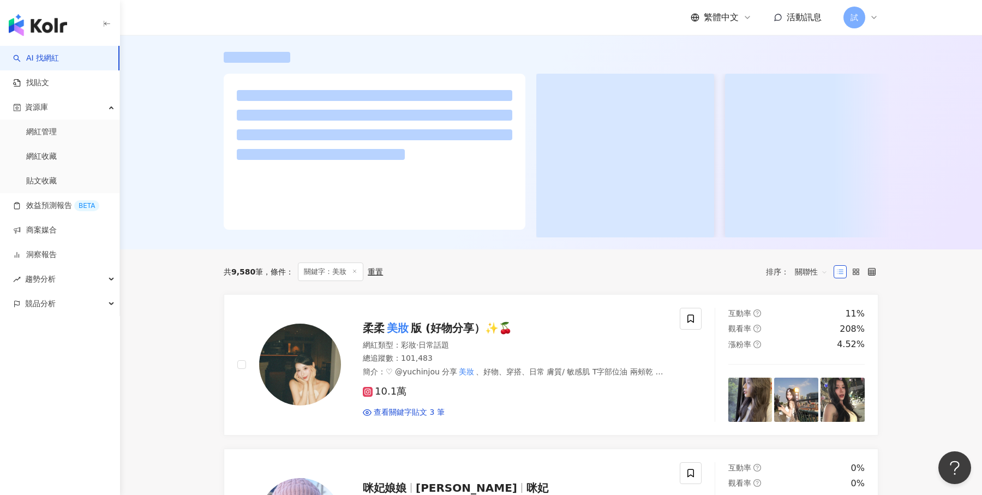
click at [816, 273] on span "關聯性" at bounding box center [811, 271] width 33 height 17
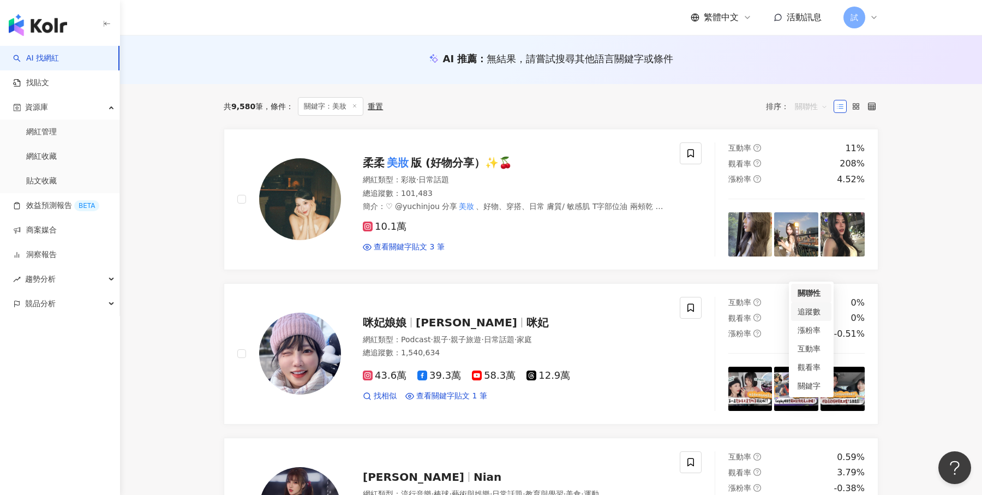
click at [816, 318] on div "追蹤數" at bounding box center [811, 311] width 40 height 19
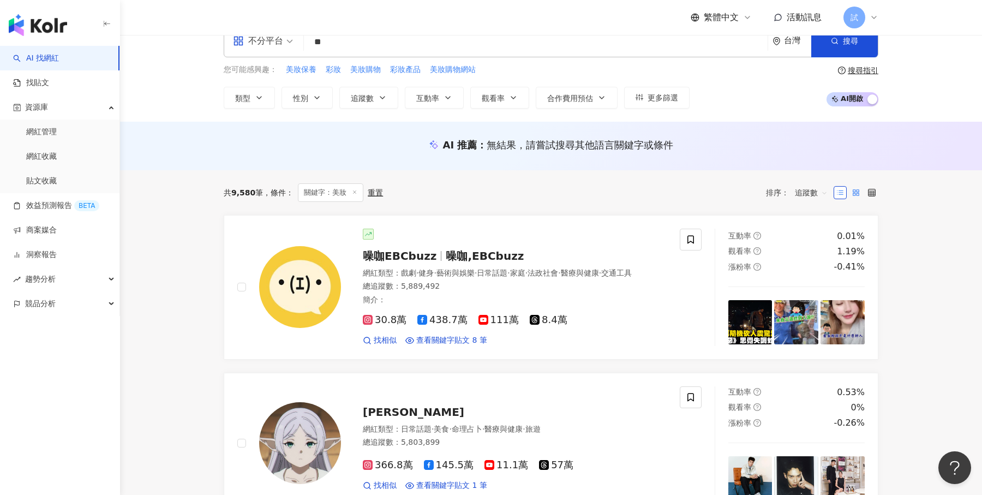
scroll to position [23, 0]
click at [811, 193] on span "追蹤數" at bounding box center [811, 192] width 33 height 17
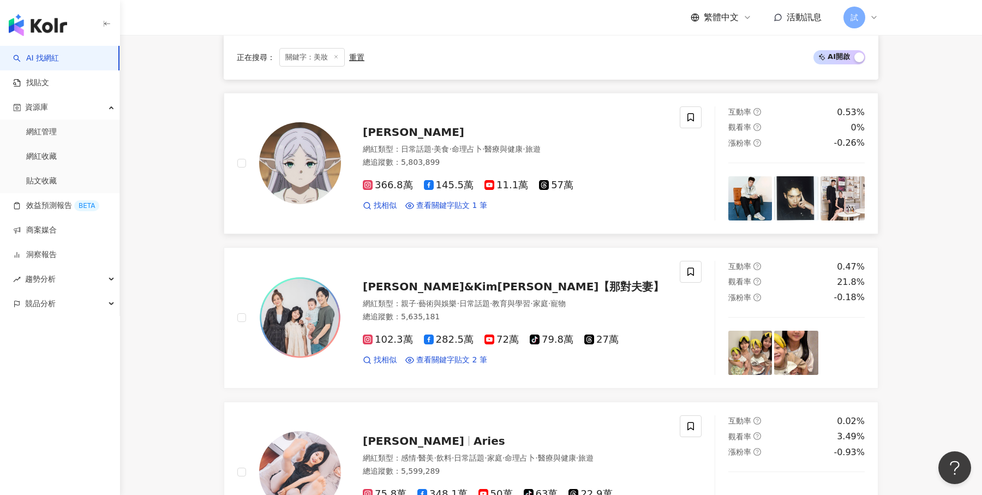
scroll to position [326, 0]
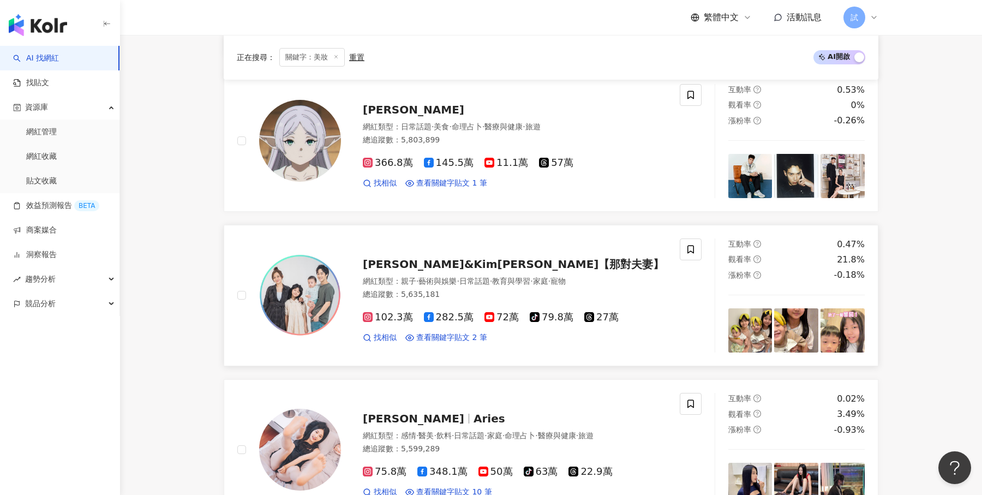
click at [491, 270] on div "Nico品筠&Kim京燁【那對夫妻】 網紅類型 ： 親子 · 藝術與娛樂 · 日常話題 · 教育與學習 · 家庭 · 寵物 總追蹤數 ： 5,635,181 …" at bounding box center [504, 295] width 326 height 95
click at [58, 298] on div "競品分析" at bounding box center [59, 303] width 119 height 25
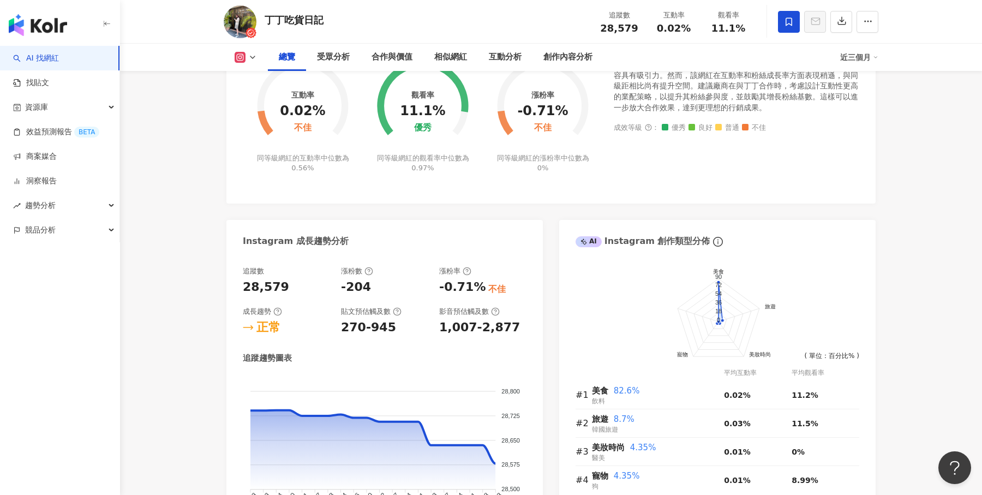
scroll to position [457, 0]
drag, startPoint x: 257, startPoint y: 157, endPoint x: 361, endPoint y: 165, distance: 104.0
click at [361, 165] on div "互動率 0.02% 不佳 同等級網紅的互動率中位數為 0.56%" at bounding box center [303, 108] width 120 height 127
click at [383, 166] on div "同等級網紅的觀看率中位數為 0.97%" at bounding box center [422, 162] width 95 height 20
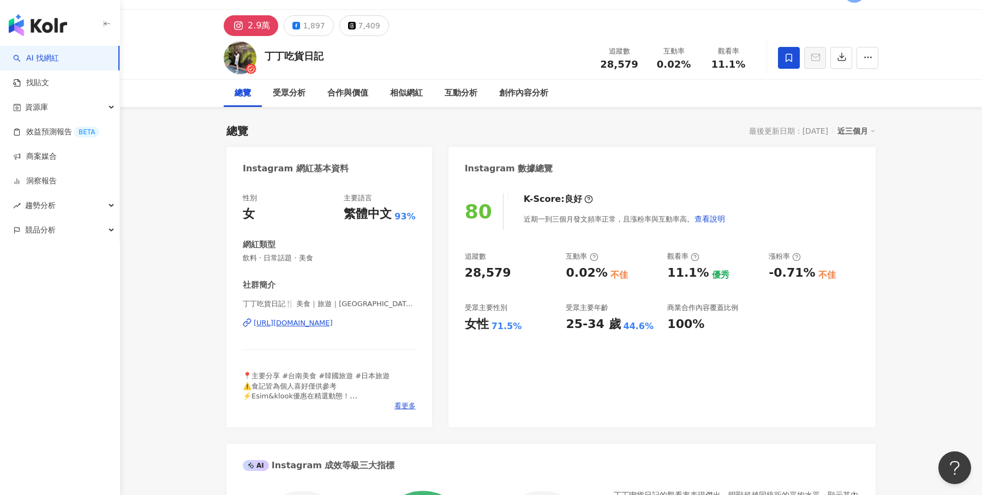
scroll to position [22, 0]
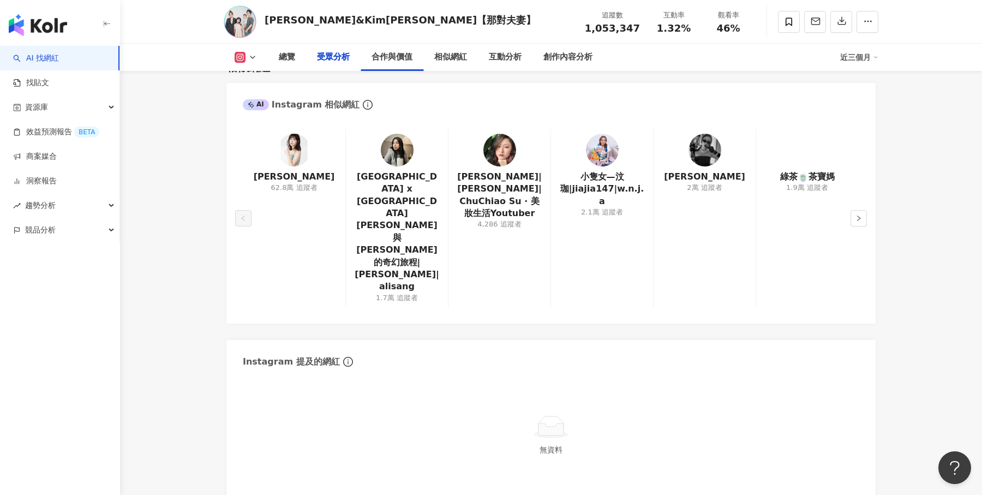
scroll to position [1267, 0]
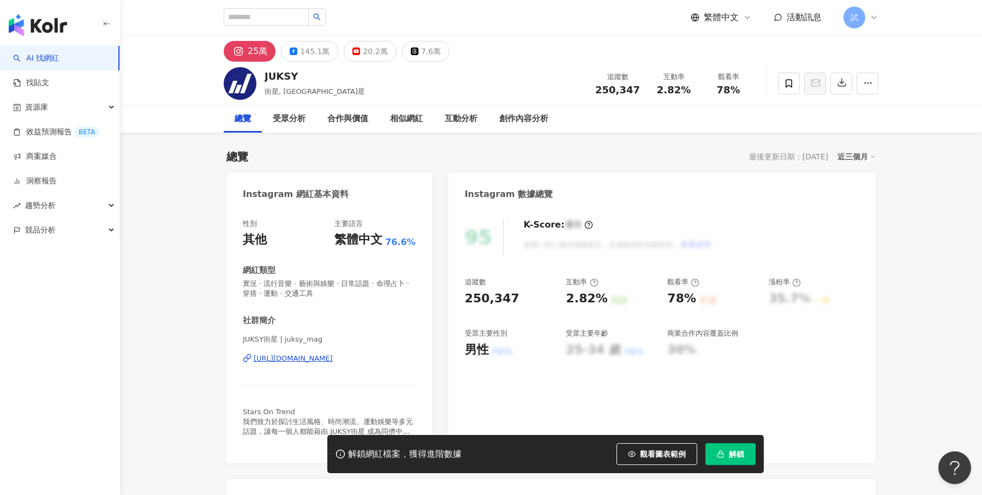
click at [59, 61] on link "AI 找網紅" at bounding box center [36, 58] width 46 height 11
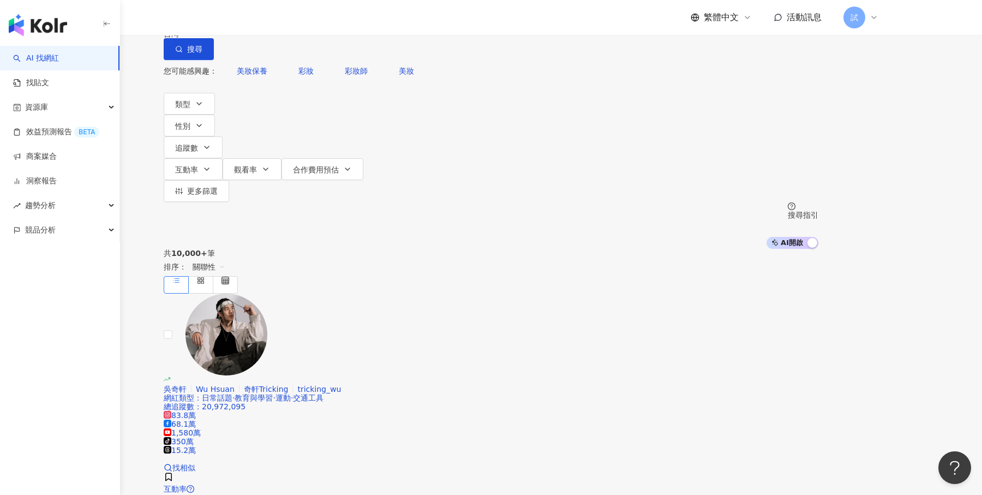
type input "*"
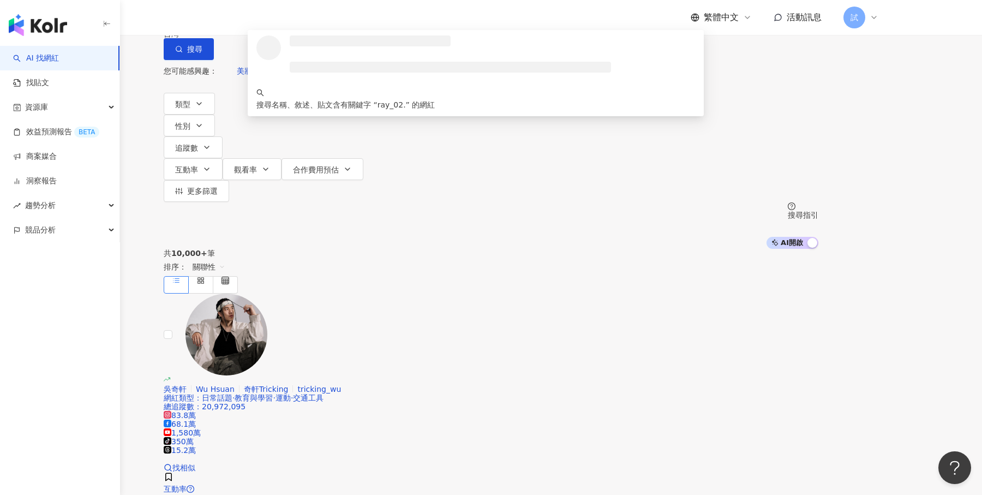
type input "*********"
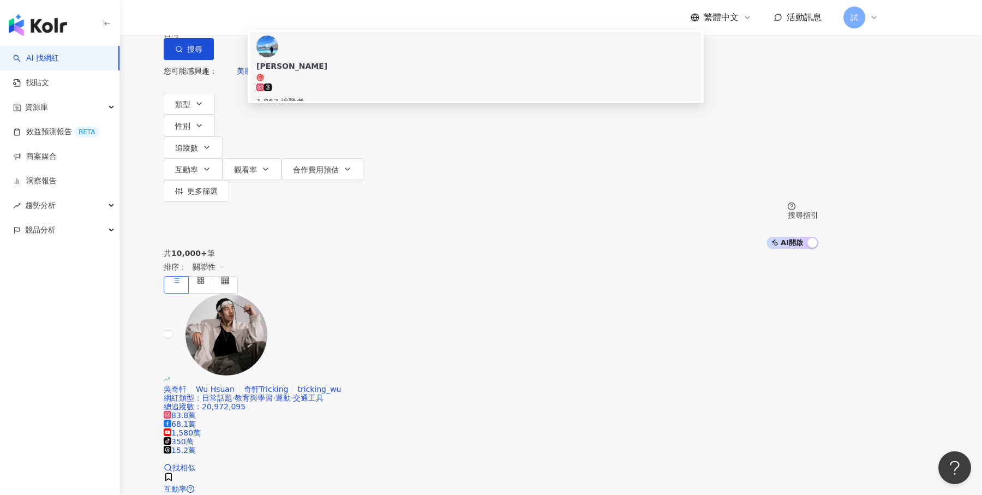
click at [382, 71] on div "[PERSON_NAME]" at bounding box center [475, 66] width 439 height 11
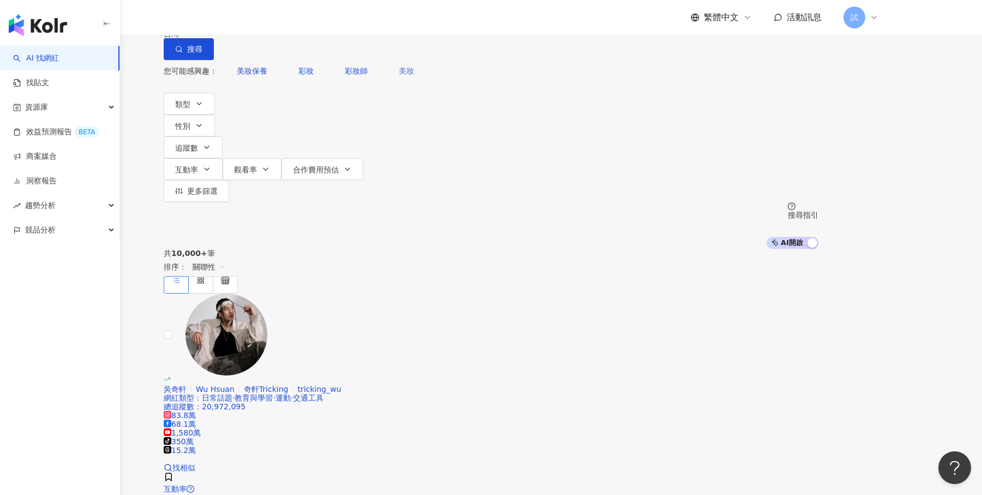
click at [399, 75] on span "美妝" at bounding box center [406, 71] width 15 height 9
type input "**"
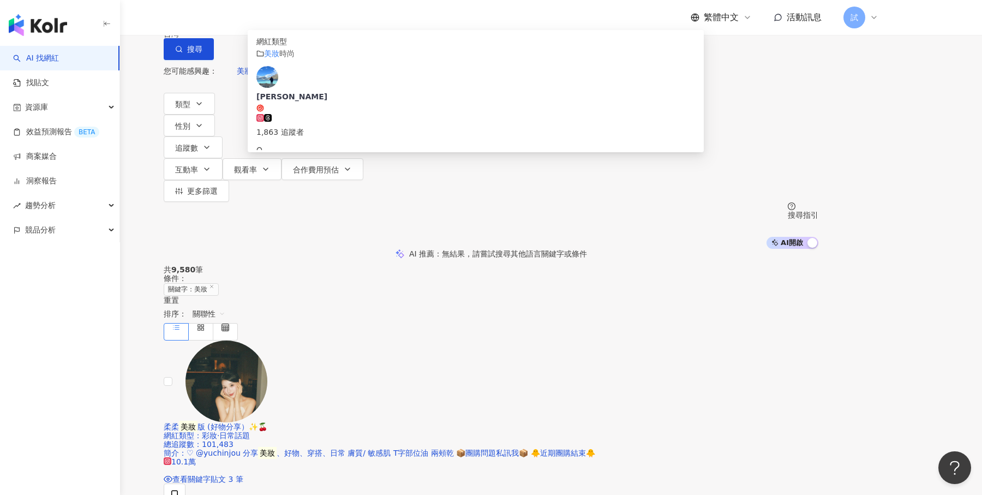
drag, startPoint x: 398, startPoint y: 62, endPoint x: 308, endPoint y: 65, distance: 90.1
click at [307, 60] on div "不分平台 ** 台灣 搜尋 customizedTag 網紅類型 美妝 時尚 [PERSON_NAME] 1,863 追蹤者 搜尋名稱、敘述、貼文含有關鍵字 …" at bounding box center [491, 30] width 655 height 60
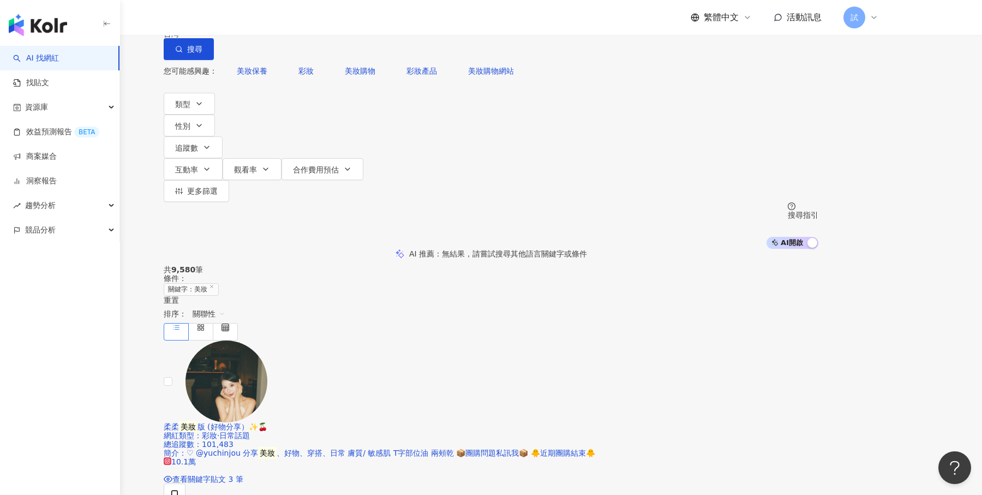
click at [779, 38] on div "台灣" at bounding box center [491, 29] width 655 height 17
